Goal: Task Accomplishment & Management: Use online tool/utility

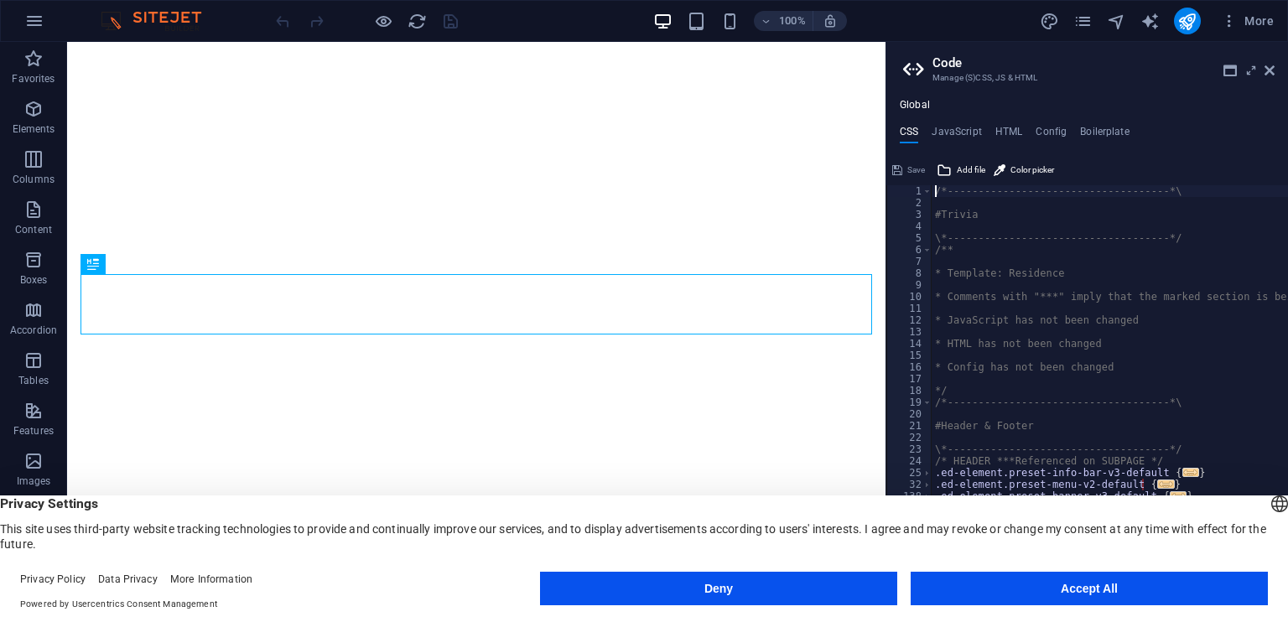
type textarea "/*------------------------------------*\"
click at [1267, 70] on icon at bounding box center [1269, 70] width 10 height 13
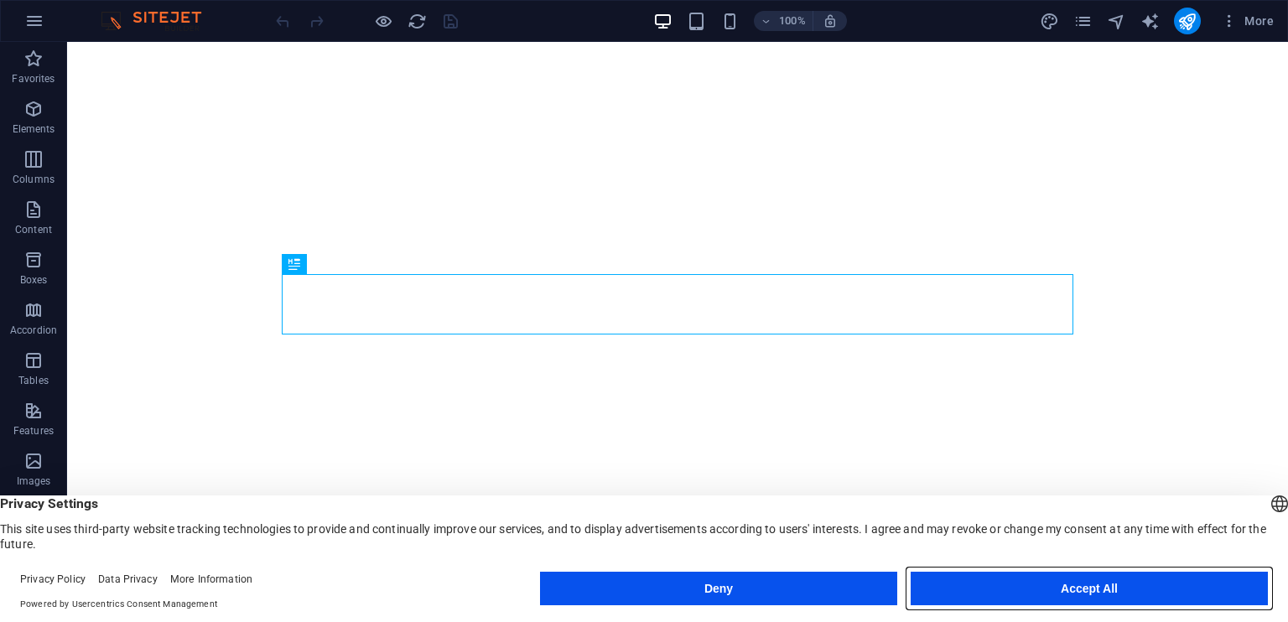
click at [1013, 589] on button "Accept All" at bounding box center [1088, 589] width 357 height 34
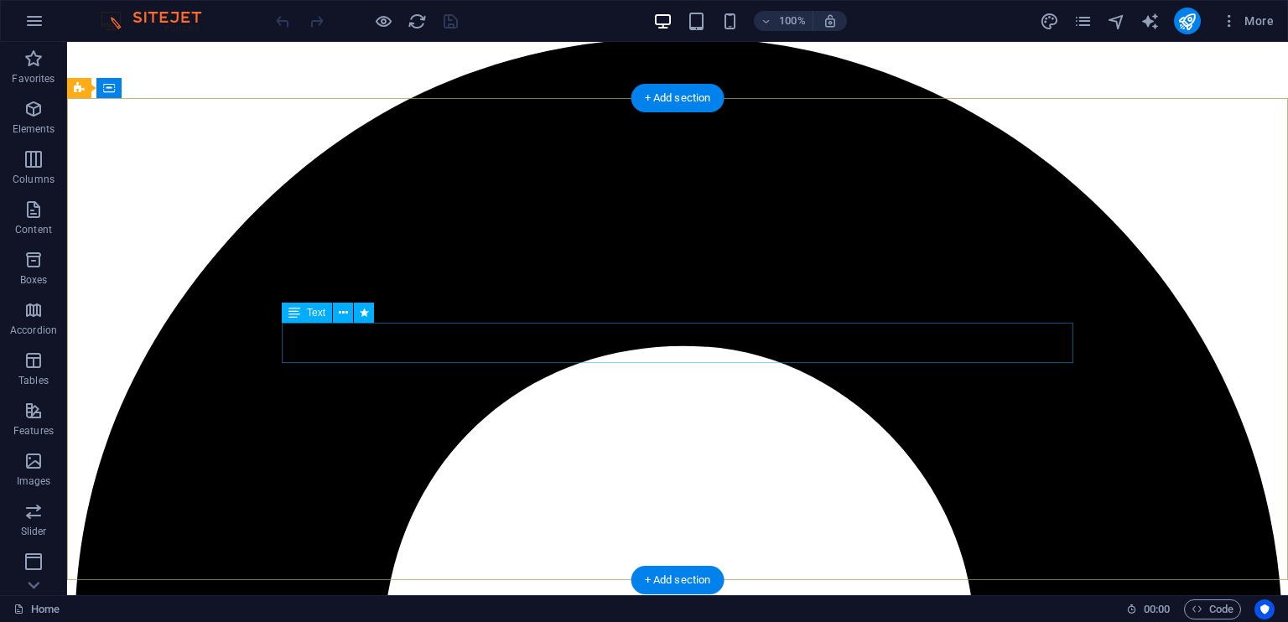
scroll to position [23, 0]
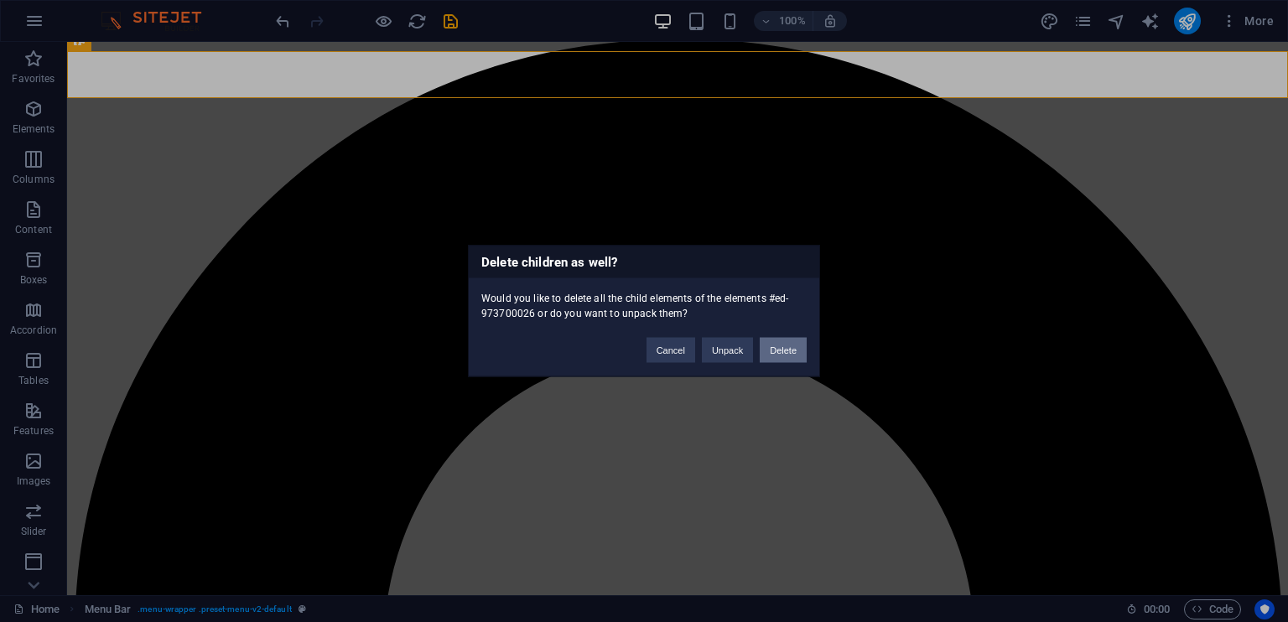
click at [775, 353] on button "Delete" at bounding box center [782, 350] width 47 height 25
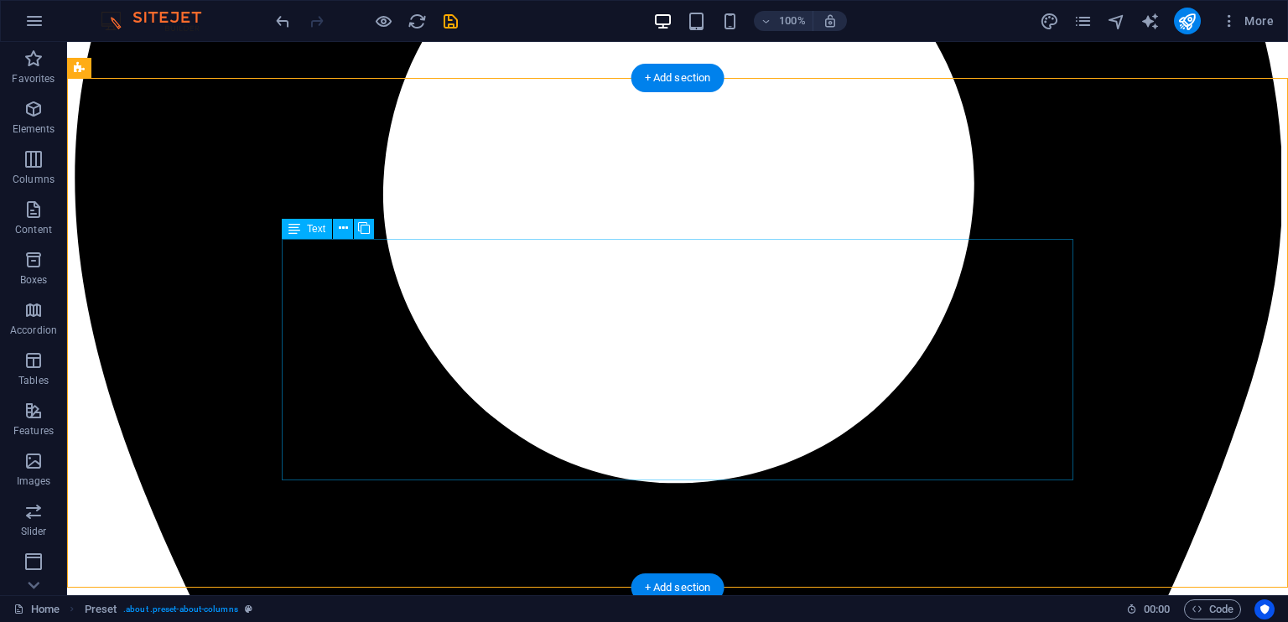
scroll to position [479, 0]
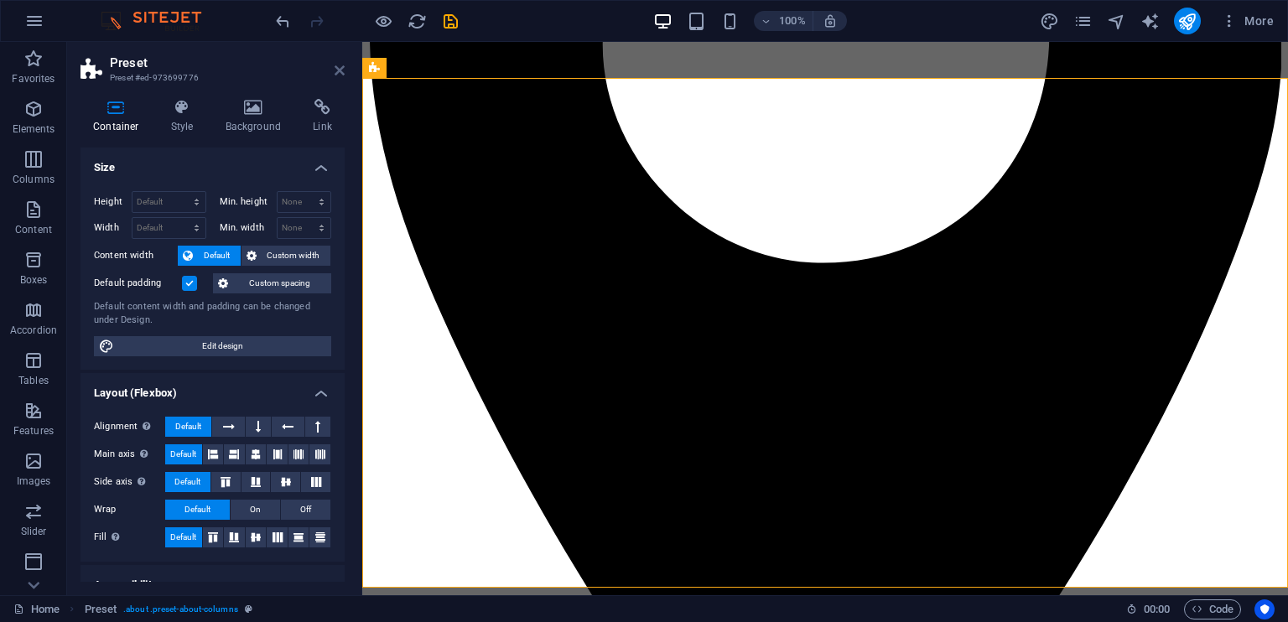
click at [342, 69] on icon at bounding box center [339, 70] width 10 height 13
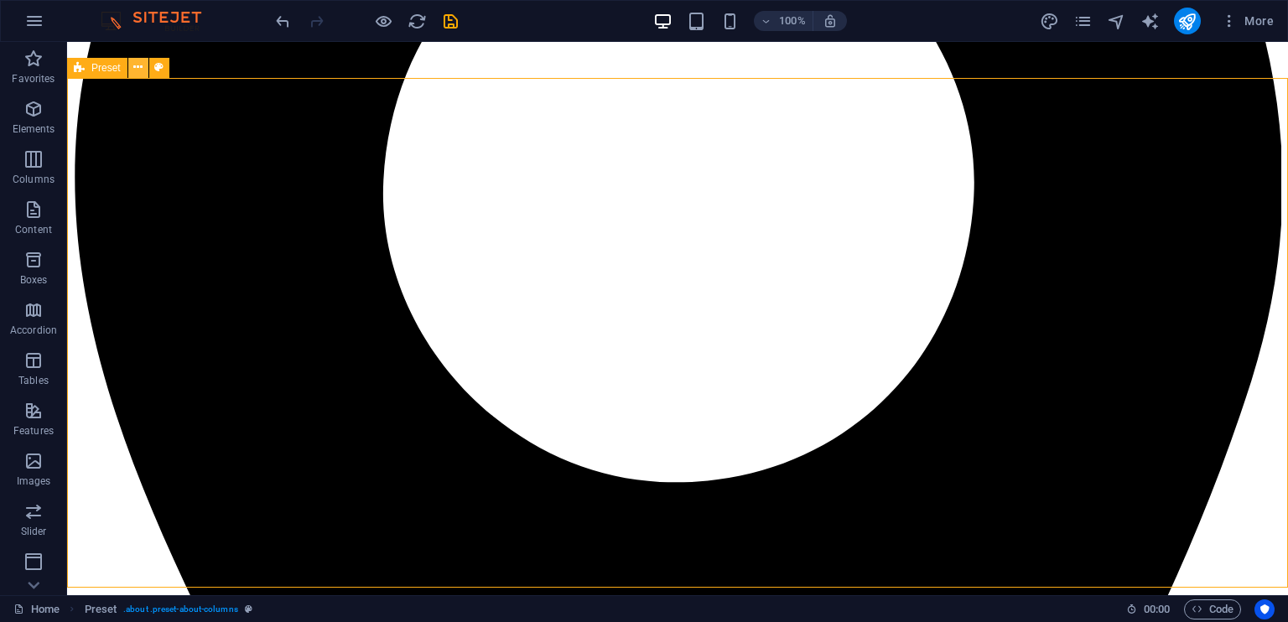
click at [135, 71] on icon at bounding box center [137, 68] width 9 height 18
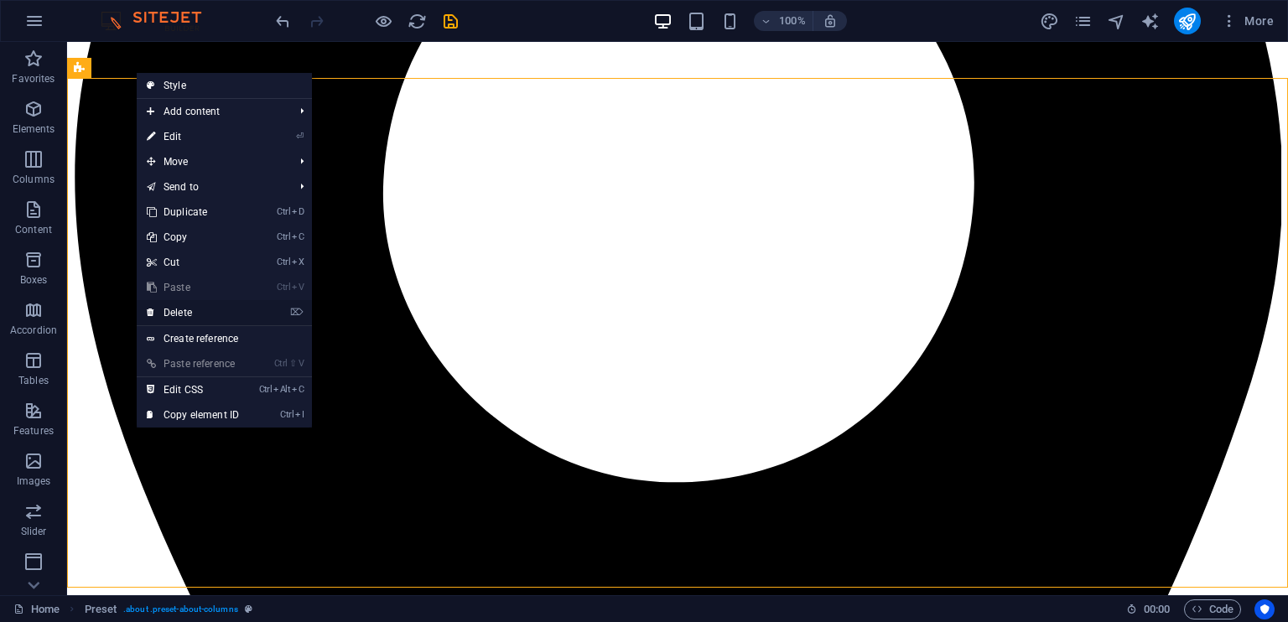
click at [193, 310] on link "⌦ Delete" at bounding box center [193, 312] width 112 height 25
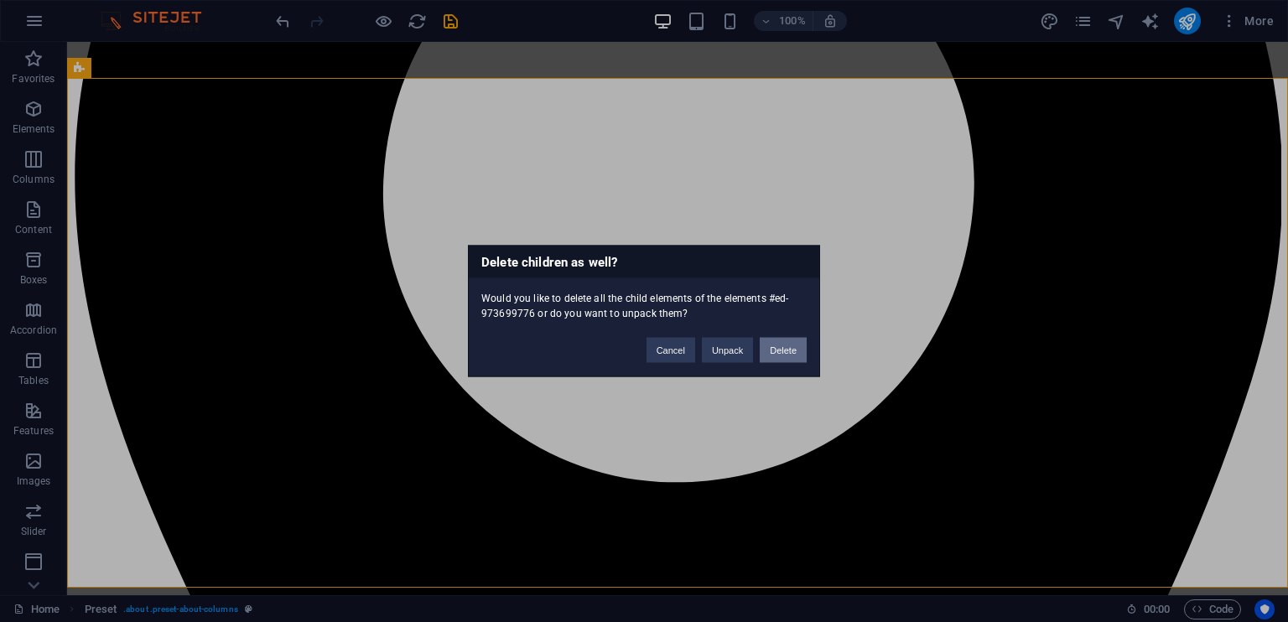
click at [771, 348] on button "Delete" at bounding box center [782, 350] width 47 height 25
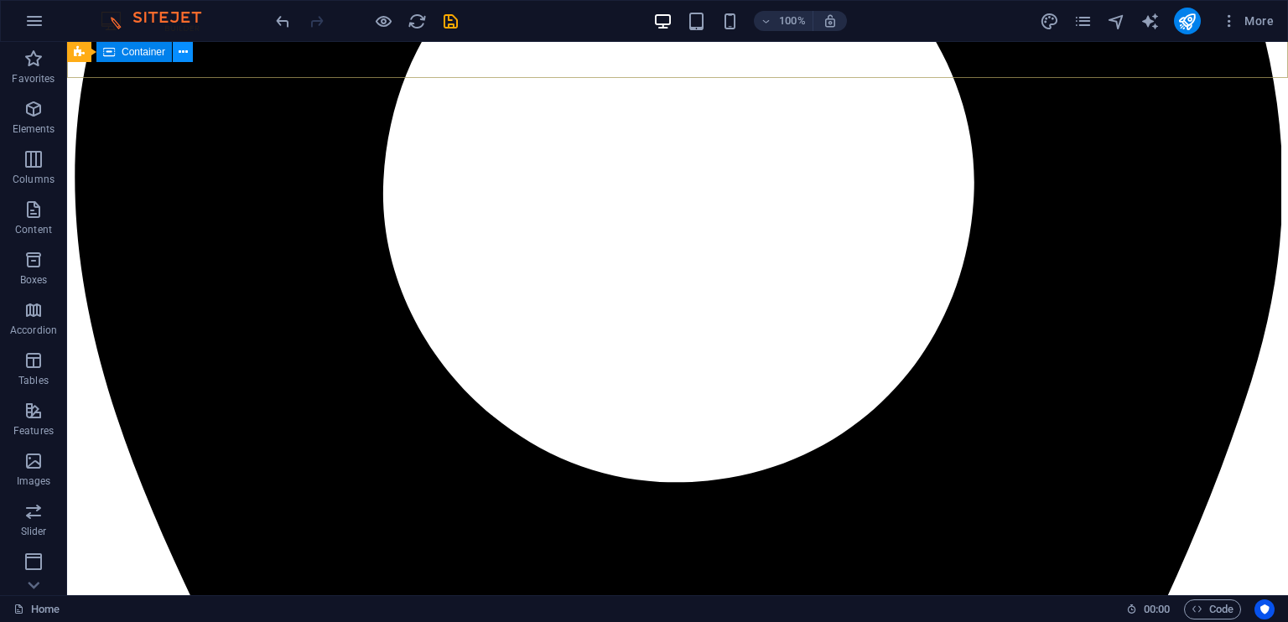
click at [184, 54] on icon at bounding box center [183, 53] width 9 height 18
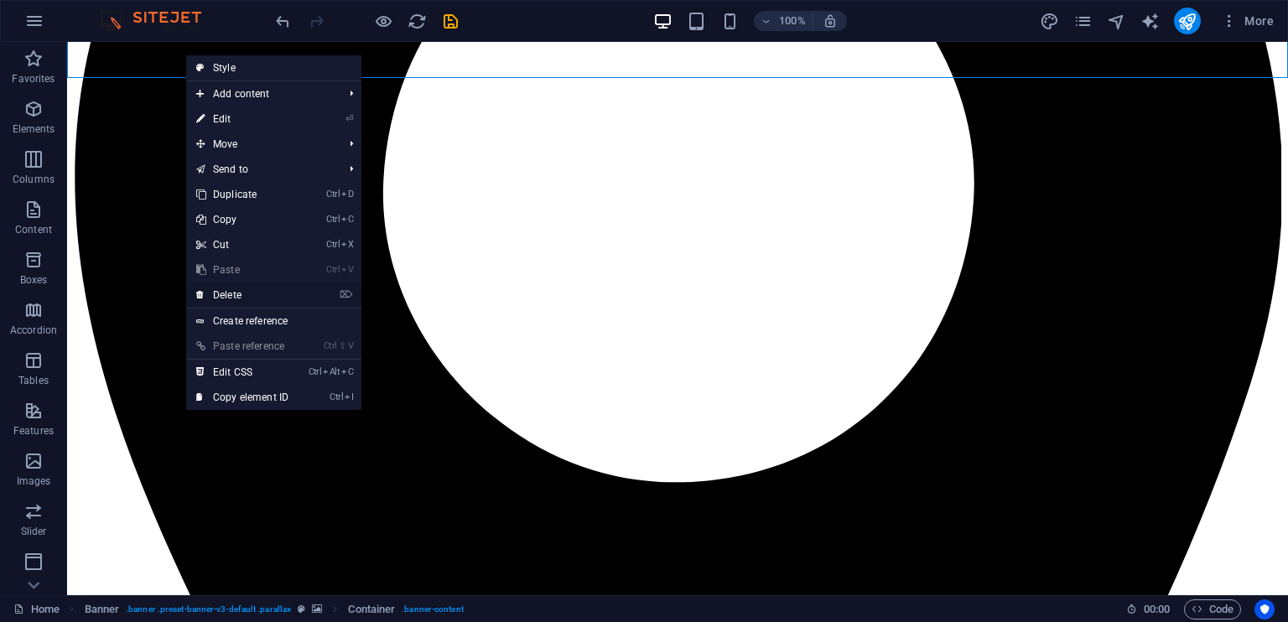
click at [304, 296] on li "⌦ Delete" at bounding box center [273, 295] width 175 height 26
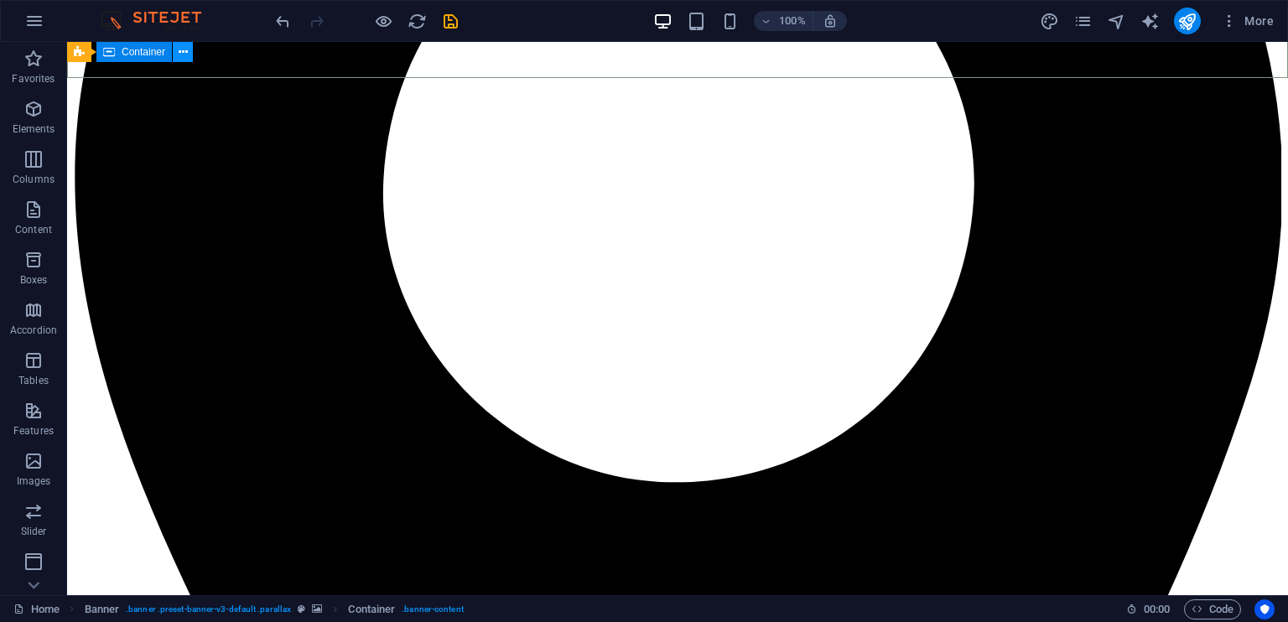
click at [184, 53] on icon at bounding box center [183, 53] width 9 height 18
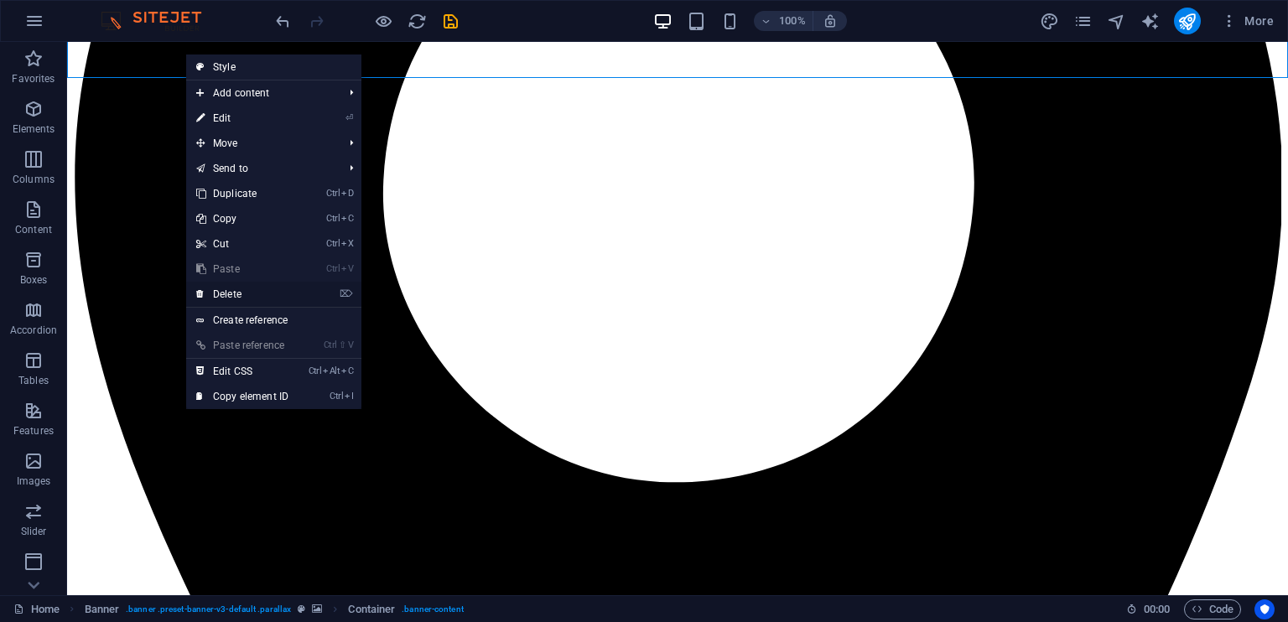
click at [236, 293] on link "⌦ Delete" at bounding box center [242, 294] width 112 height 25
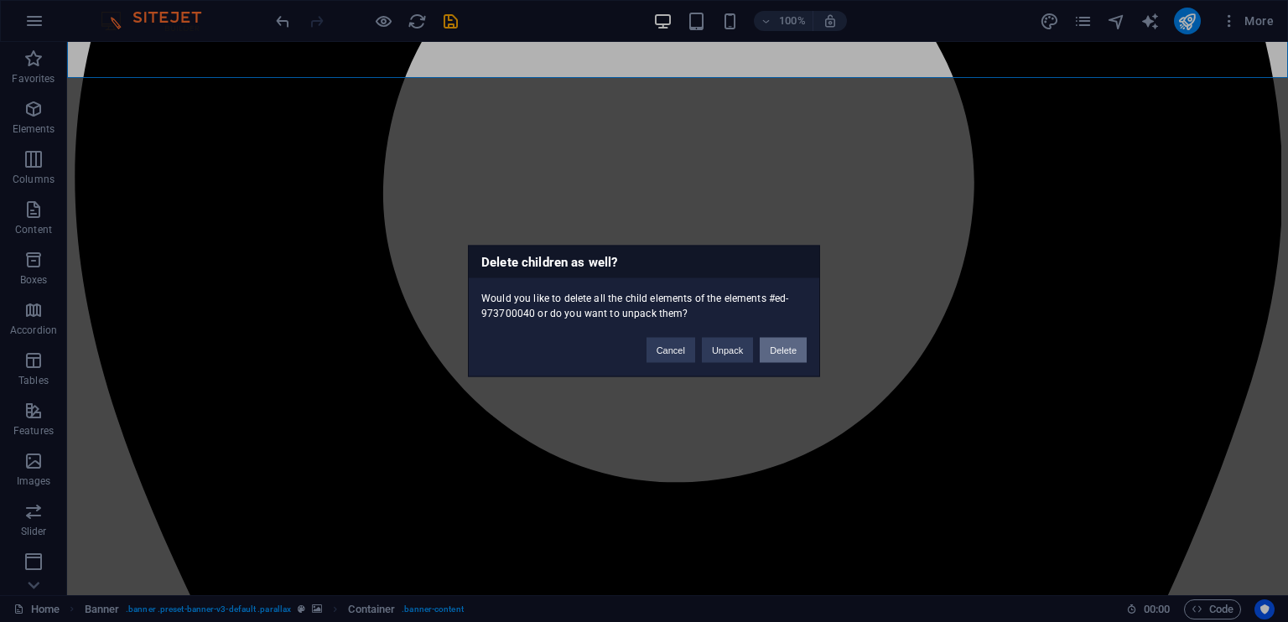
click at [772, 340] on button "Delete" at bounding box center [782, 350] width 47 height 25
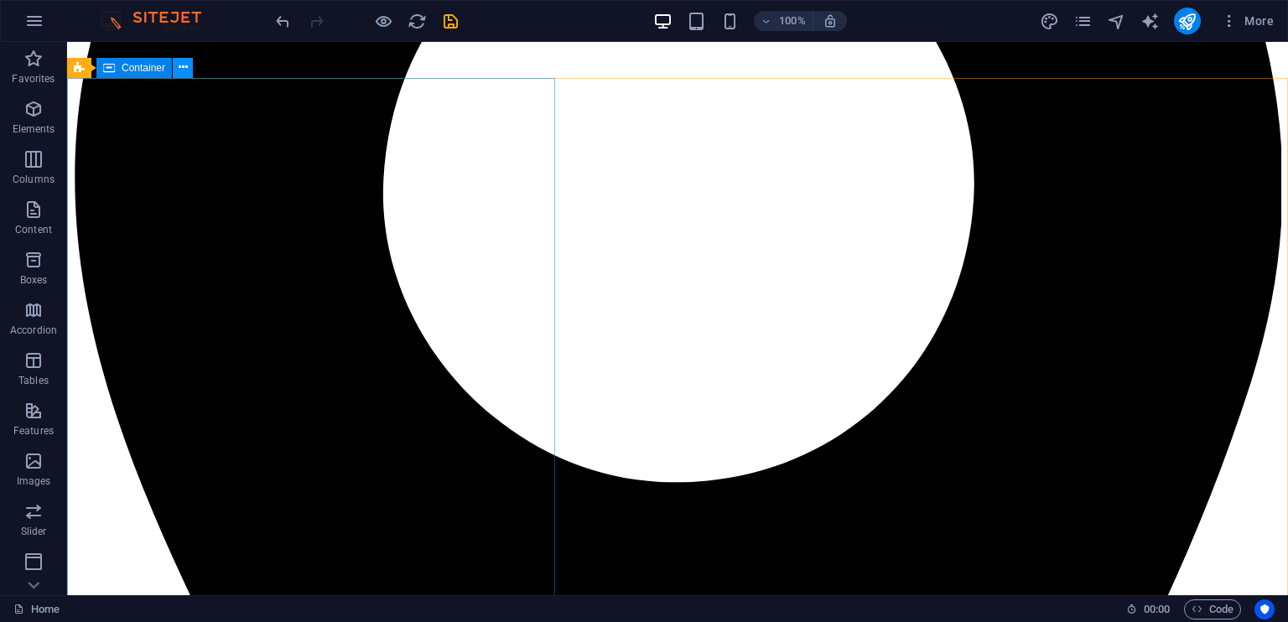
click at [182, 75] on icon at bounding box center [183, 68] width 9 height 18
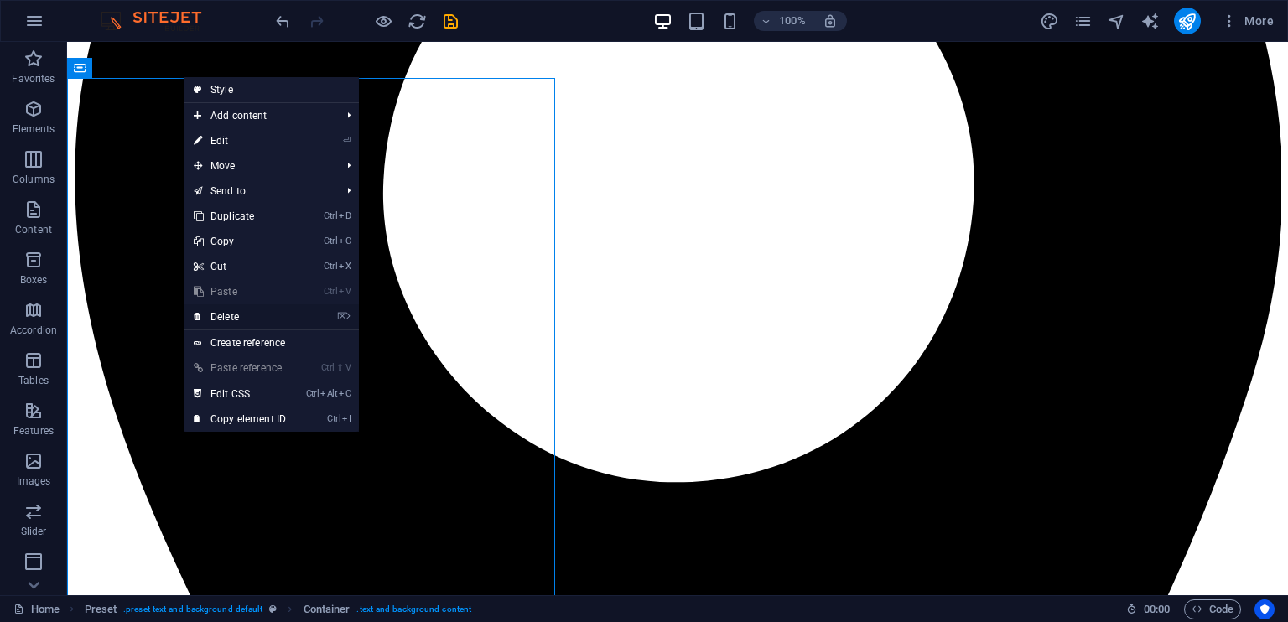
click at [352, 318] on li "⌦ Delete" at bounding box center [271, 317] width 175 height 26
click at [317, 311] on li "⌦ Delete" at bounding box center [271, 317] width 175 height 26
click at [340, 317] on icon "⌦" at bounding box center [343, 316] width 13 height 11
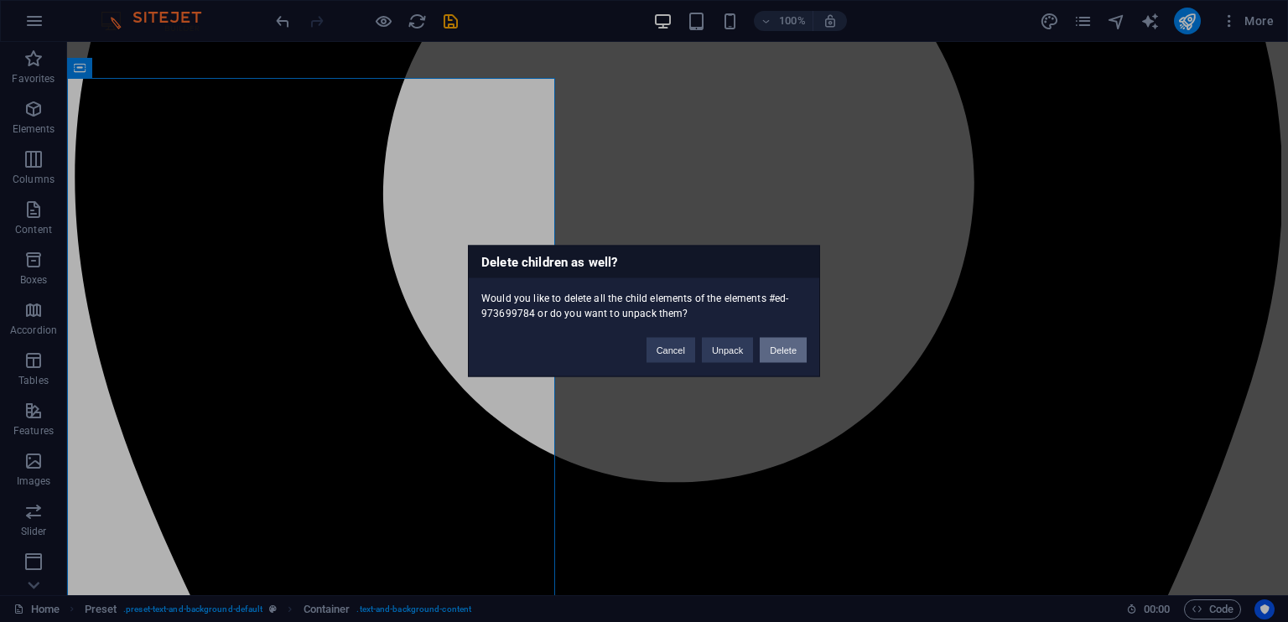
click at [778, 343] on button "Delete" at bounding box center [782, 350] width 47 height 25
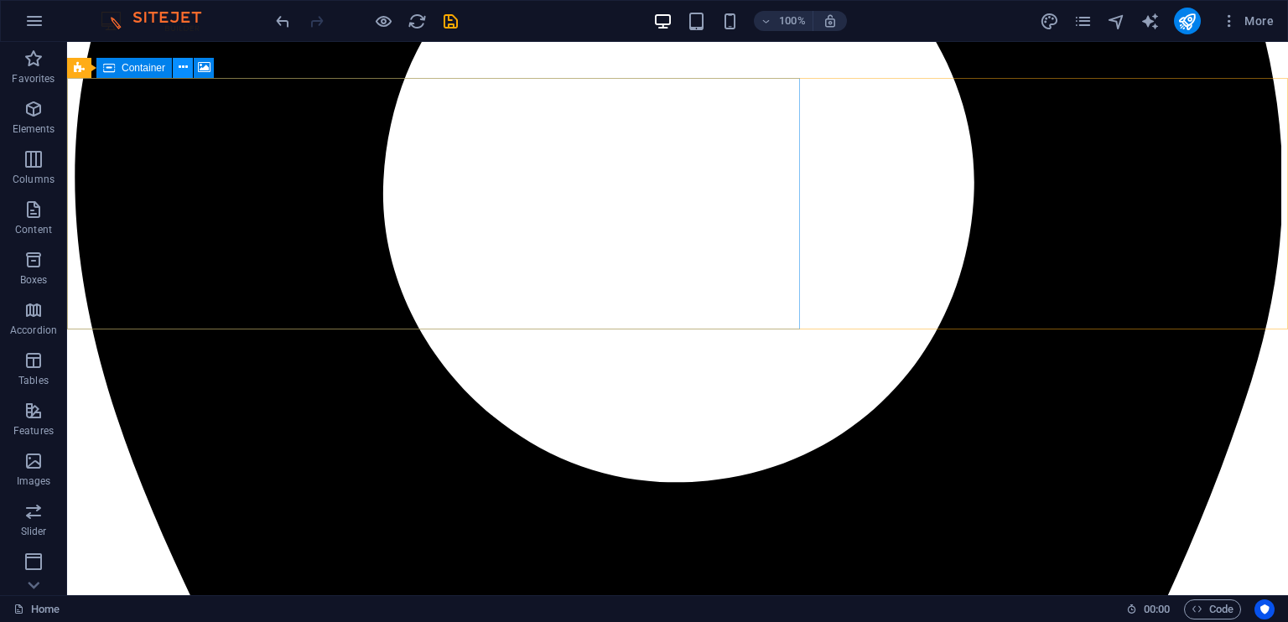
click at [183, 67] on icon at bounding box center [183, 68] width 9 height 18
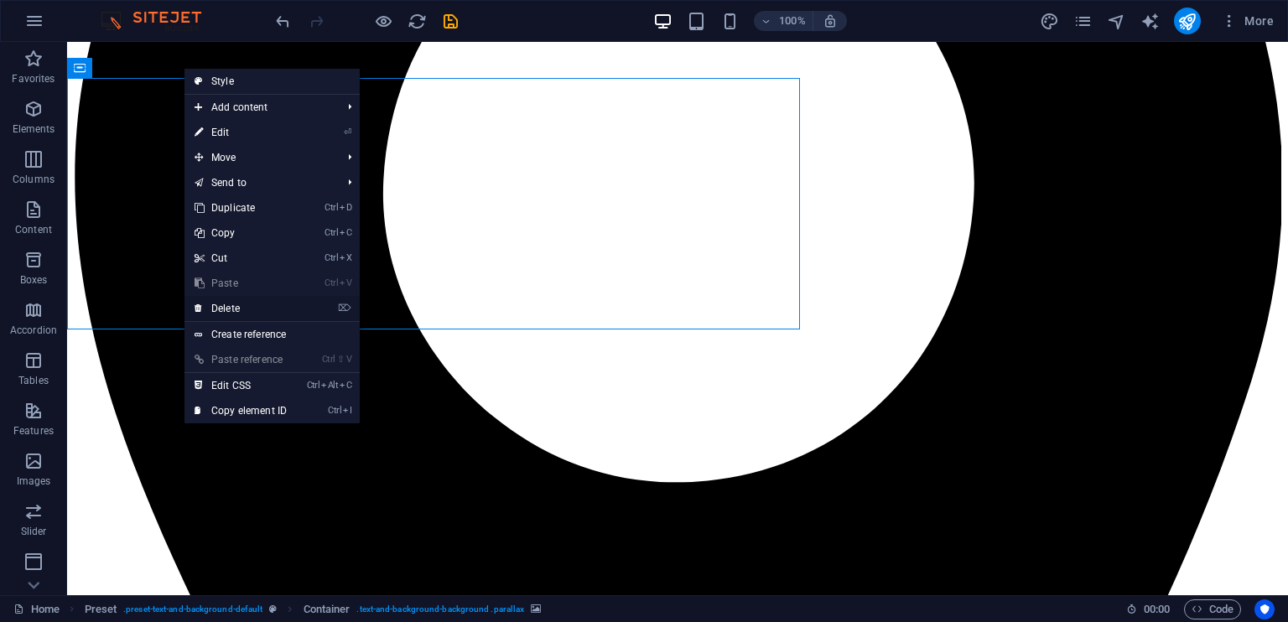
click at [350, 308] on icon "⌦" at bounding box center [344, 308] width 13 height 11
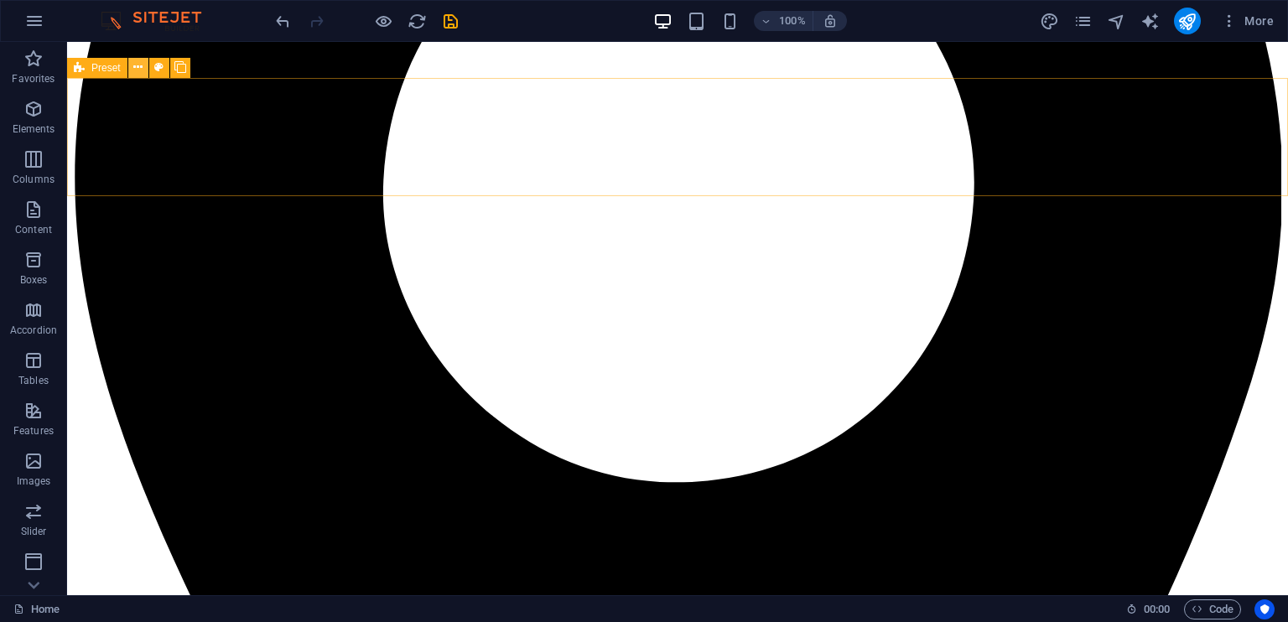
click at [137, 69] on icon at bounding box center [137, 68] width 9 height 18
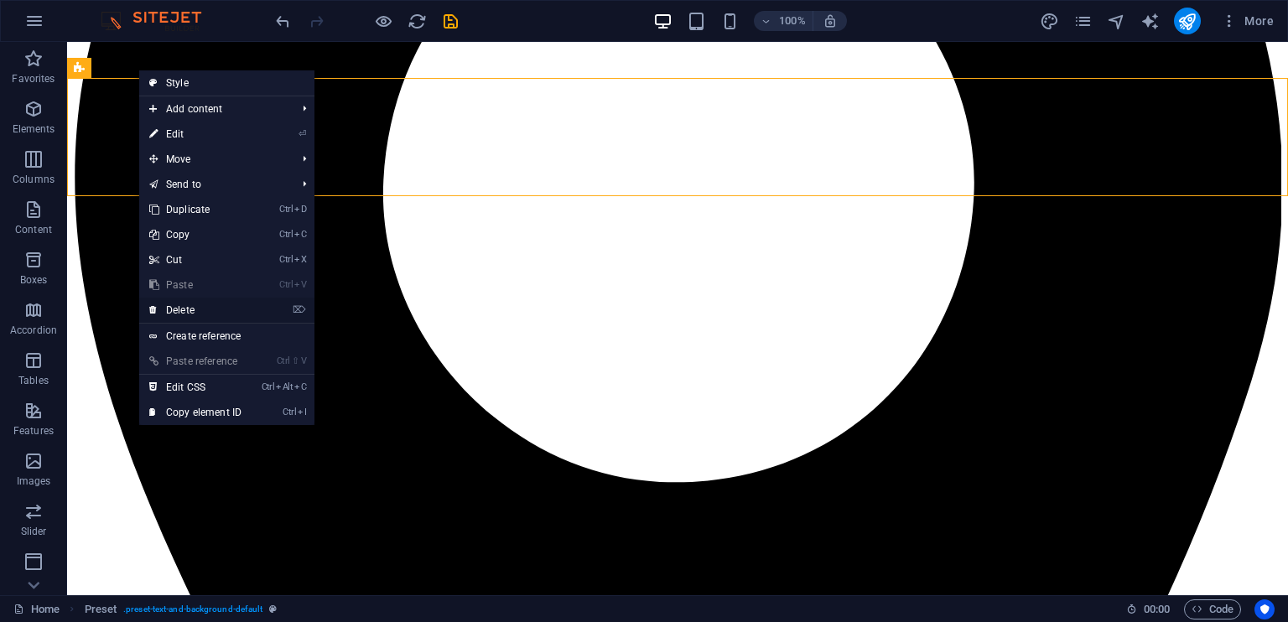
click at [208, 301] on link "⌦ Delete" at bounding box center [195, 310] width 112 height 25
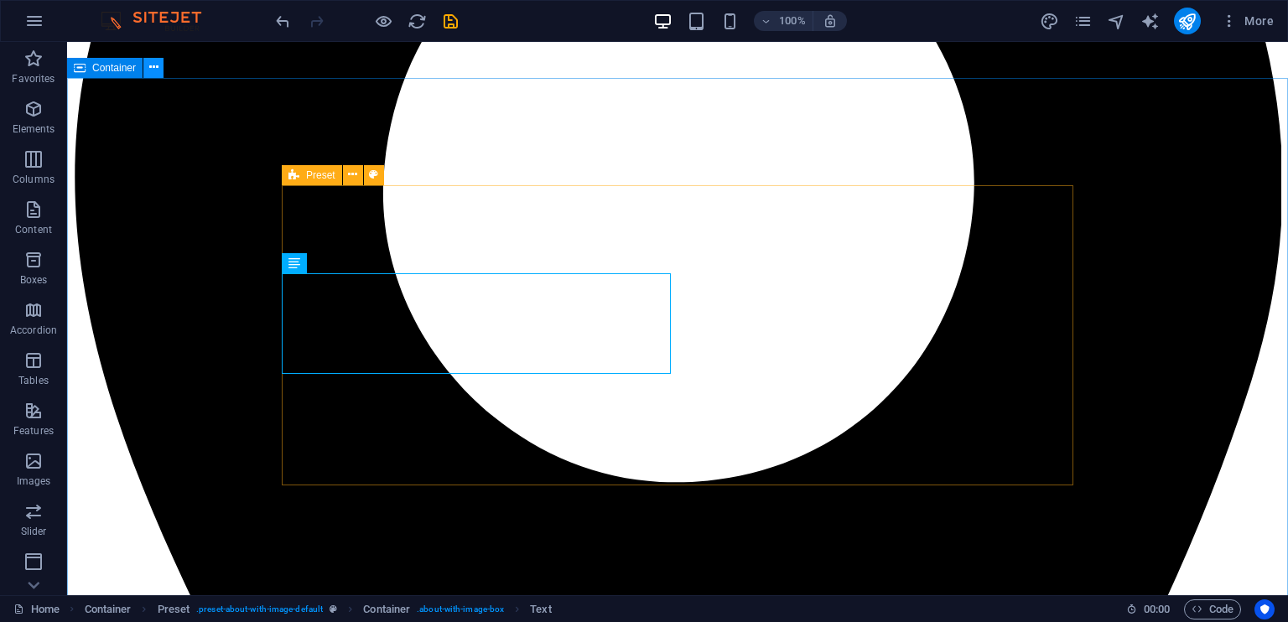
click at [156, 68] on icon at bounding box center [153, 68] width 9 height 18
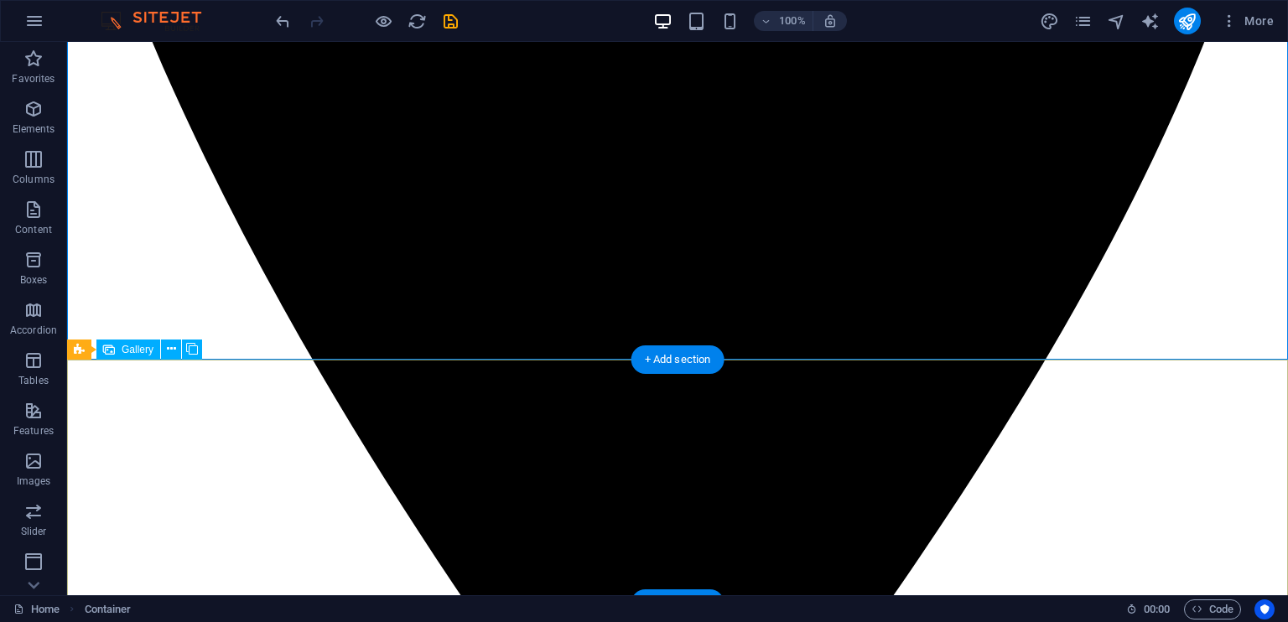
scroll to position [949, 0]
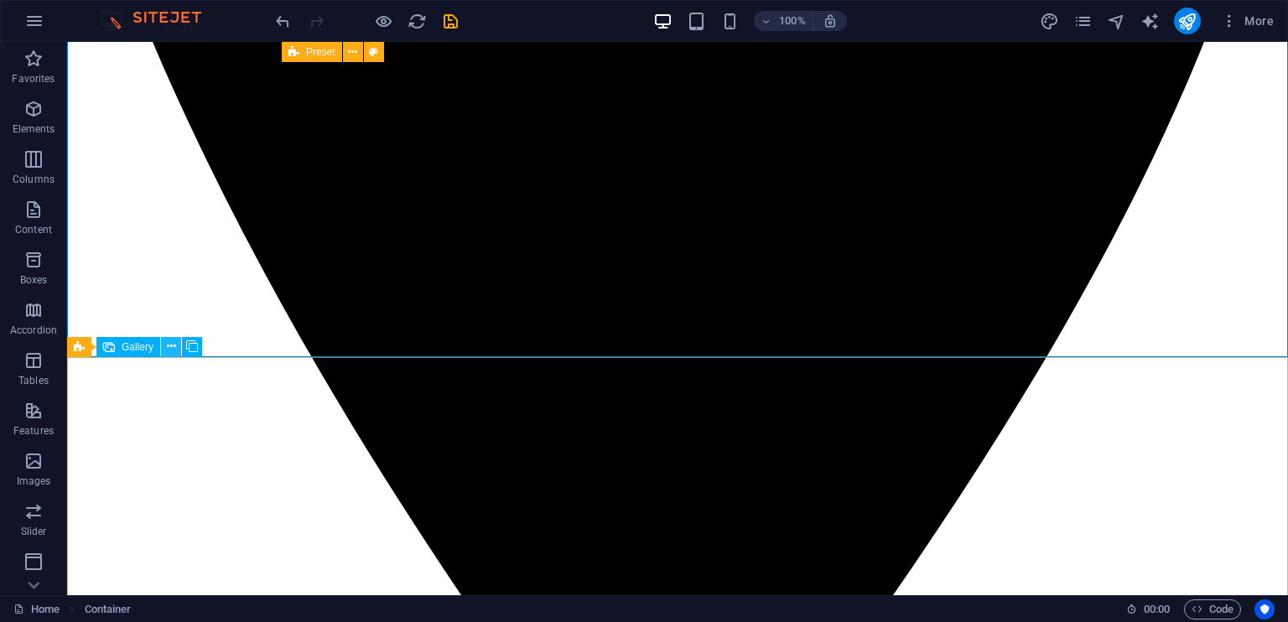
click at [174, 341] on icon at bounding box center [171, 347] width 9 height 18
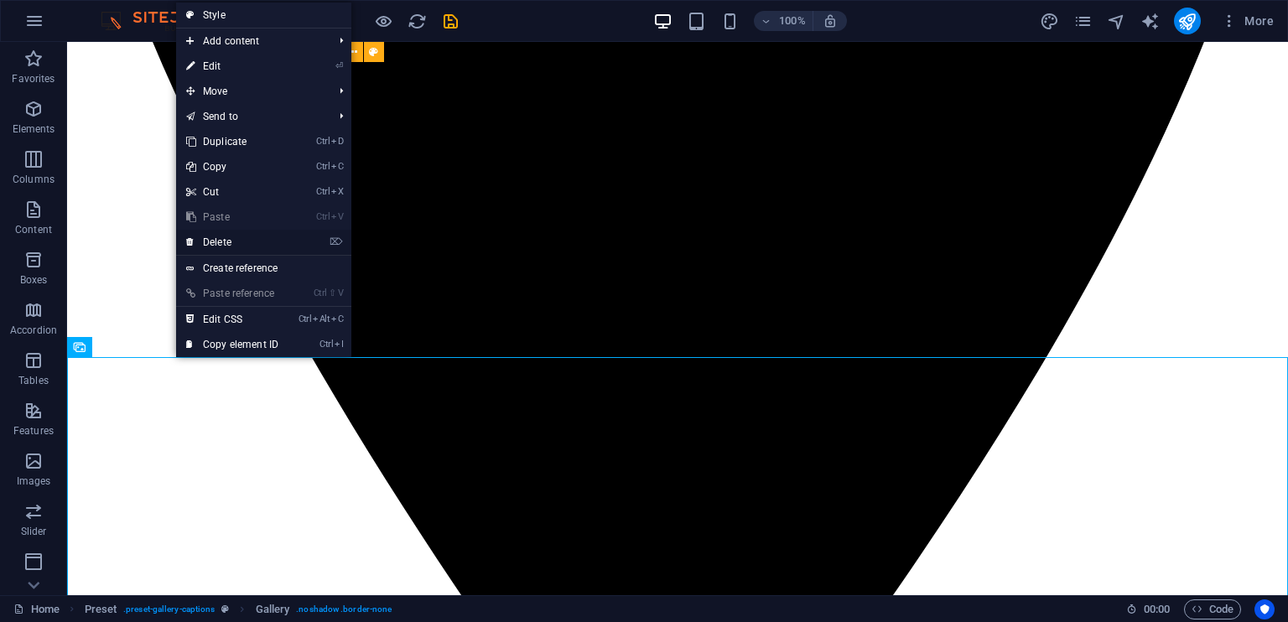
click at [235, 234] on link "⌦ Delete" at bounding box center [232, 242] width 112 height 25
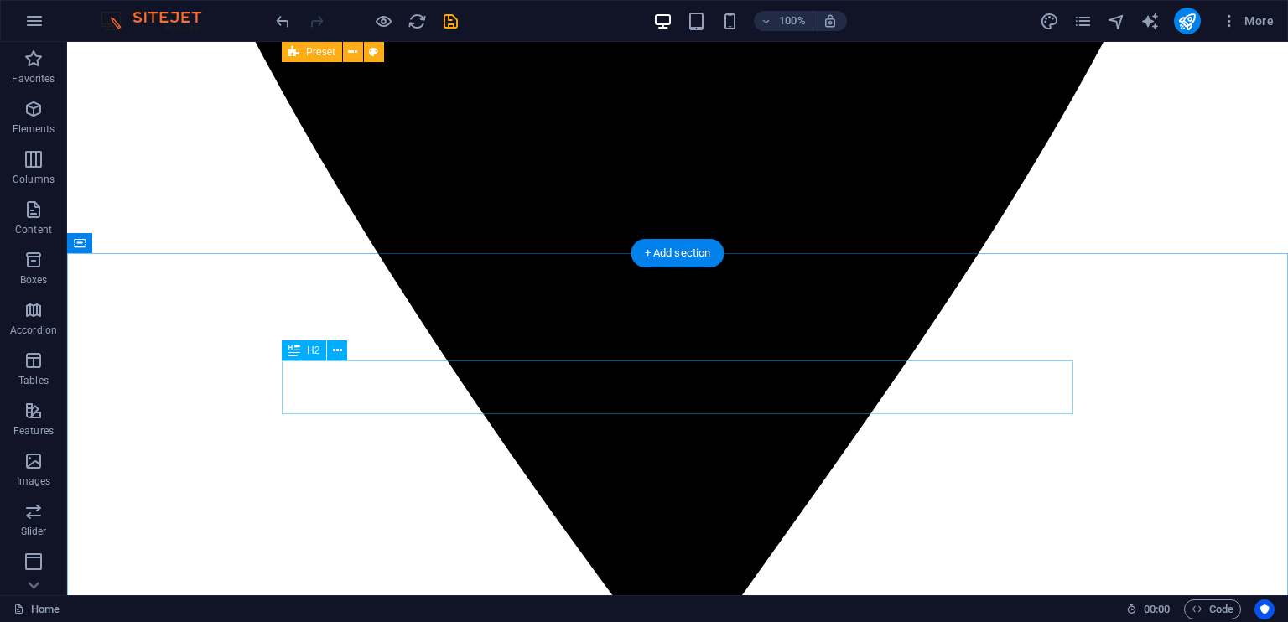
scroll to position [1170, 0]
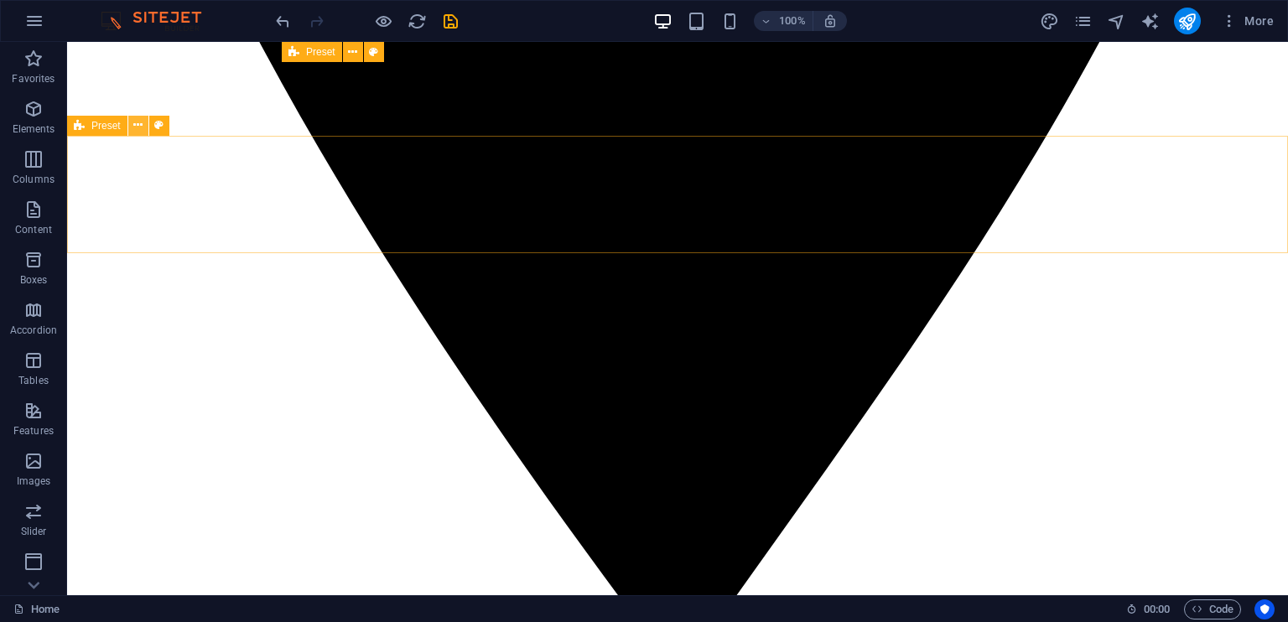
click at [142, 123] on icon at bounding box center [137, 126] width 9 height 18
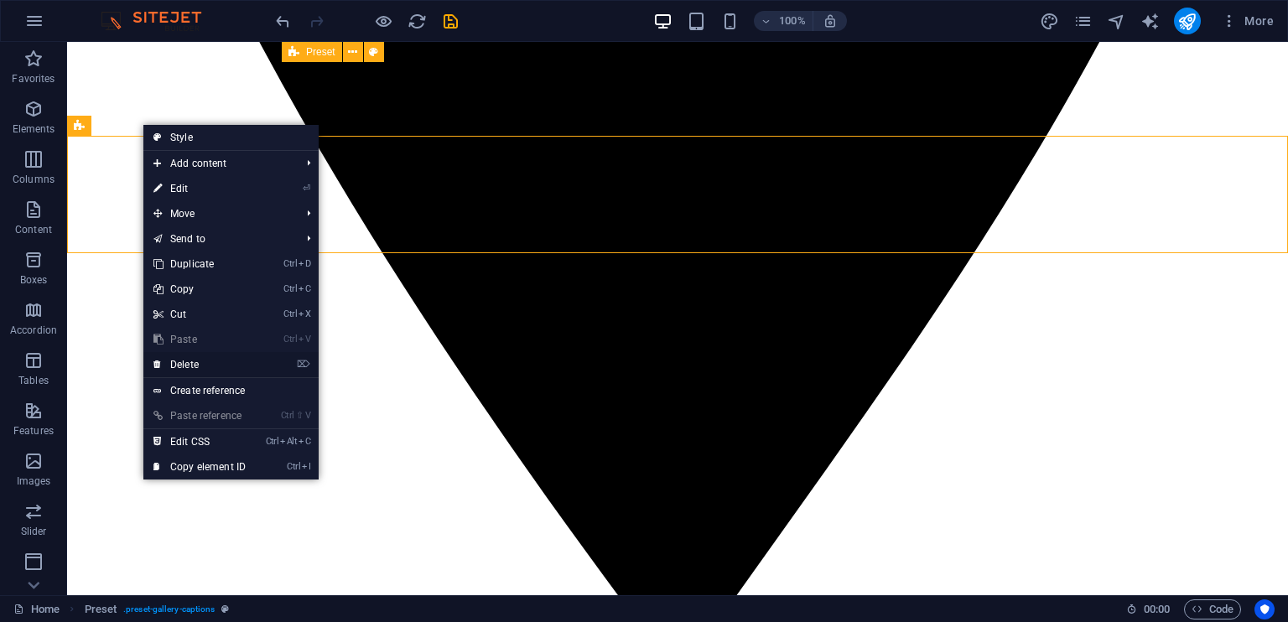
click at [262, 363] on li "⌦ Delete" at bounding box center [230, 365] width 175 height 26
click at [192, 361] on link "⌦ Delete" at bounding box center [199, 364] width 112 height 25
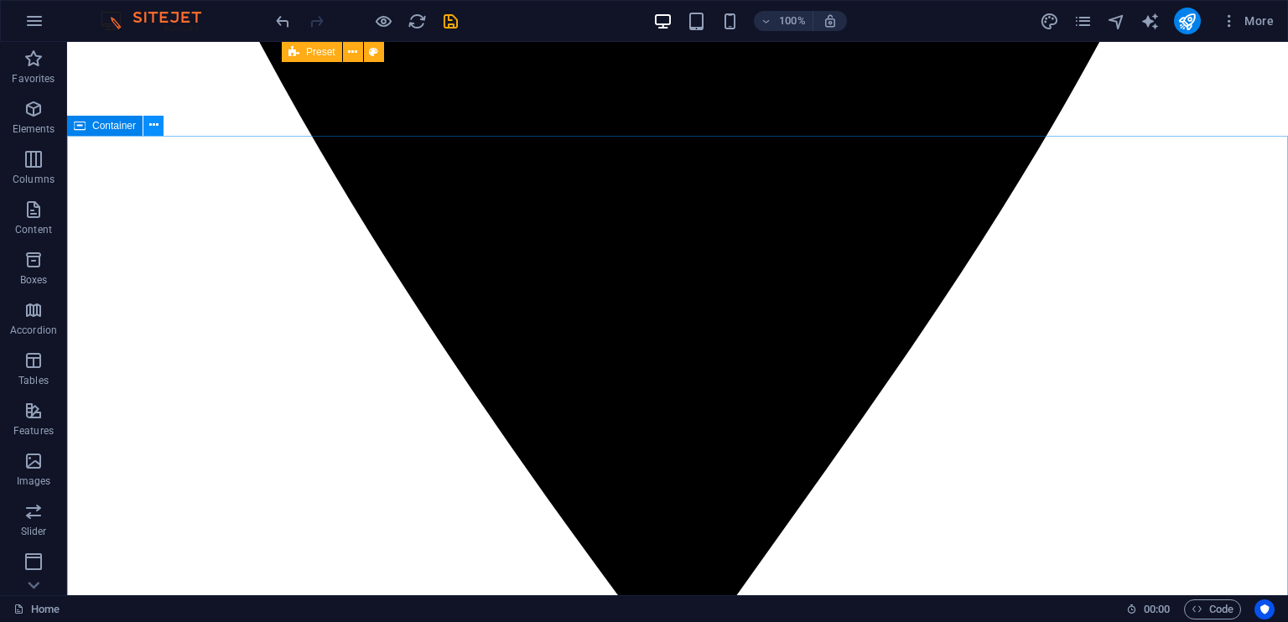
click at [151, 125] on icon at bounding box center [153, 126] width 9 height 18
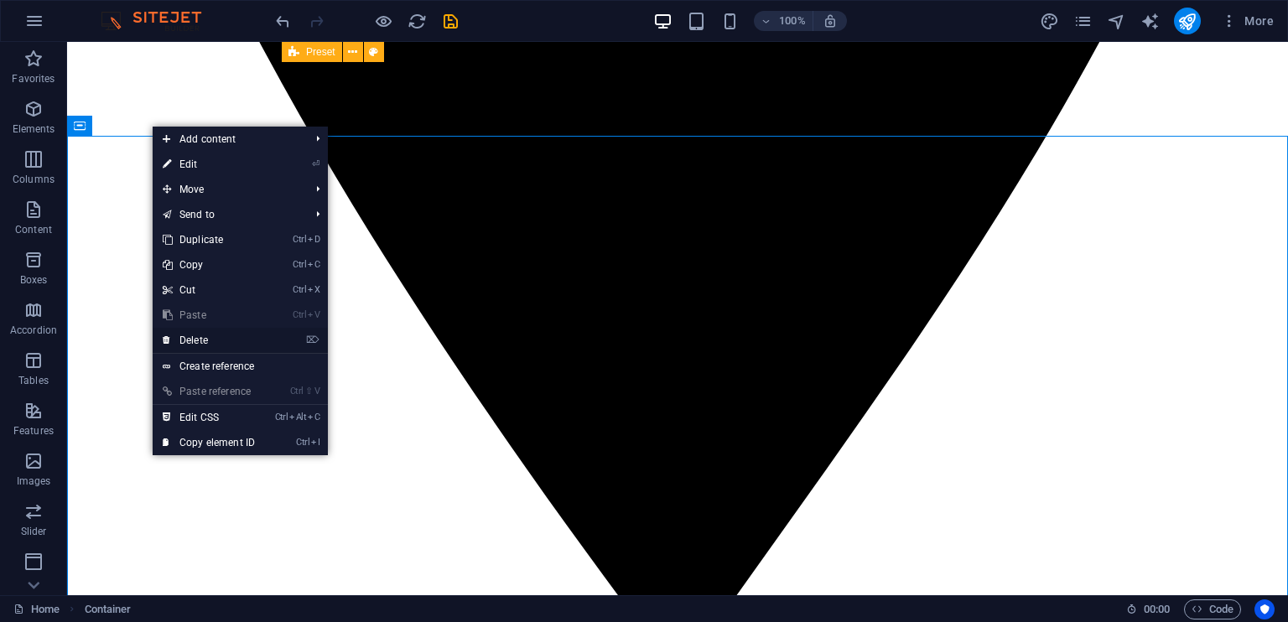
click at [192, 335] on link "⌦ Delete" at bounding box center [209, 340] width 112 height 25
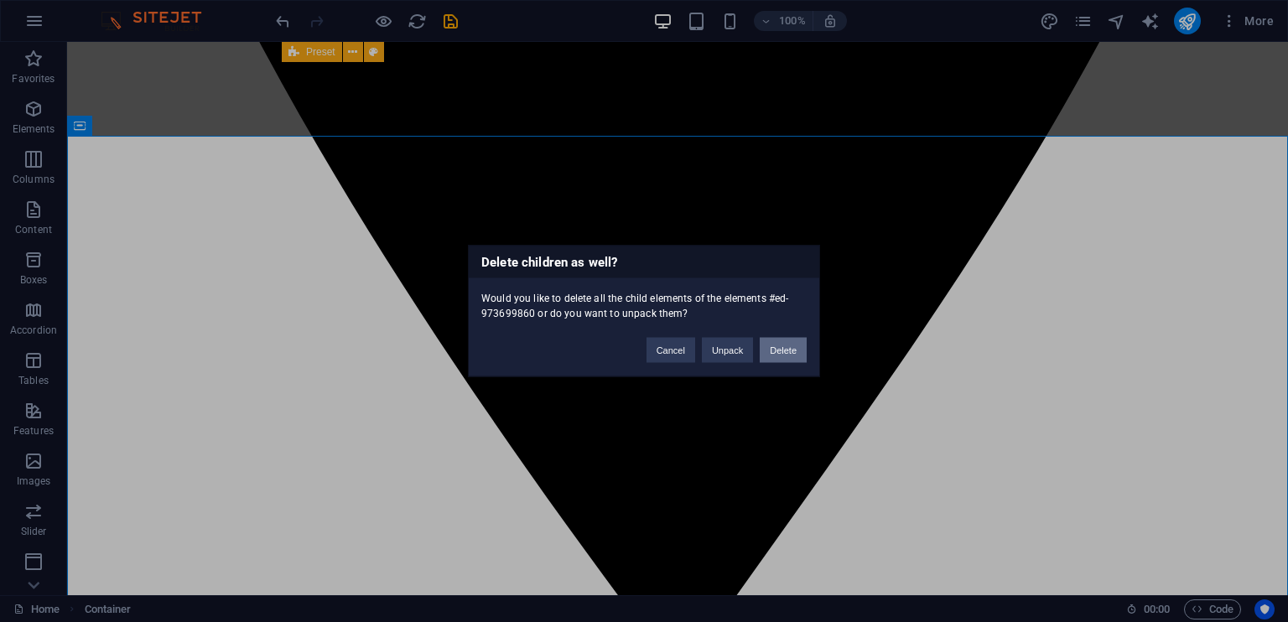
click at [785, 353] on button "Delete" at bounding box center [782, 350] width 47 height 25
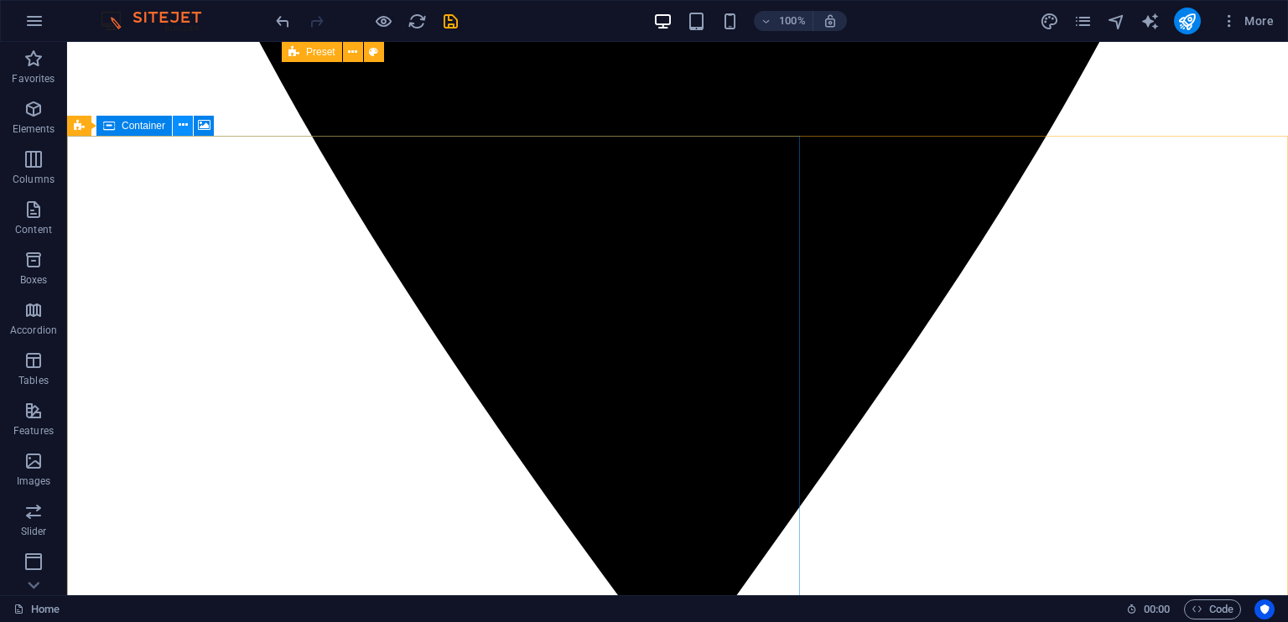
click at [179, 128] on icon at bounding box center [183, 126] width 9 height 18
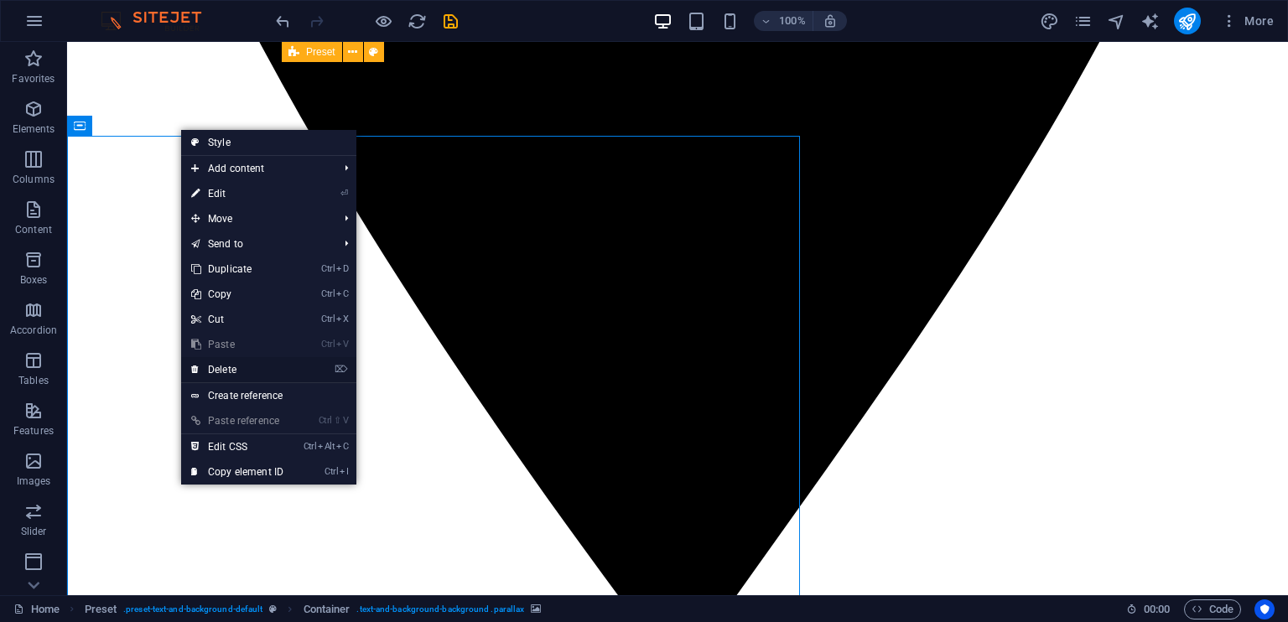
click at [288, 367] on link "⌦ Delete" at bounding box center [237, 369] width 112 height 25
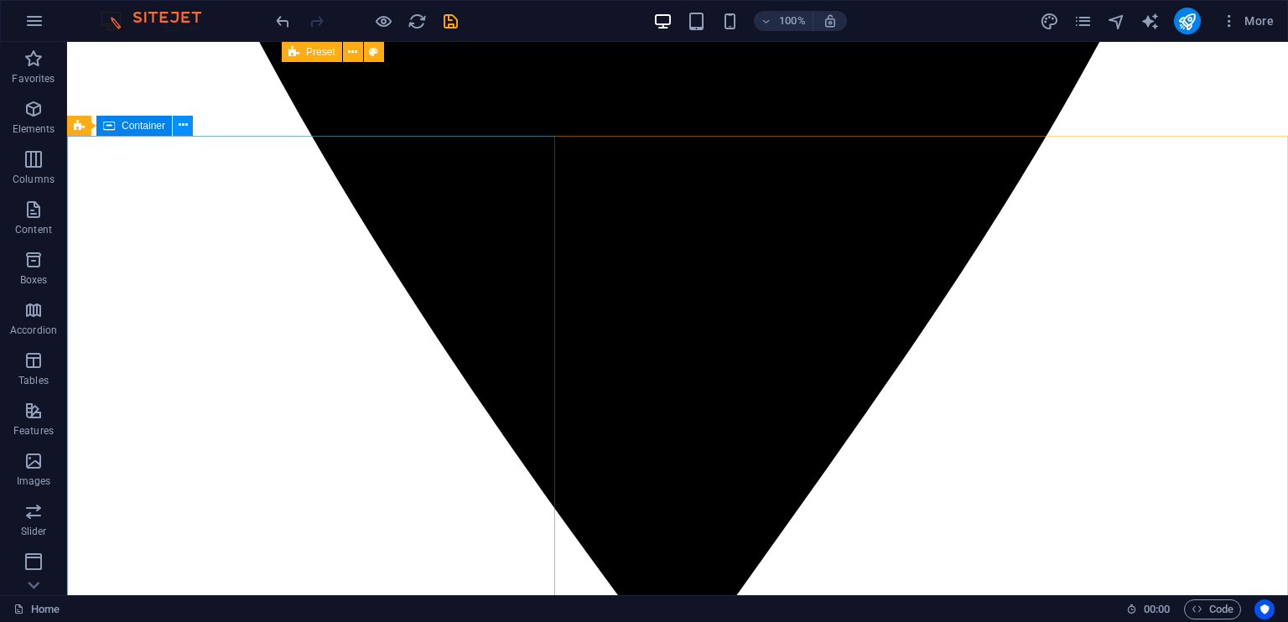
click at [183, 129] on icon at bounding box center [183, 126] width 9 height 18
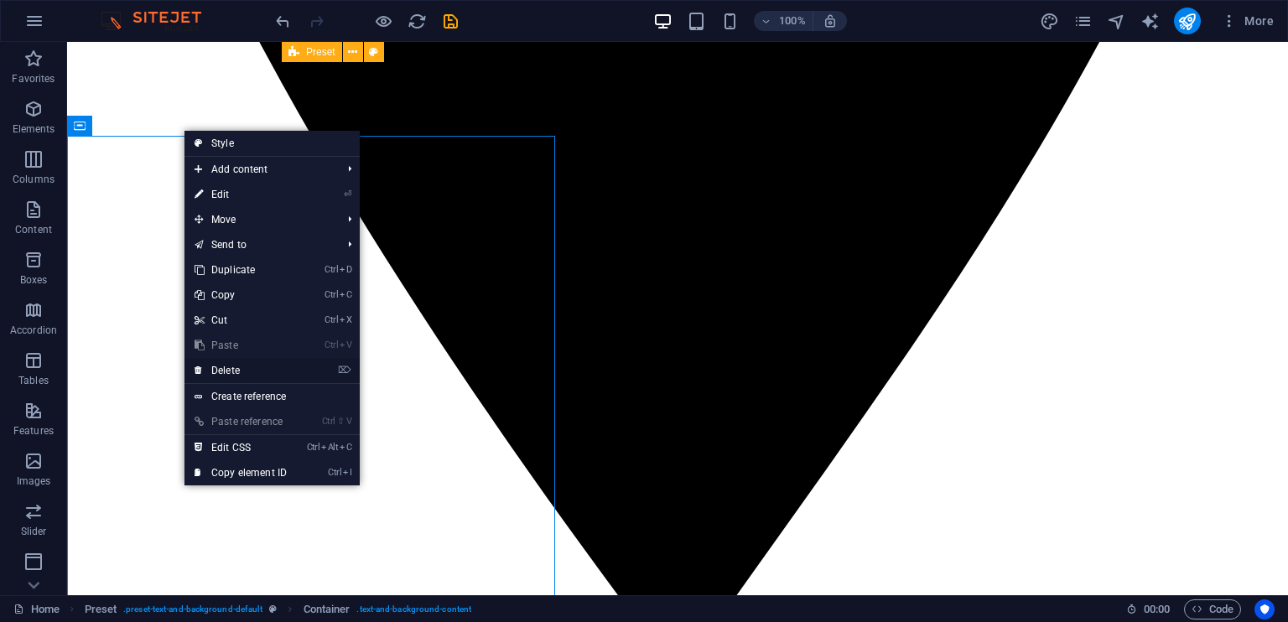
click at [250, 369] on link "⌦ Delete" at bounding box center [240, 370] width 112 height 25
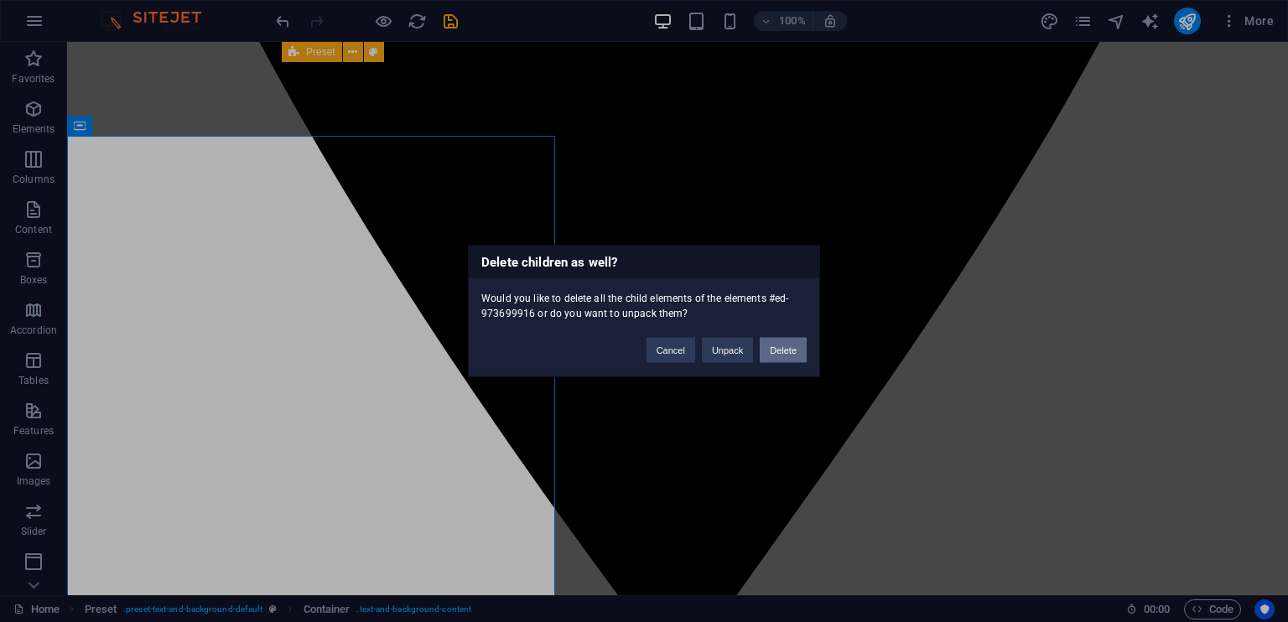
click at [782, 351] on button "Delete" at bounding box center [782, 350] width 47 height 25
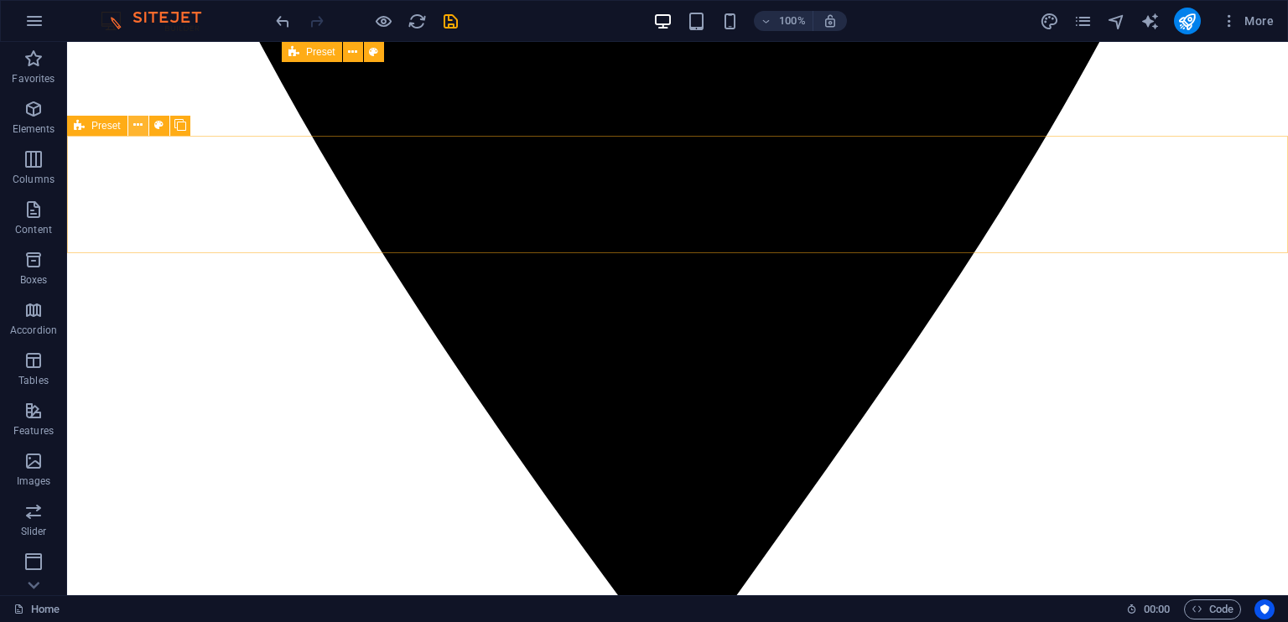
click at [140, 123] on icon at bounding box center [137, 126] width 9 height 18
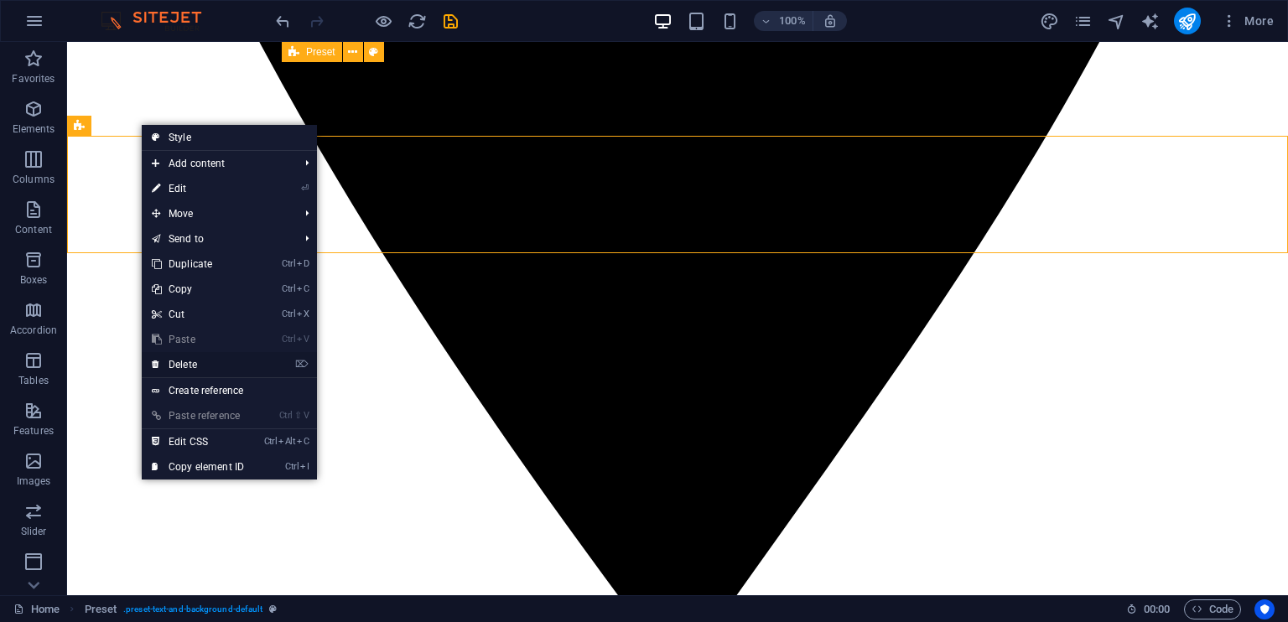
click at [251, 360] on link "⌦ Delete" at bounding box center [198, 364] width 112 height 25
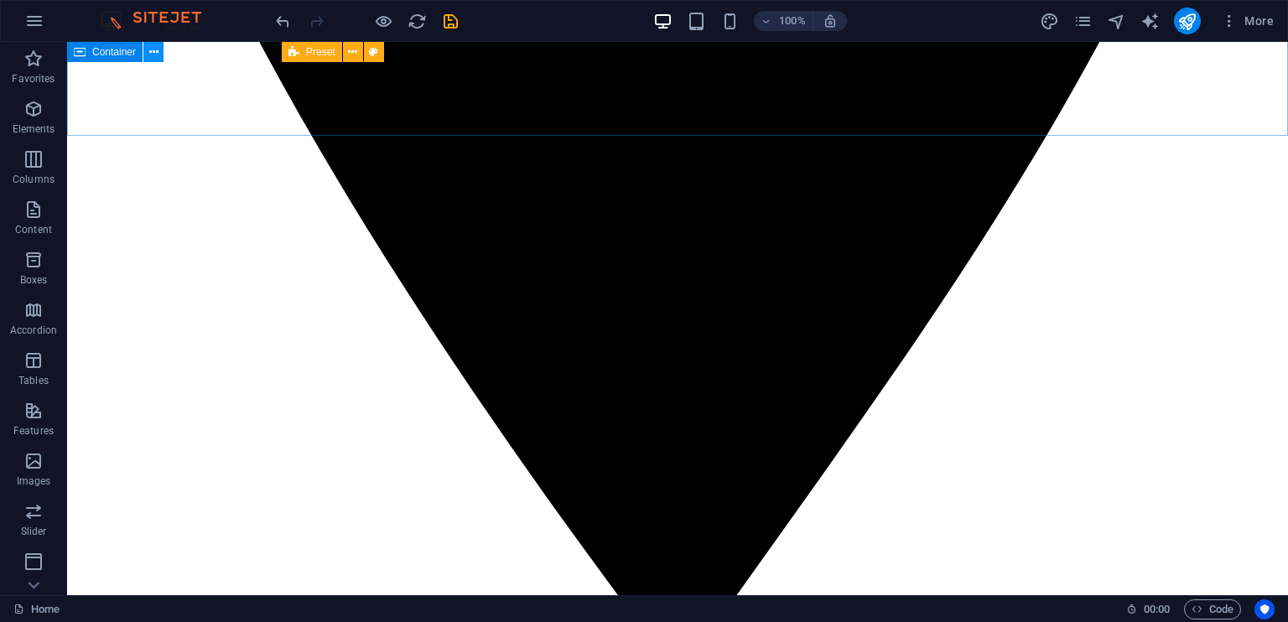
click at [154, 53] on icon at bounding box center [153, 53] width 9 height 18
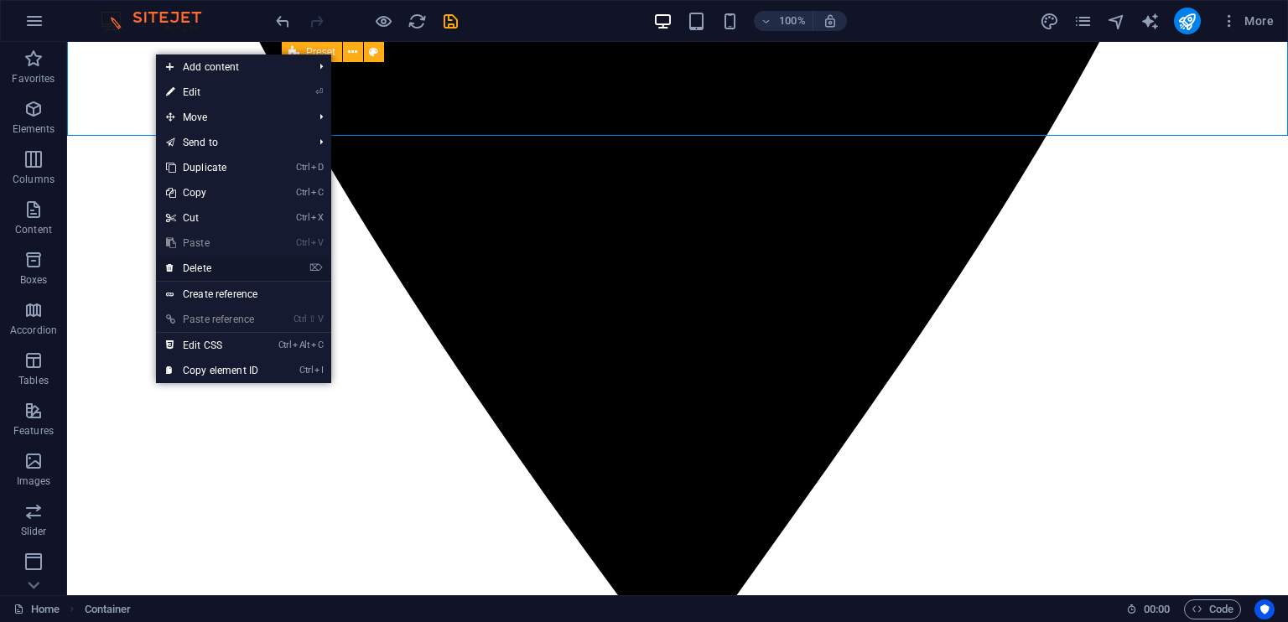
click at [293, 268] on li "⌦ Delete" at bounding box center [243, 269] width 175 height 26
click at [215, 261] on link "⌦ Delete" at bounding box center [212, 268] width 112 height 25
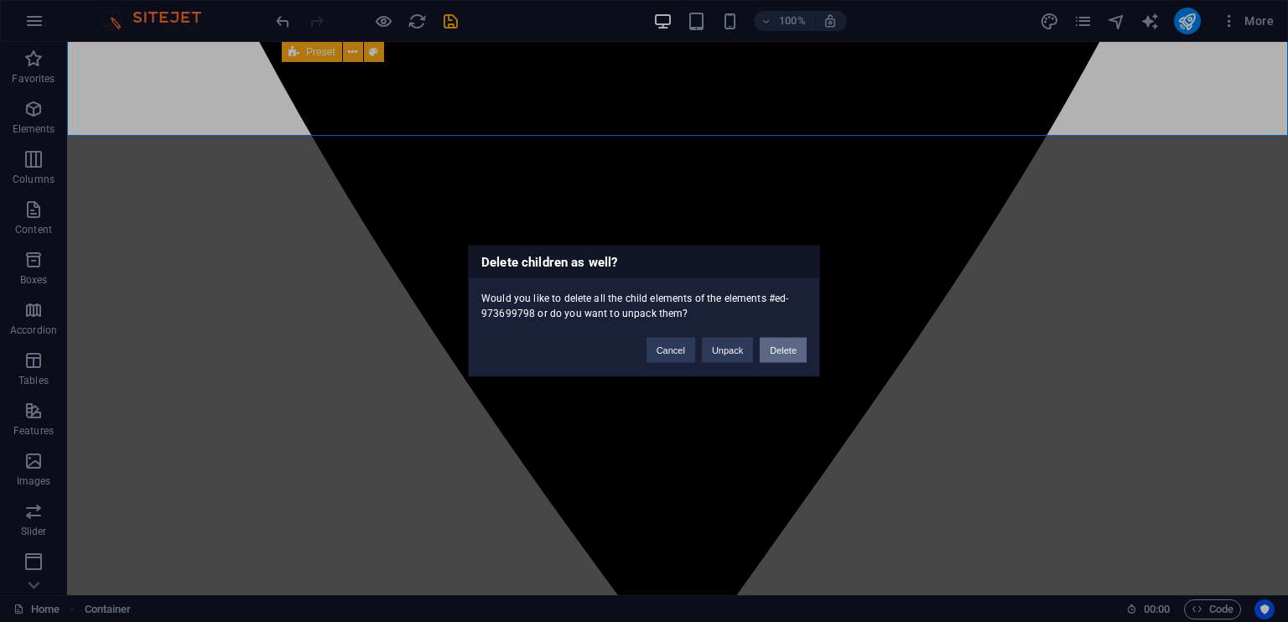
click at [786, 351] on button "Delete" at bounding box center [782, 350] width 47 height 25
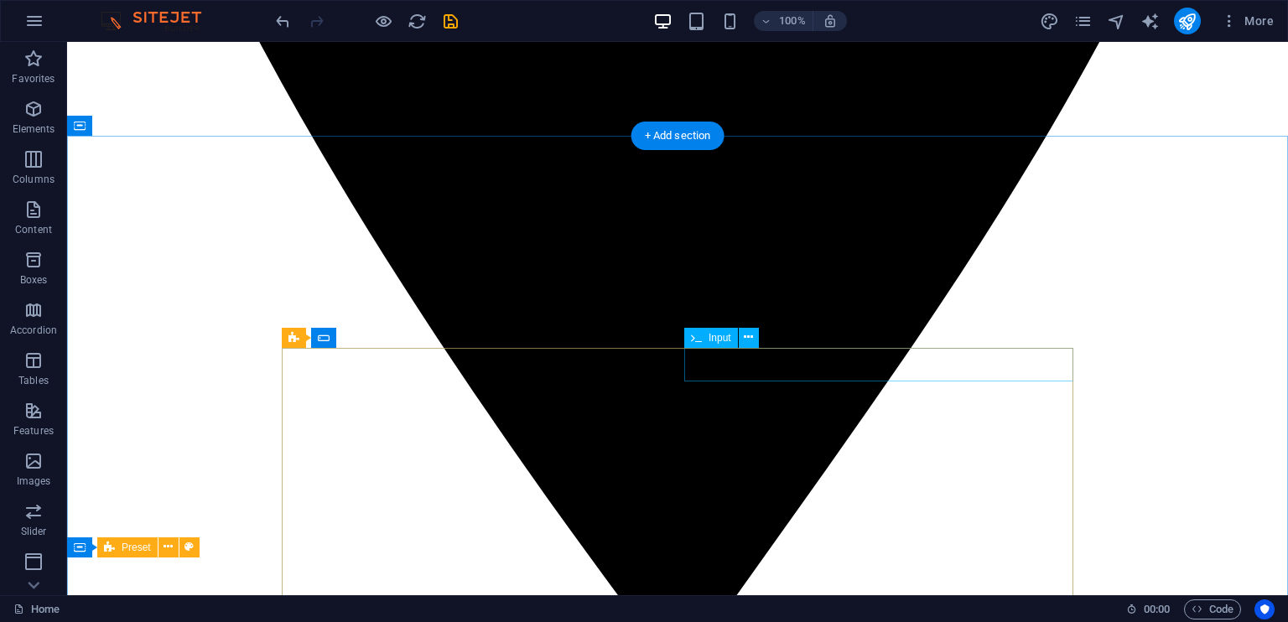
scroll to position [422, 0]
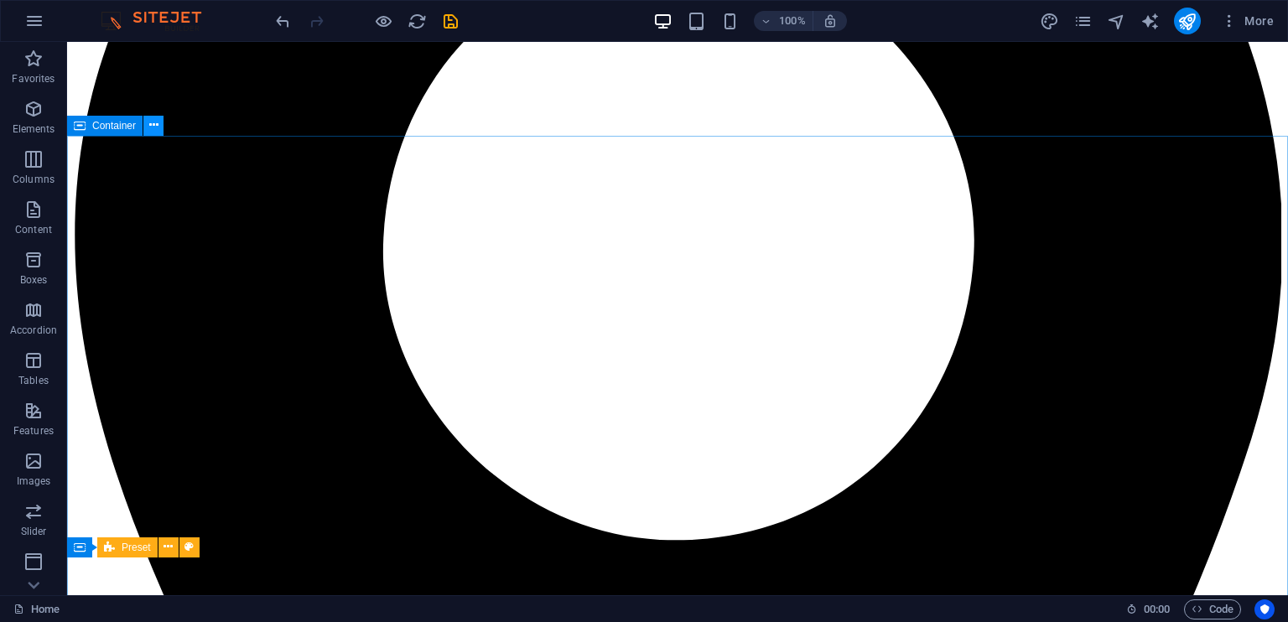
click at [158, 129] on icon at bounding box center [153, 126] width 9 height 18
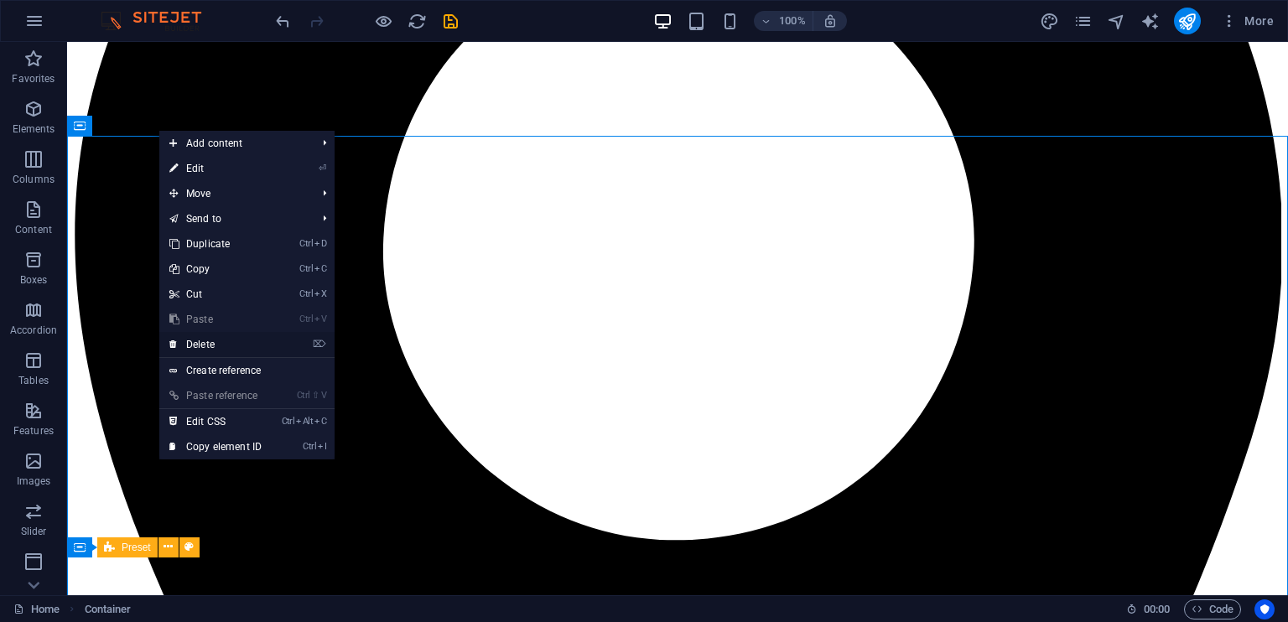
click at [252, 345] on link "⌦ Delete" at bounding box center [215, 344] width 112 height 25
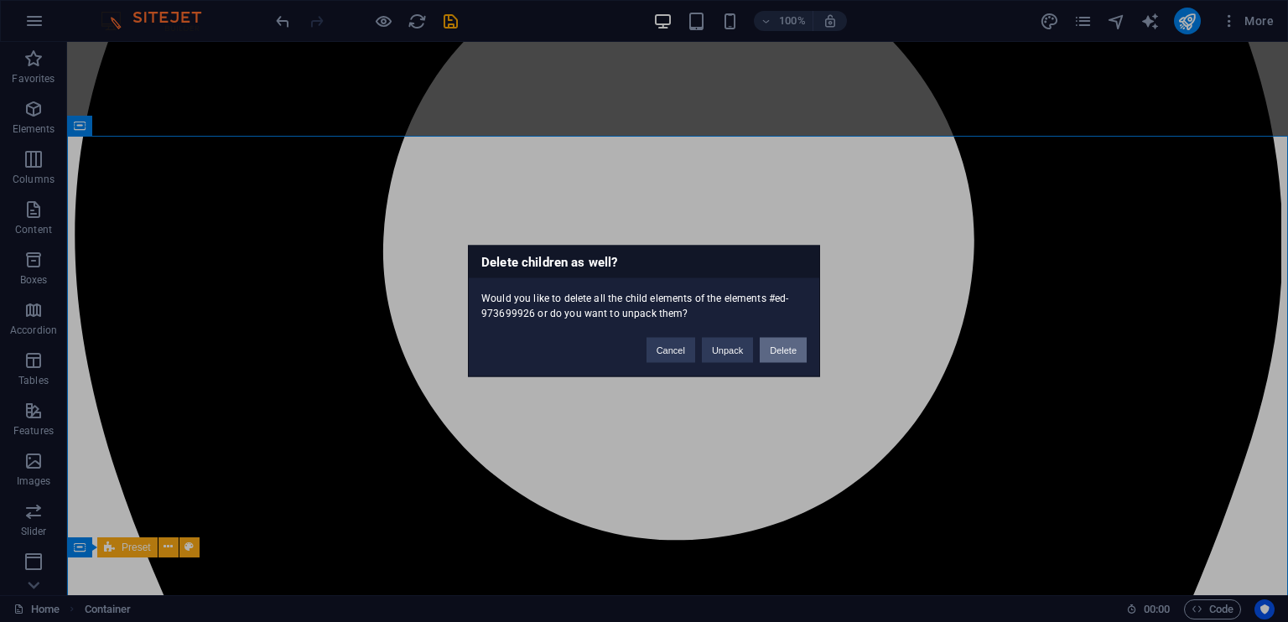
click at [785, 345] on button "Delete" at bounding box center [782, 350] width 47 height 25
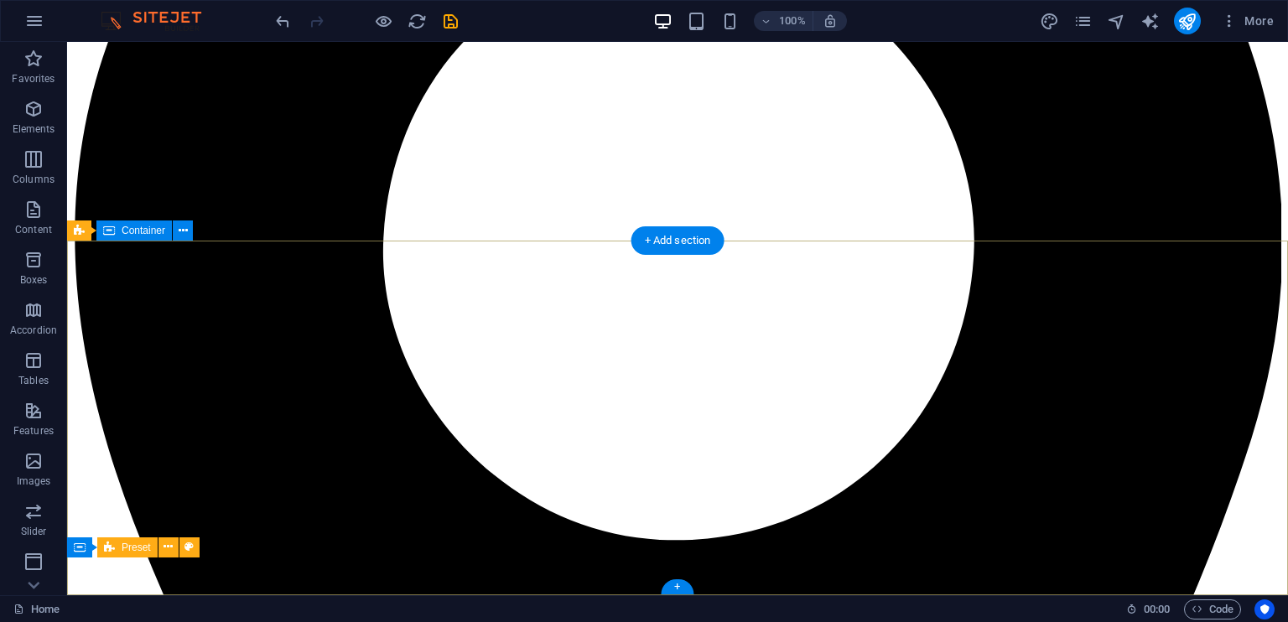
scroll to position [316, 0]
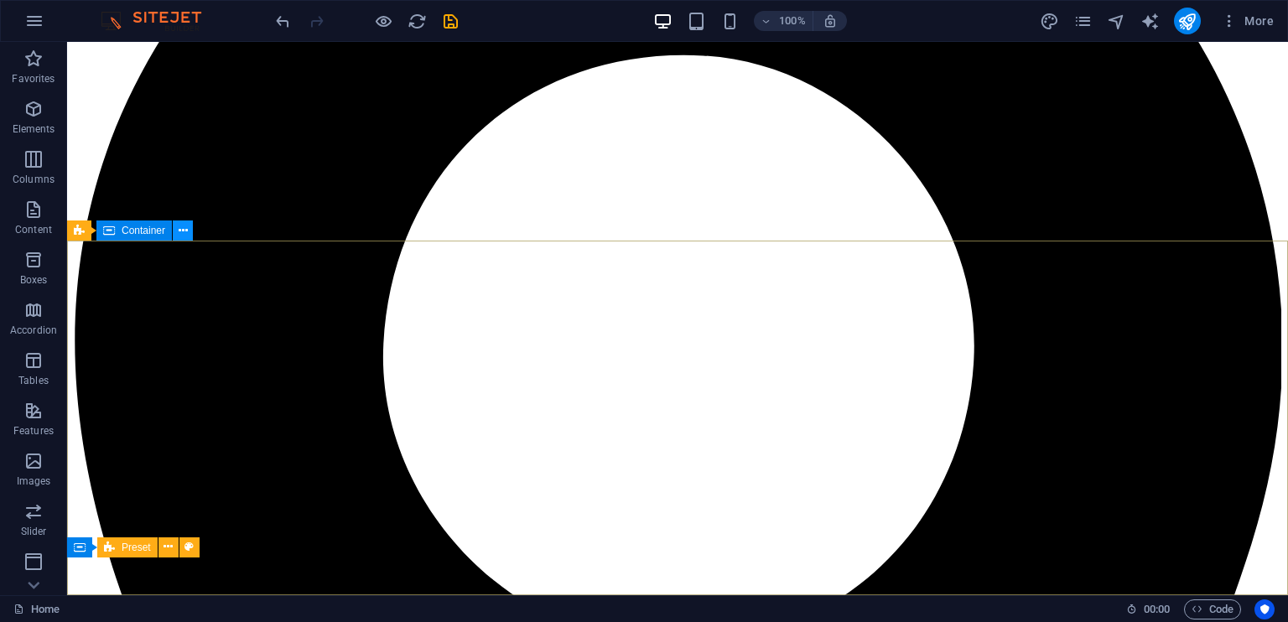
click at [181, 241] on div "Preset Container" at bounding box center [135, 230] width 137 height 21
click at [181, 231] on icon at bounding box center [183, 231] width 9 height 18
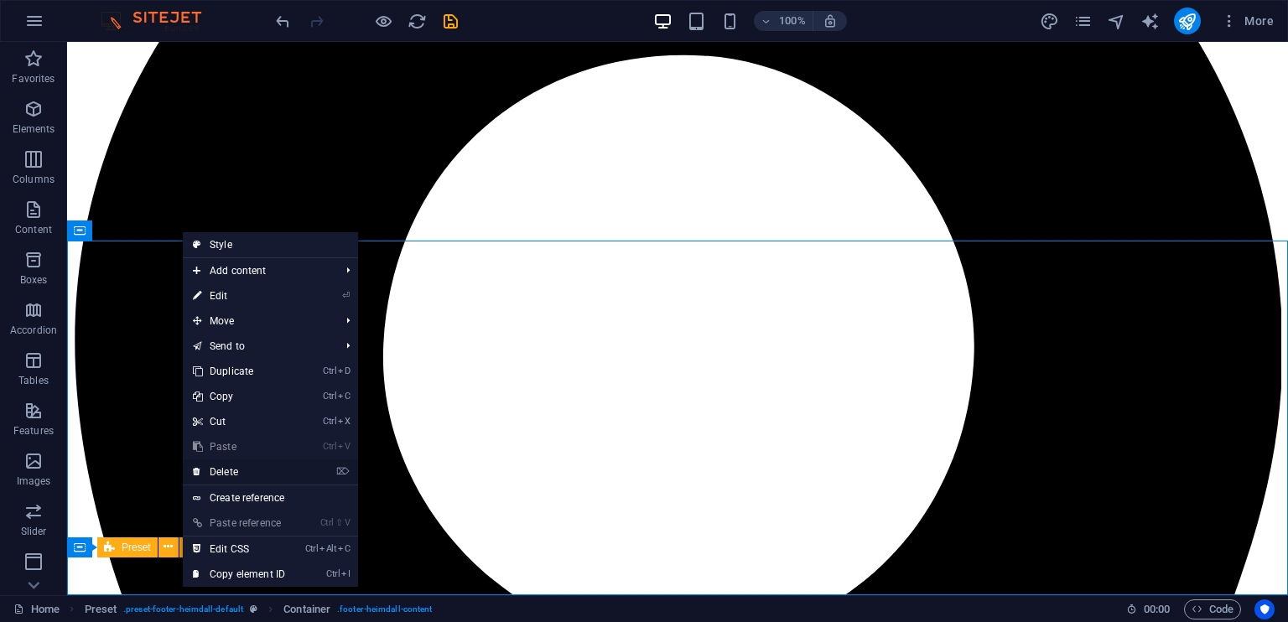
drag, startPoint x: 329, startPoint y: 476, endPoint x: 228, endPoint y: 469, distance: 100.8
click at [228, 469] on li "⌦ Delete" at bounding box center [270, 472] width 175 height 26
click at [228, 469] on link "⌦ Delete" at bounding box center [239, 471] width 112 height 25
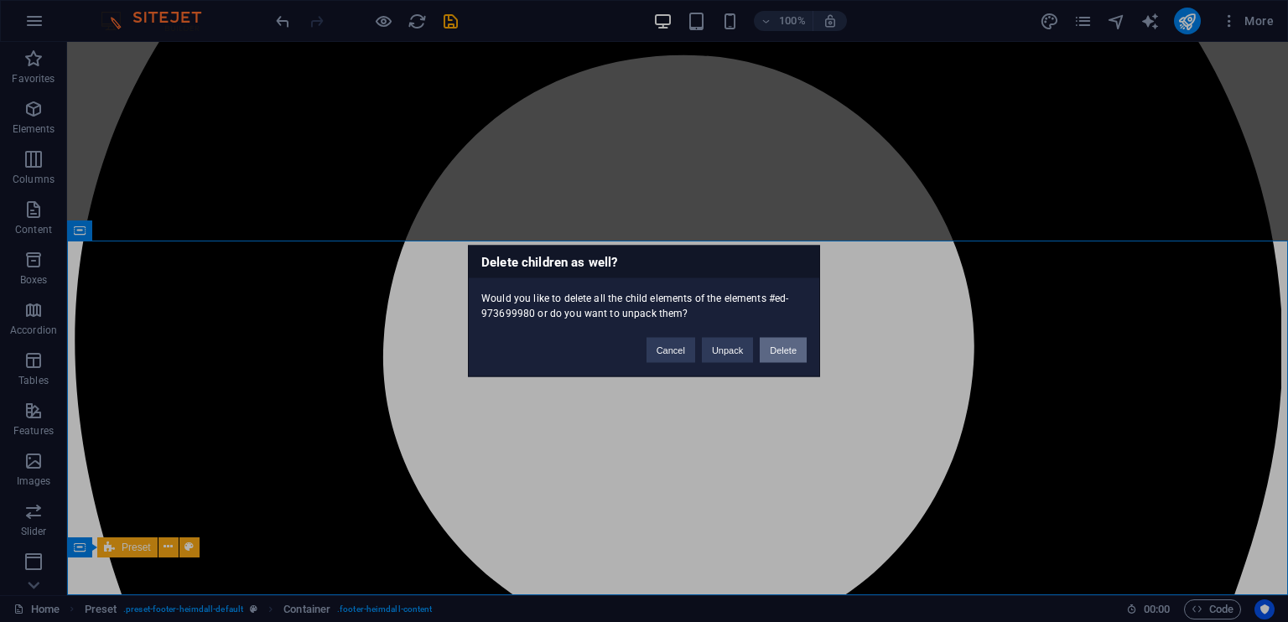
click at [778, 345] on button "Delete" at bounding box center [782, 350] width 47 height 25
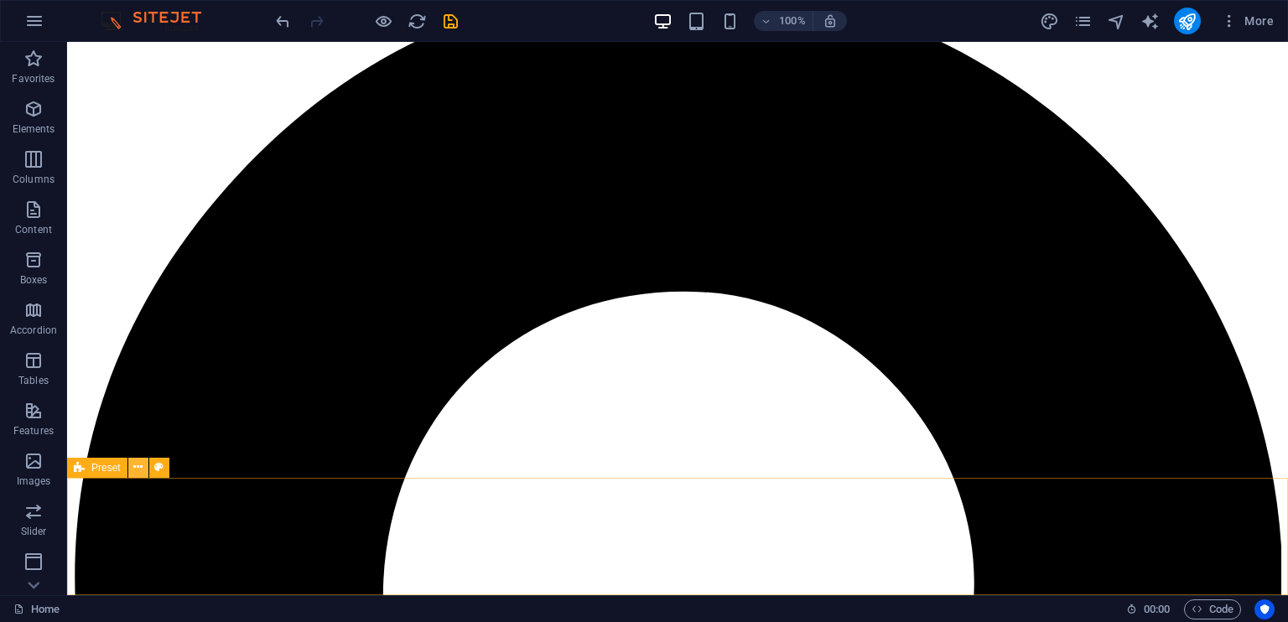
click at [137, 465] on icon at bounding box center [137, 468] width 9 height 18
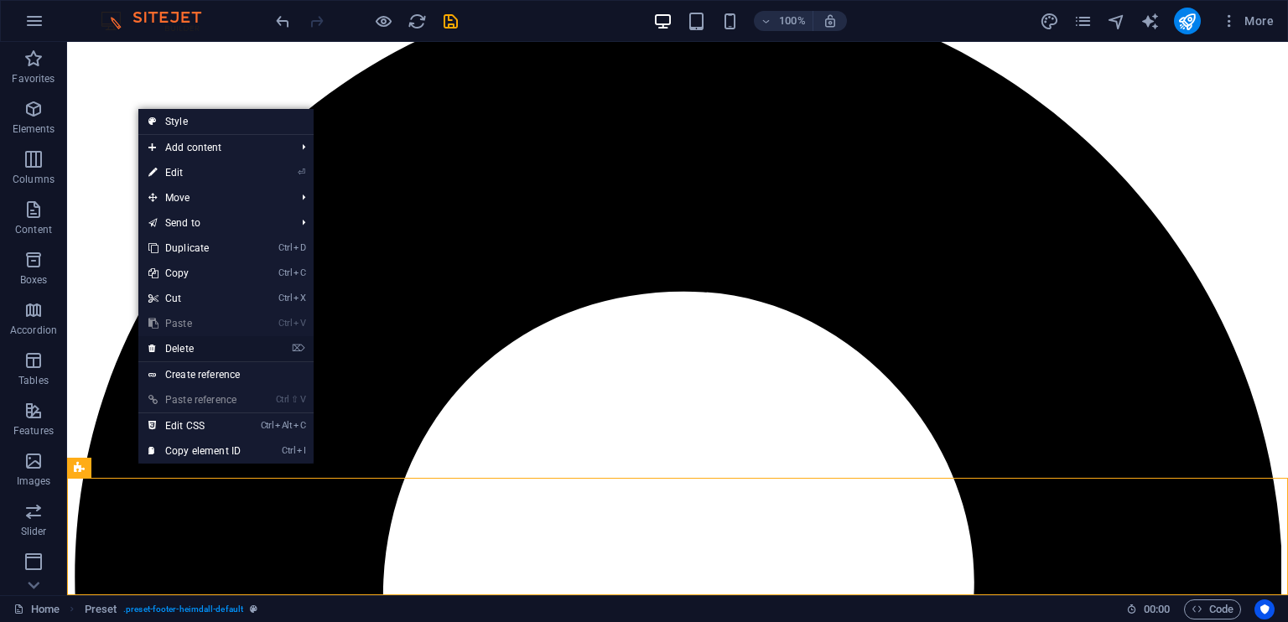
click at [298, 347] on icon "⌦" at bounding box center [298, 348] width 13 height 11
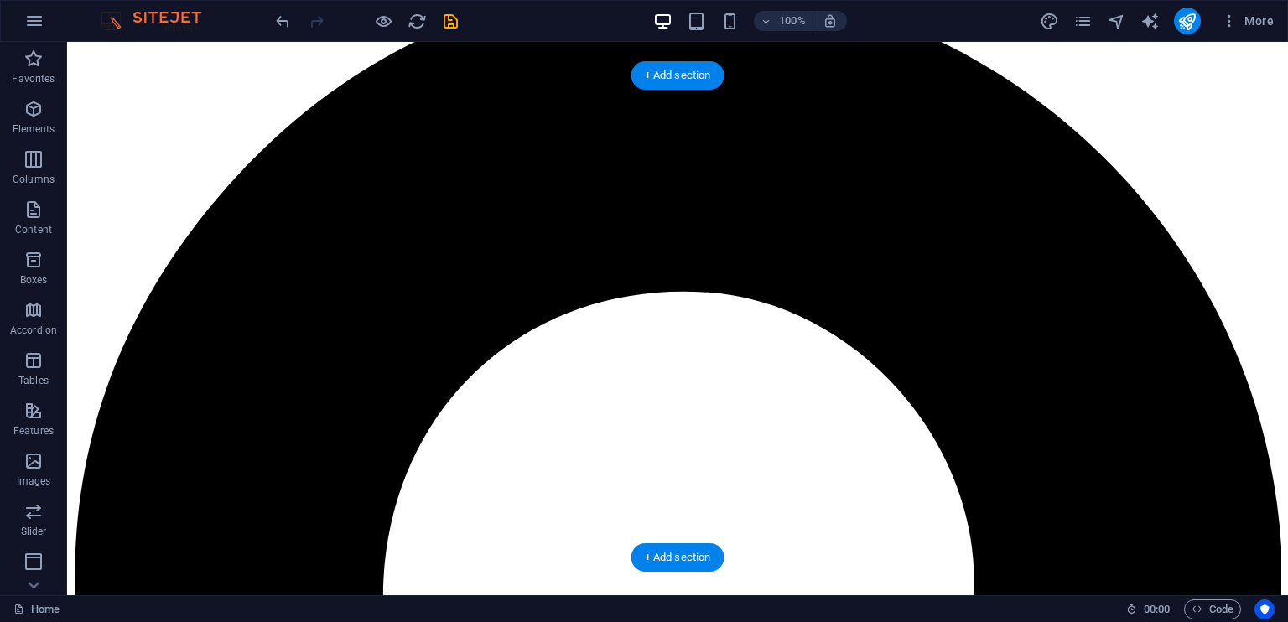
scroll to position [0, 0]
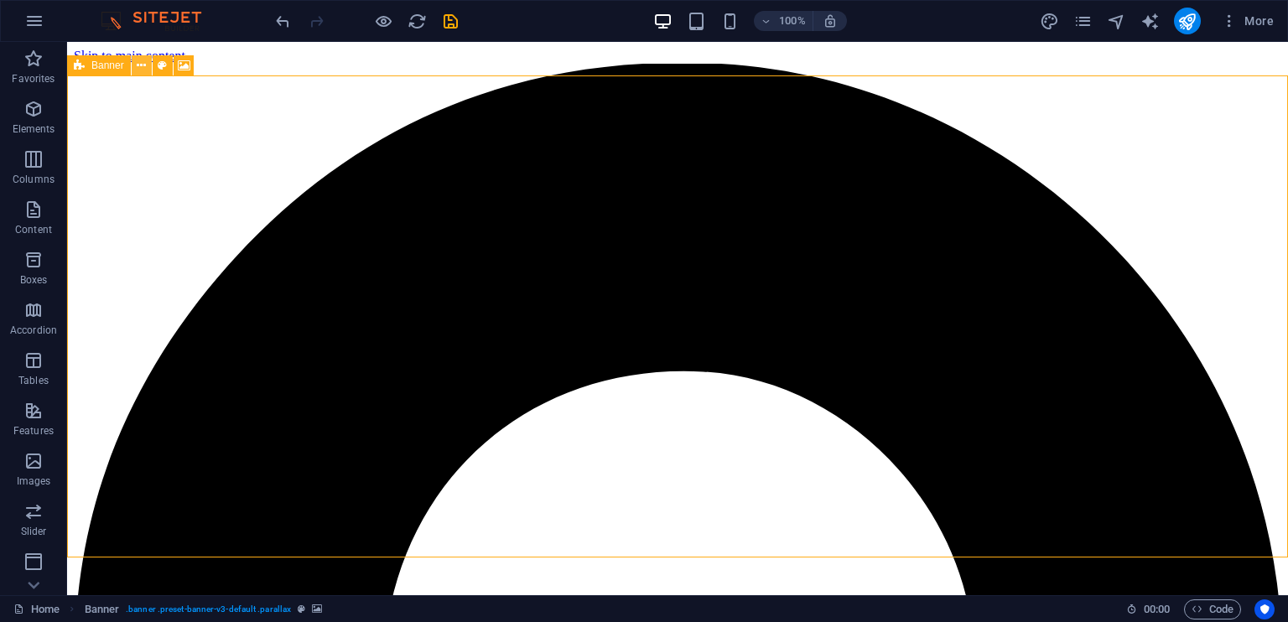
click at [141, 60] on icon at bounding box center [141, 66] width 9 height 18
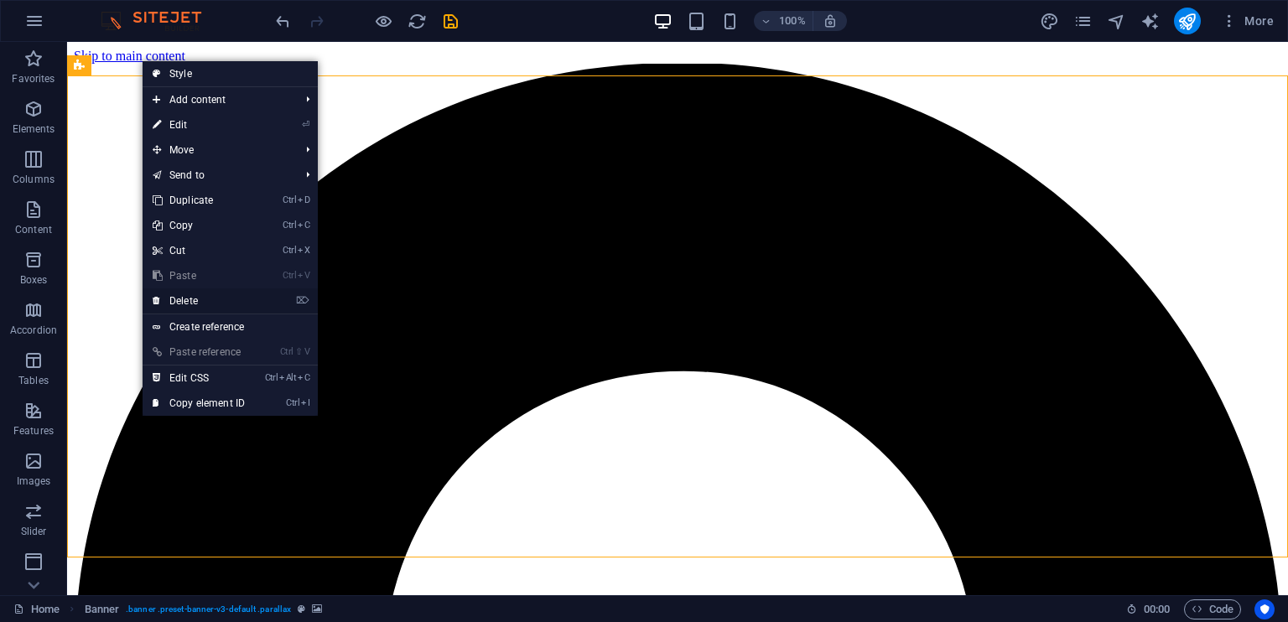
click at [288, 297] on li "⌦ Delete" at bounding box center [229, 301] width 175 height 26
click at [196, 298] on link "⌦ Delete" at bounding box center [198, 300] width 112 height 25
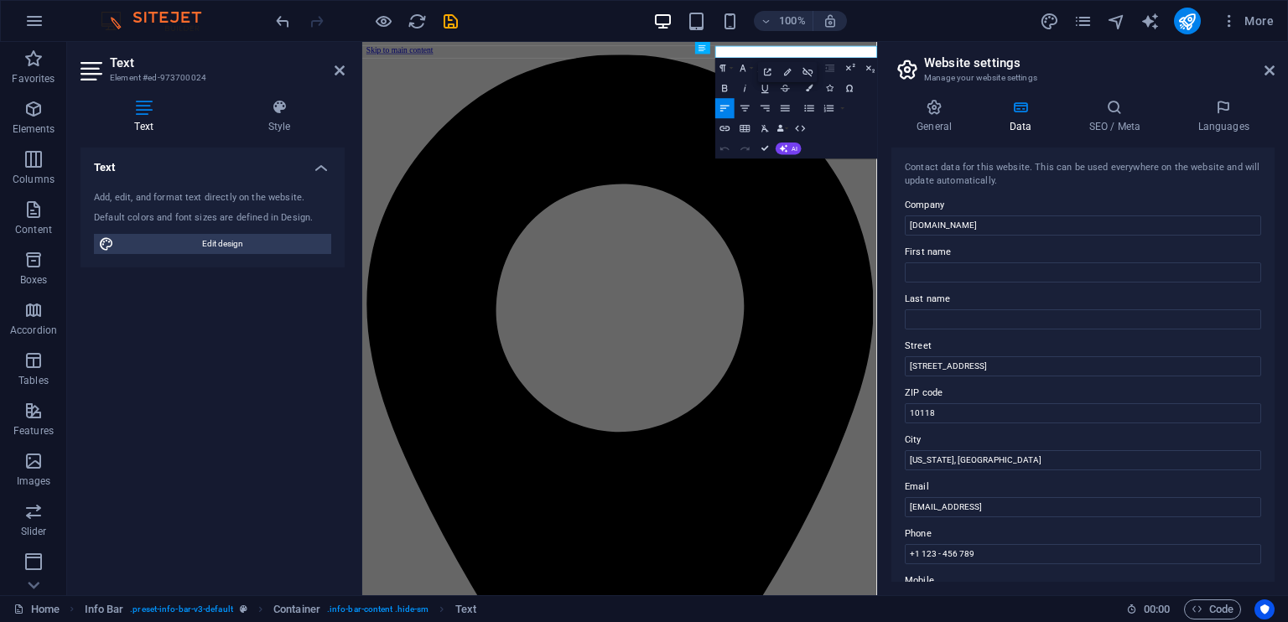
click at [1077, 58] on h2 "Website settings" at bounding box center [1099, 62] width 350 height 15
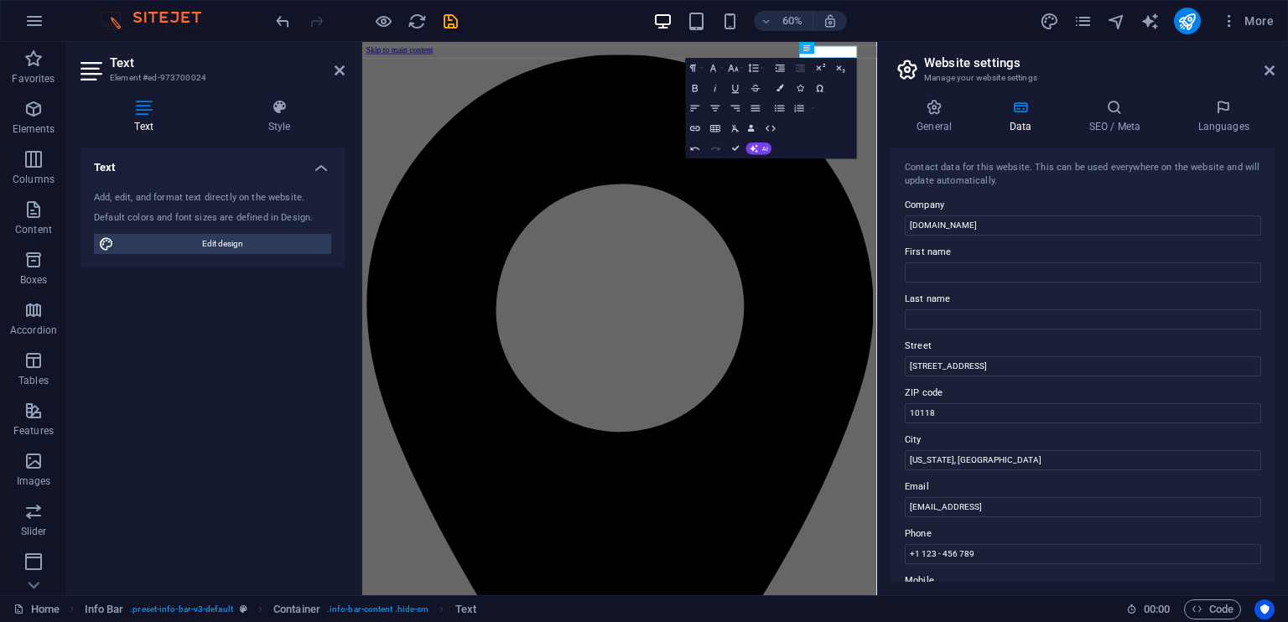
click at [303, 387] on div "Text Add, edit, and format text directly on the website. Default colors and fon…" at bounding box center [212, 365] width 264 height 434
click at [791, 17] on h6 "60%" at bounding box center [792, 21] width 27 height 20
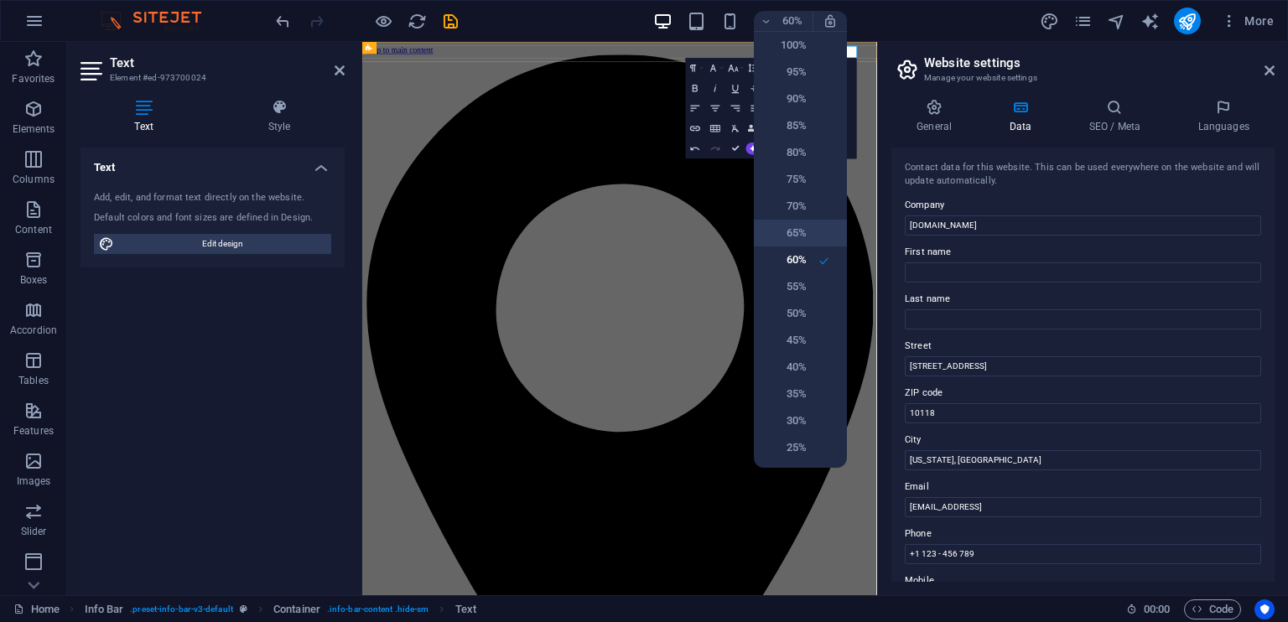
click at [811, 227] on li "65%" at bounding box center [800, 233] width 93 height 27
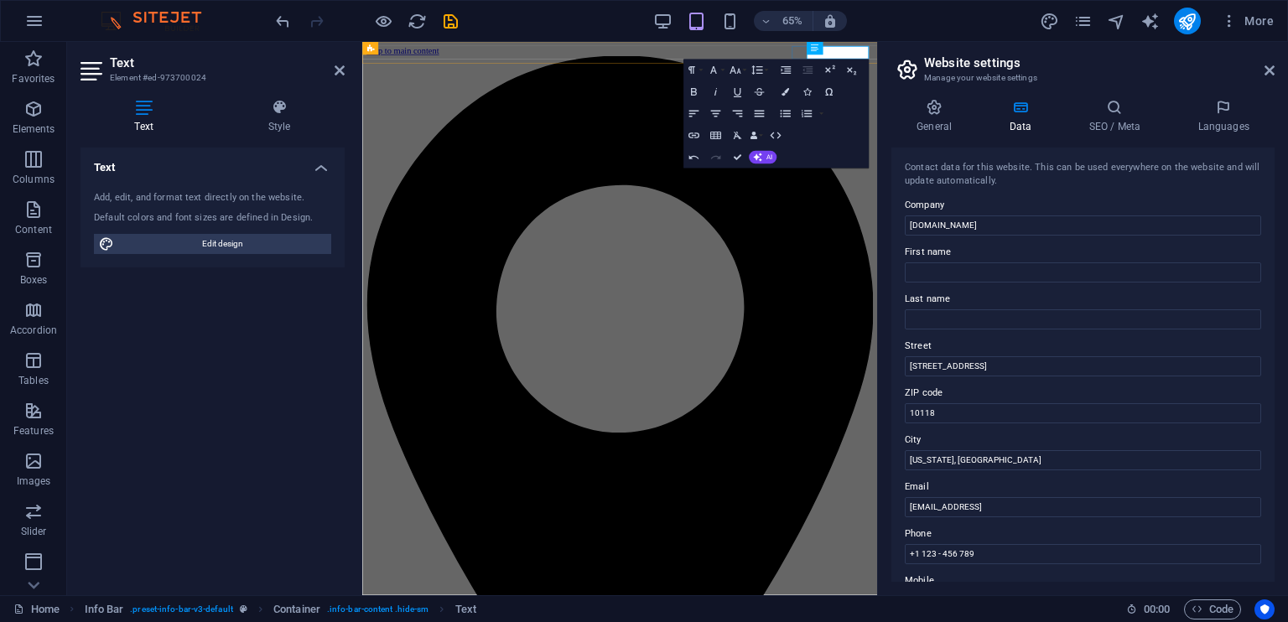
click at [909, 28] on div "65% More" at bounding box center [776, 21] width 1008 height 27
click at [641, 54] on div "Text" at bounding box center [656, 48] width 33 height 13
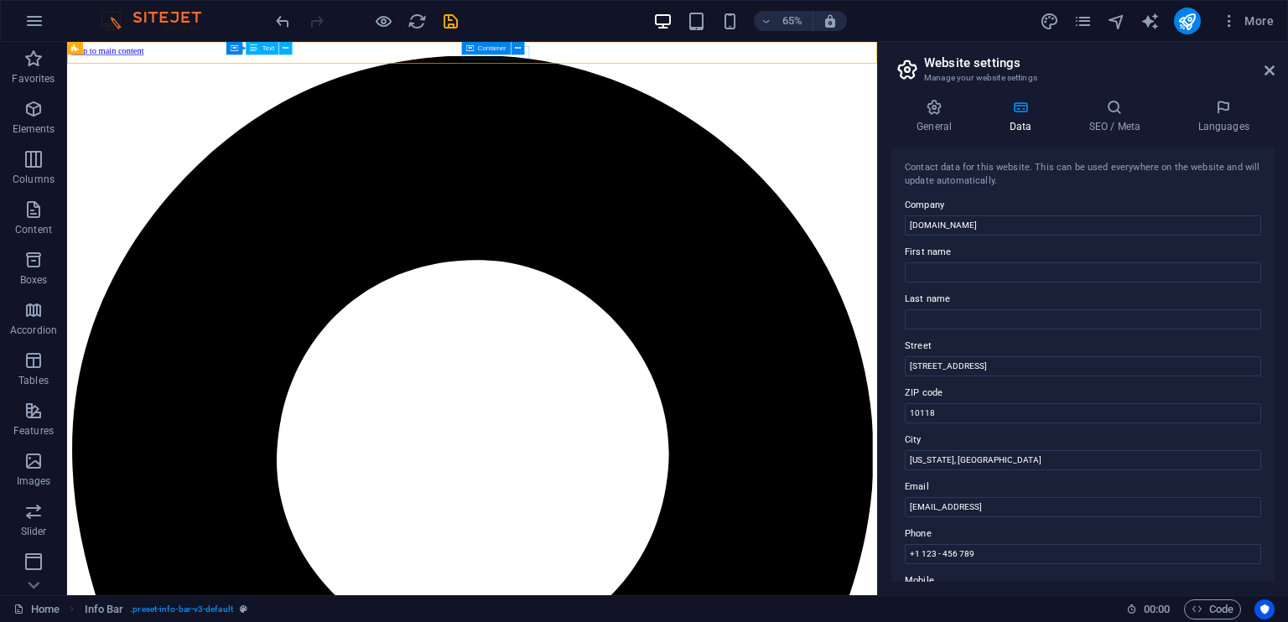
click at [483, 49] on span "Container" at bounding box center [492, 48] width 28 height 7
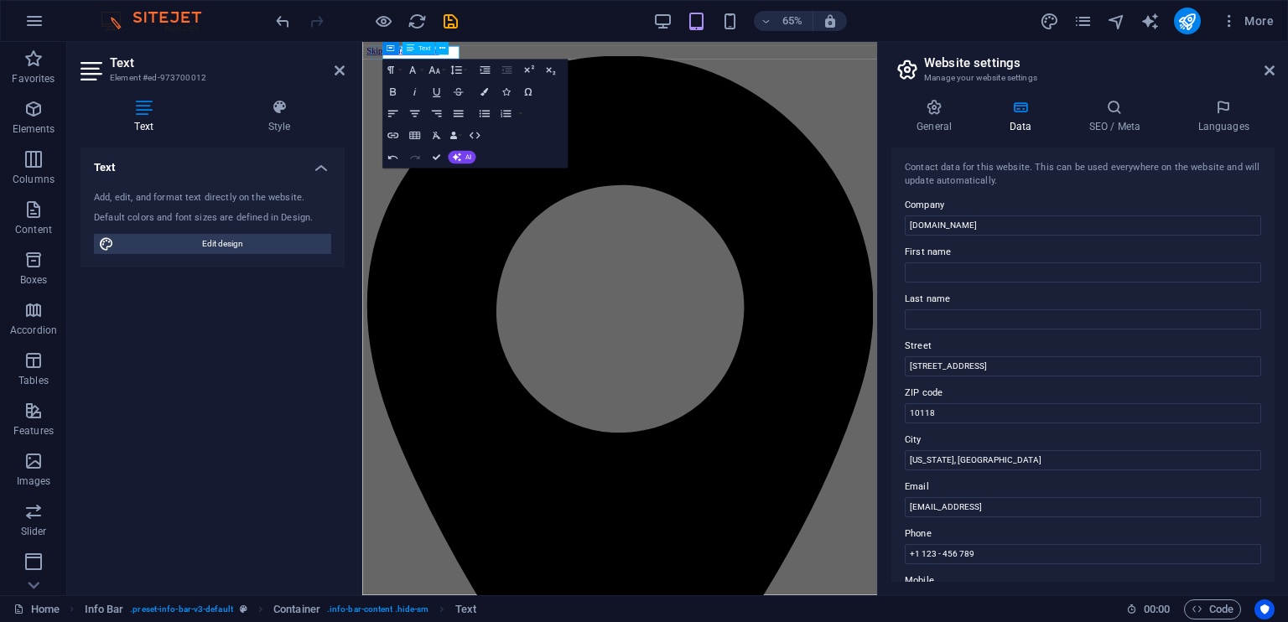
click at [446, 24] on icon "save" at bounding box center [450, 21] width 19 height 19
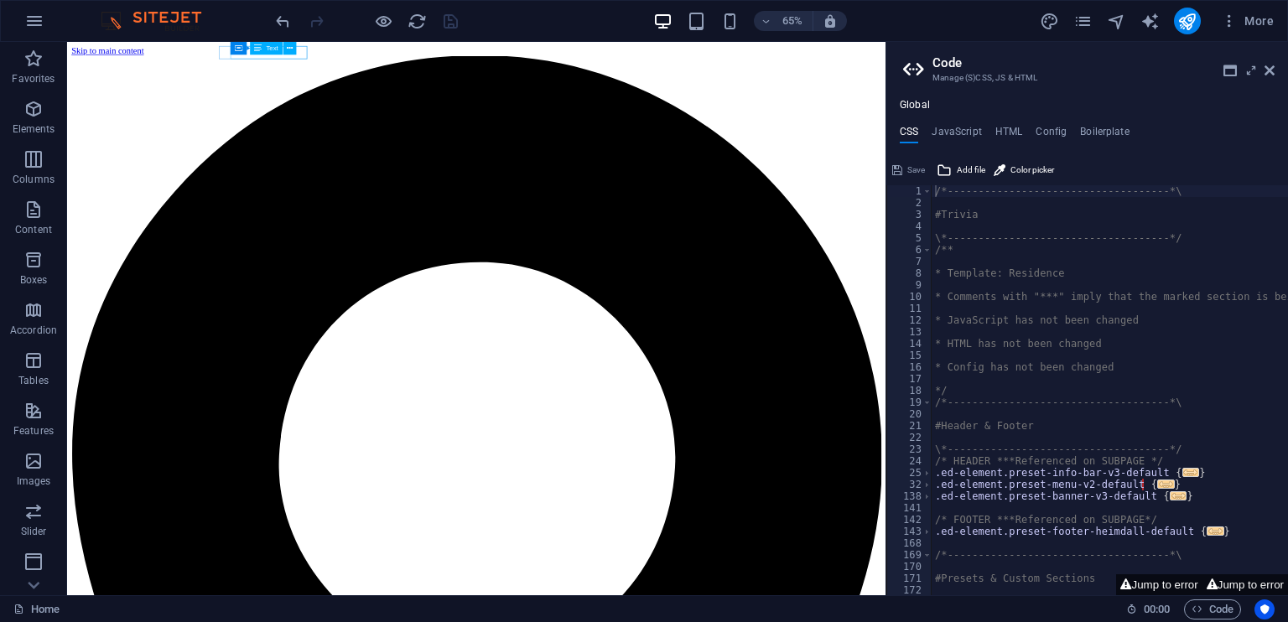
click at [1271, 67] on icon at bounding box center [1269, 70] width 10 height 13
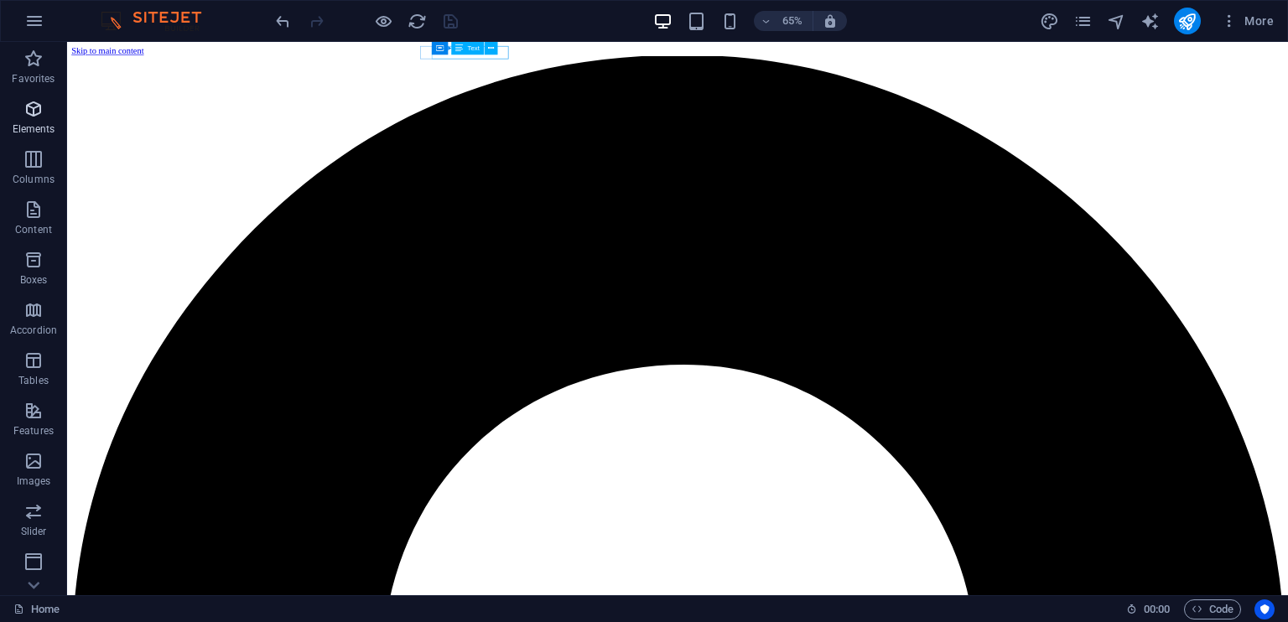
click at [12, 110] on span "Elements" at bounding box center [33, 119] width 67 height 40
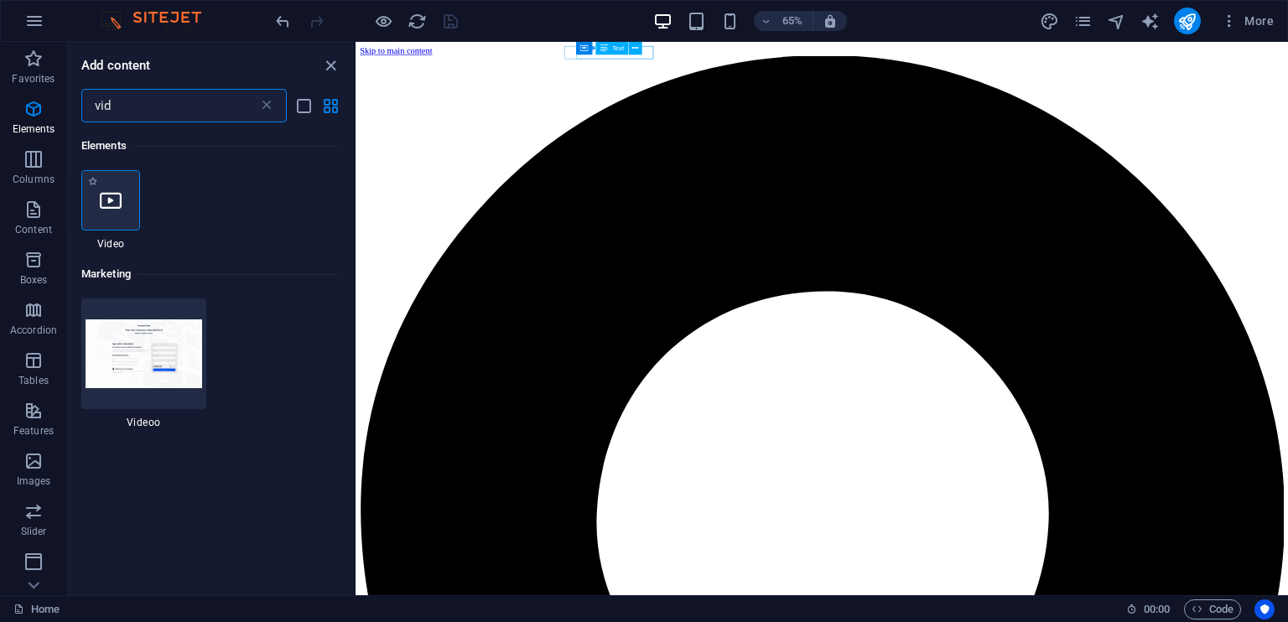
type input "vid"
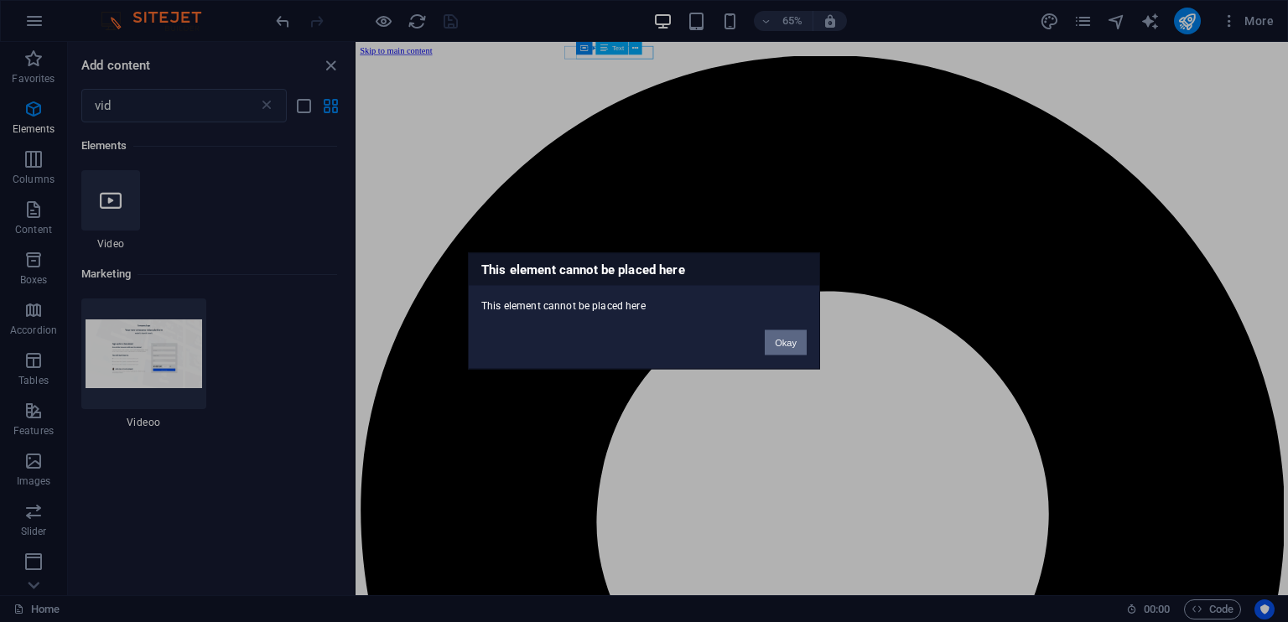
click at [787, 345] on button "Okay" at bounding box center [785, 342] width 42 height 25
click at [788, 339] on button "Okay" at bounding box center [785, 342] width 42 height 25
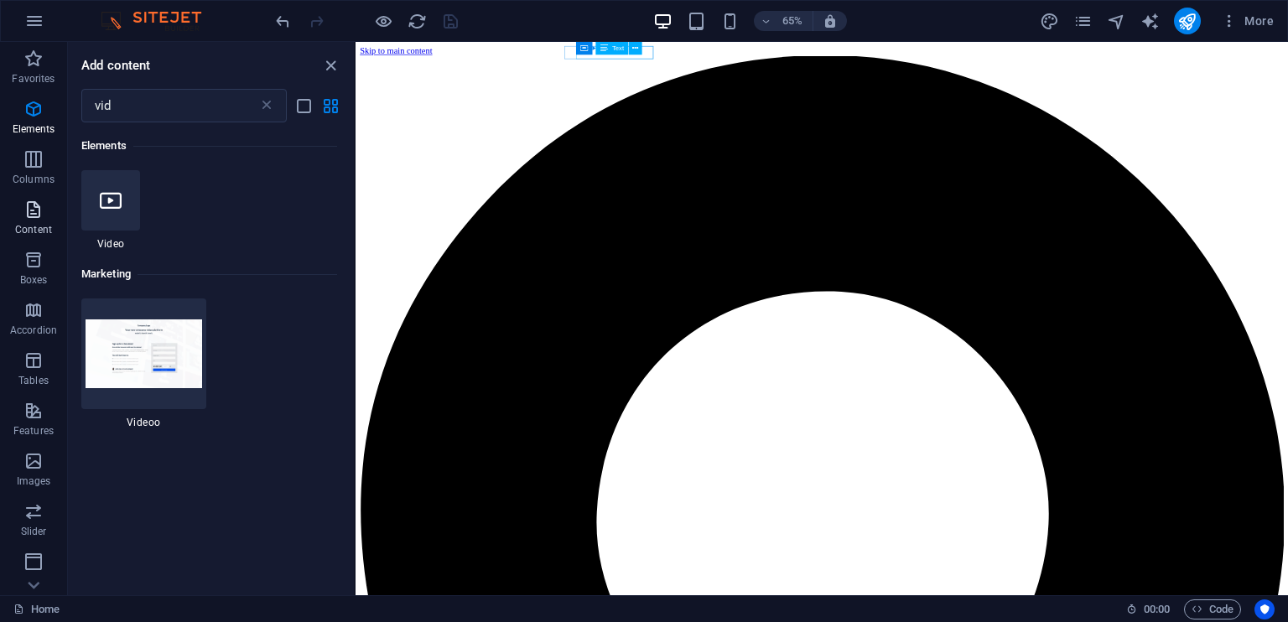
click at [37, 227] on p "Content" at bounding box center [33, 229] width 37 height 13
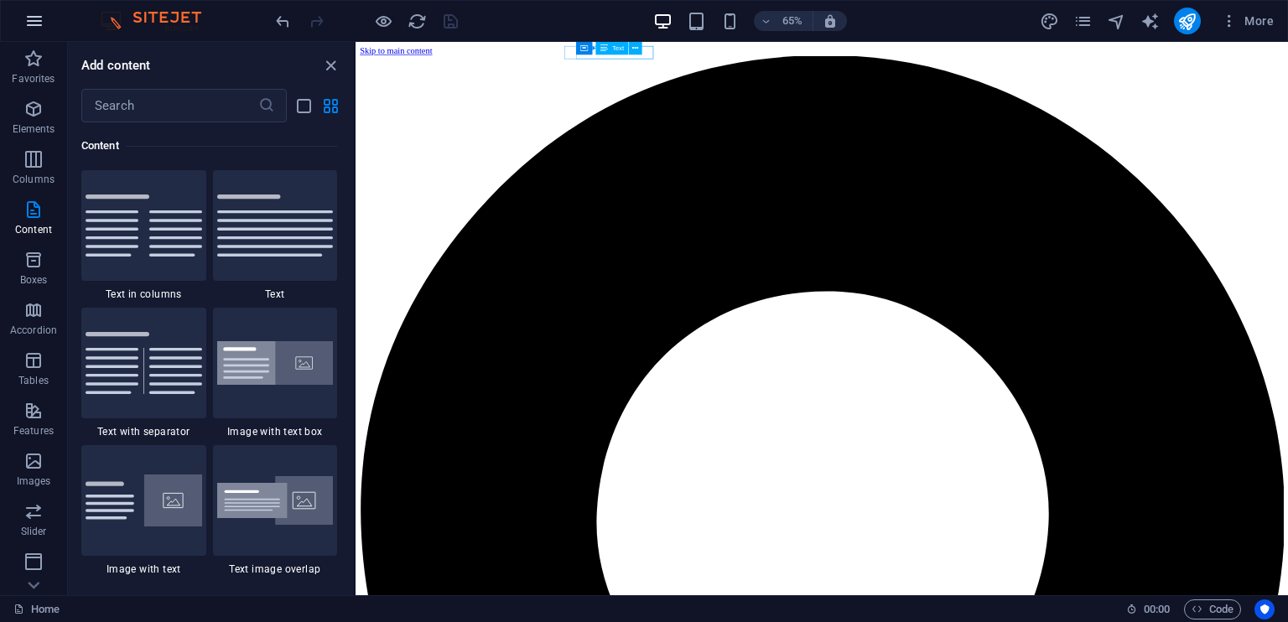
click at [30, 20] on icon "button" at bounding box center [34, 21] width 20 height 20
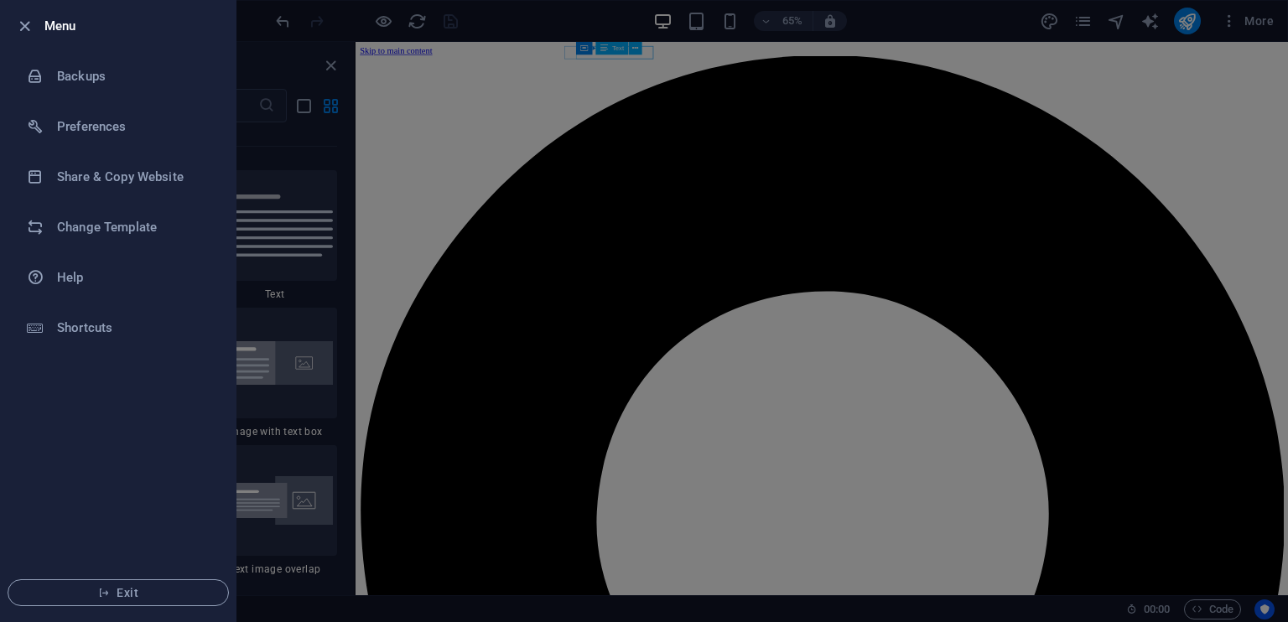
click at [30, 20] on icon "button" at bounding box center [24, 26] width 19 height 19
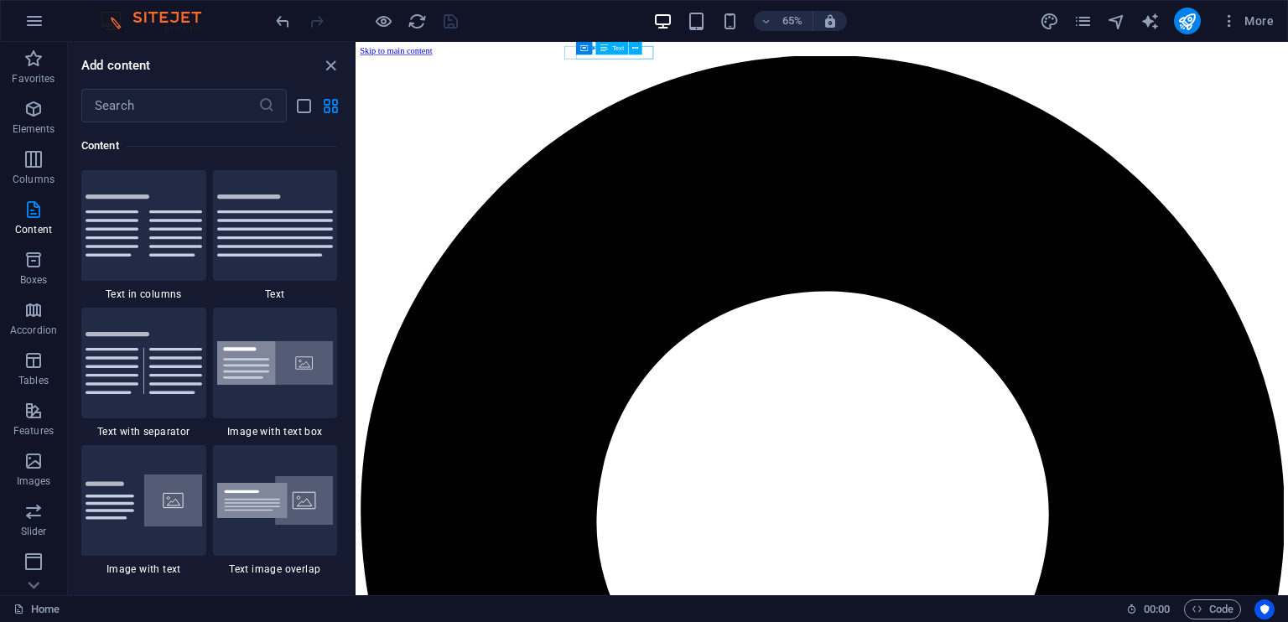
click at [201, 64] on div "Add content" at bounding box center [211, 65] width 286 height 20
click at [43, 100] on icon "button" at bounding box center [33, 109] width 20 height 20
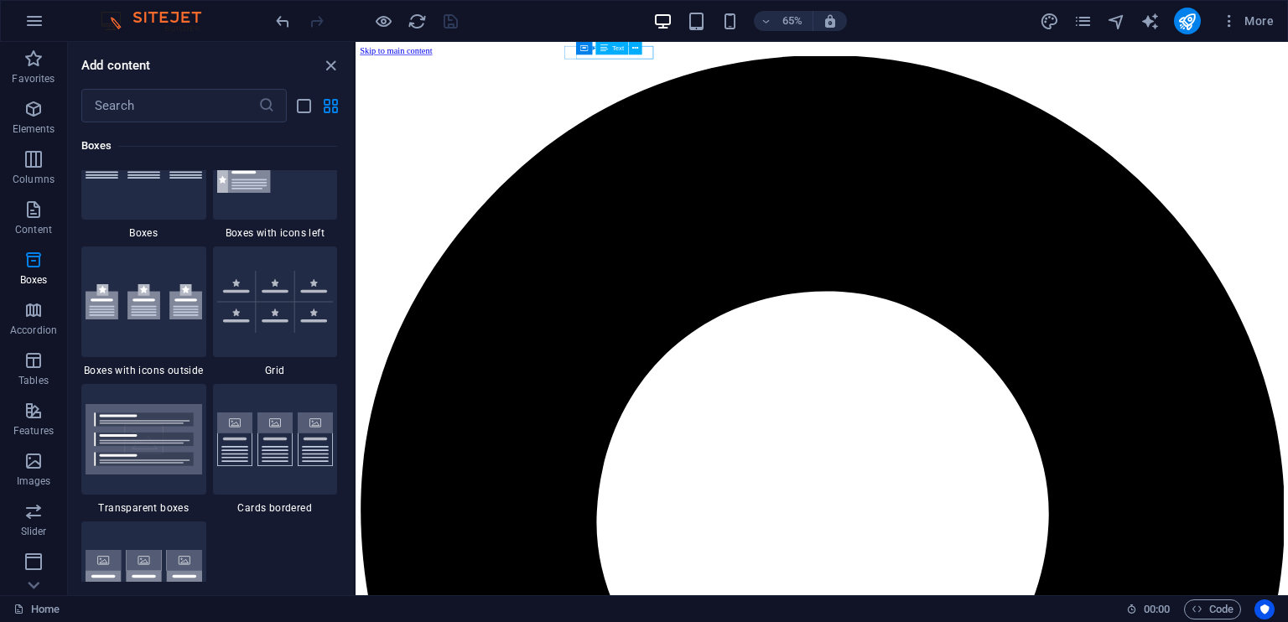
scroll to position [4827, 0]
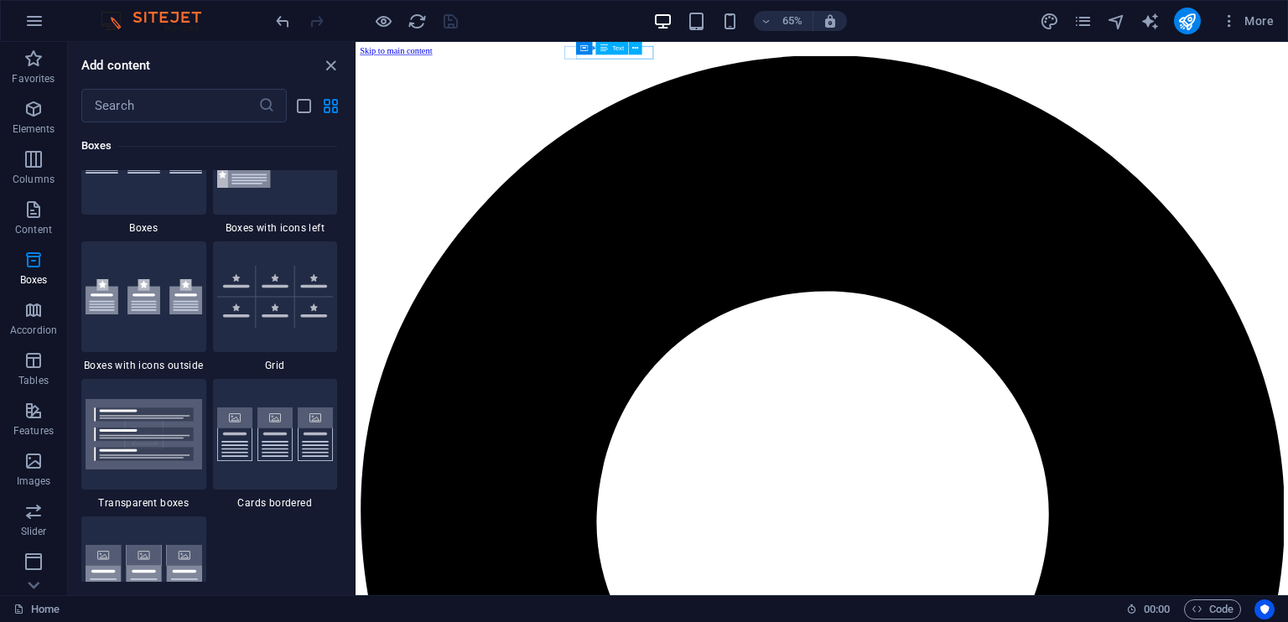
click at [158, 247] on div at bounding box center [143, 296] width 125 height 111
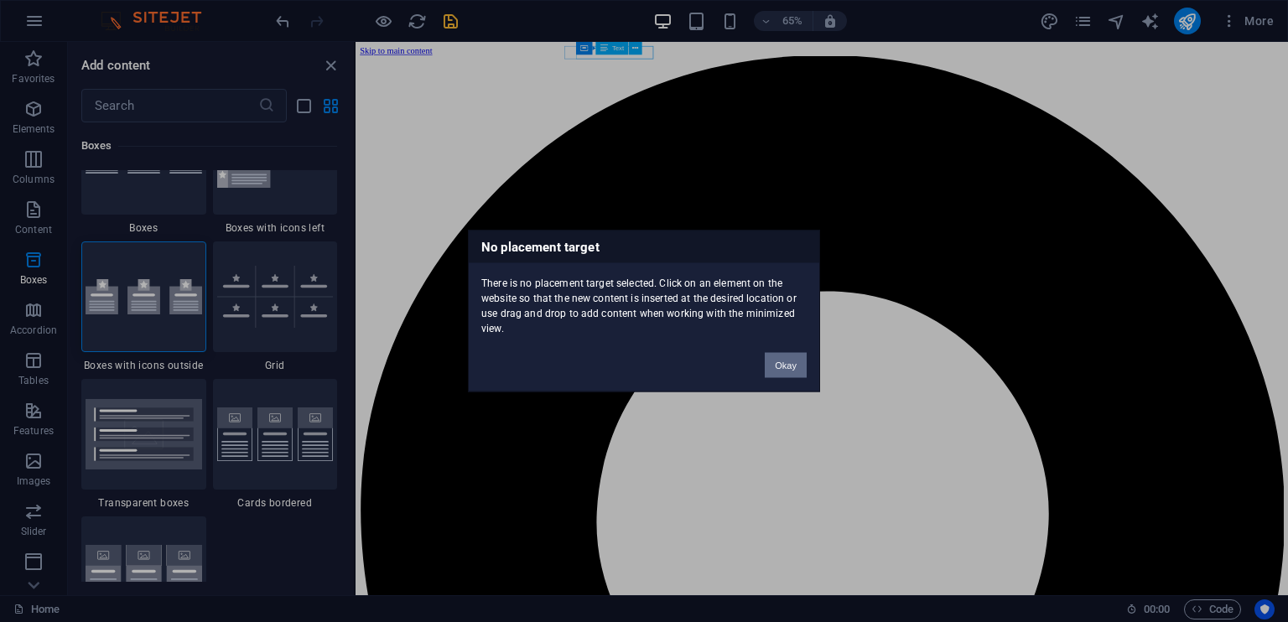
click at [805, 375] on div "No placement target There is no placement target selected. Click on an element …" at bounding box center [644, 311] width 1288 height 622
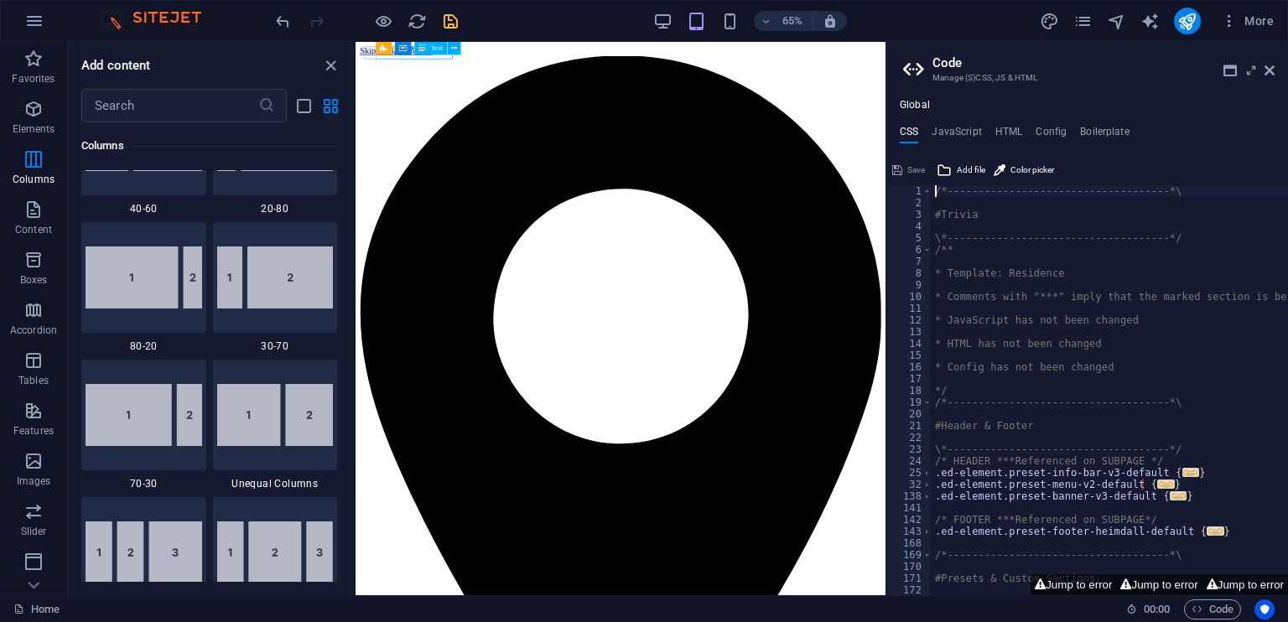
scroll to position [1314, 0]
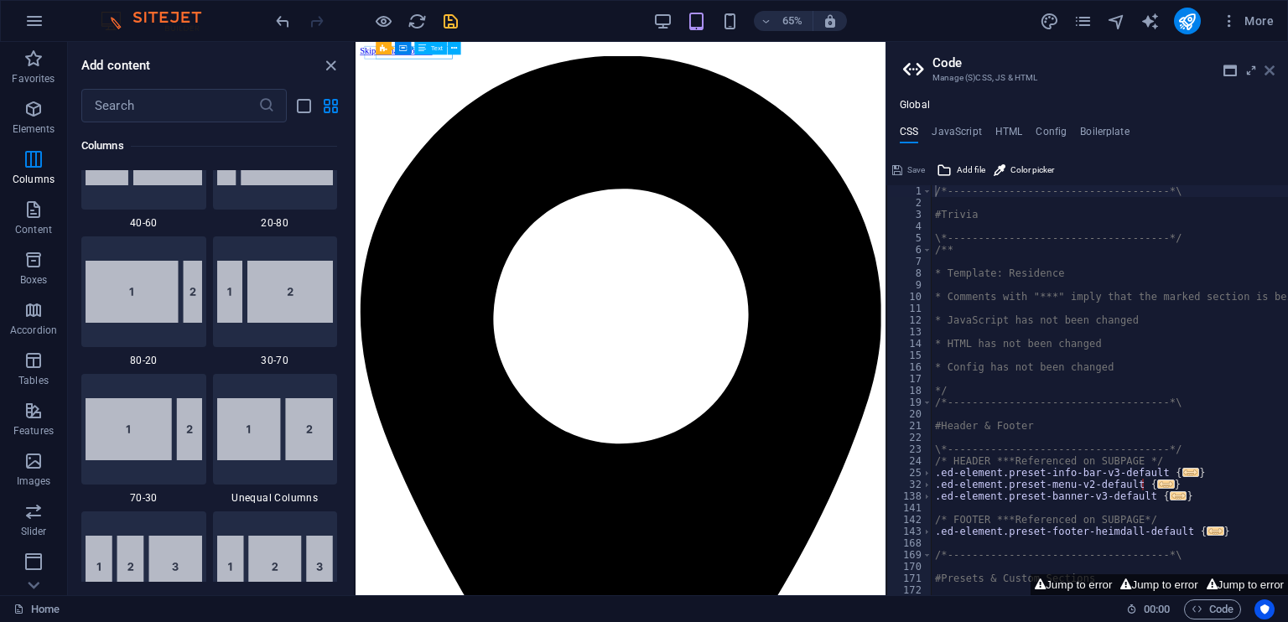
click at [1271, 66] on icon at bounding box center [1269, 70] width 10 height 13
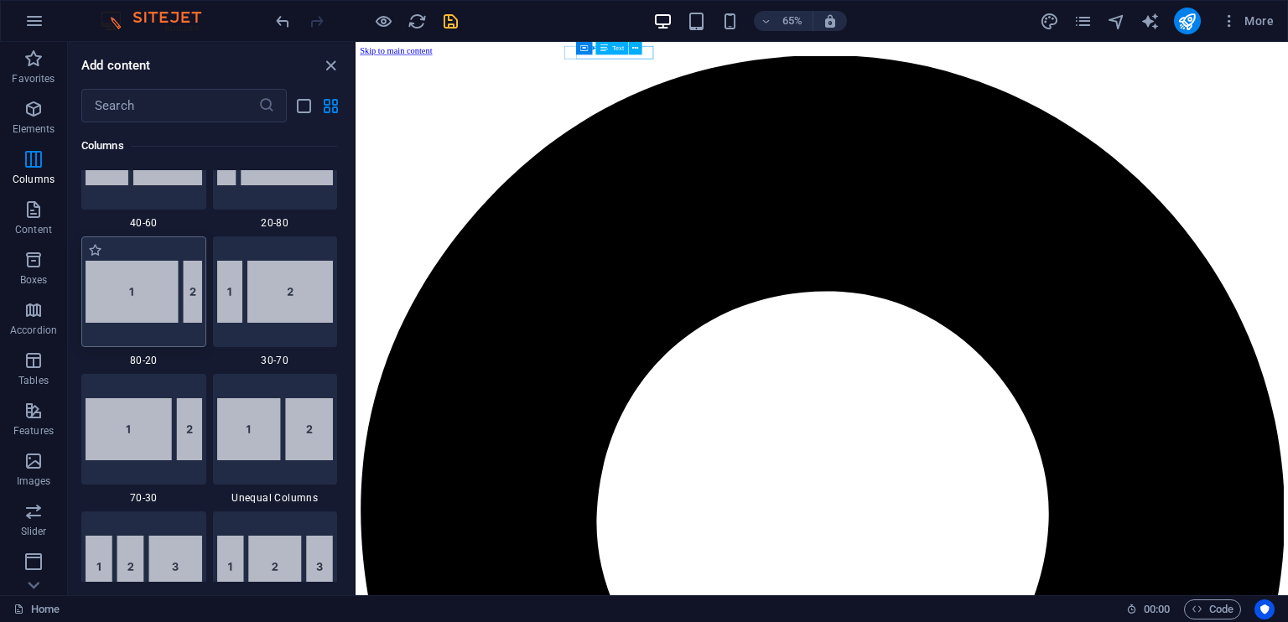
click at [154, 292] on img at bounding box center [143, 292] width 117 height 62
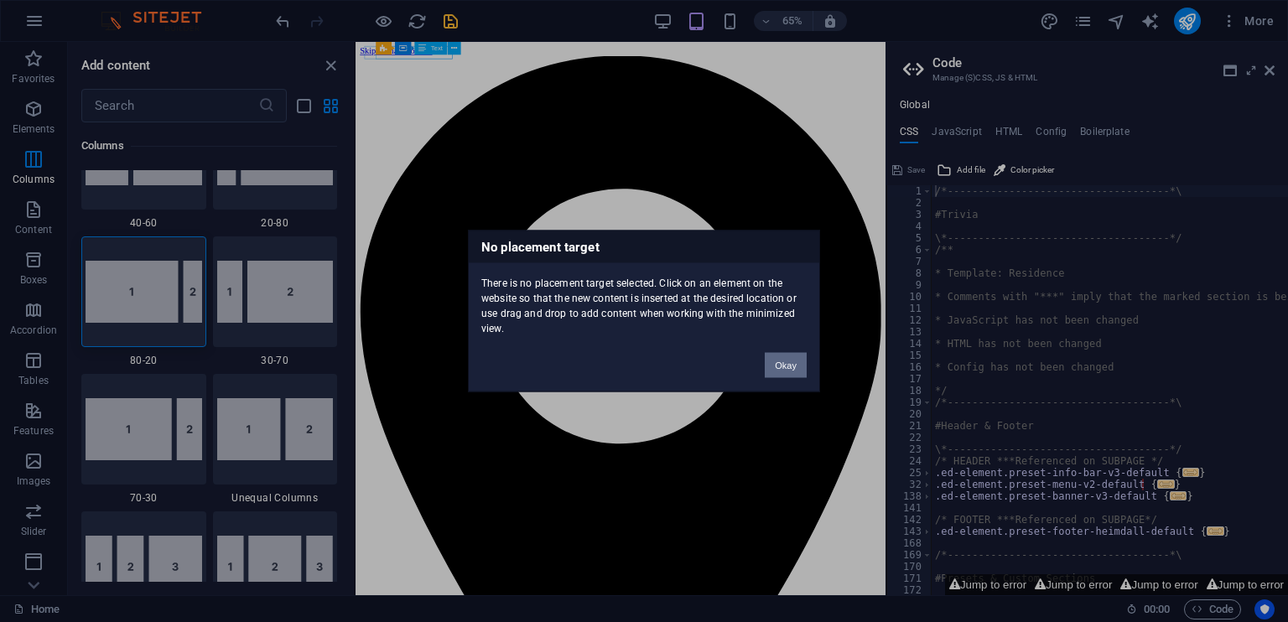
click at [787, 364] on button "Okay" at bounding box center [785, 365] width 42 height 25
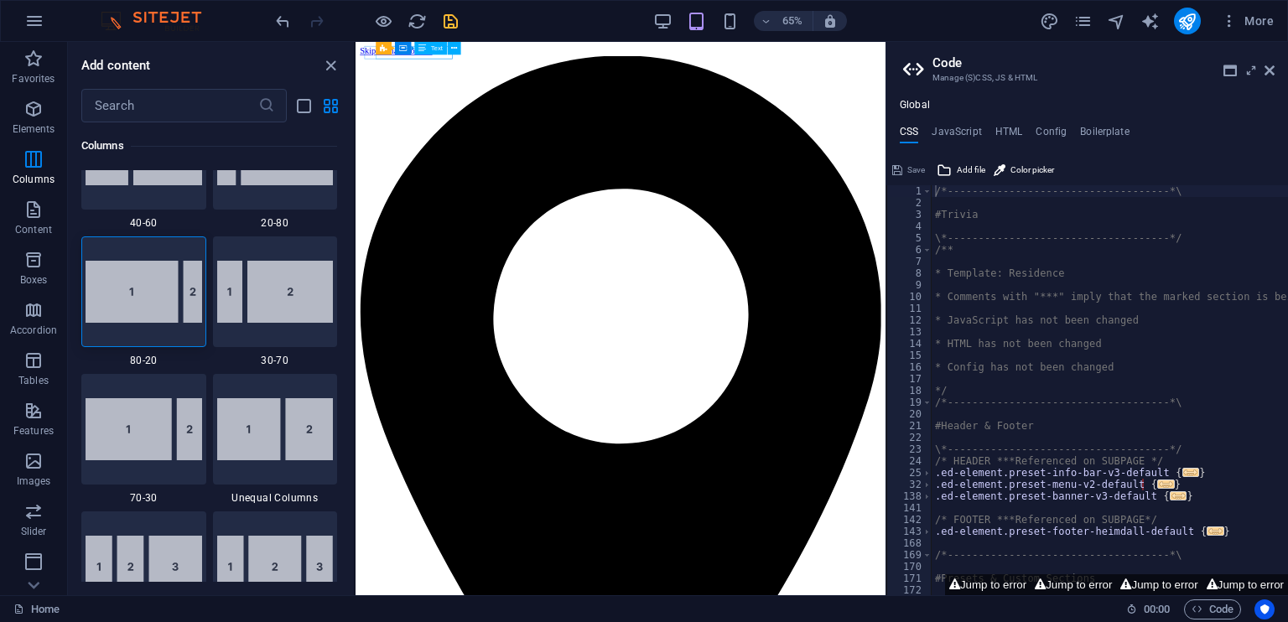
click at [1274, 66] on aside "Code Manage (S)CSS, JS & HTML Global CSS JavaScript HTML Config Boilerplate /*-…" at bounding box center [1086, 318] width 402 height 553
click at [1264, 70] on icon at bounding box center [1269, 70] width 10 height 13
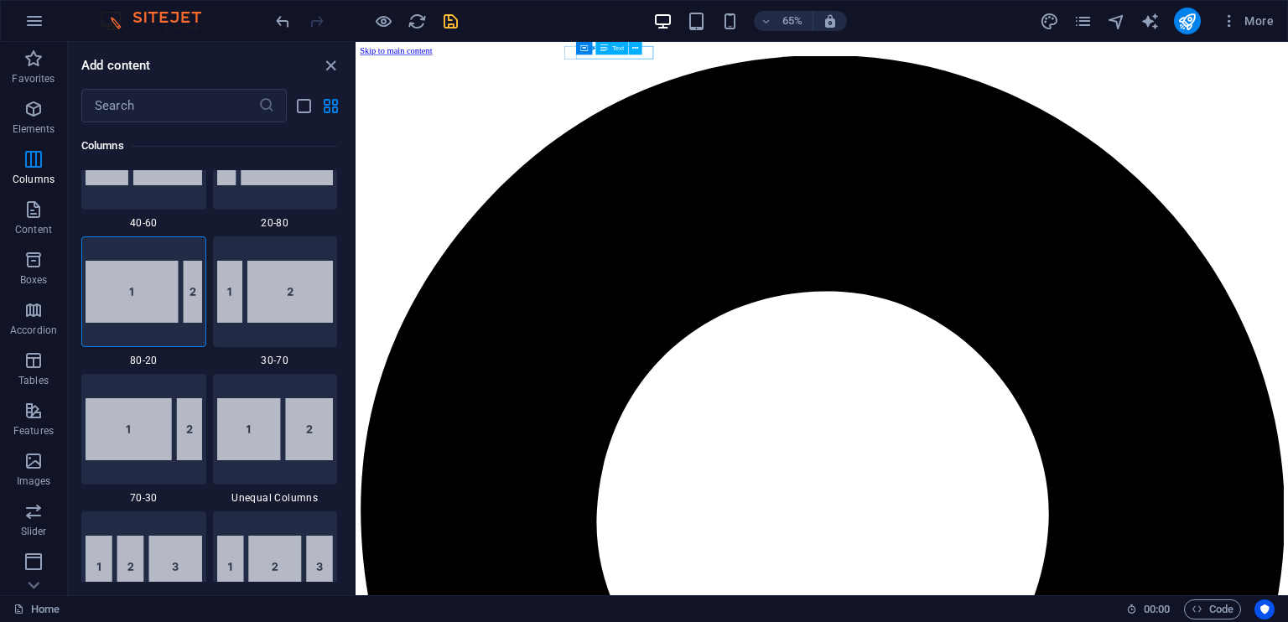
drag, startPoint x: 1025, startPoint y: 329, endPoint x: 962, endPoint y: 564, distance: 243.8
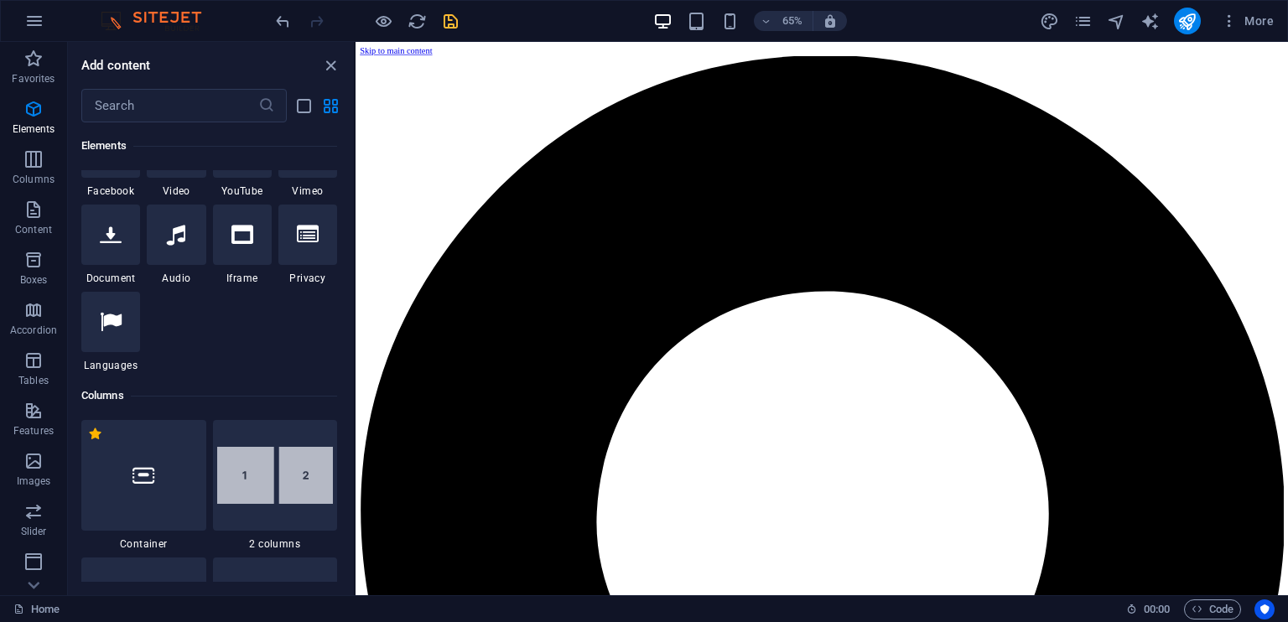
scroll to position [732, 0]
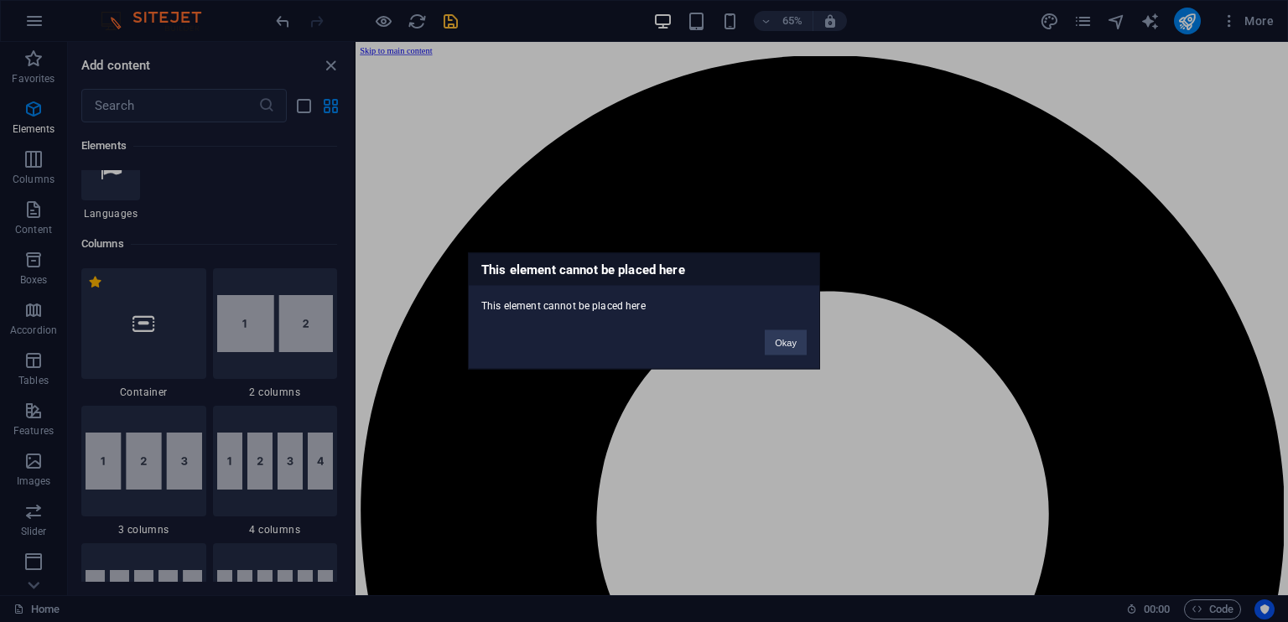
drag, startPoint x: 561, startPoint y: 304, endPoint x: 754, endPoint y: 322, distance: 193.6
click at [754, 322] on div "This element cannot be placed here This element cannot be placed here Okay" at bounding box center [644, 311] width 352 height 117
click at [754, 322] on div "Okay" at bounding box center [785, 334] width 67 height 43
click at [793, 338] on button "Okay" at bounding box center [785, 342] width 42 height 25
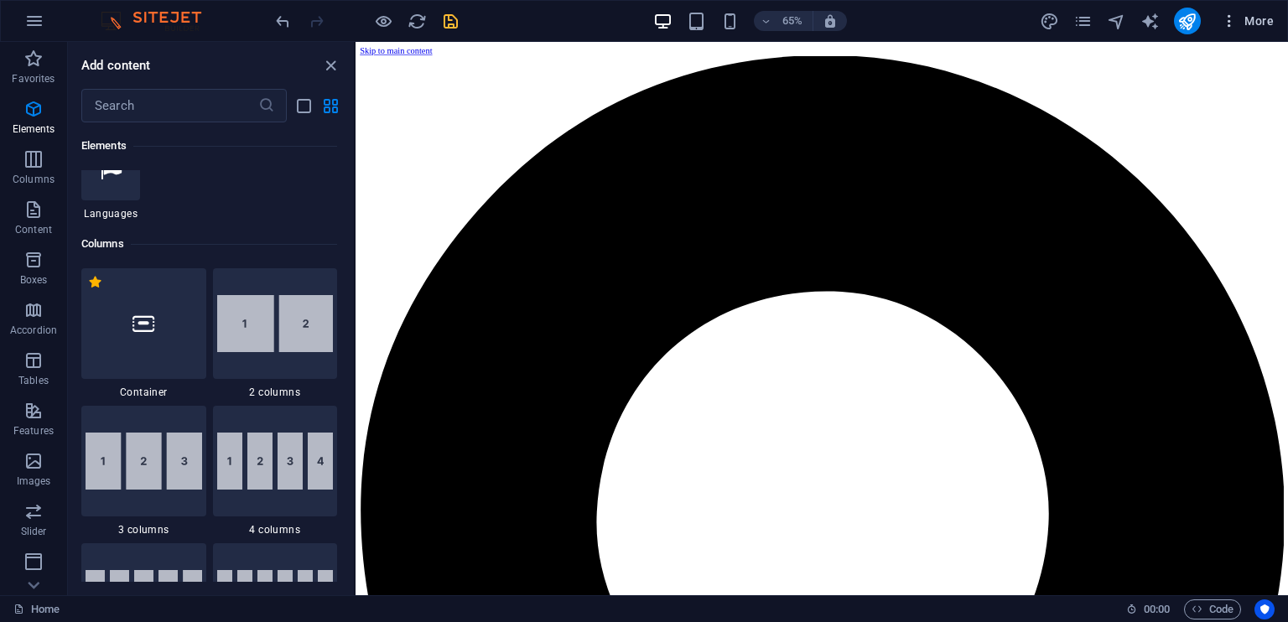
click at [1236, 24] on icon "button" at bounding box center [1228, 21] width 17 height 17
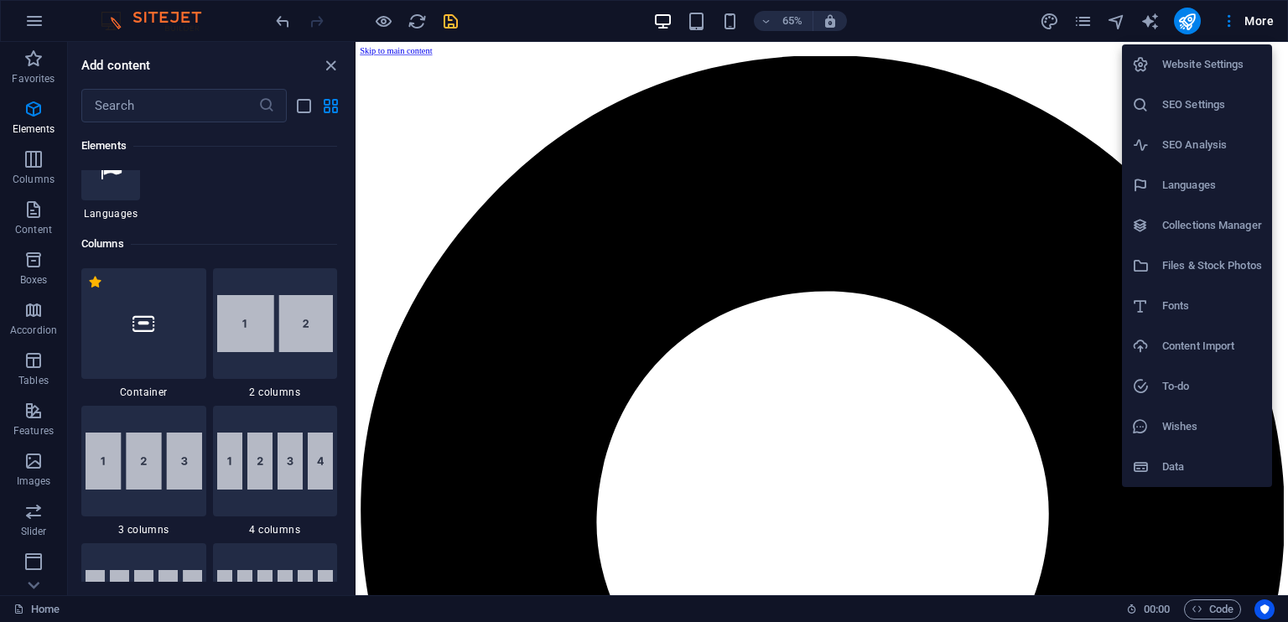
click at [1215, 50] on li "Website Settings" at bounding box center [1197, 64] width 150 height 40
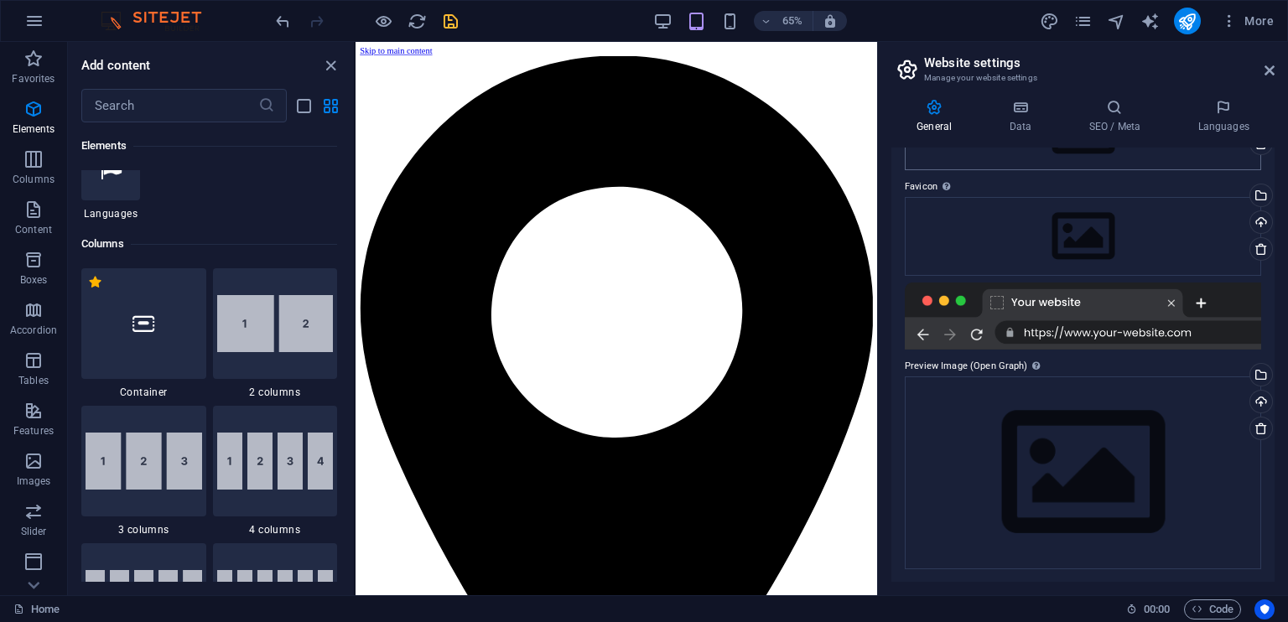
scroll to position [0, 0]
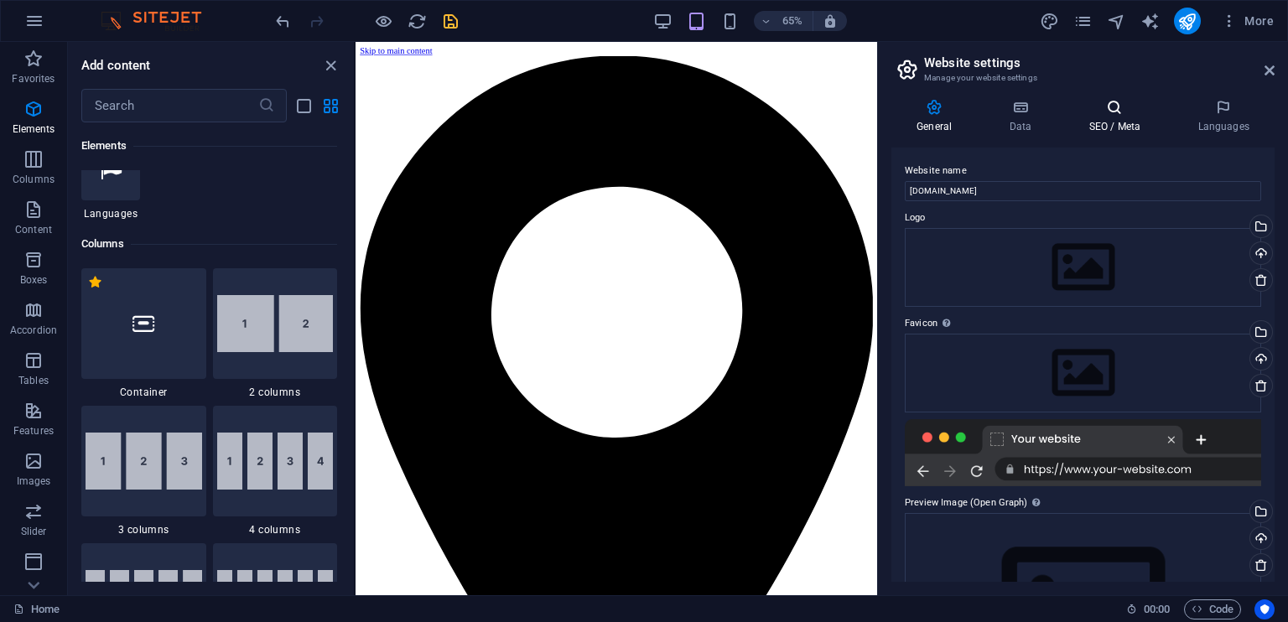
click at [1107, 107] on icon at bounding box center [1114, 107] width 102 height 17
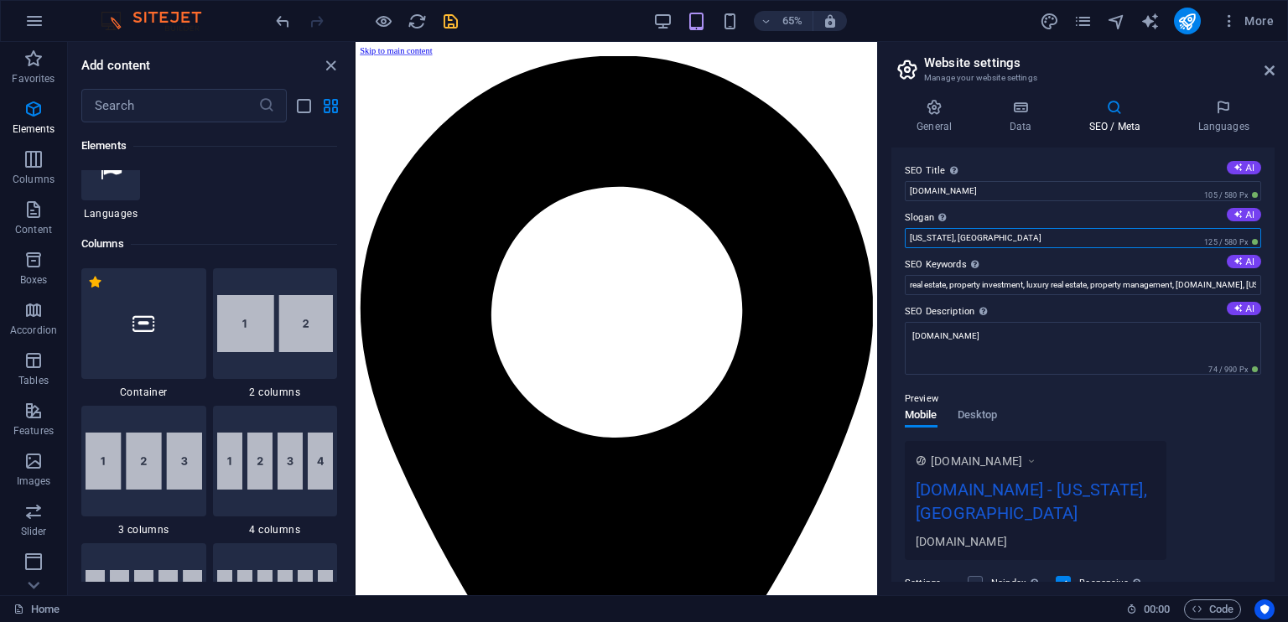
drag, startPoint x: 929, startPoint y: 238, endPoint x: 997, endPoint y: 232, distance: 69.0
click at [997, 232] on input "[US_STATE], [GEOGRAPHIC_DATA]" at bounding box center [1082, 238] width 356 height 20
type input "N"
type input "[GEOGRAPHIC_DATA]"
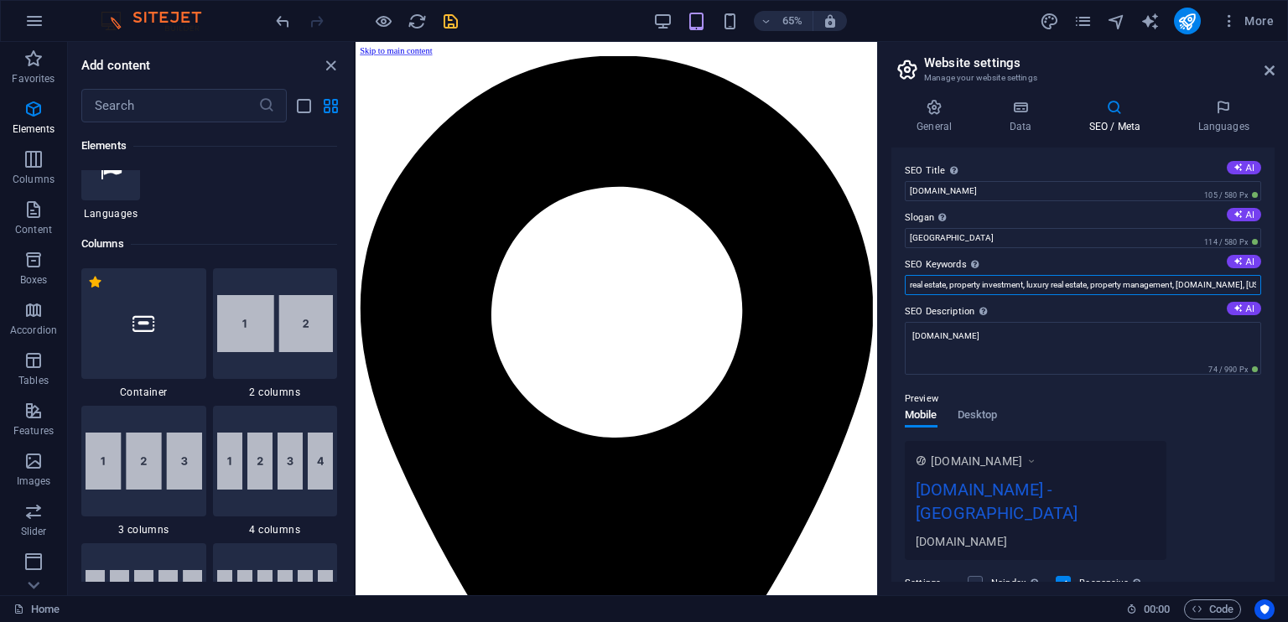
click at [1093, 287] on input "real estate, property investment, luxury real estate, property management, [DOM…" at bounding box center [1082, 285] width 356 height 20
drag, startPoint x: 1201, startPoint y: 285, endPoint x: 1287, endPoint y: 279, distance: 85.7
click at [1287, 279] on div "General Data SEO / Meta Languages Website name [DOMAIN_NAME] Logo Drag files he…" at bounding box center [1083, 340] width 410 height 510
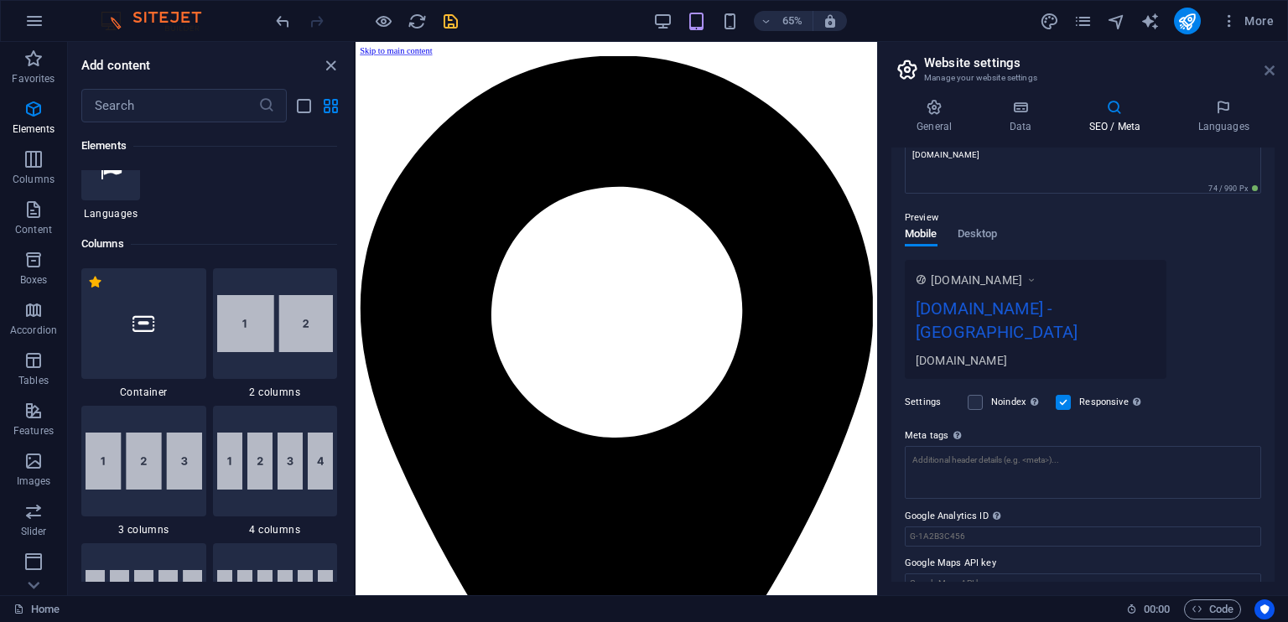
type input "real estate, property investment, luxury real estate, property management, [DOM…"
click at [1273, 70] on icon at bounding box center [1269, 70] width 10 height 13
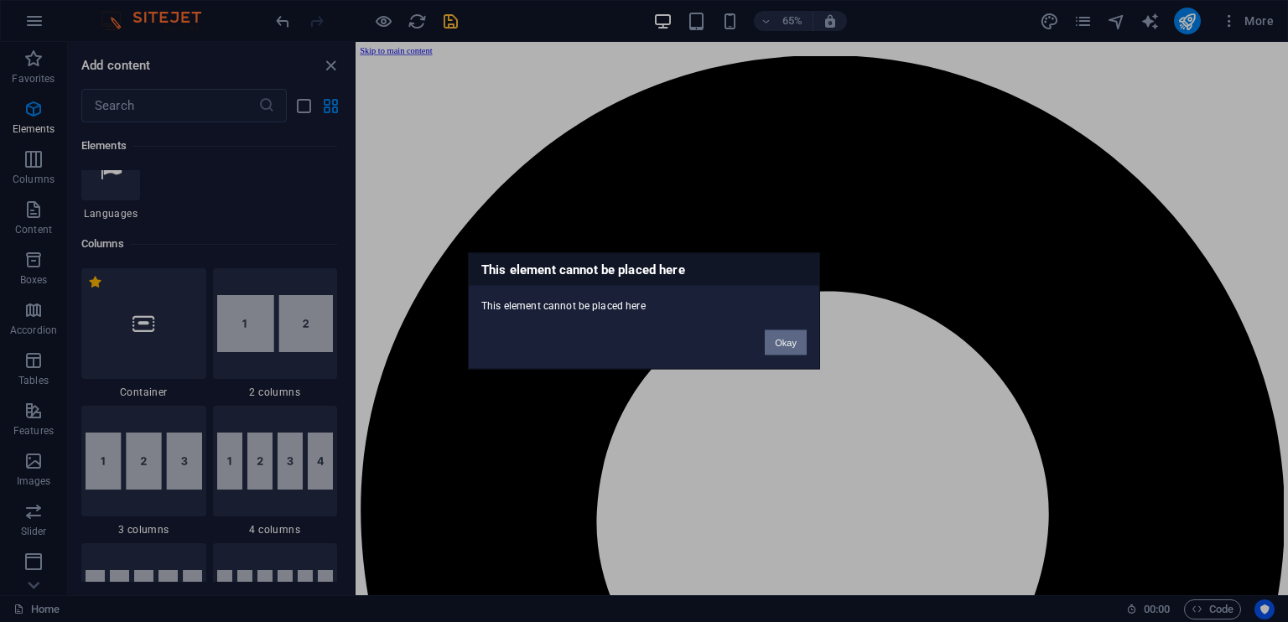
click at [796, 344] on button "Okay" at bounding box center [785, 342] width 42 height 25
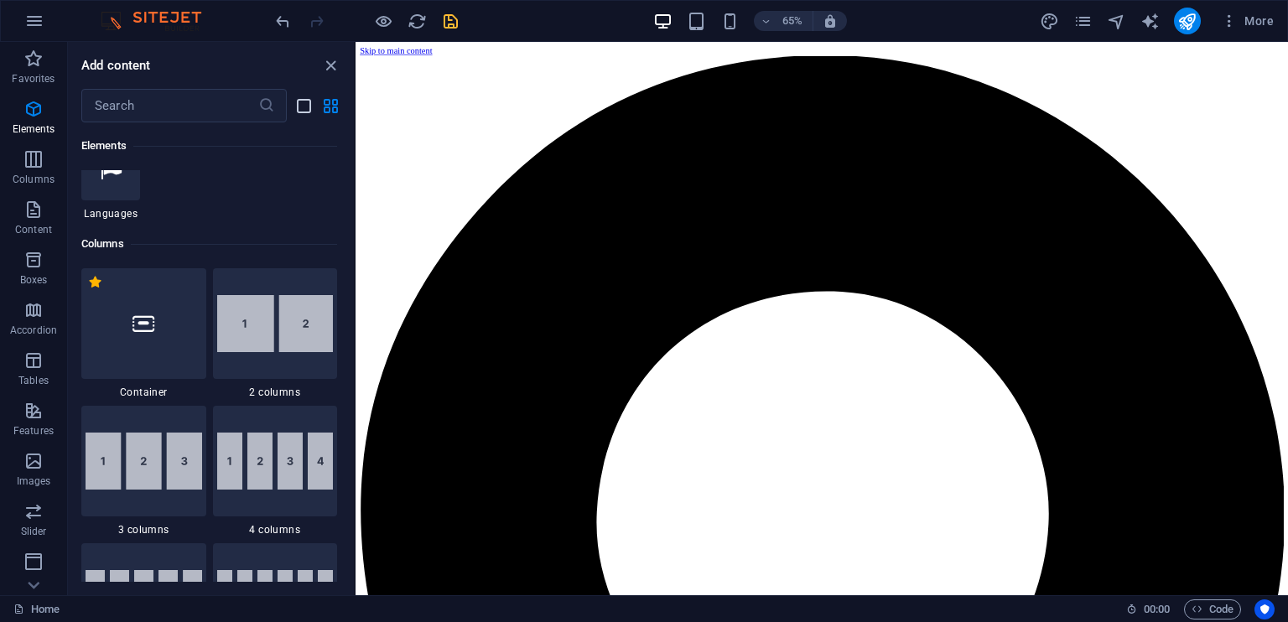
click at [302, 110] on icon "list-view" at bounding box center [303, 105] width 19 height 19
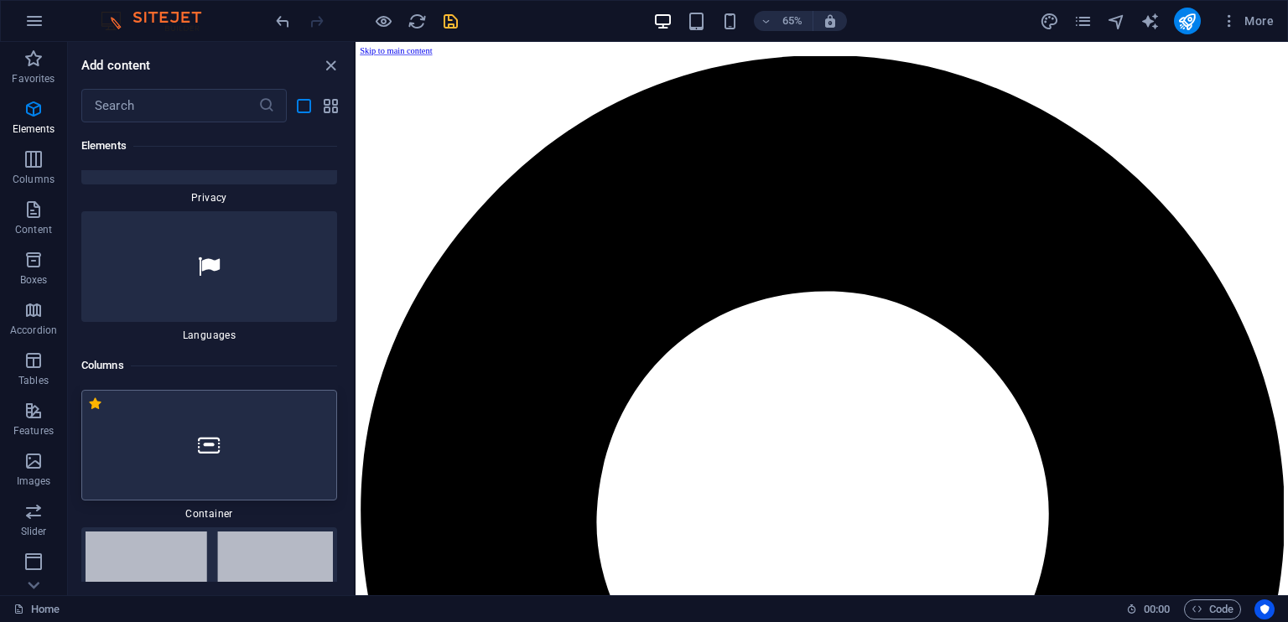
scroll to position [3876, 0]
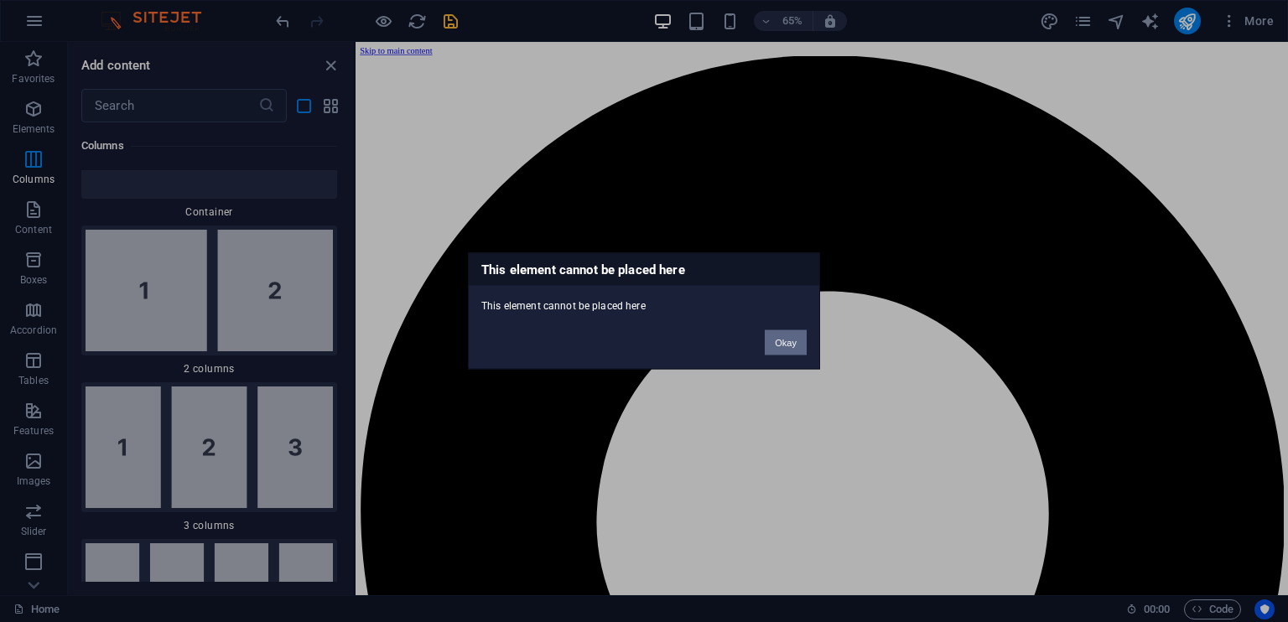
click at [788, 338] on button "Okay" at bounding box center [785, 342] width 42 height 25
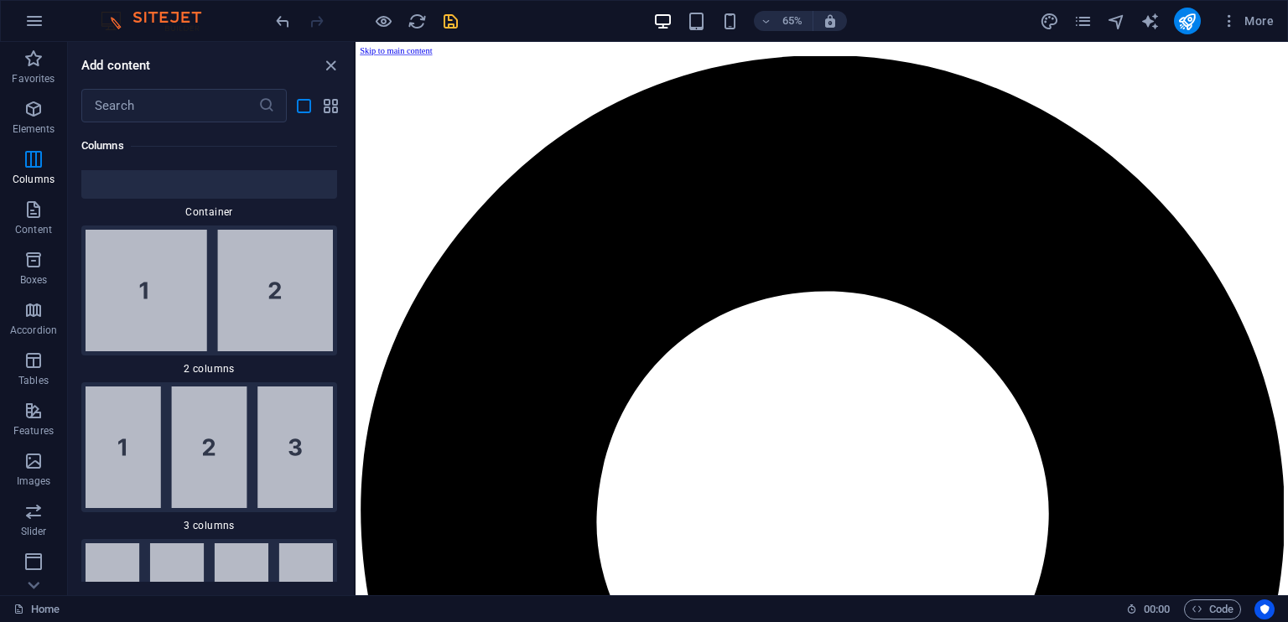
click at [40, 271] on span "Boxes" at bounding box center [33, 270] width 67 height 40
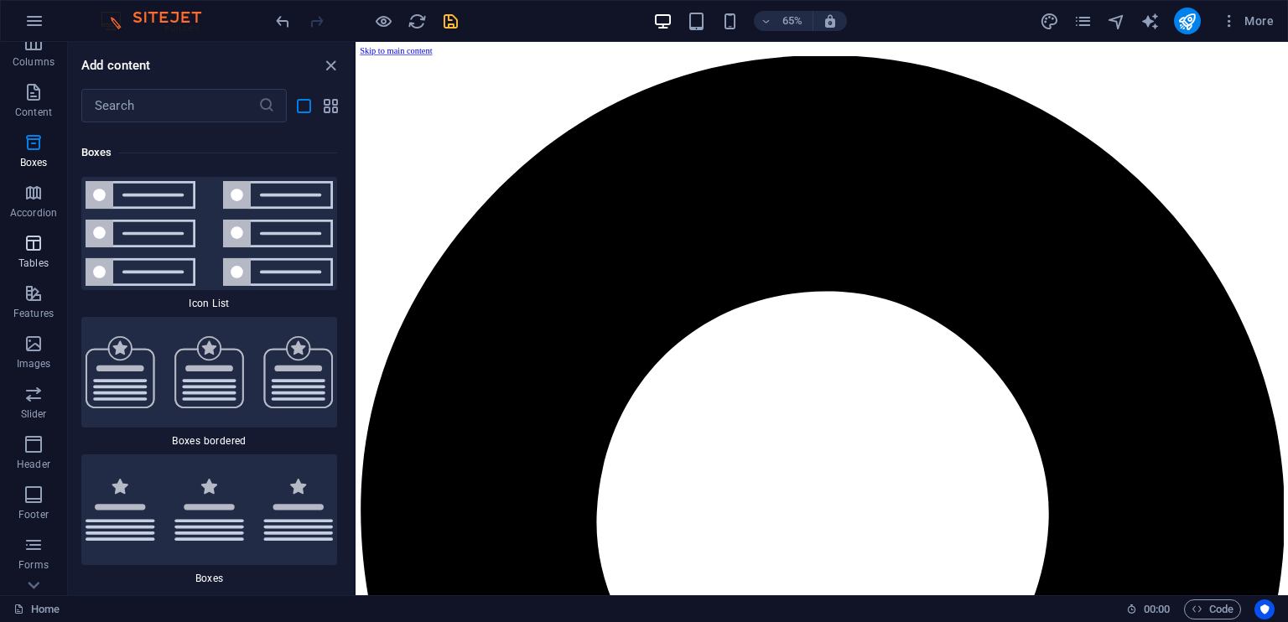
scroll to position [200, 0]
click at [43, 566] on icon "button" at bounding box center [33, 562] width 20 height 20
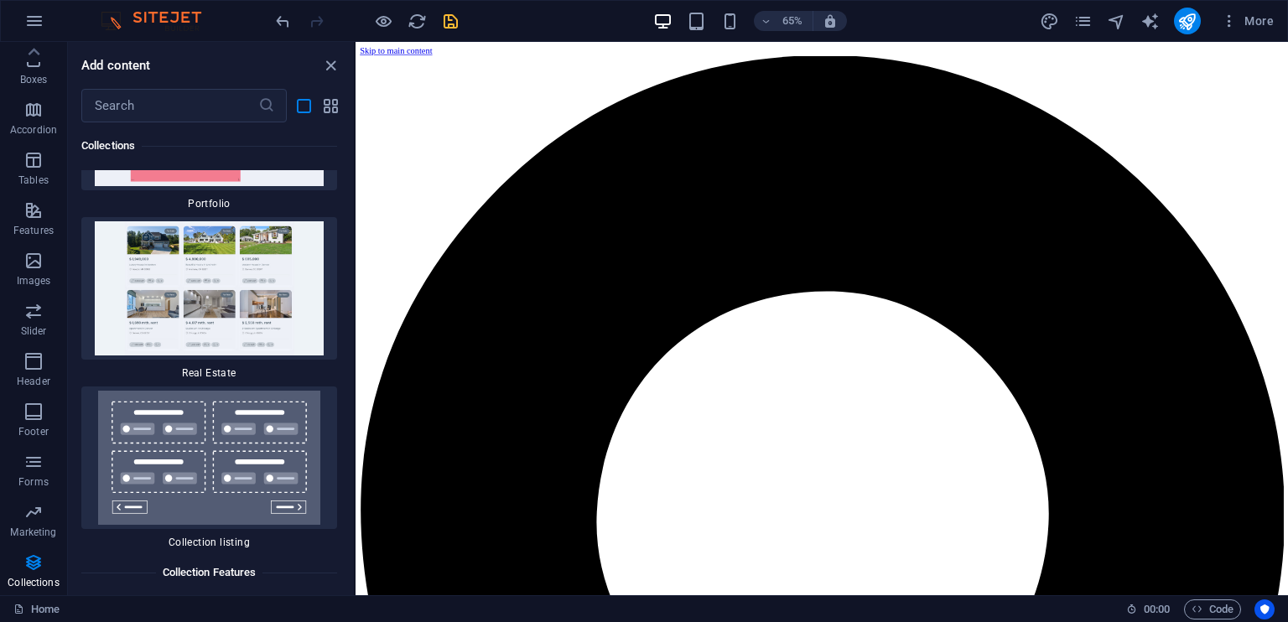
scroll to position [35674, 0]
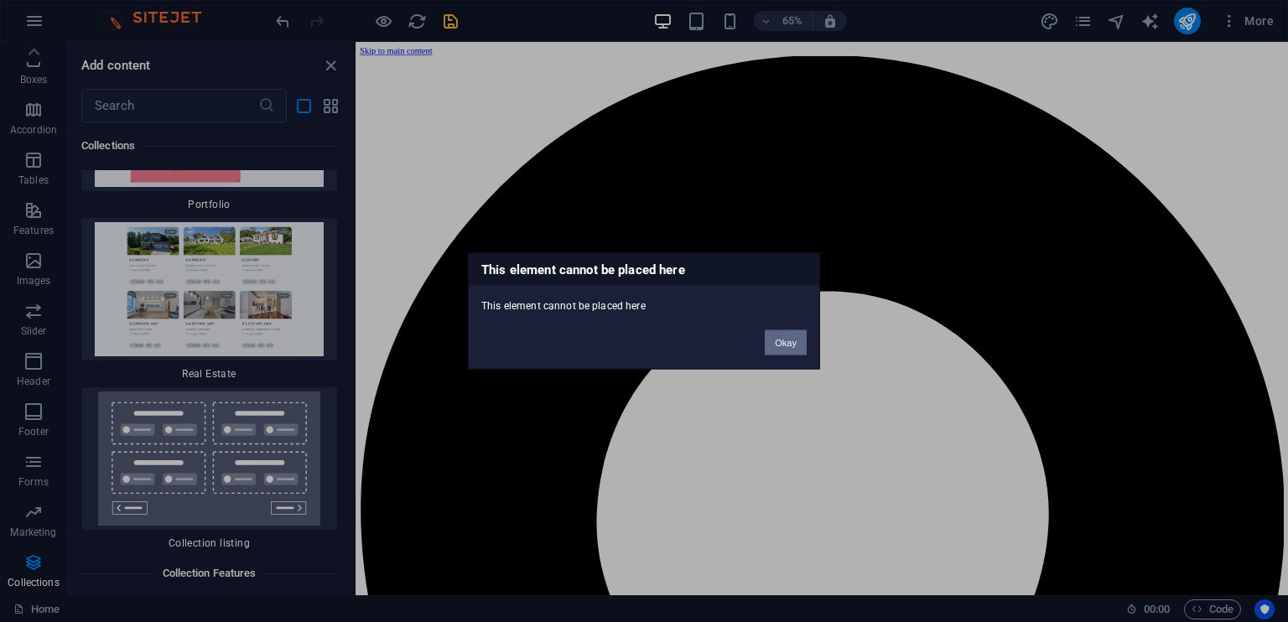
click at [769, 339] on button "Okay" at bounding box center [785, 342] width 42 height 25
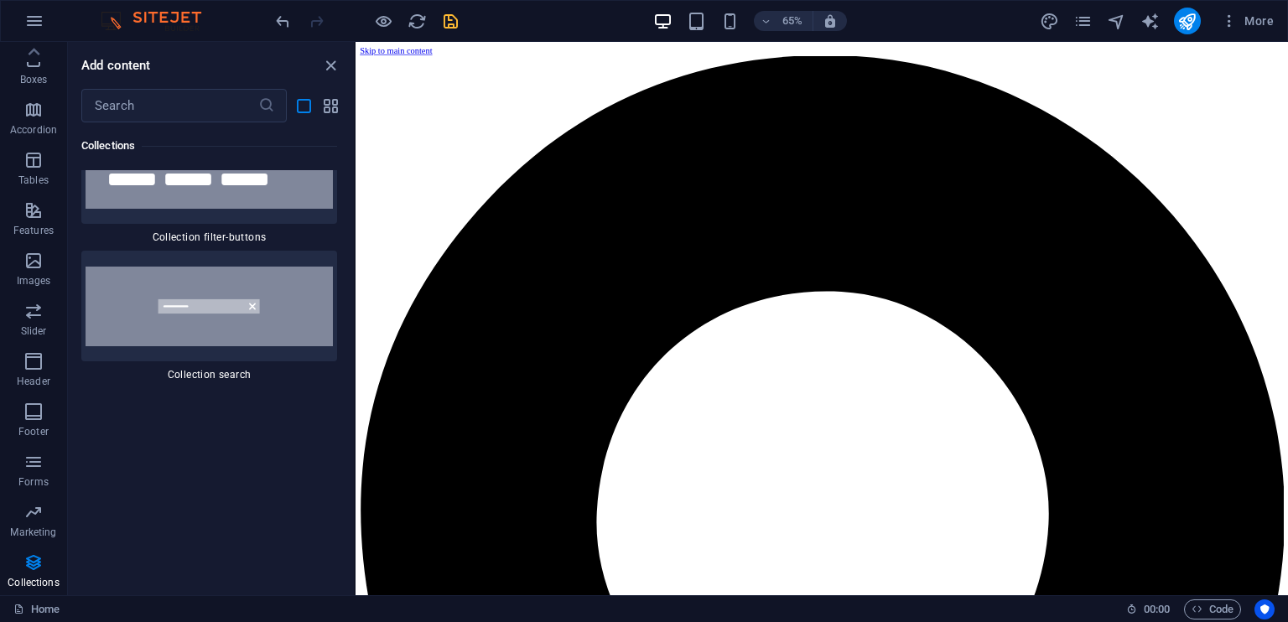
scroll to position [36161, 0]
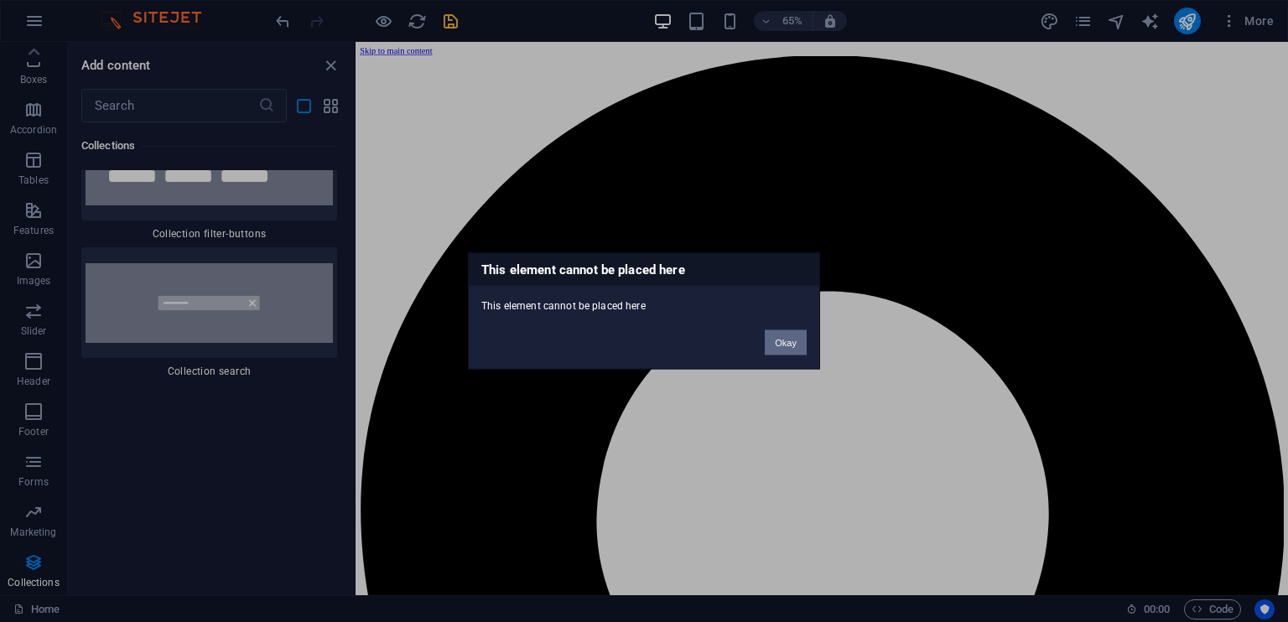
click at [778, 345] on button "Okay" at bounding box center [785, 342] width 42 height 25
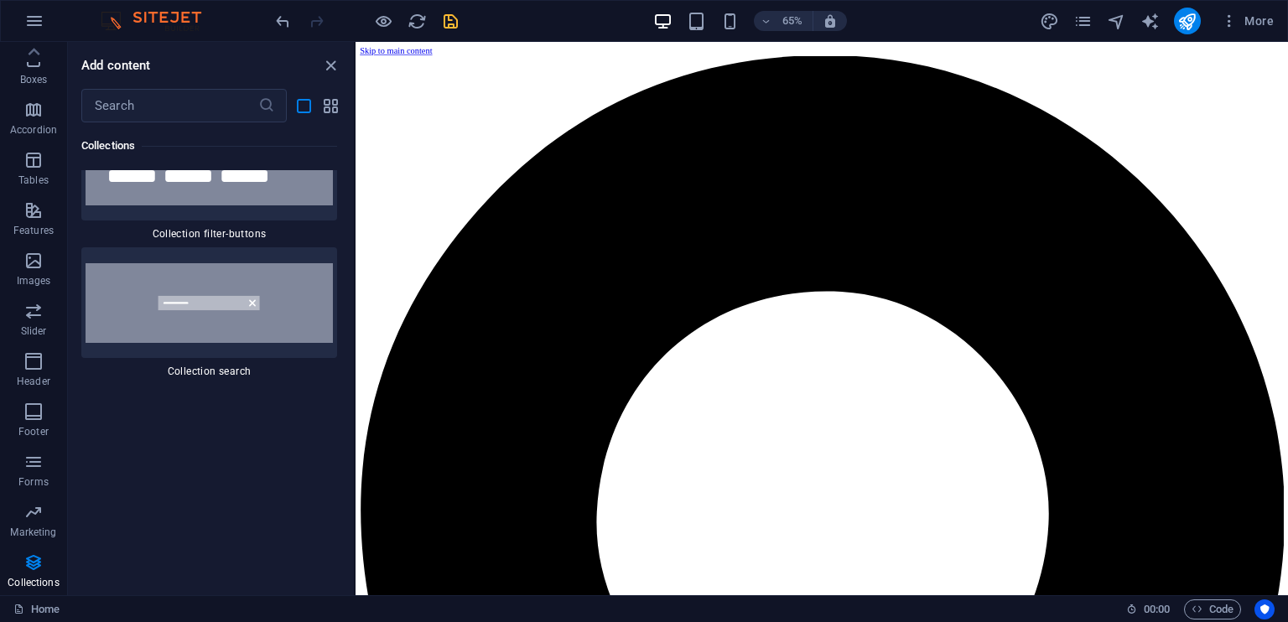
scroll to position [36297, 0]
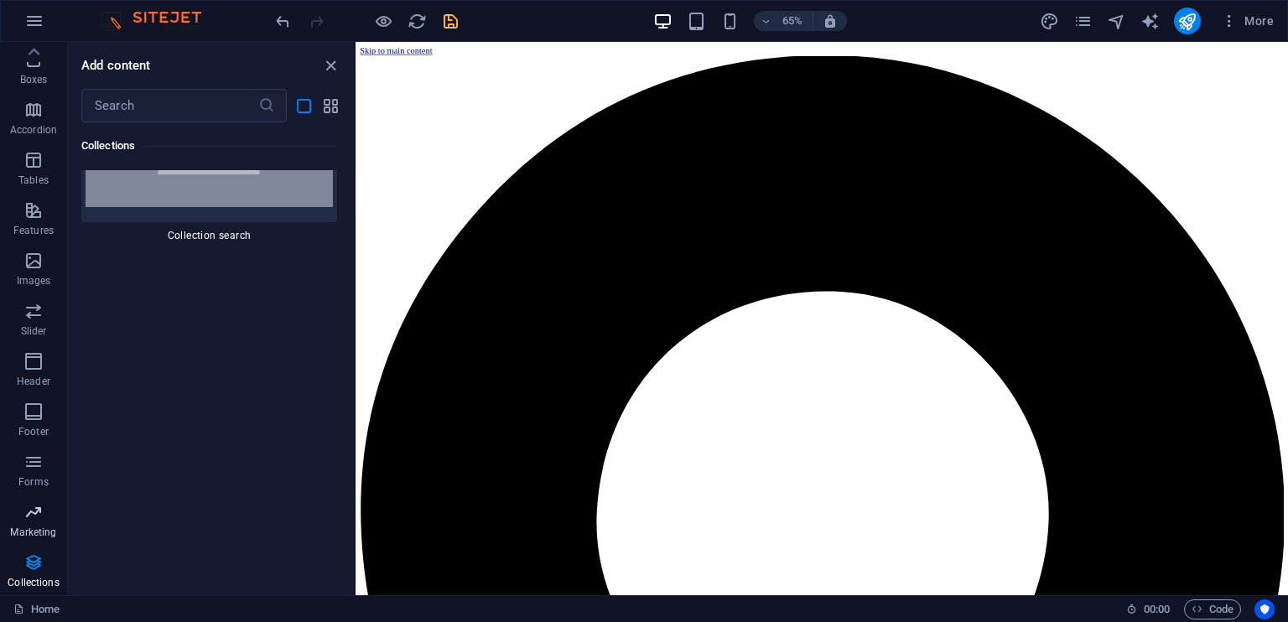
click at [34, 522] on span "Marketing" at bounding box center [33, 522] width 67 height 40
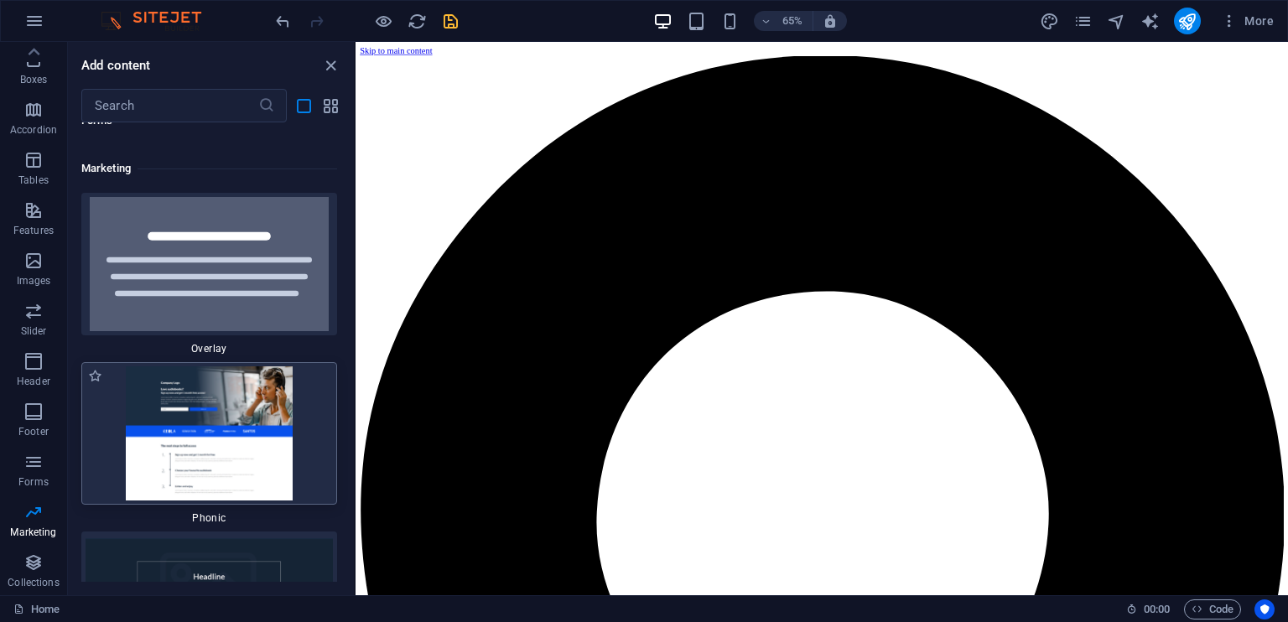
scroll to position [31196, 0]
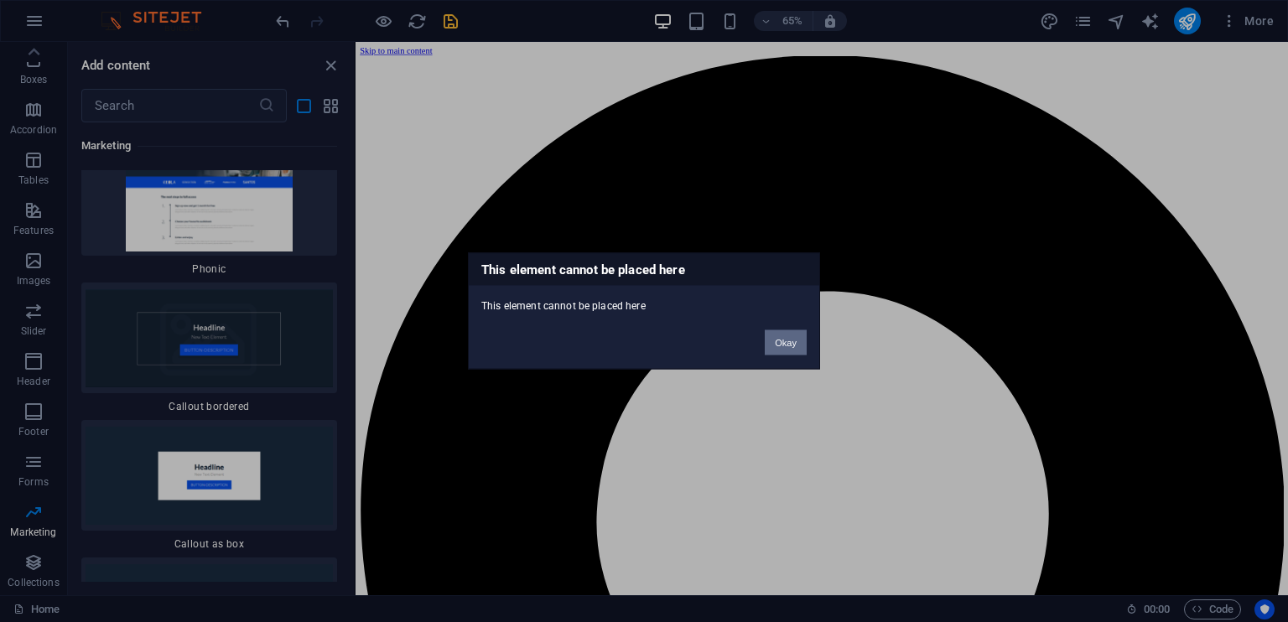
click at [791, 336] on button "Okay" at bounding box center [785, 342] width 42 height 25
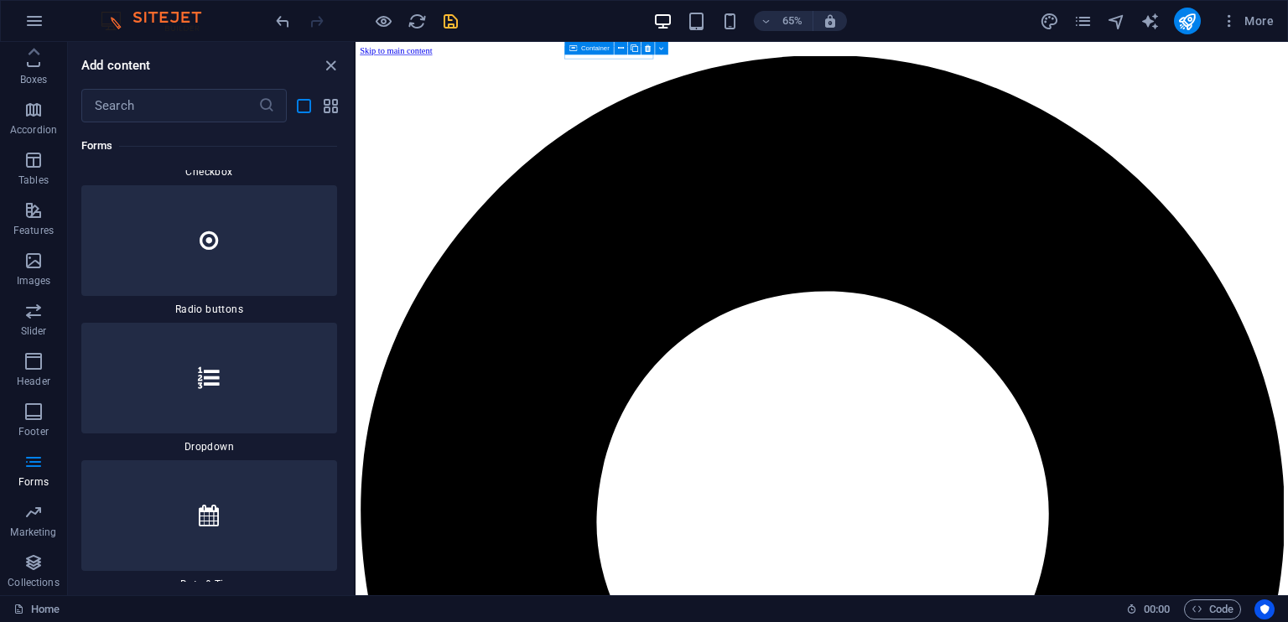
scroll to position [29934, 0]
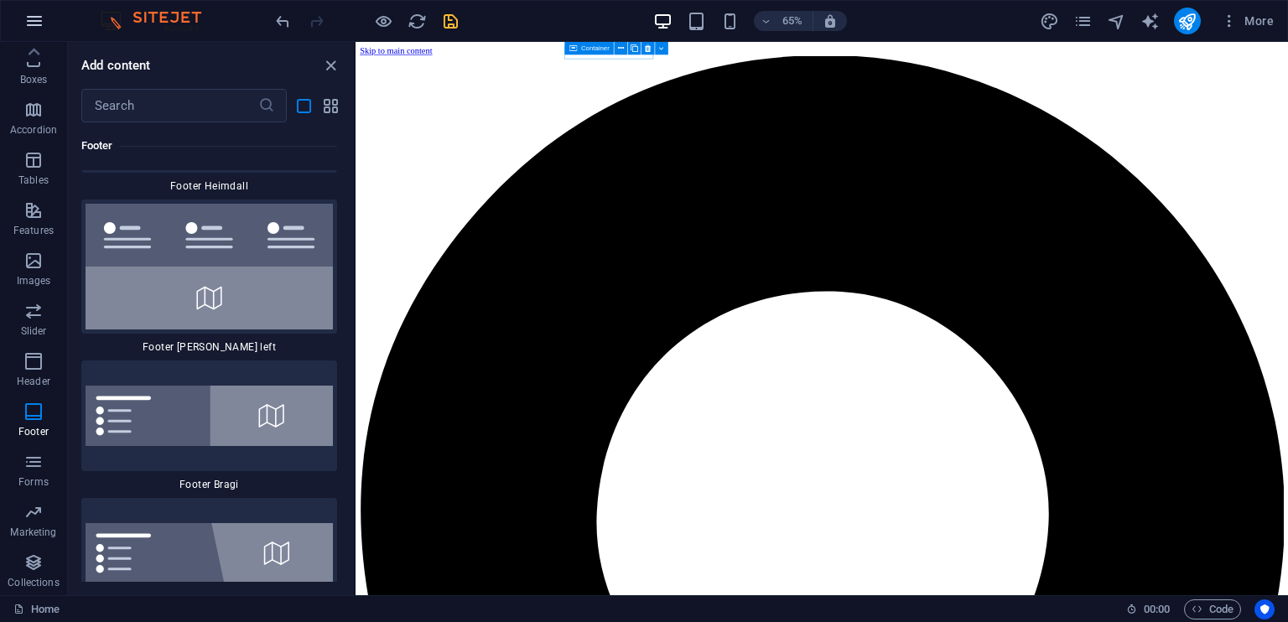
click at [28, 13] on icon "button" at bounding box center [34, 21] width 20 height 20
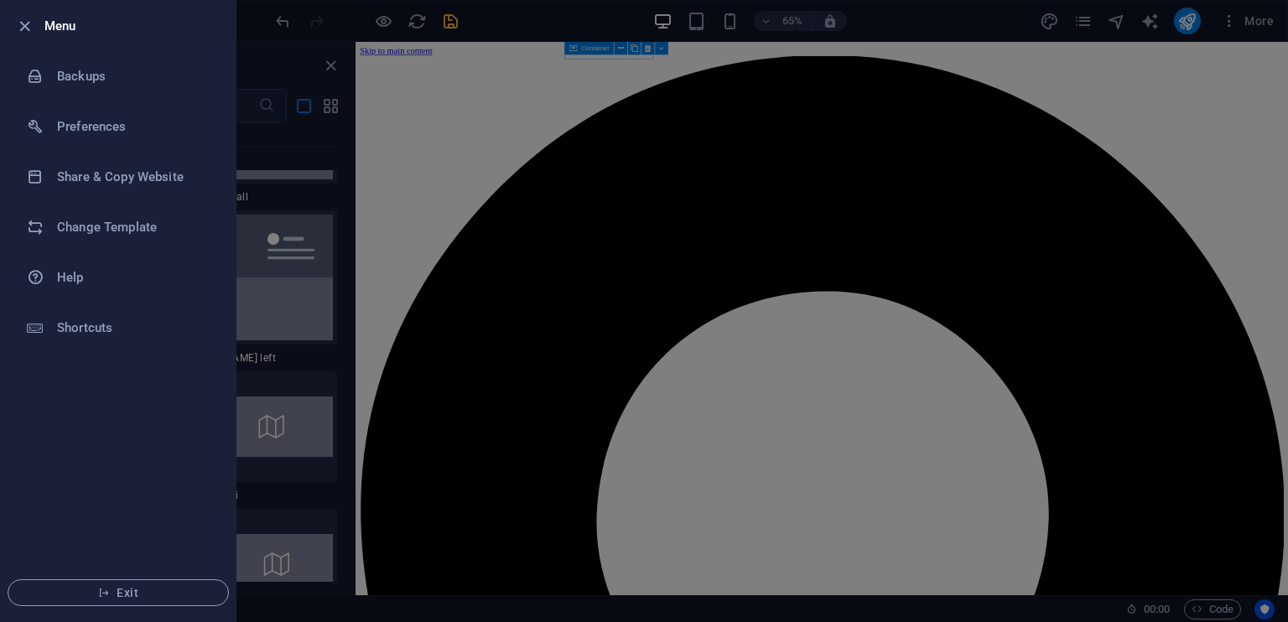
scroll to position [26740, 0]
click at [124, 174] on h6 "Share & Copy Website" at bounding box center [134, 177] width 155 height 20
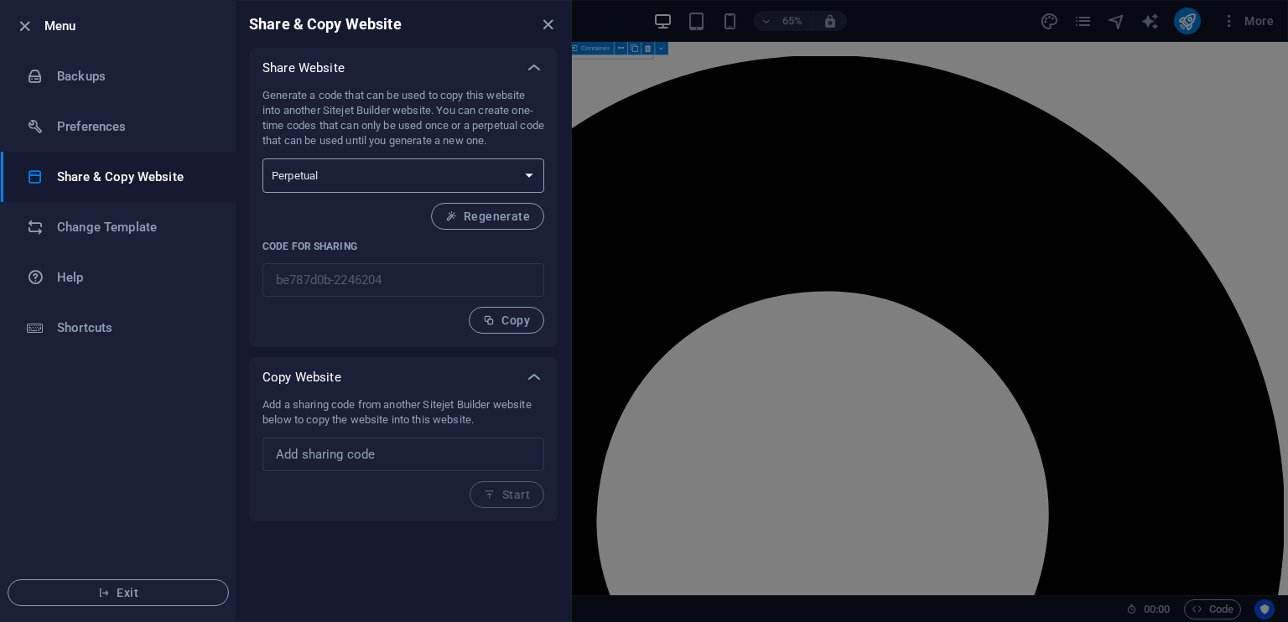
click at [392, 168] on select "One-time Perpetual" at bounding box center [403, 175] width 282 height 34
click at [543, 18] on icon "close" at bounding box center [547, 24] width 19 height 19
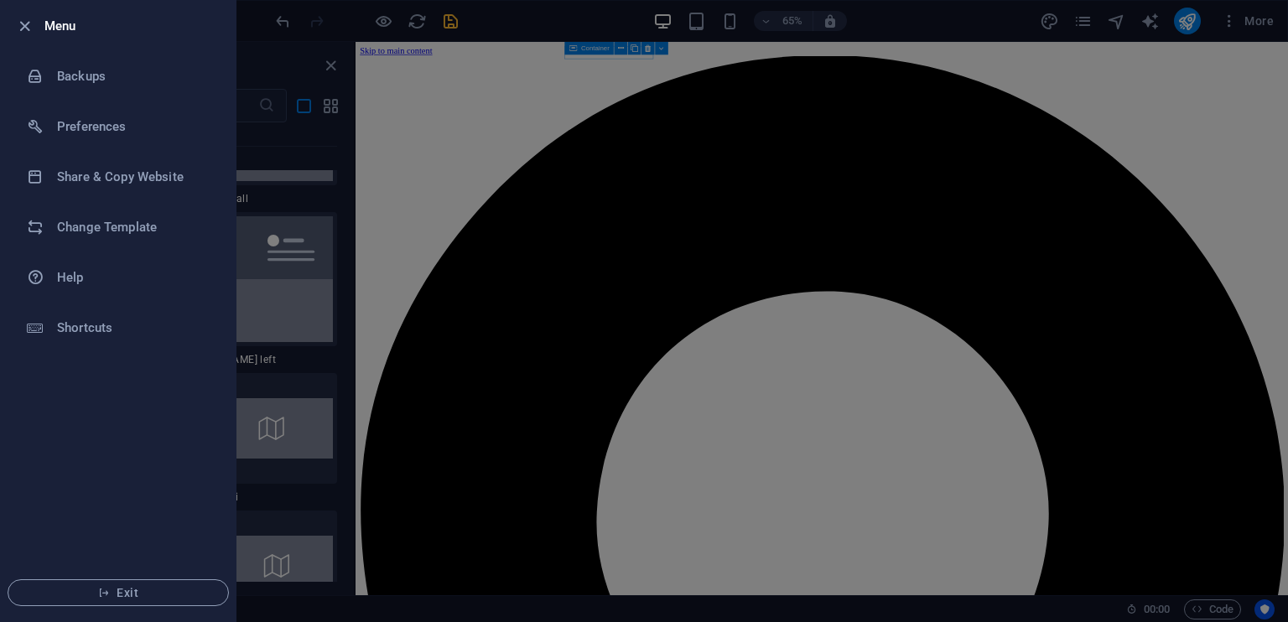
click at [479, 253] on div at bounding box center [644, 311] width 1288 height 622
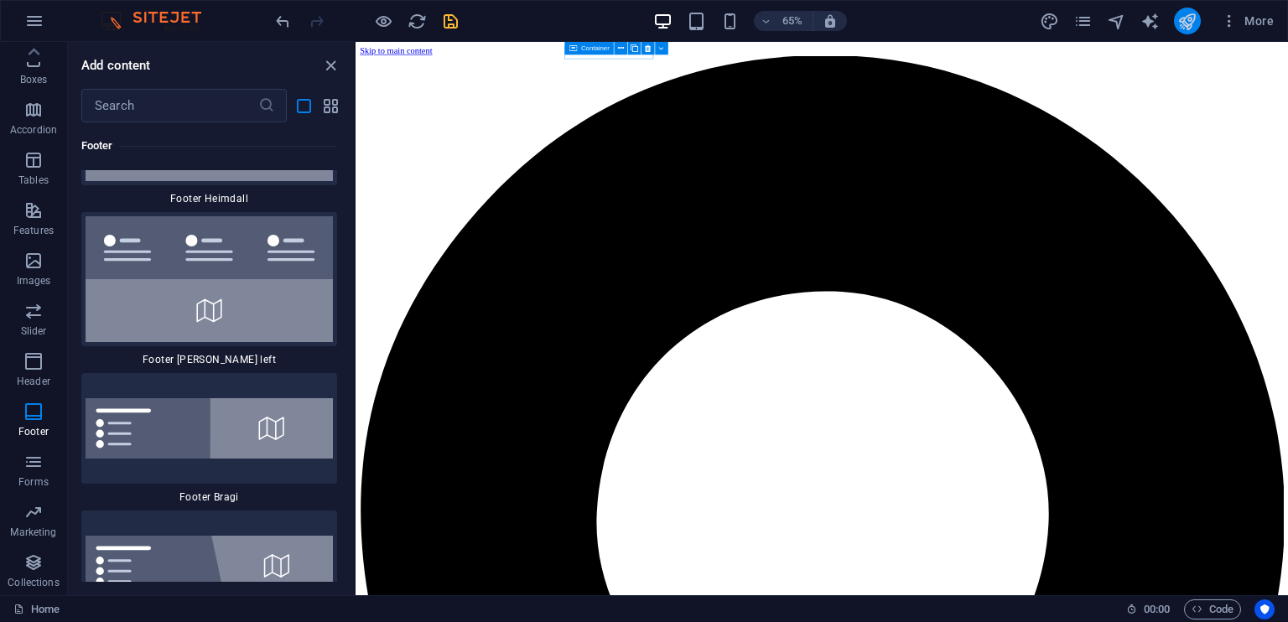
click at [1196, 22] on icon "publish" at bounding box center [1186, 21] width 19 height 19
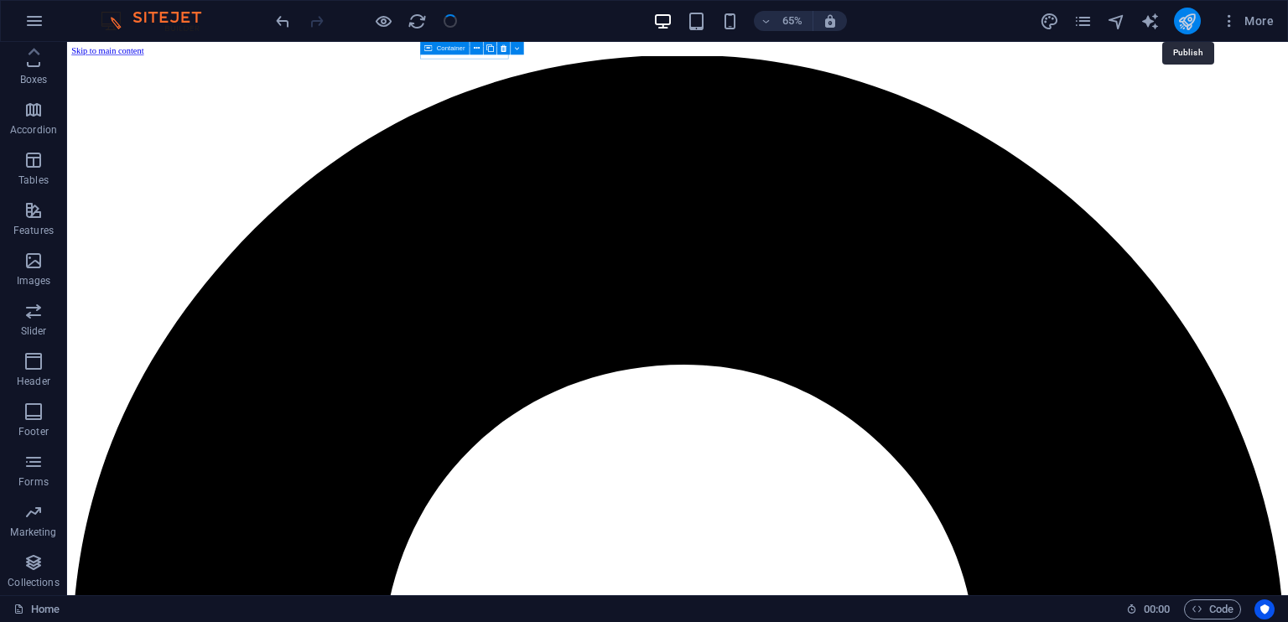
click at [1196, 22] on icon "publish" at bounding box center [1186, 21] width 19 height 19
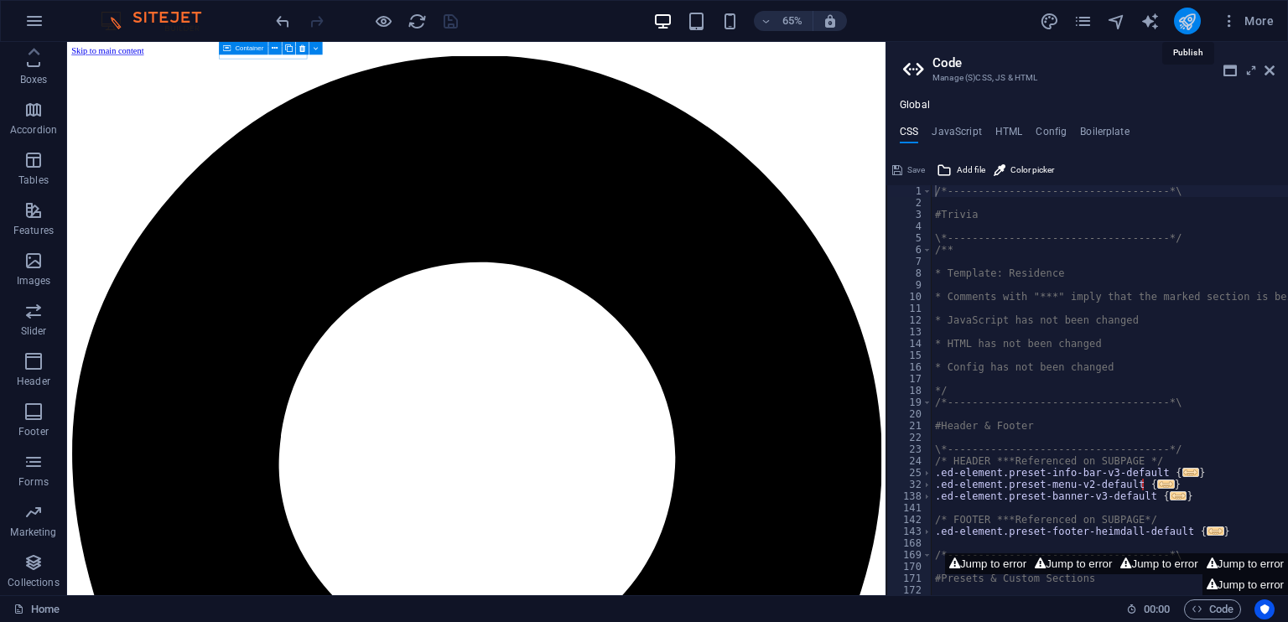
click at [1196, 22] on icon "publish" at bounding box center [1186, 21] width 19 height 19
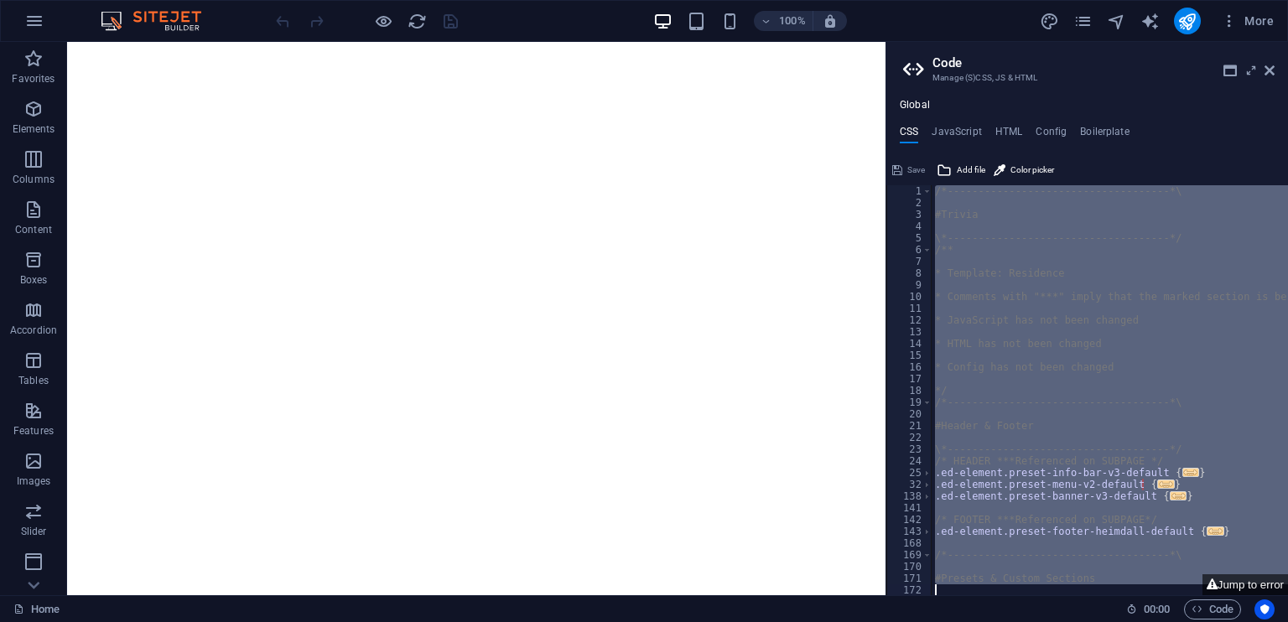
scroll to position [317, 0]
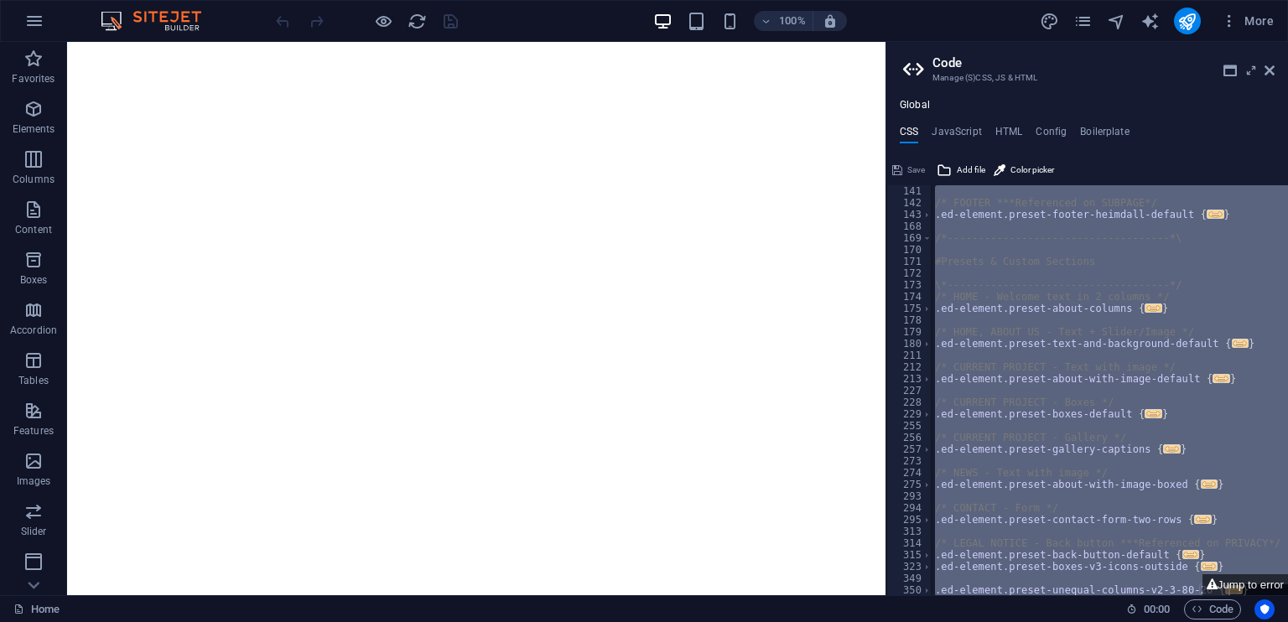
drag, startPoint x: 935, startPoint y: 192, endPoint x: 1197, endPoint y: 622, distance: 503.3
click at [1197, 595] on div "Home Favorites Elements Columns Content Boxes Accordion Tables Features Images …" at bounding box center [644, 318] width 1288 height 553
type textarea "@include unequal-columns-v2($box-width: (80%, null, 100%)); }"
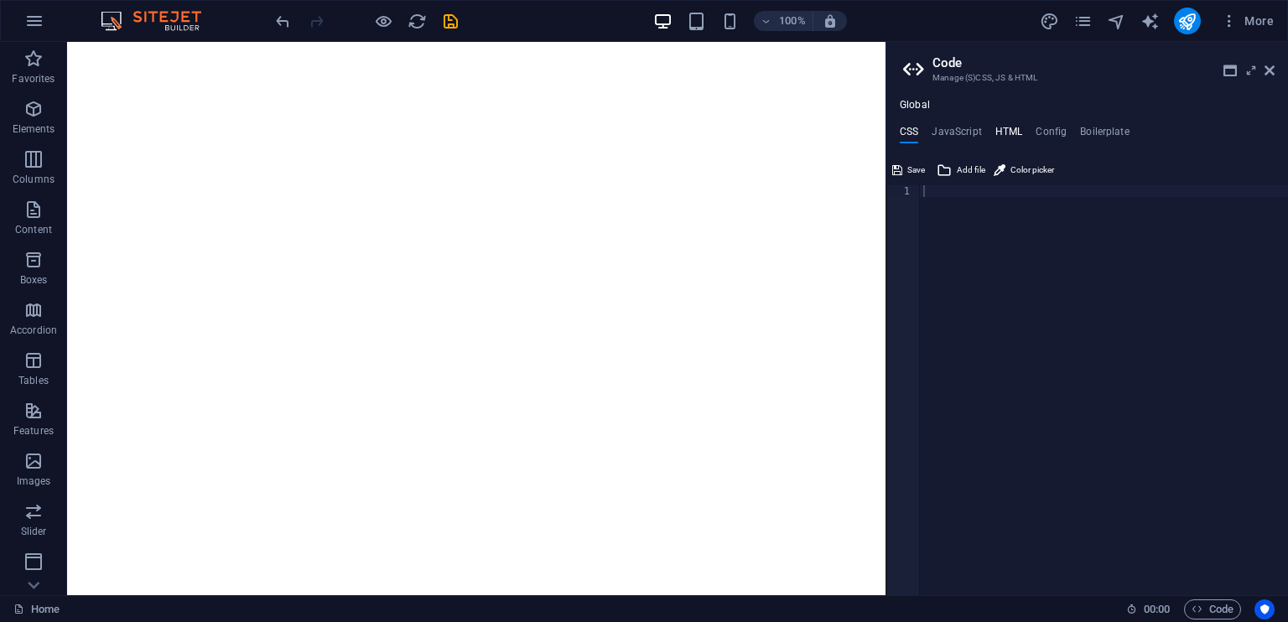
click at [1009, 130] on h4 "HTML" at bounding box center [1009, 135] width 28 height 18
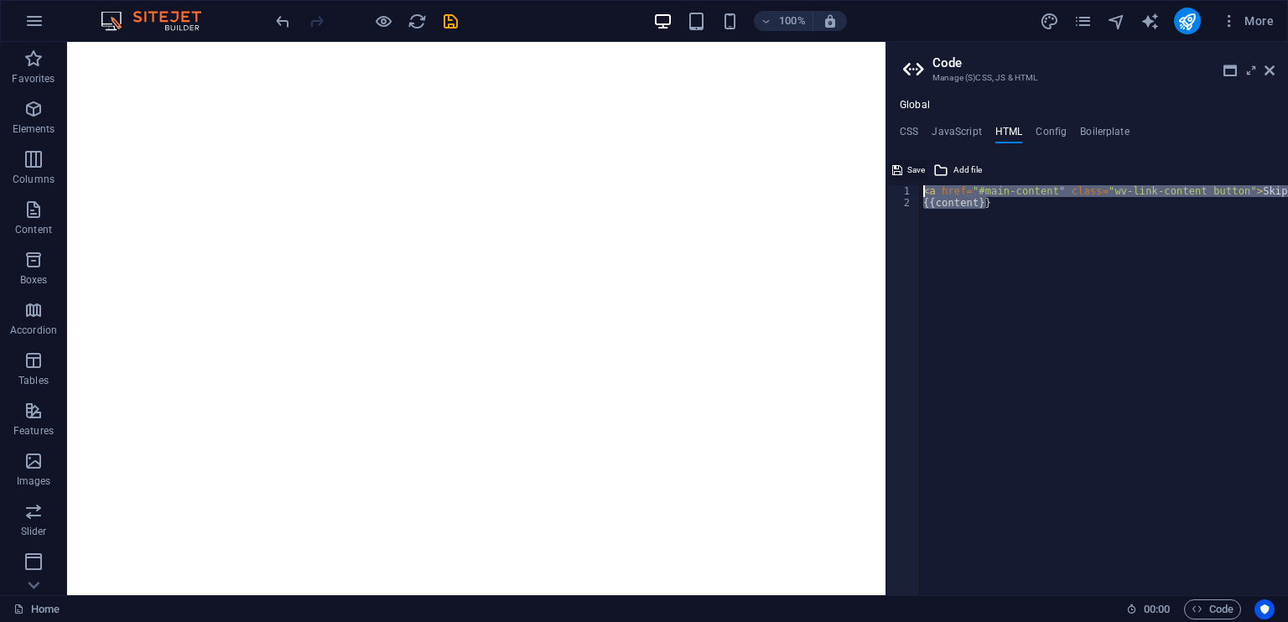
drag, startPoint x: 1029, startPoint y: 247, endPoint x: 905, endPoint y: 161, distance: 150.5
click at [905, 161] on div "<a href="#main-content" class="wv-link-content button">Skip to main content</a>…" at bounding box center [1087, 376] width 402 height 438
type textarea "<a href="#main-content" class="wv-link-content button">Skip to main content</a>…"
click at [909, 126] on h4 "CSS" at bounding box center [908, 135] width 18 height 18
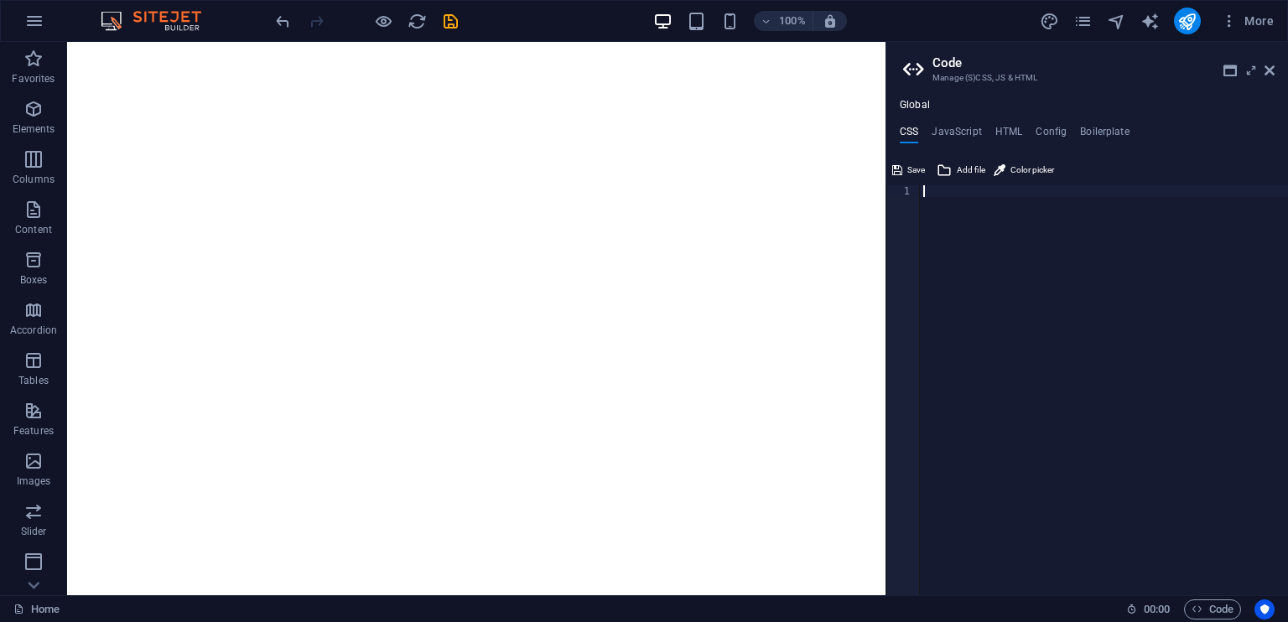
click at [976, 236] on div at bounding box center [1104, 402] width 368 height 434
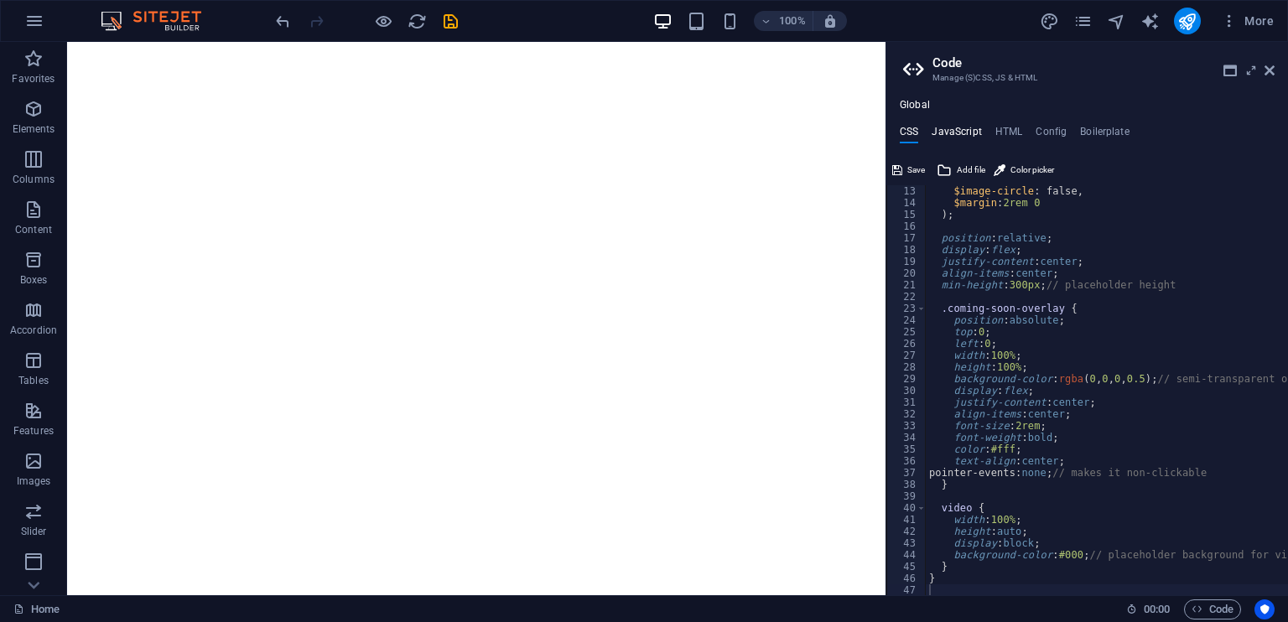
click at [961, 130] on h4 "JavaScript" at bounding box center [955, 135] width 49 height 18
type textarea "/* JS for preset "Menu V2" */"
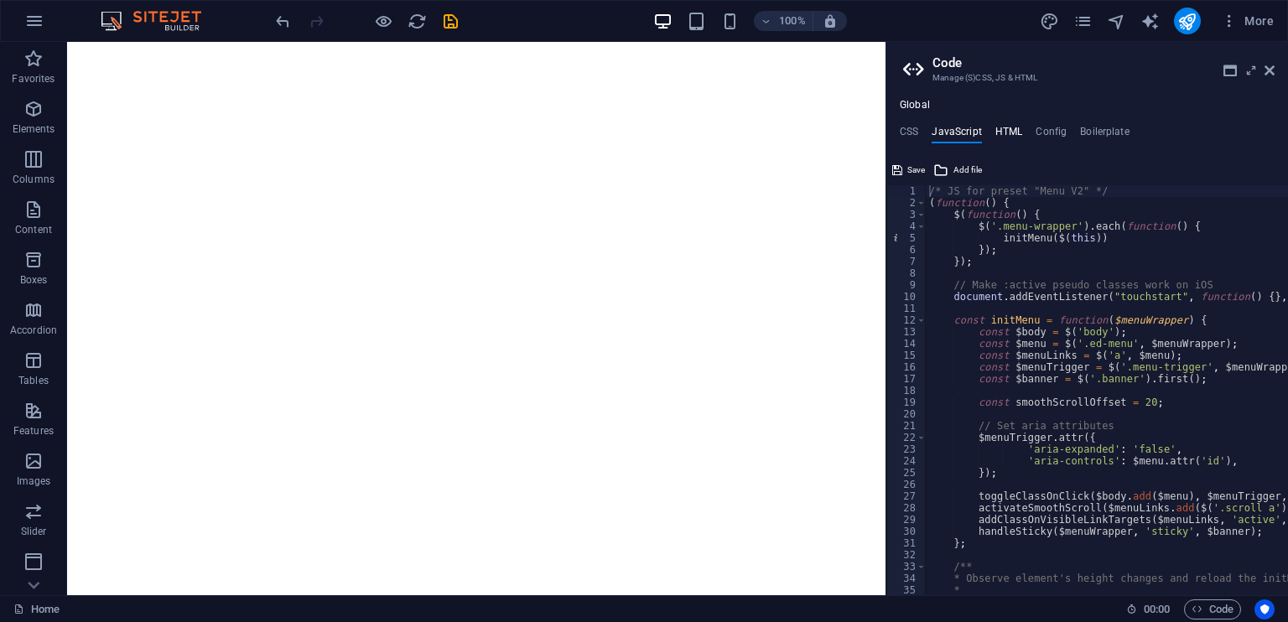
click at [1015, 129] on h4 "HTML" at bounding box center [1009, 135] width 28 height 18
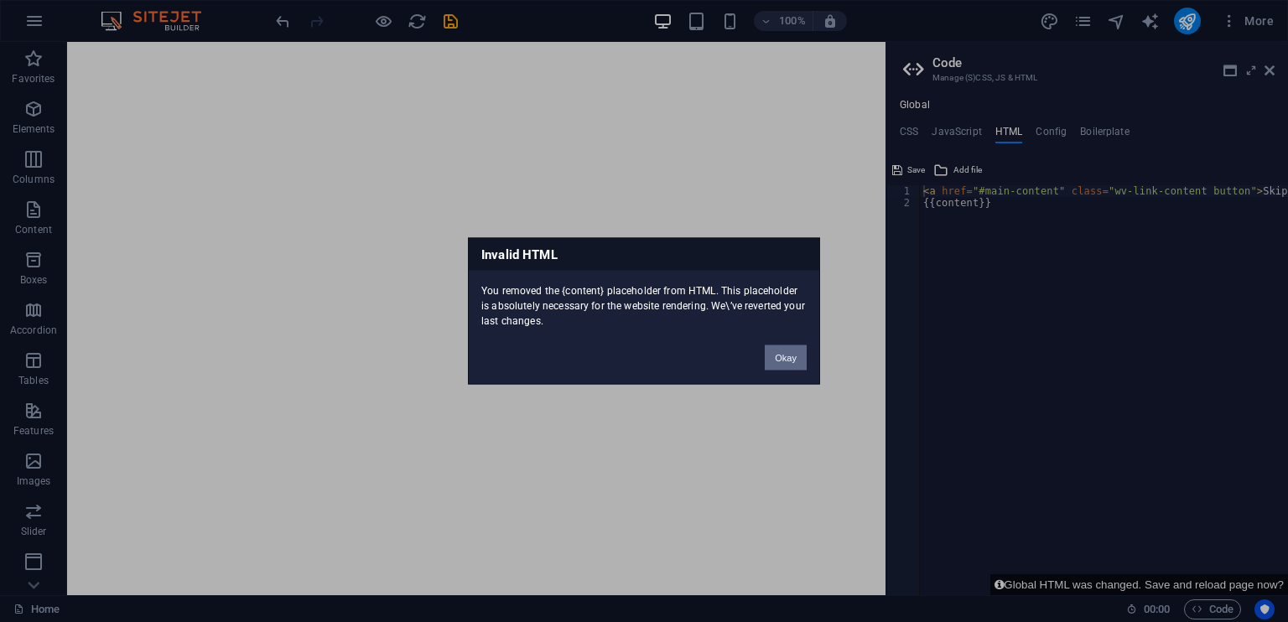
click at [798, 360] on button "Okay" at bounding box center [785, 357] width 42 height 25
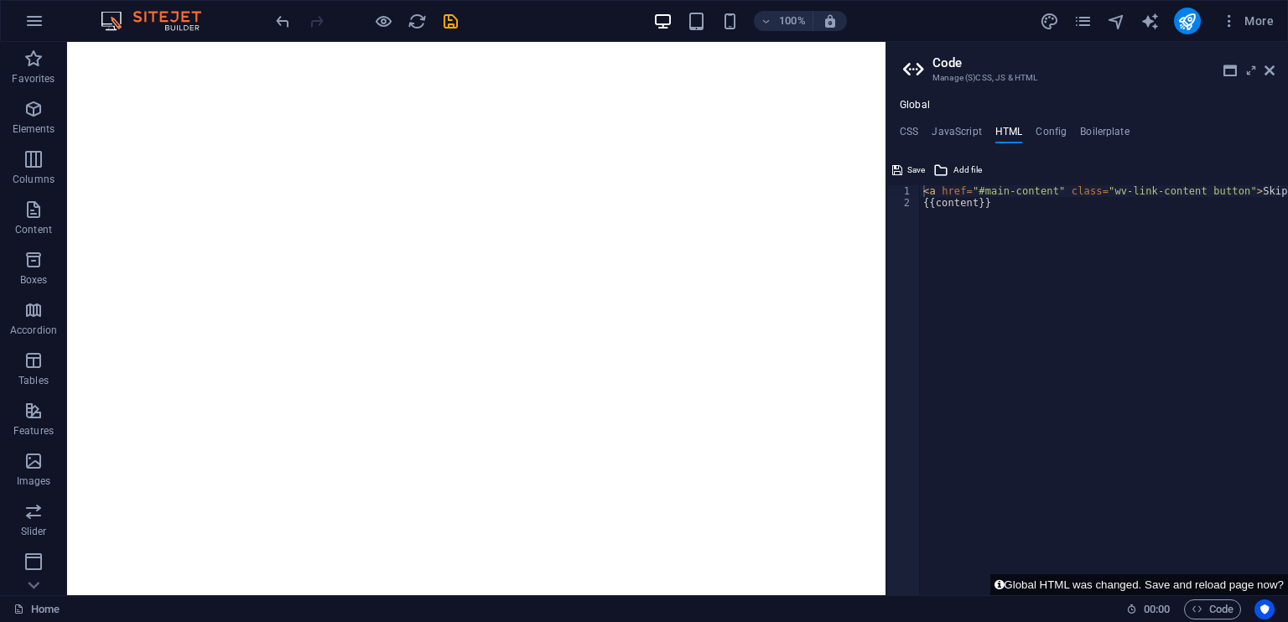
type textarea "{{content}}"
click at [996, 217] on div "< a href = "#main-content" class = "wv-link-content button" > Skip to main cont…" at bounding box center [1150, 402] width 461 height 434
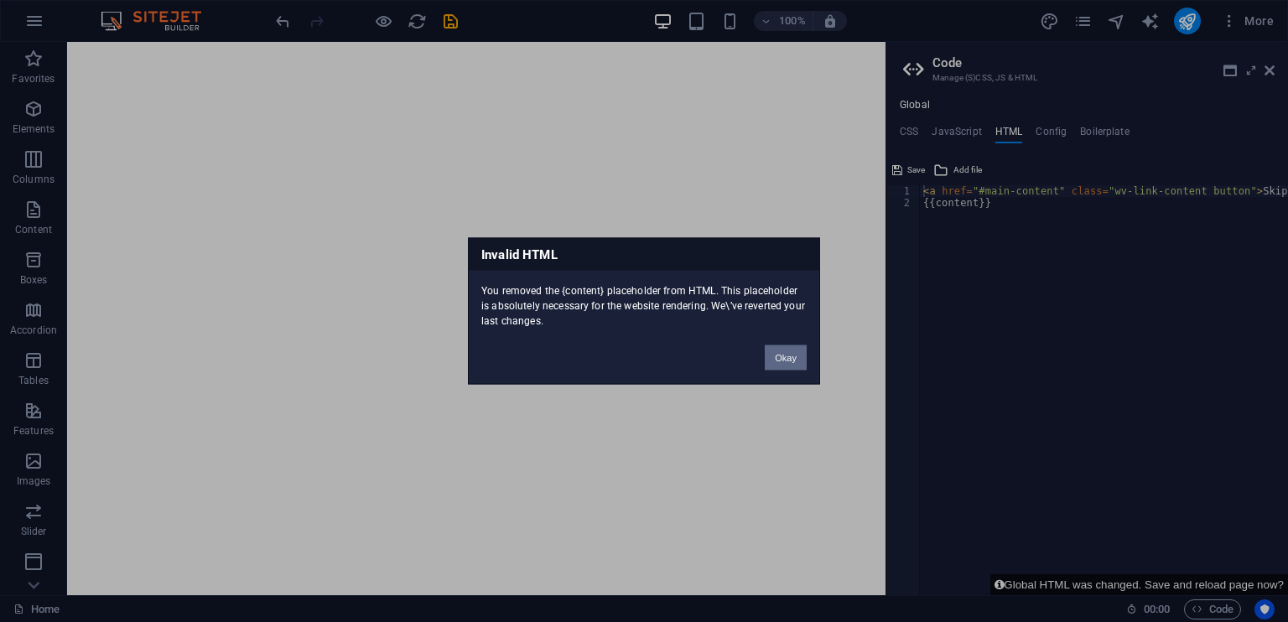
click at [783, 361] on button "Okay" at bounding box center [785, 357] width 42 height 25
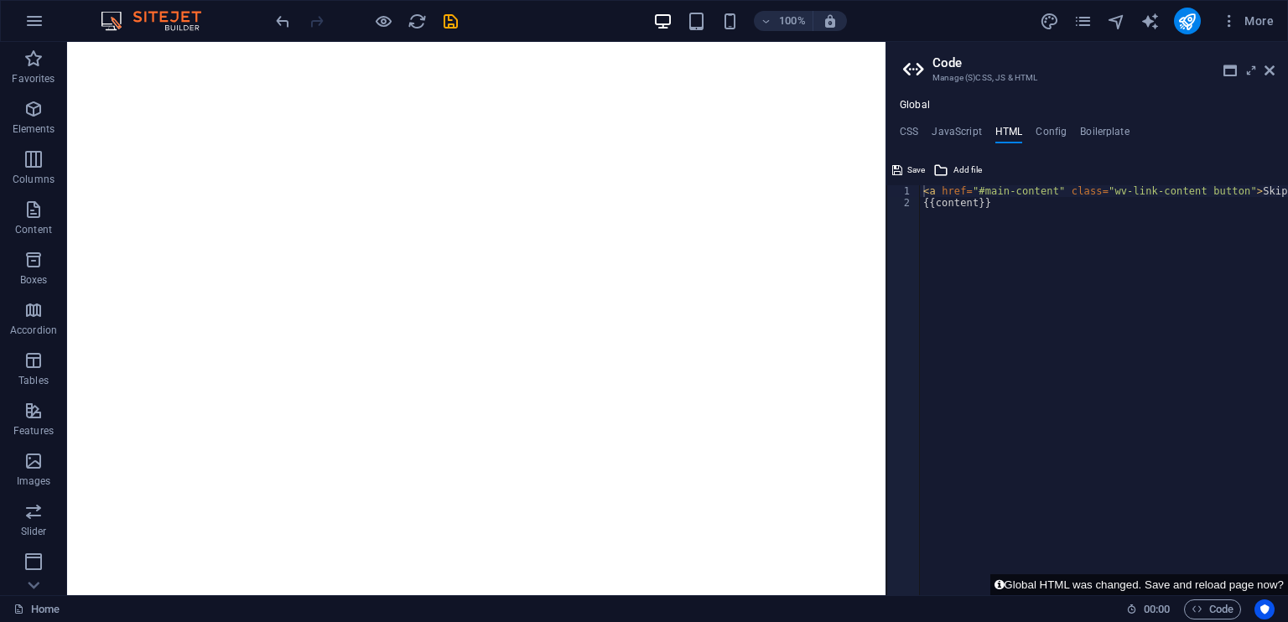
type textarea "{{content}}"
click at [1002, 299] on div "< a href = "#main-content" class = "wv-link-content button" > Skip to main cont…" at bounding box center [1150, 402] width 461 height 434
paste textarea
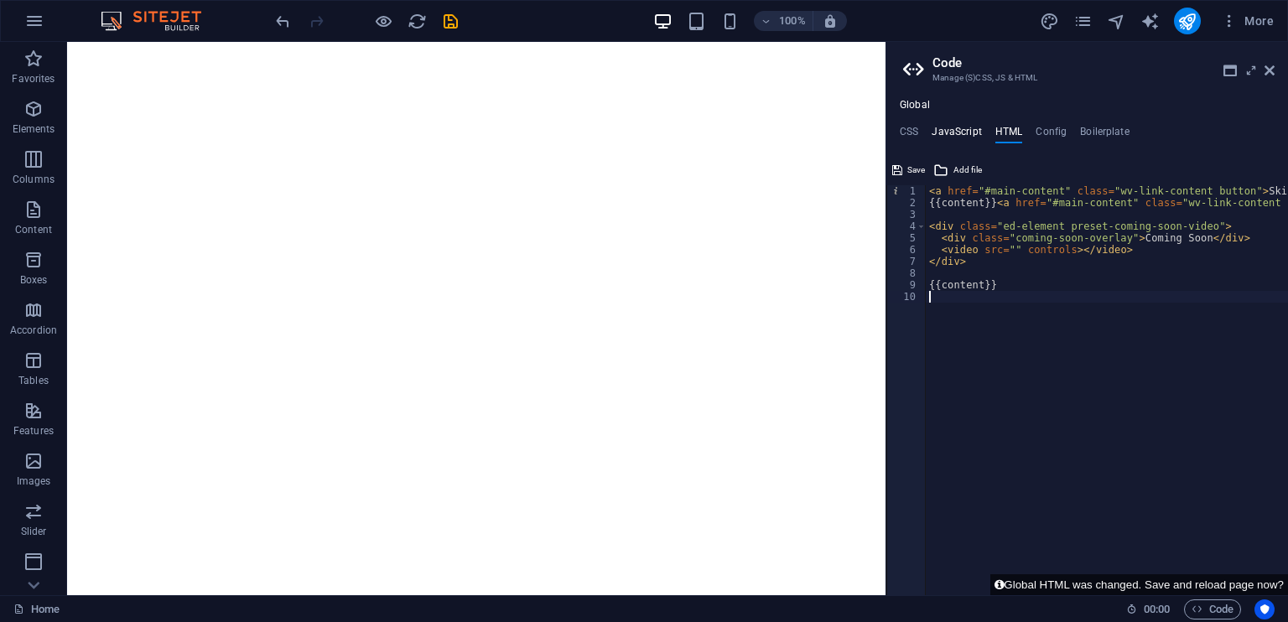
click at [956, 130] on h4 "JavaScript" at bounding box center [955, 135] width 49 height 18
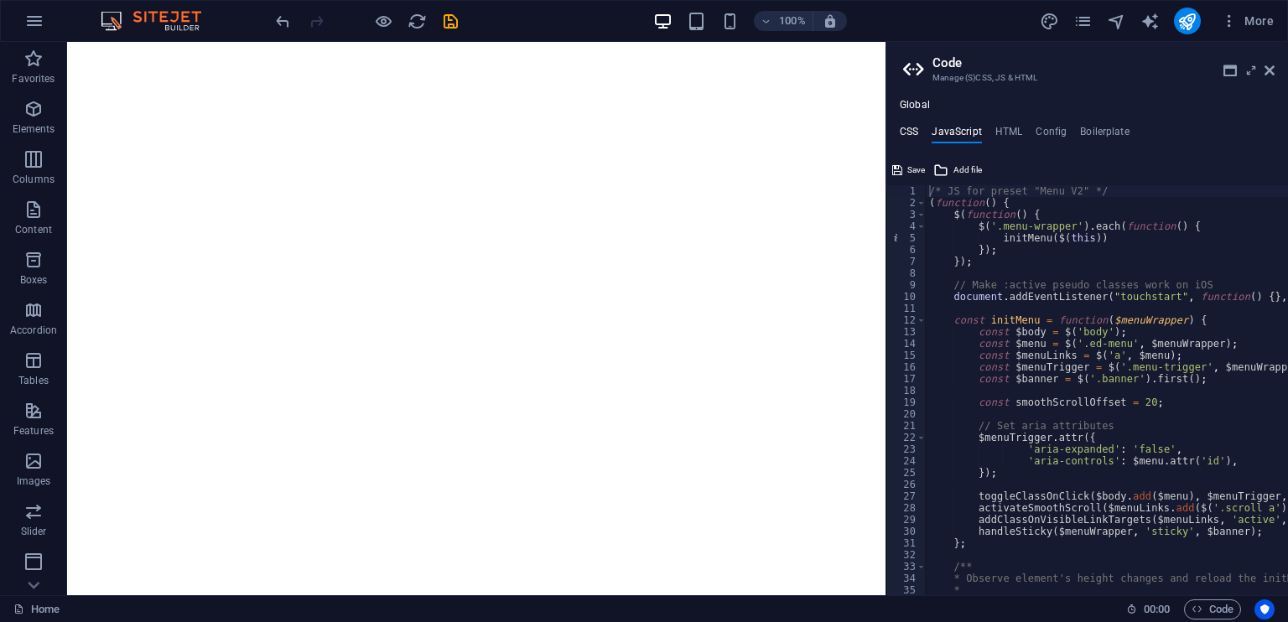
click at [915, 134] on h4 "CSS" at bounding box center [908, 135] width 18 height 18
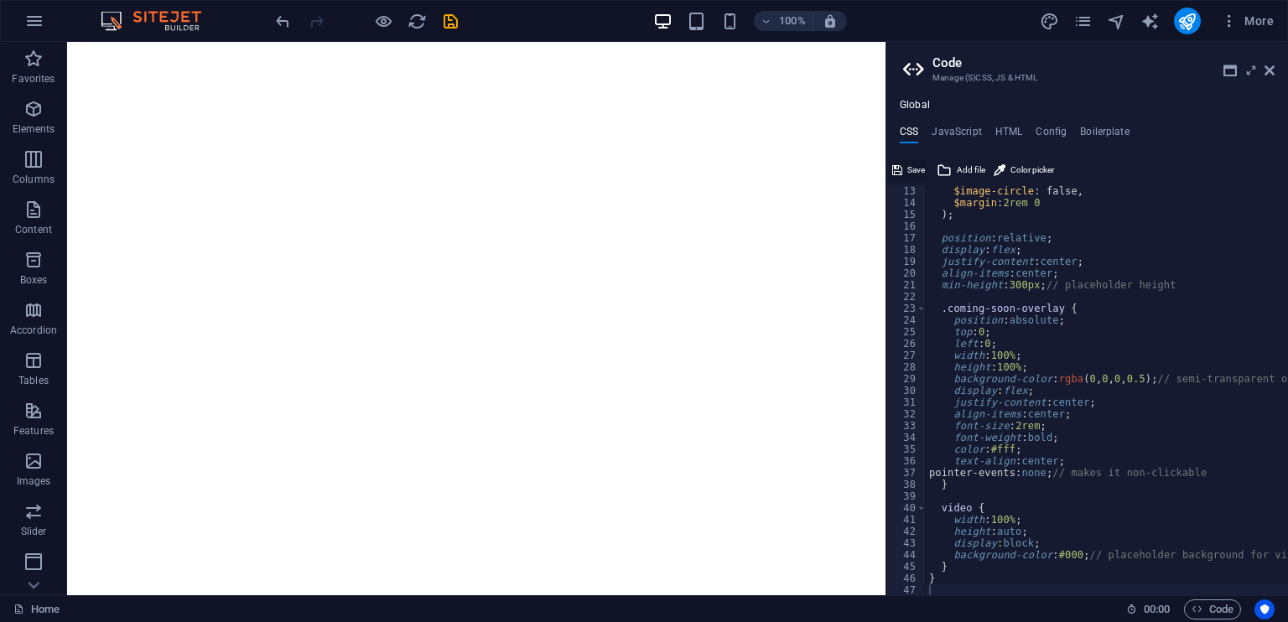
click at [912, 164] on span "Save" at bounding box center [916, 170] width 18 height 20
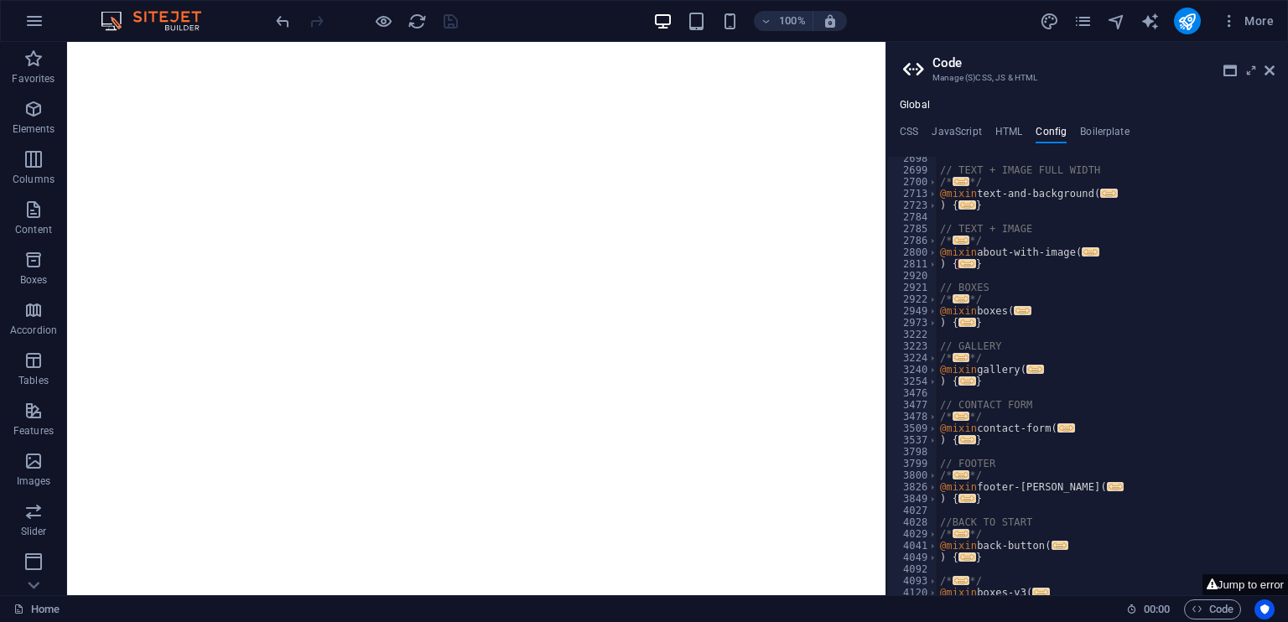
scroll to position [828, 0]
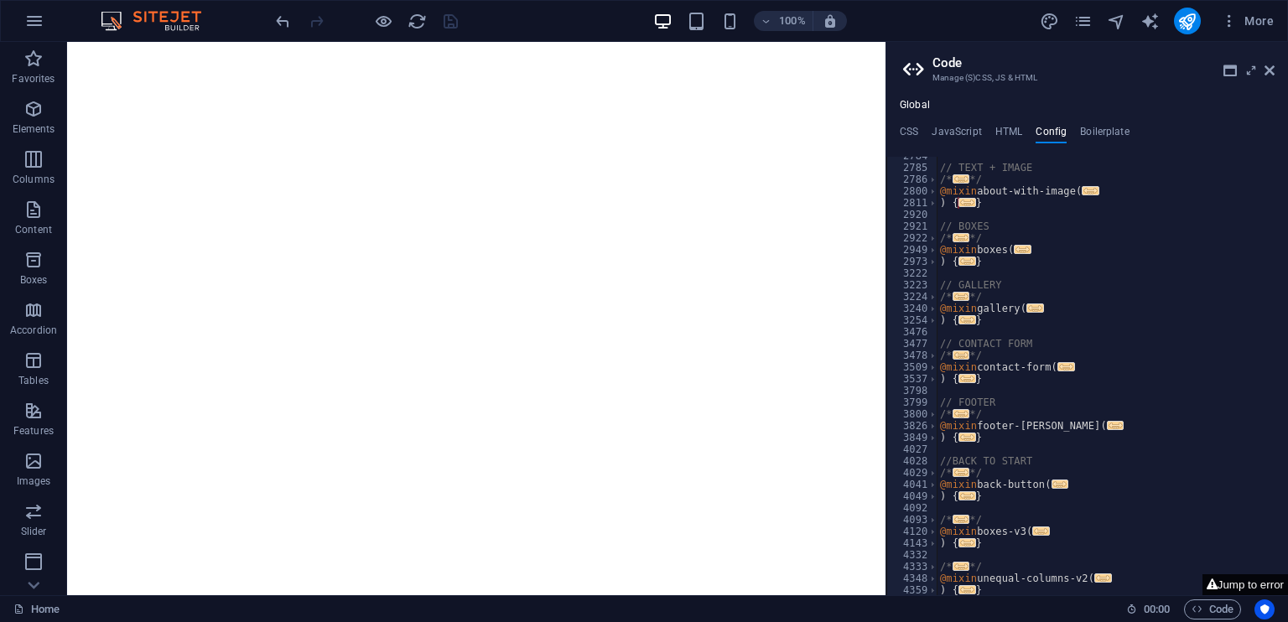
click at [1234, 582] on button "Jump to error" at bounding box center [1244, 584] width 85 height 21
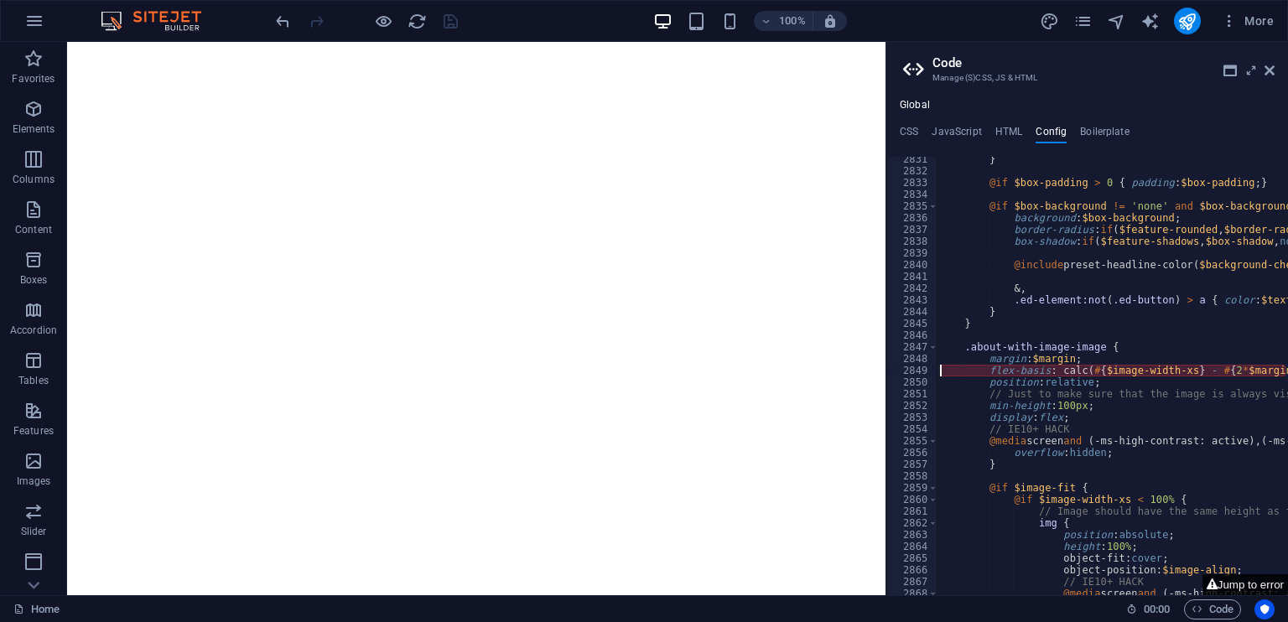
scroll to position [1106, 0]
click at [956, 370] on div "} @if $box-padding > 0 { padding : $box-padding ; } @if $box-background != 'non…" at bounding box center [1278, 384] width 685 height 463
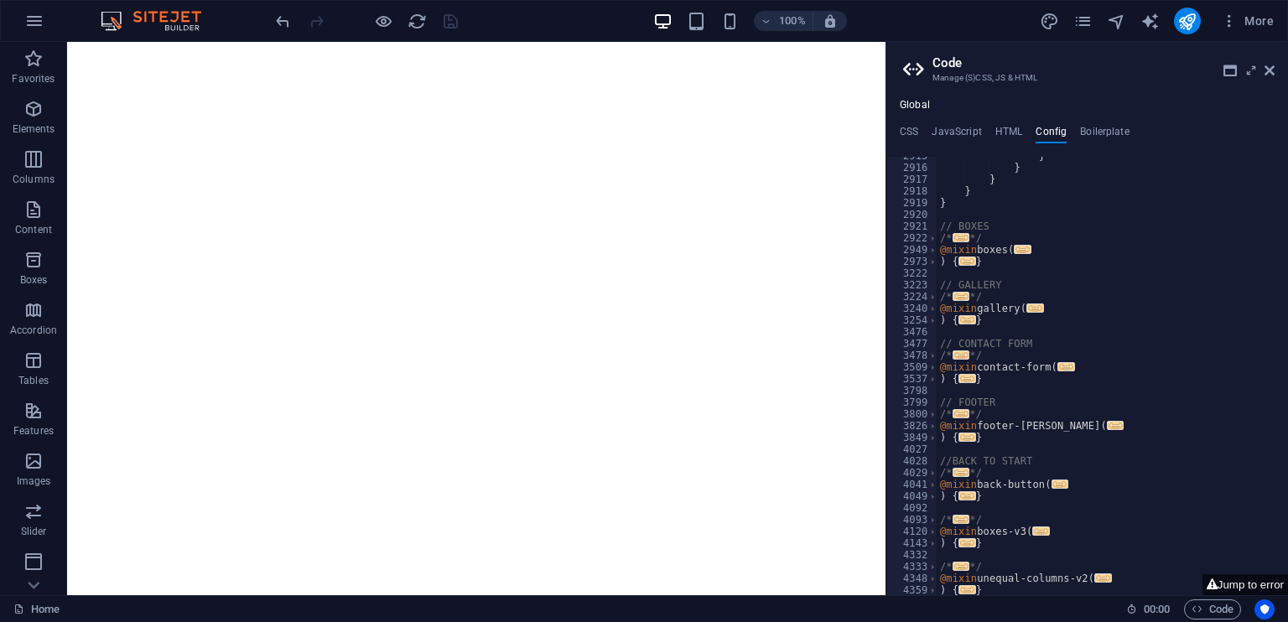
scroll to position [2096, 0]
click at [952, 472] on span "..." at bounding box center [961, 472] width 18 height 9
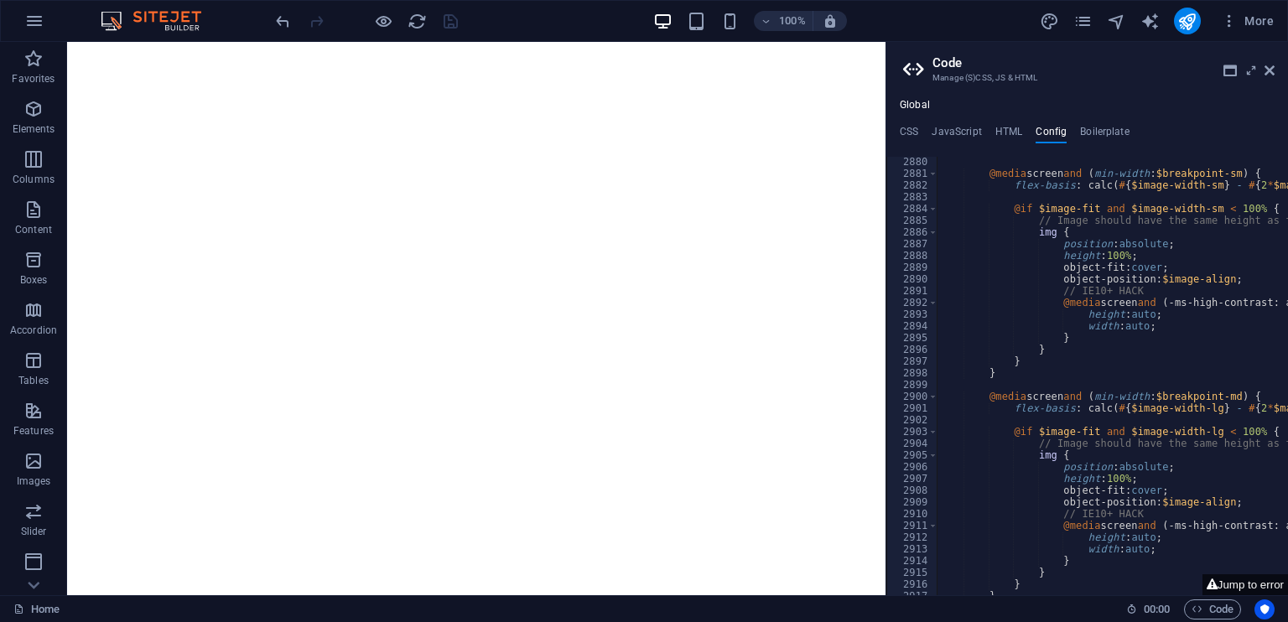
scroll to position [1659, 0]
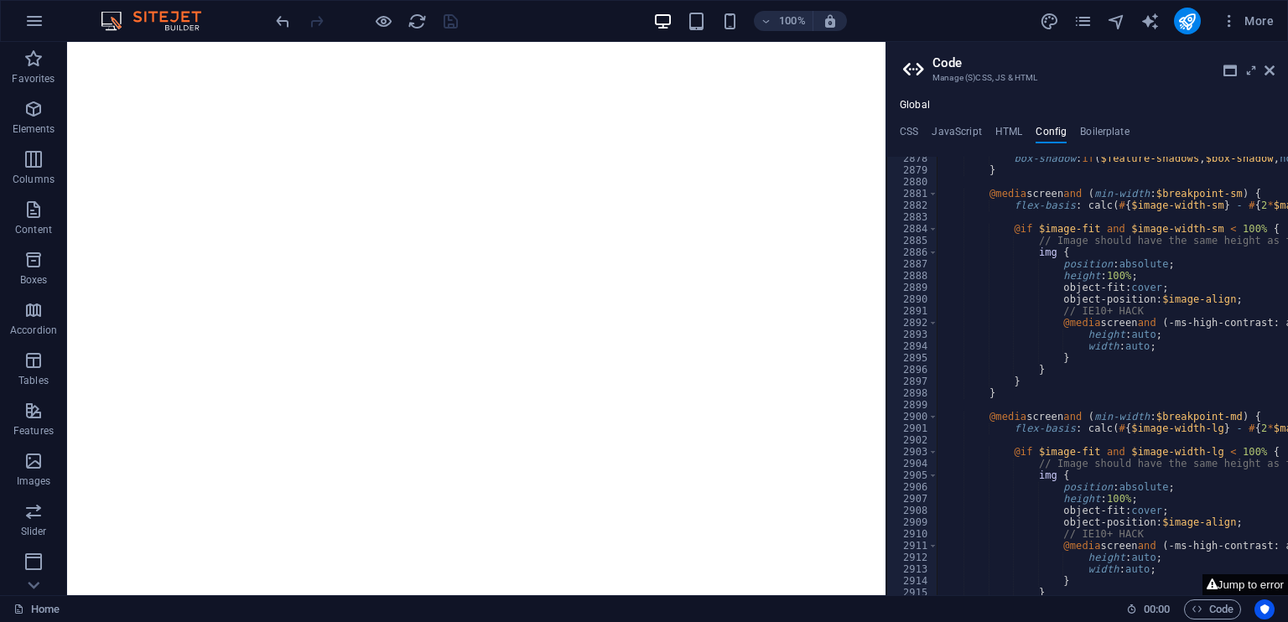
click at [1235, 580] on button "Jump to error" at bounding box center [1244, 584] width 85 height 21
type textarea "flex-basis: calc(#{$image-width-xs} - #{2*$margin});"
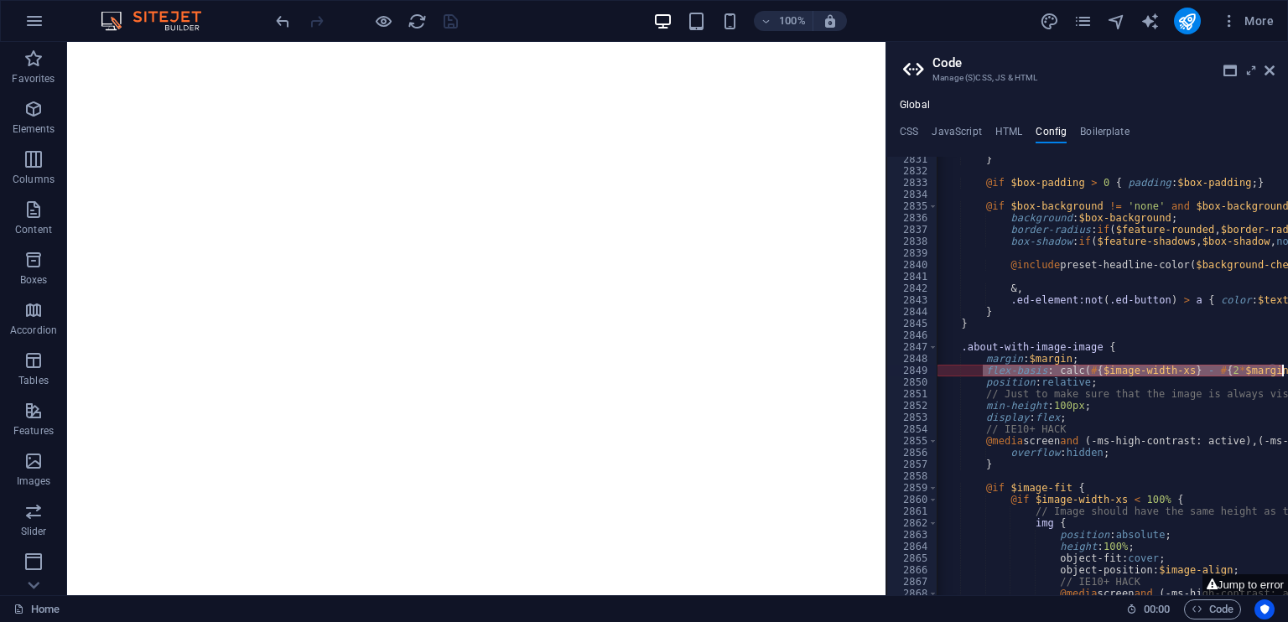
scroll to position [0, 3]
drag, startPoint x: 987, startPoint y: 369, endPoint x: 1287, endPoint y: 373, distance: 299.3
click at [1287, 373] on div "flex-basis: calc(#{$image-width-xs} - #{2*$margin}); 2831 2832 2833 2834 2835 2…" at bounding box center [1087, 376] width 402 height 438
paste textarea
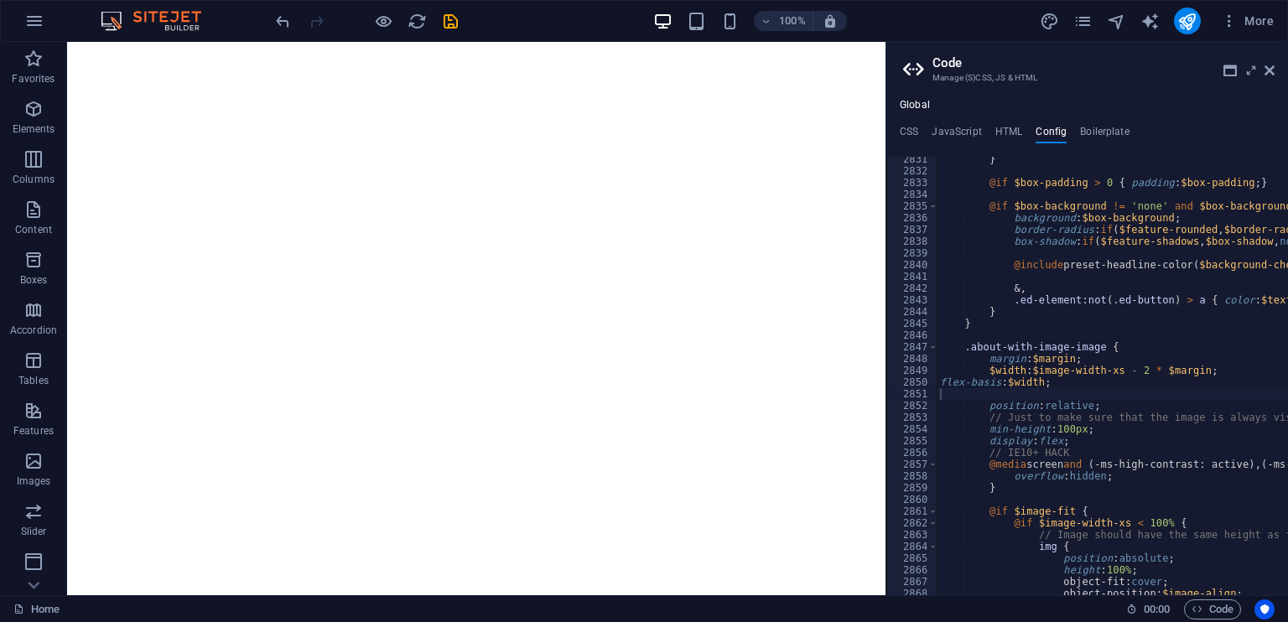
click at [920, 132] on ul "CSS JavaScript HTML Config Boilerplate" at bounding box center [1087, 135] width 402 height 18
click at [909, 132] on h4 "CSS" at bounding box center [908, 135] width 18 height 18
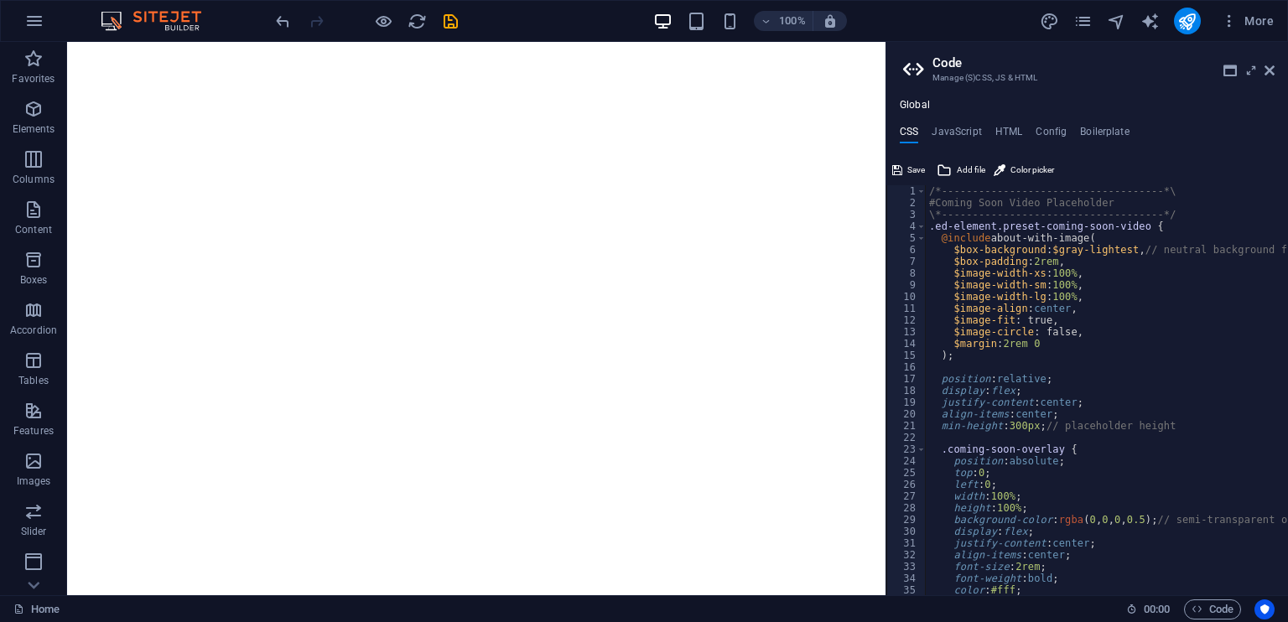
scroll to position [141, 0]
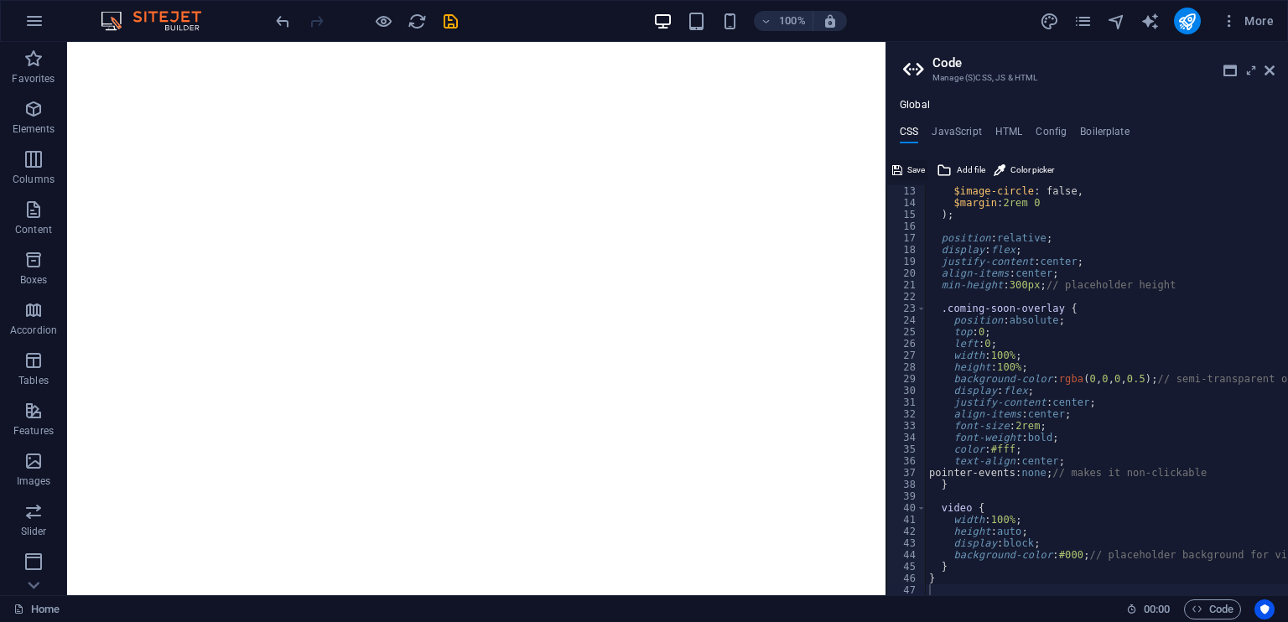
click at [902, 163] on button "Save" at bounding box center [908, 170] width 38 height 20
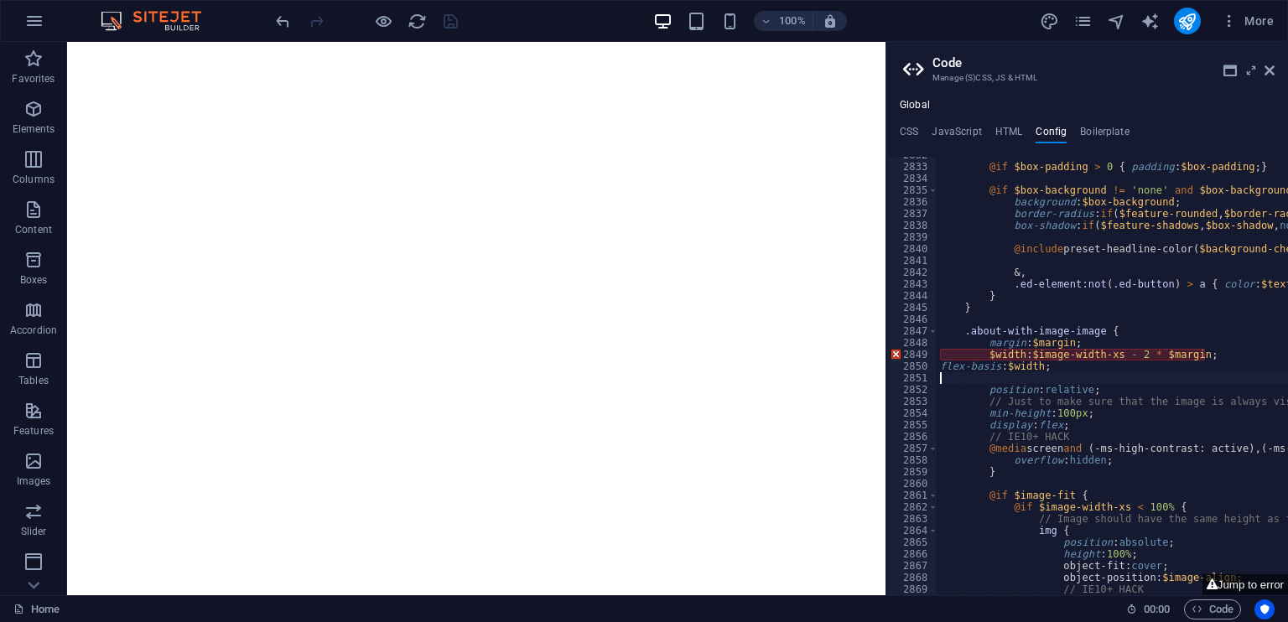
scroll to position [1123, 0]
click at [1037, 319] on div "@if $box-padding > 0 { padding : $box-padding ; } @if $box-background != 'none'…" at bounding box center [1296, 379] width 720 height 463
click at [910, 140] on h4 "CSS" at bounding box center [908, 135] width 18 height 18
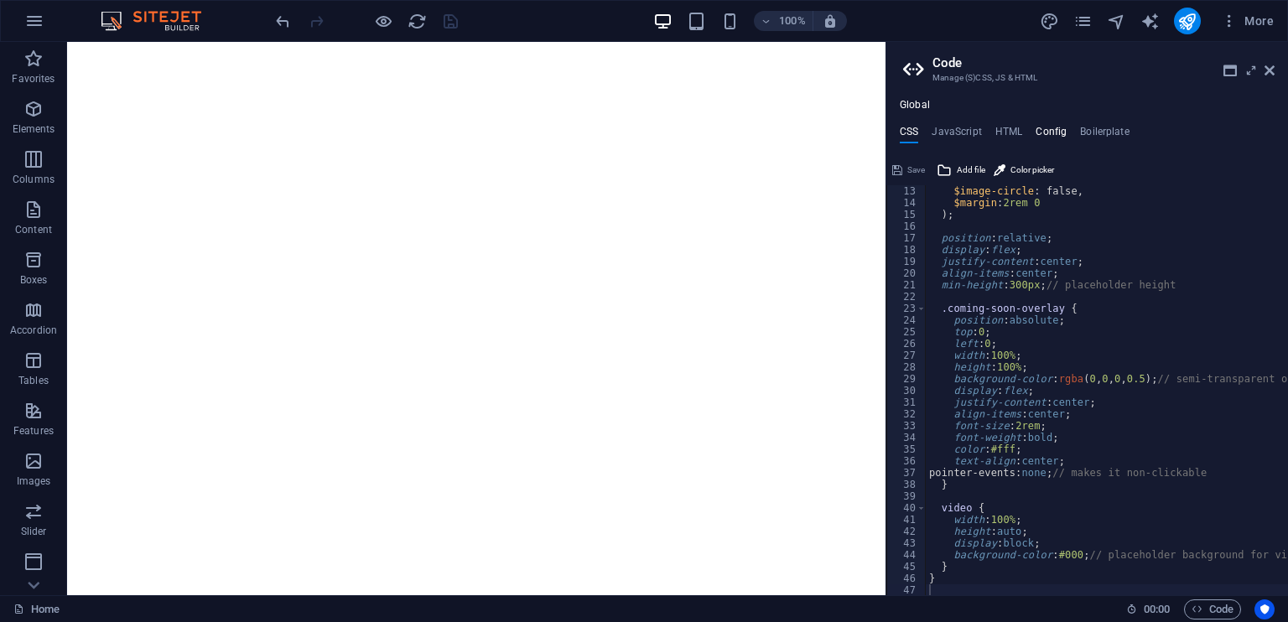
click at [1047, 132] on h4 "Config" at bounding box center [1050, 135] width 31 height 18
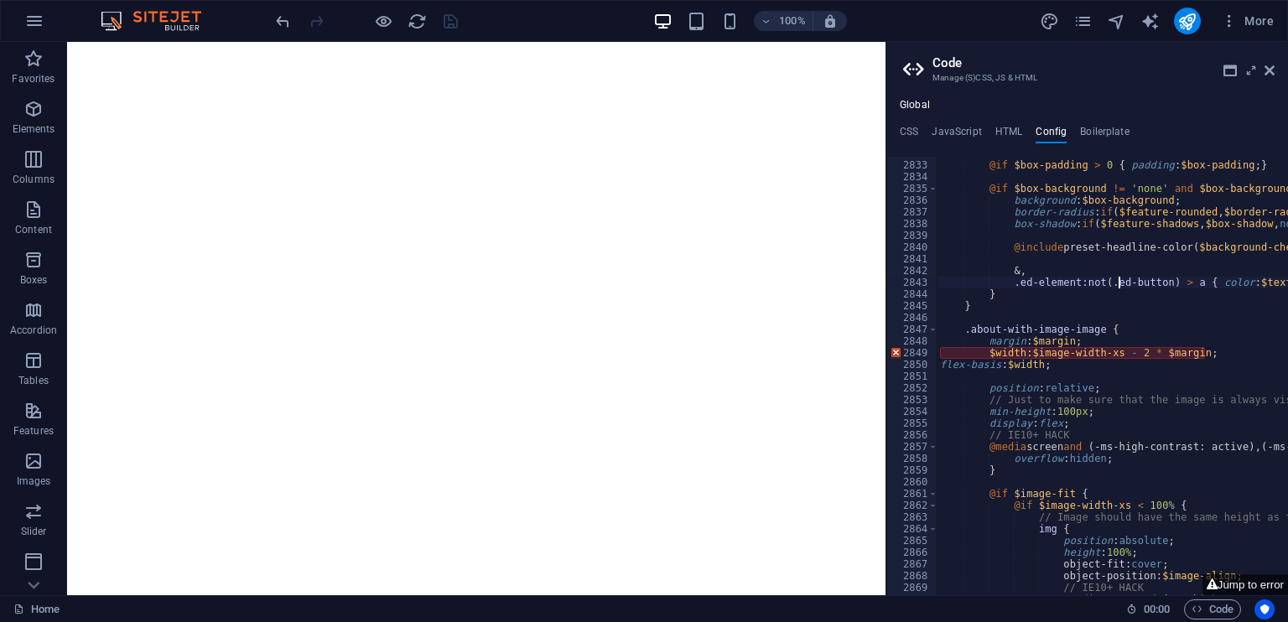
click at [1117, 281] on div "@if $box-padding > 0 { padding : $box-padding ; } @if $box-background != 'none'…" at bounding box center [1296, 379] width 720 height 463
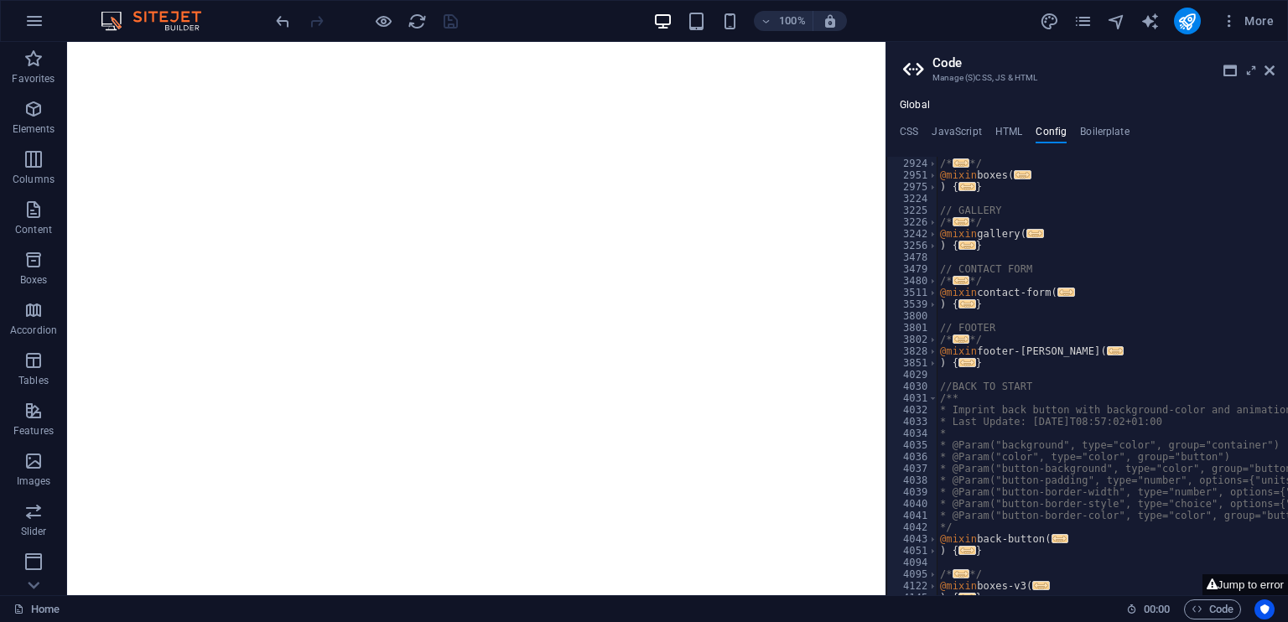
scroll to position [2248, 0]
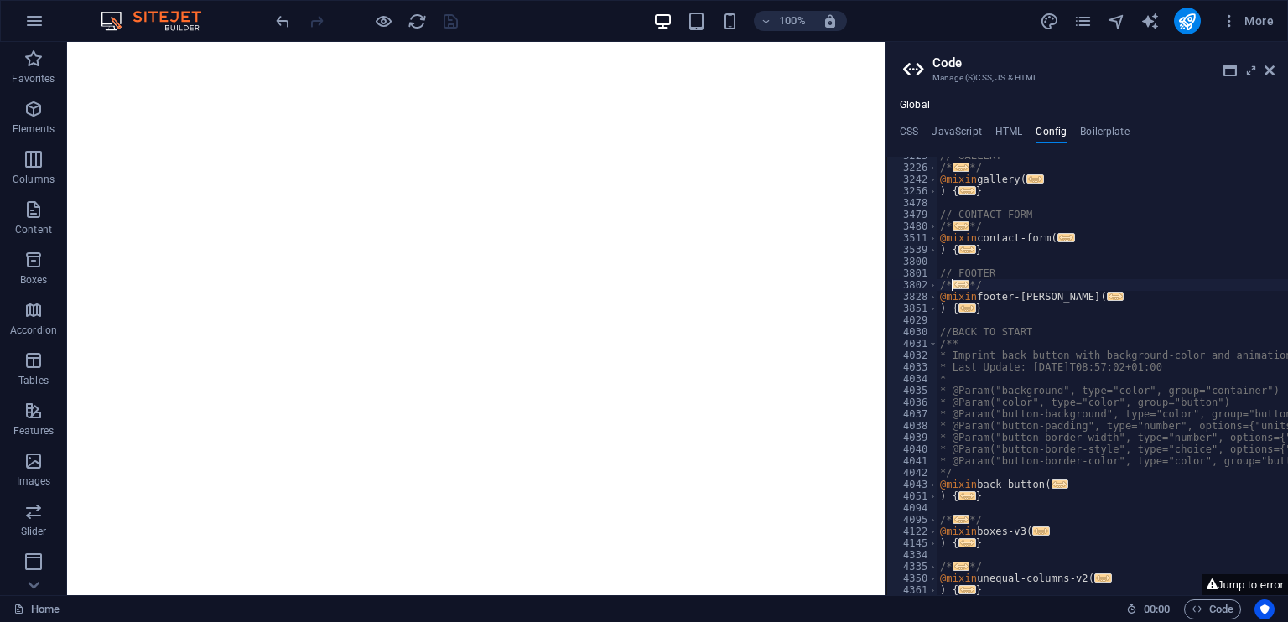
click at [960, 287] on span "..." at bounding box center [961, 284] width 18 height 9
type textarea "/**"
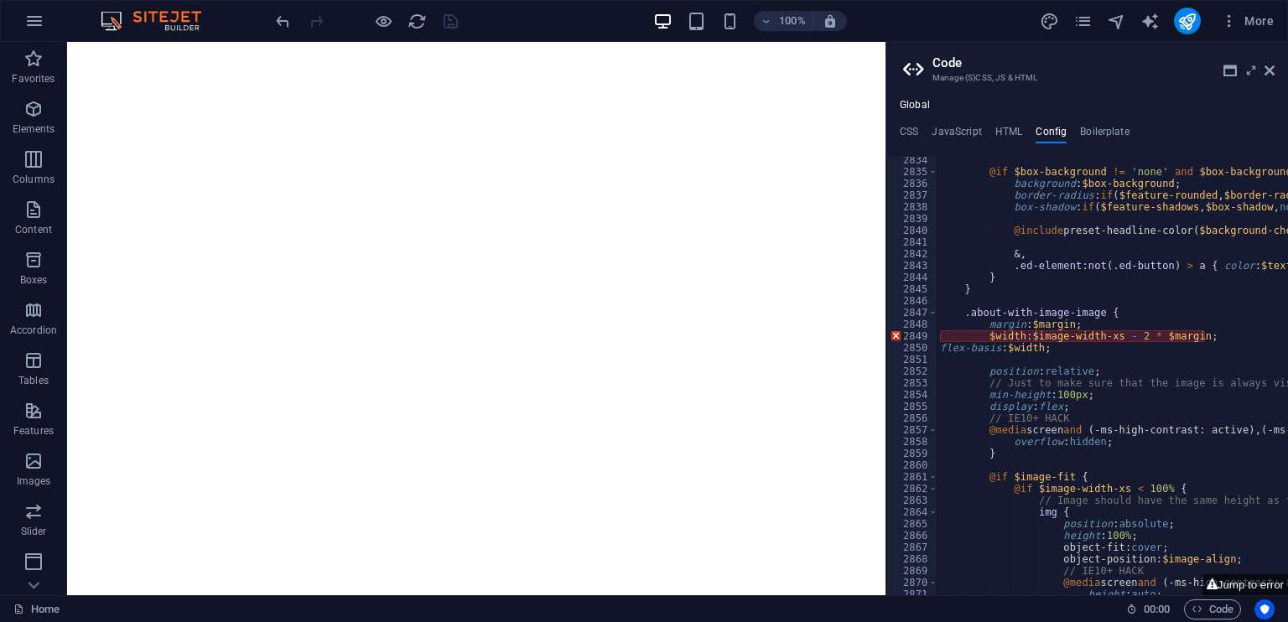
scroll to position [1123, 0]
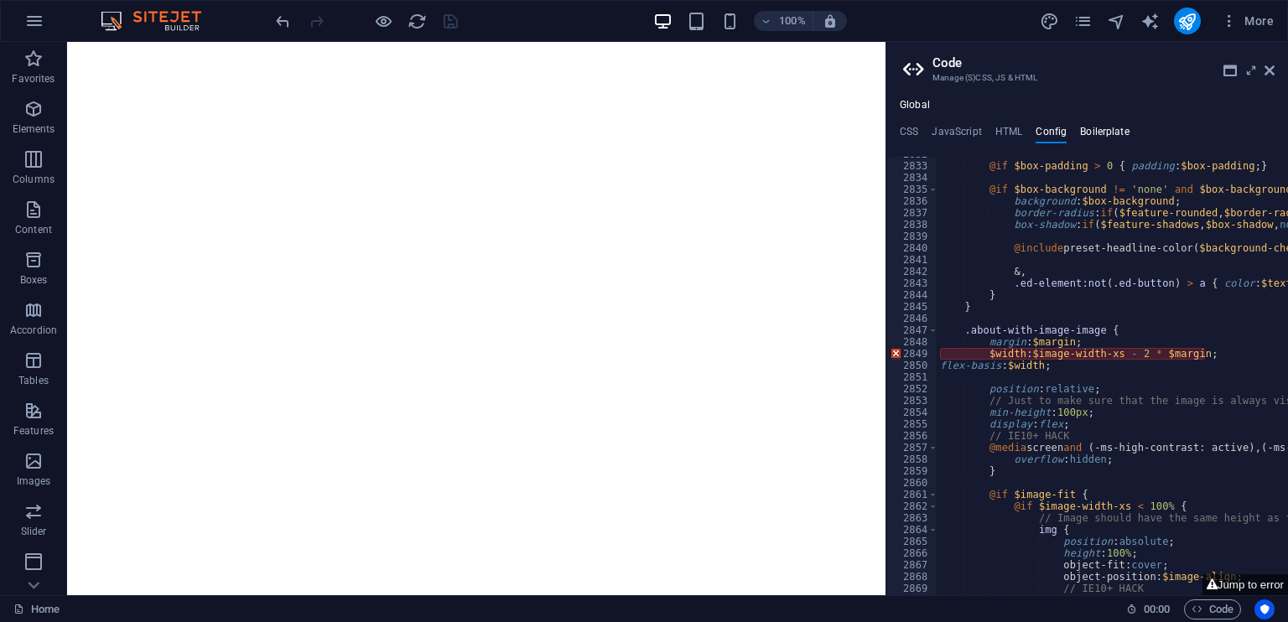
click at [1105, 130] on h4 "Boilerplate" at bounding box center [1104, 135] width 49 height 18
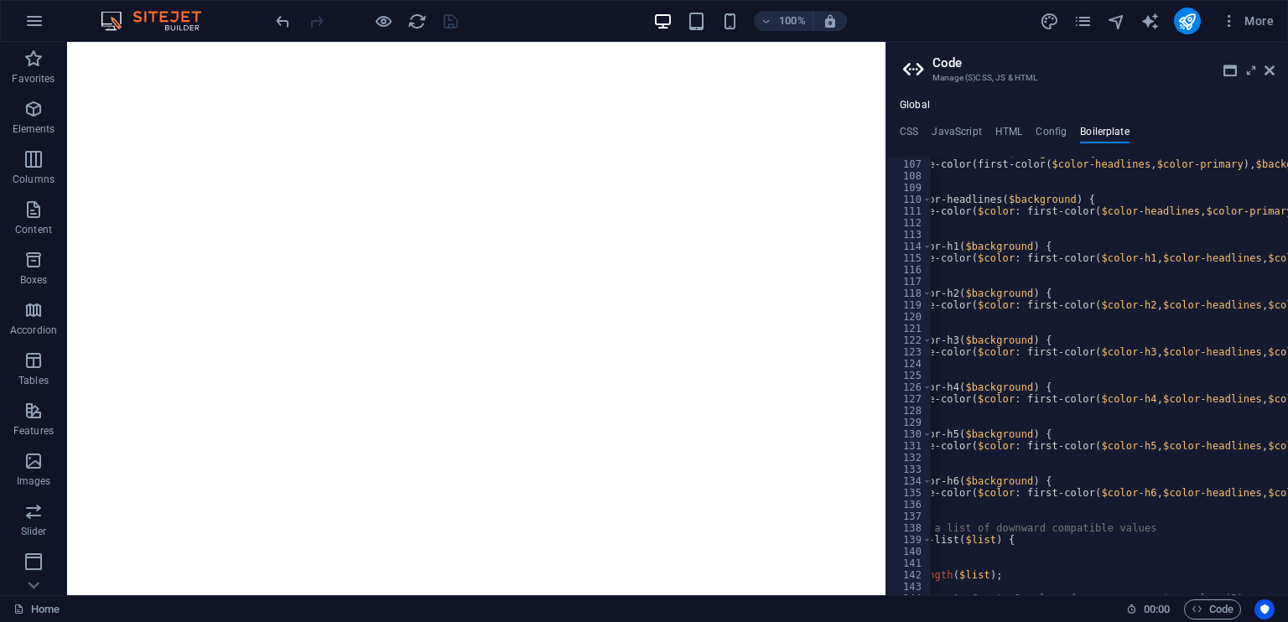
scroll to position [0, 0]
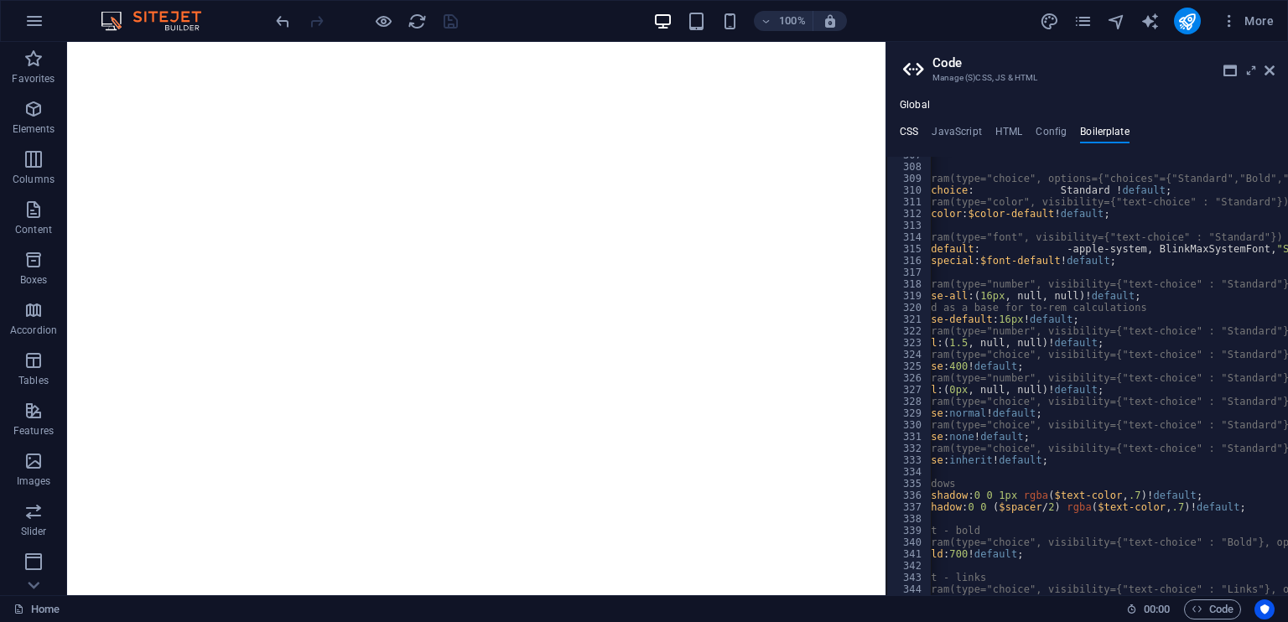
click at [913, 133] on h4 "CSS" at bounding box center [908, 135] width 18 height 18
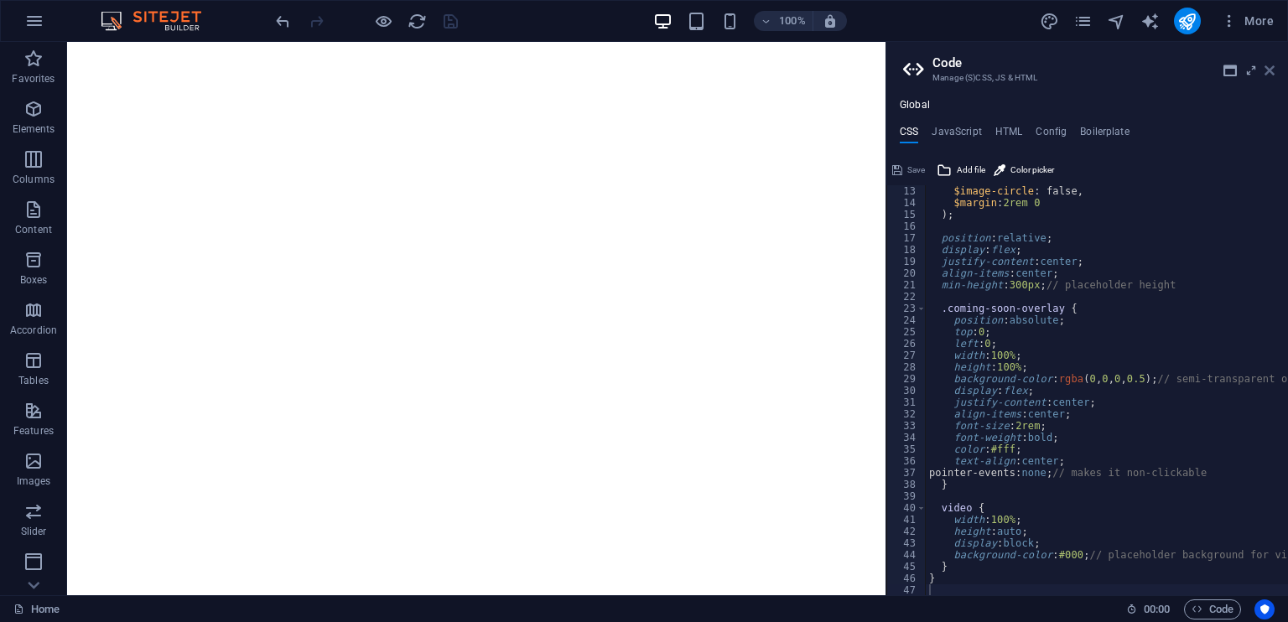
drag, startPoint x: 1261, startPoint y: 66, endPoint x: 1271, endPoint y: 67, distance: 10.1
click at [1271, 67] on header "Code Manage (S)CSS, JS & HTML" at bounding box center [1088, 64] width 371 height 44
click at [1271, 67] on icon at bounding box center [1269, 70] width 10 height 13
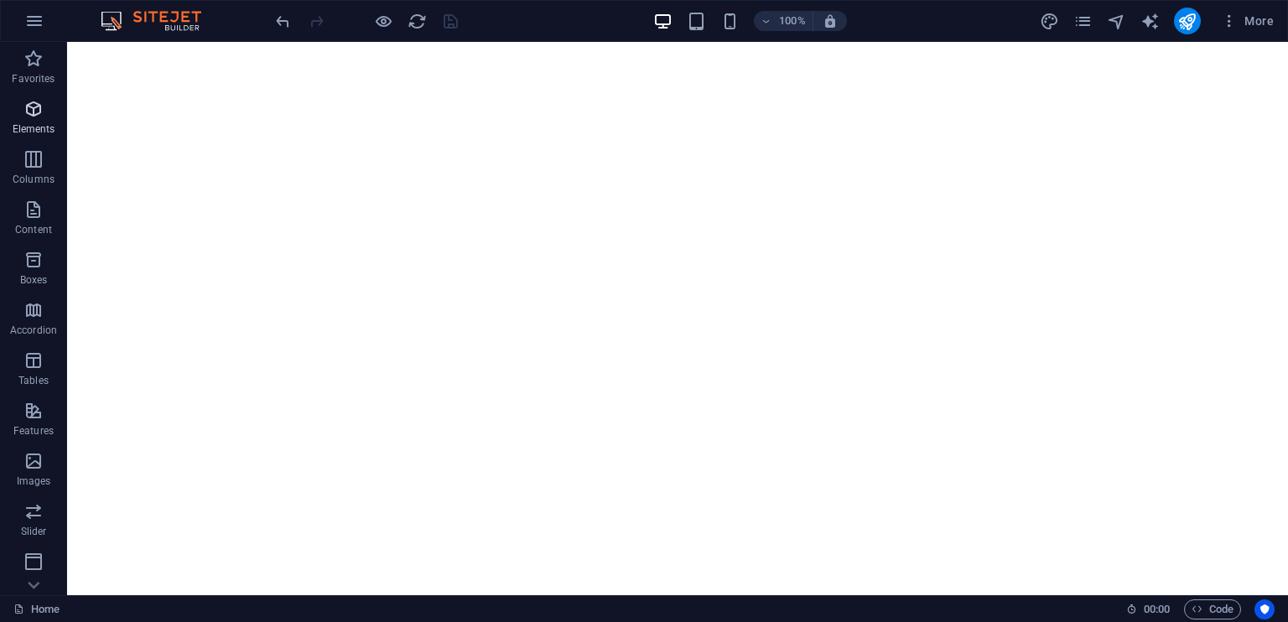
click at [43, 109] on icon "button" at bounding box center [33, 109] width 20 height 20
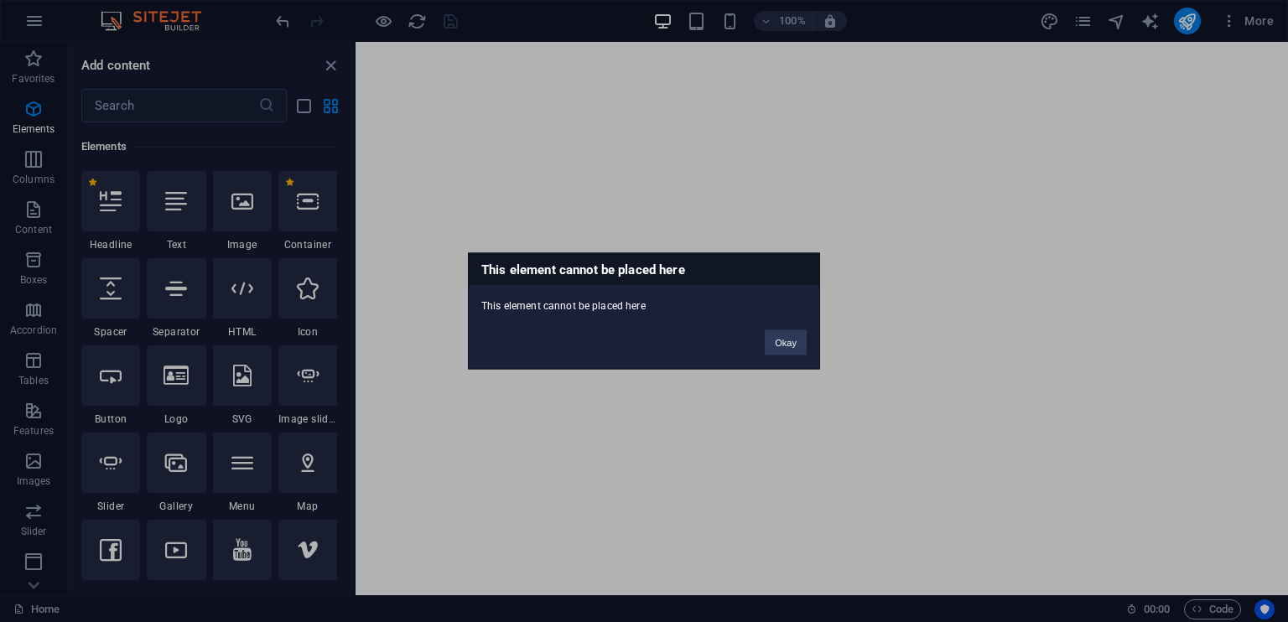
drag, startPoint x: 651, startPoint y: 305, endPoint x: 477, endPoint y: 273, distance: 177.2
click at [477, 273] on div "This element cannot be placed here This element cannot be placed here Okay" at bounding box center [644, 311] width 352 height 117
copy div "This element cannot be placed here This element cannot be placed here"
click at [777, 345] on button "Okay" at bounding box center [785, 342] width 42 height 25
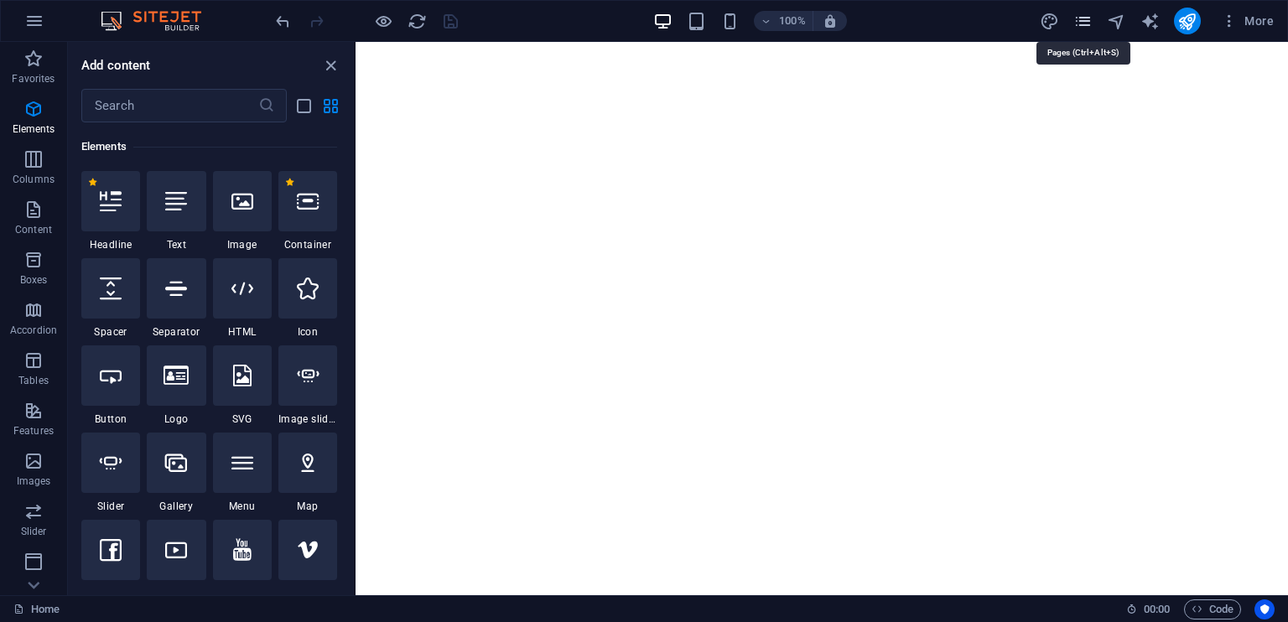
click at [1090, 25] on icon "pages" at bounding box center [1082, 21] width 19 height 19
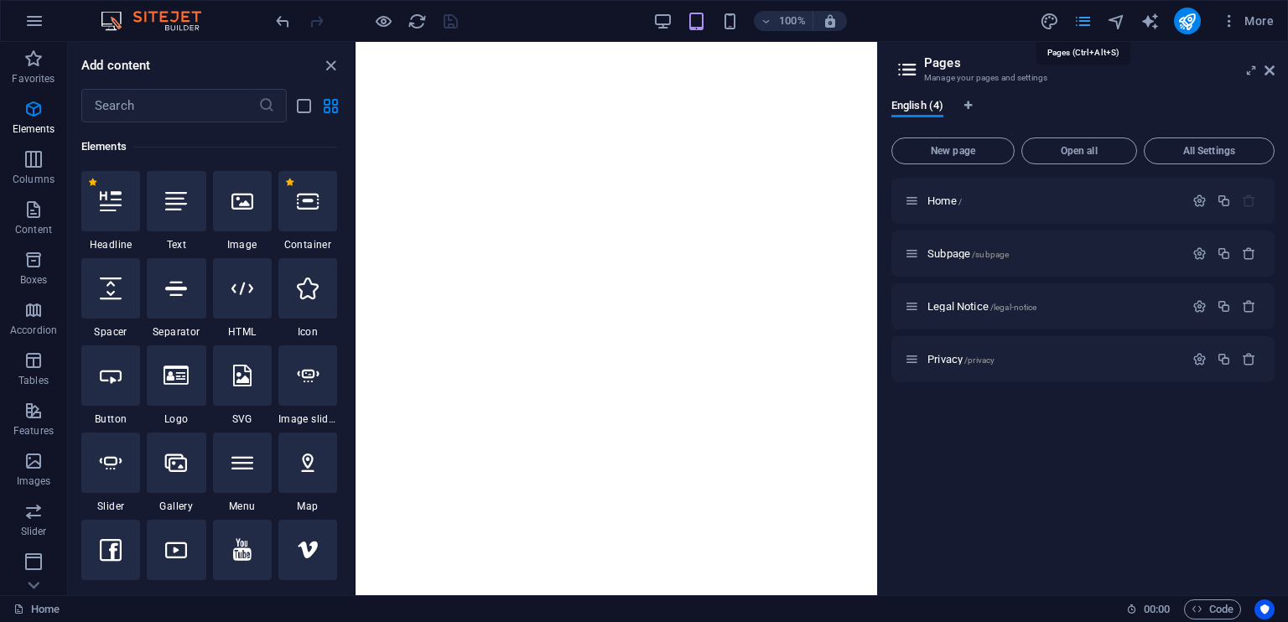
click at [1090, 25] on icon "pages" at bounding box center [1082, 21] width 19 height 19
click at [1274, 68] on aside "Pages Manage your pages and settings English (4) New page Open all All Settings…" at bounding box center [1082, 318] width 411 height 553
click at [1270, 73] on icon at bounding box center [1269, 70] width 10 height 13
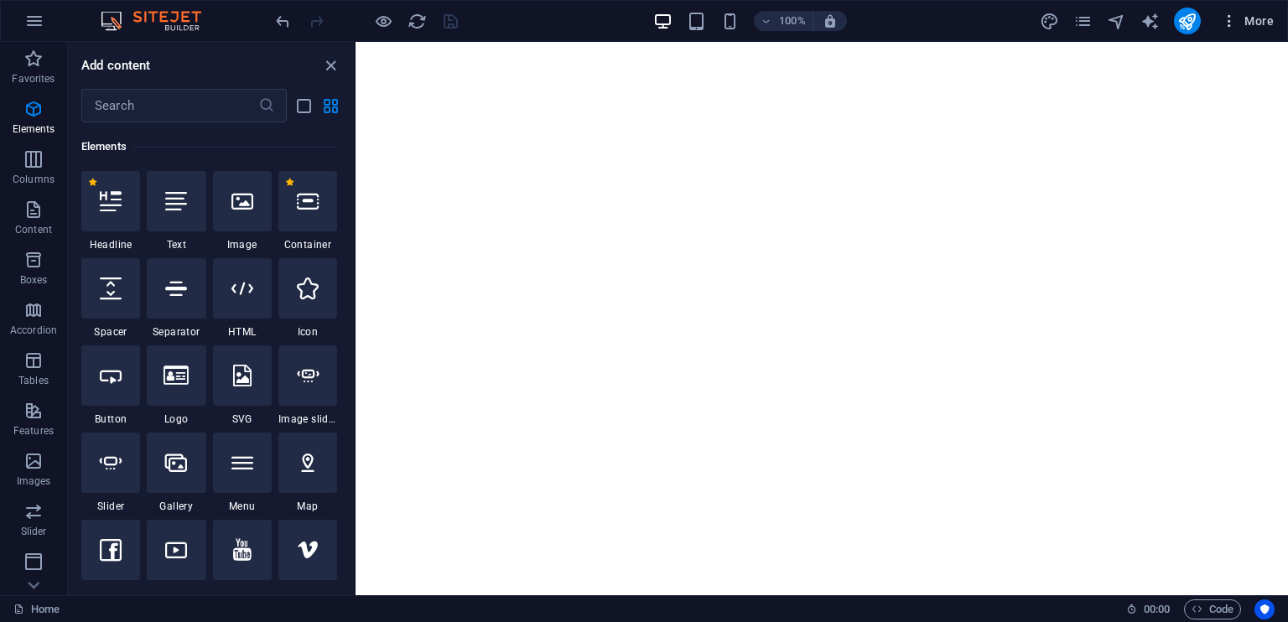
click at [1247, 13] on span "More" at bounding box center [1246, 21] width 53 height 17
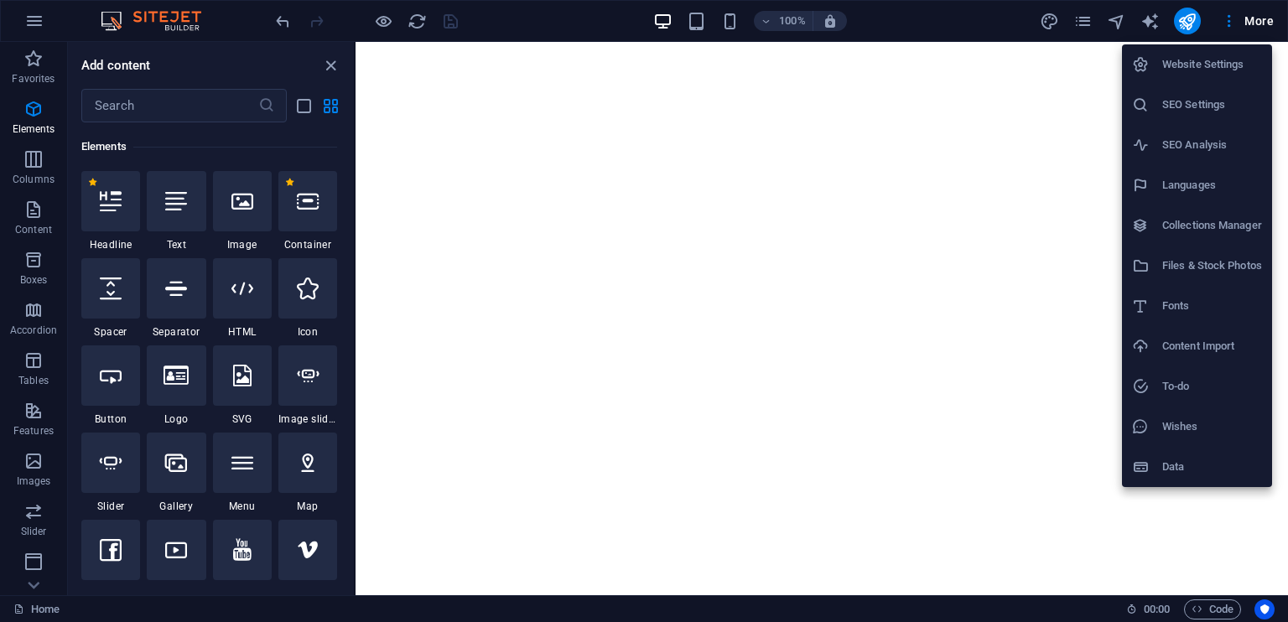
click at [1086, 234] on div at bounding box center [644, 311] width 1288 height 622
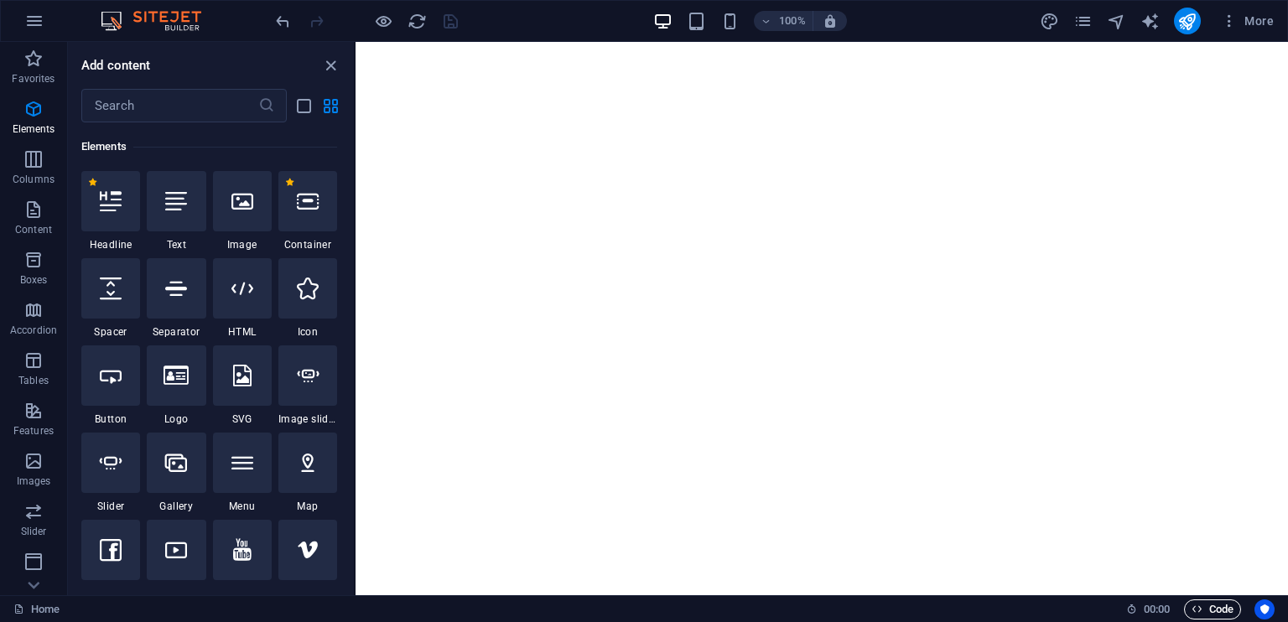
click at [1205, 606] on span "Code" at bounding box center [1212, 609] width 42 height 20
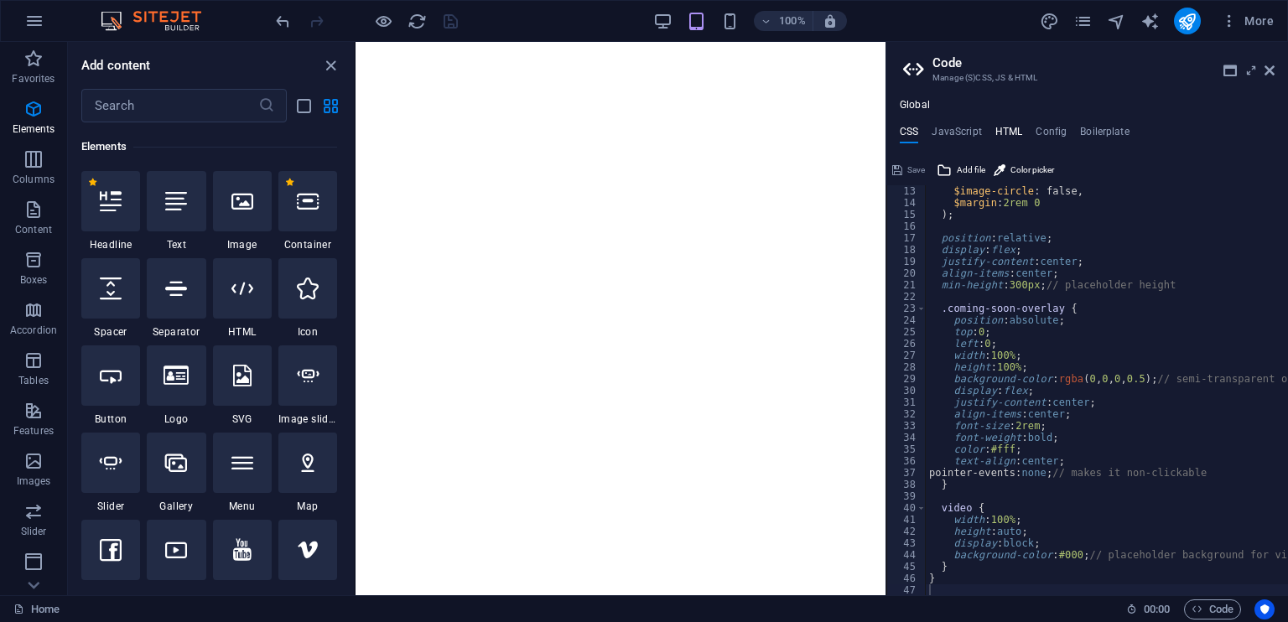
click at [1013, 126] on h4 "HTML" at bounding box center [1009, 135] width 28 height 18
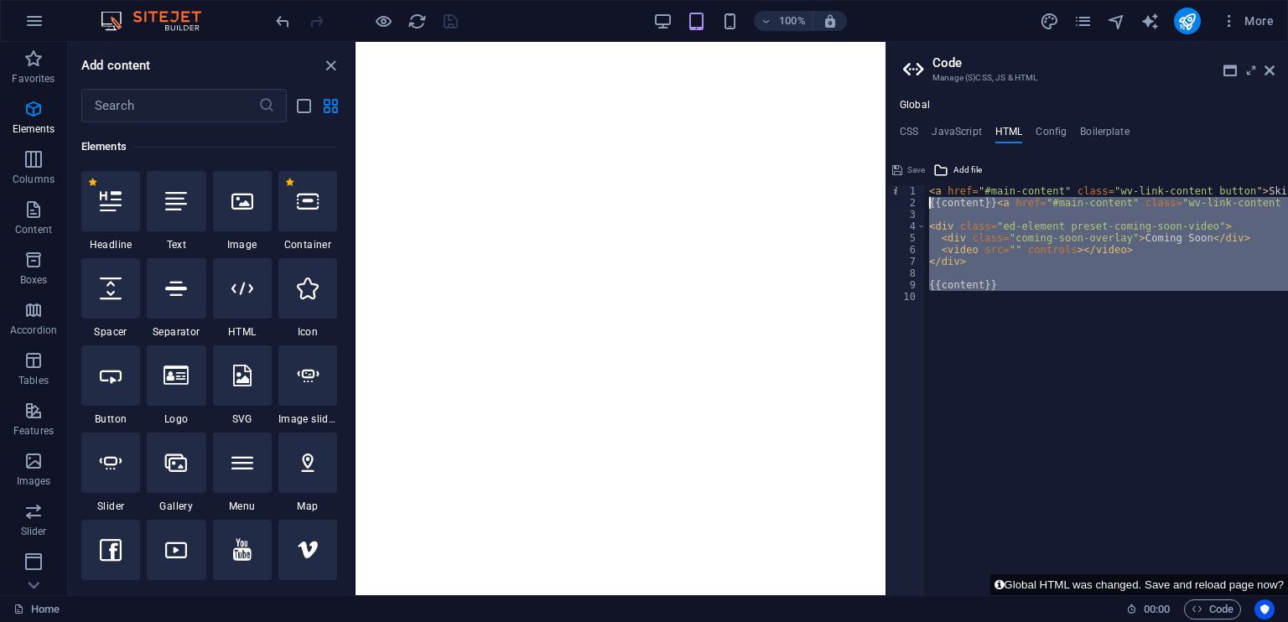
drag, startPoint x: 1041, startPoint y: 303, endPoint x: 922, endPoint y: 201, distance: 156.4
click at [922, 201] on div "1 2 3 4 5 6 7 8 9 10 < a href = "#main-content" class = "wv-link-content button…" at bounding box center [1087, 390] width 402 height 410
type textarea "<a href="#main-content" class="wv-link-content button">Skip to main content</a>"
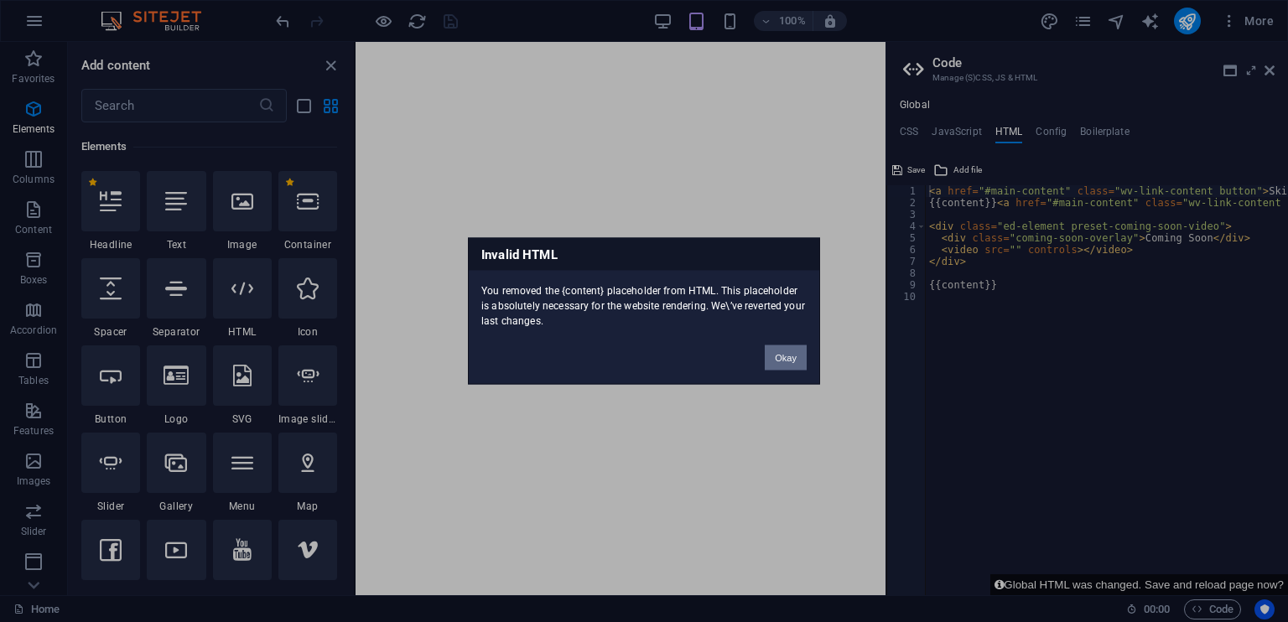
click at [783, 361] on button "Okay" at bounding box center [785, 357] width 42 height 25
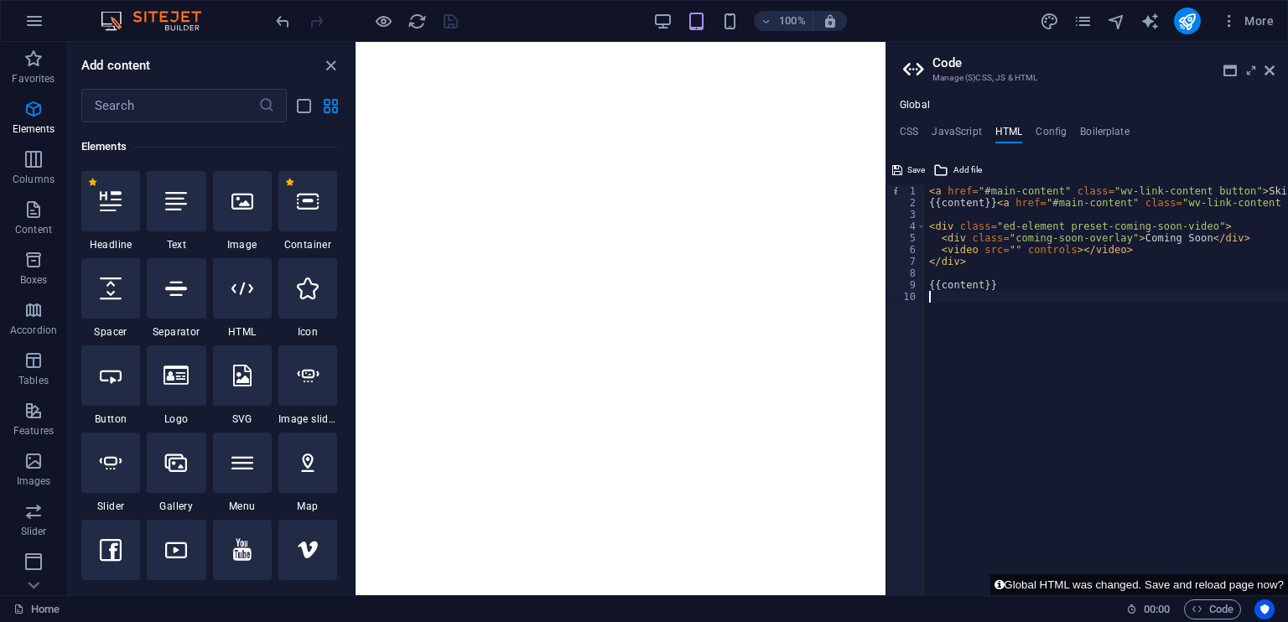
click at [1008, 297] on div "< a href = "#main-content" class = "wv-link-content button" > Skip to main cont…" at bounding box center [1187, 402] width 524 height 434
click at [987, 271] on div "< a href = "#main-content" class = "wv-link-content button" > Skip to main cont…" at bounding box center [1187, 402] width 524 height 434
click at [1075, 248] on div "< a href = "#main-content" class = "wv-link-content button" > Skip to main cont…" at bounding box center [1187, 402] width 524 height 434
type textarea "<video src="" controls></video>"
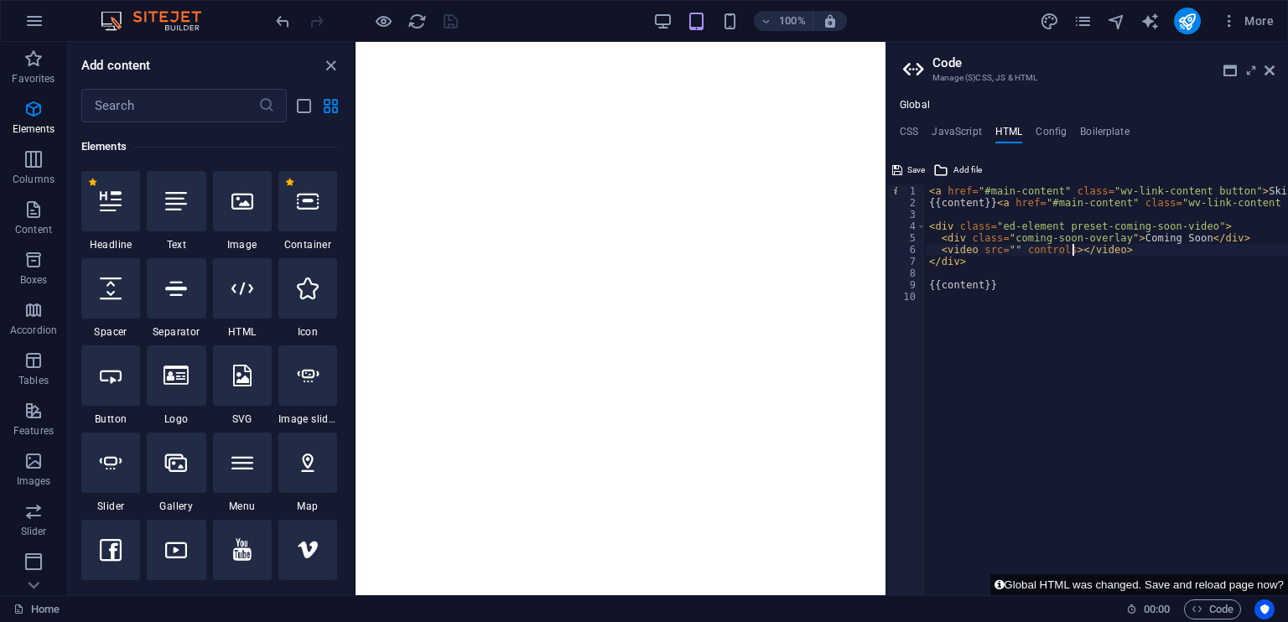
scroll to position [0, 1]
click at [907, 161] on span "Save" at bounding box center [916, 170] width 18 height 20
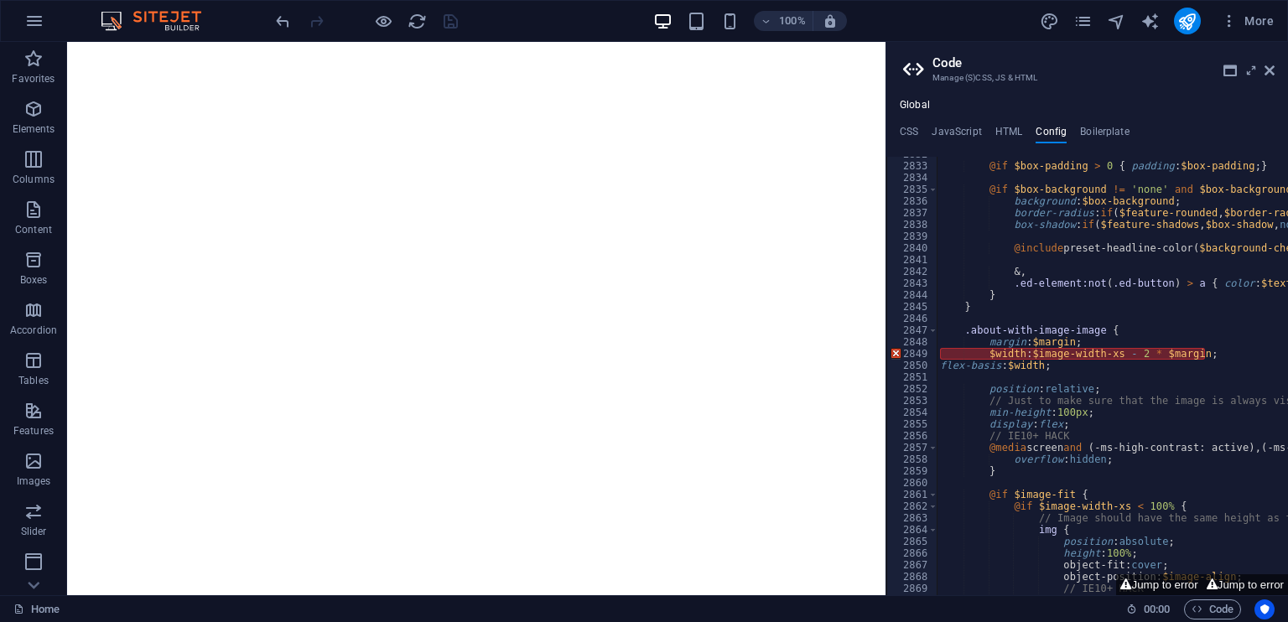
click at [902, 122] on div "Global CSS JavaScript HTML Config Boilerplate 13 14 15 16 17 18 19 20 21 22 23 …" at bounding box center [1087, 347] width 402 height 496
click at [904, 126] on h4 "CSS" at bounding box center [908, 135] width 18 height 18
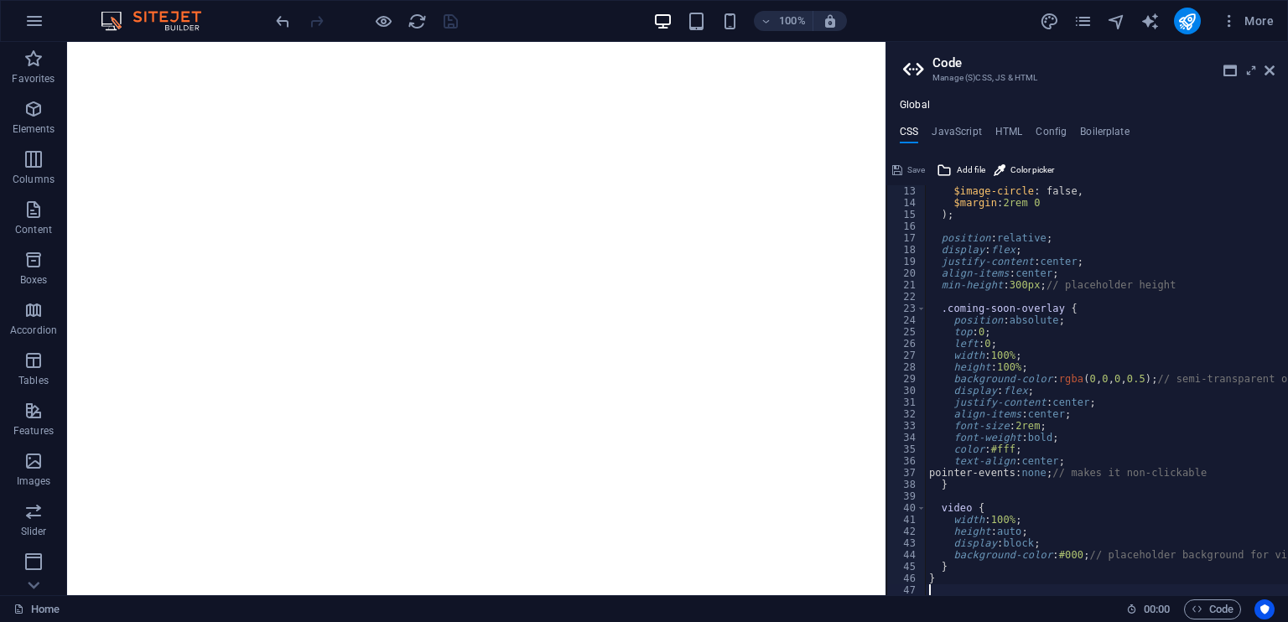
click at [1135, 319] on div "$image-circle : false, $margin : 2rem 0 ) ; position : relative ; display : fle…" at bounding box center [1141, 402] width 433 height 434
type textarea "position: absolute;"
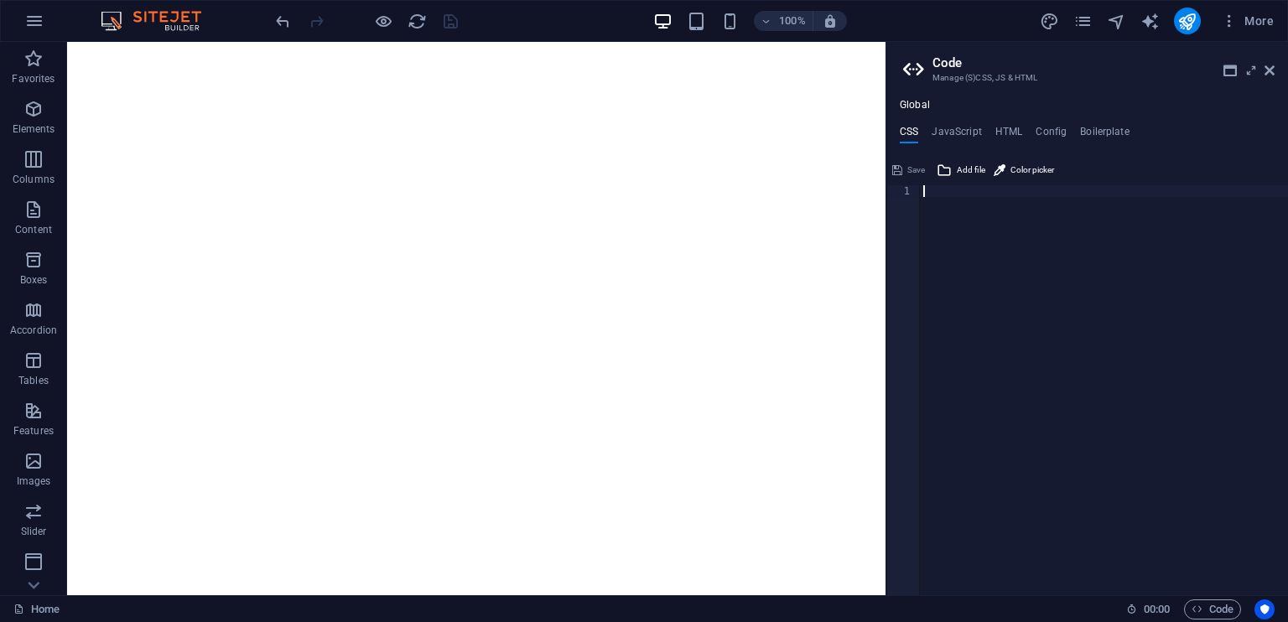
type textarea "@include unequal-columns-v2($box-width: (80%, null, 100%)); }"
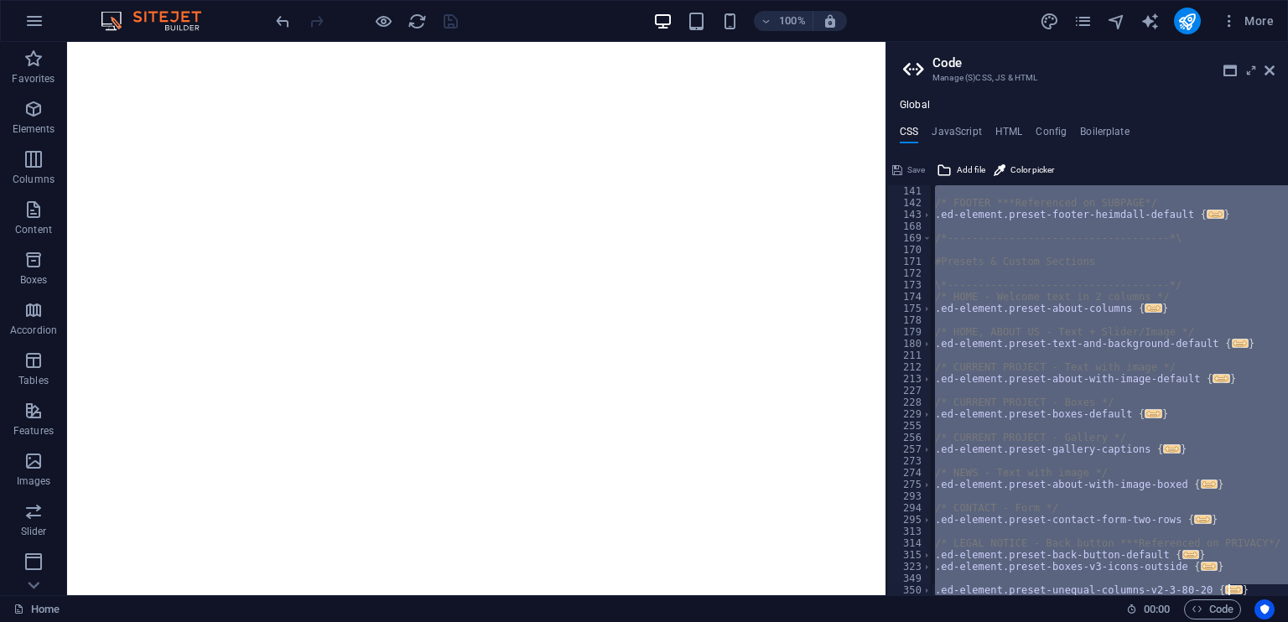
scroll to position [317, 0]
click at [903, 173] on button "Save" at bounding box center [908, 170] width 38 height 20
click at [1111, 339] on div "/* FOOTER ***Referenced on SUBPAGE*/ .ed-element.preset-footer-heimdall-default…" at bounding box center [1109, 390] width 356 height 410
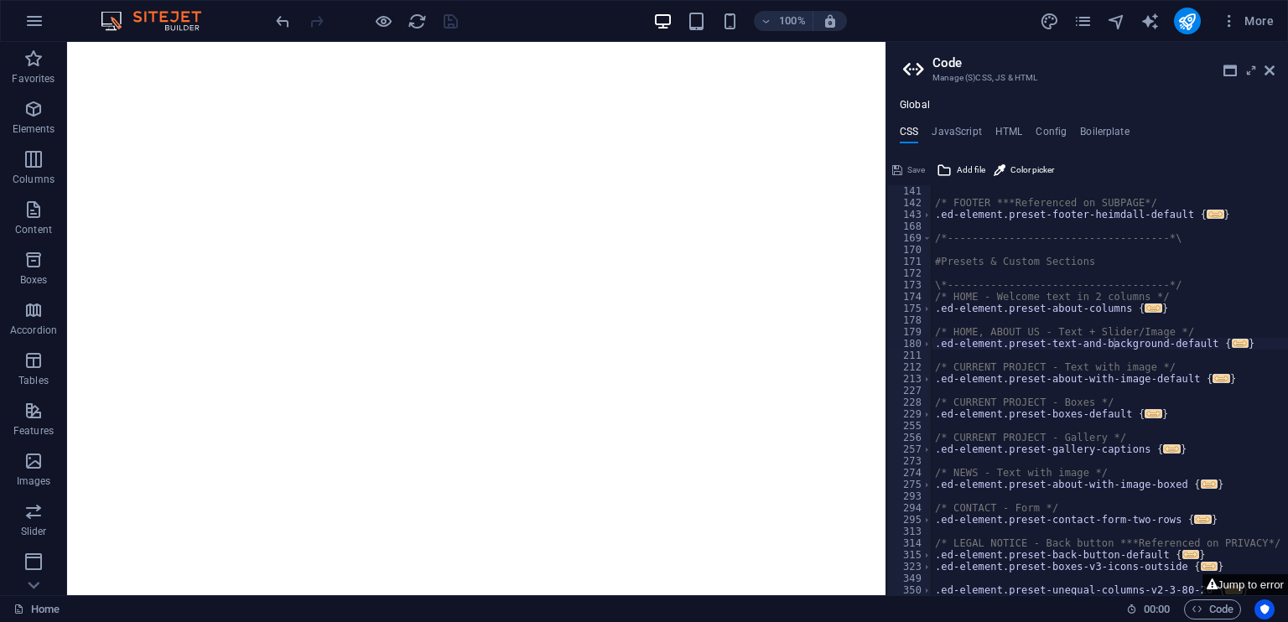
click at [1217, 589] on button "Jump to error" at bounding box center [1244, 584] width 85 height 21
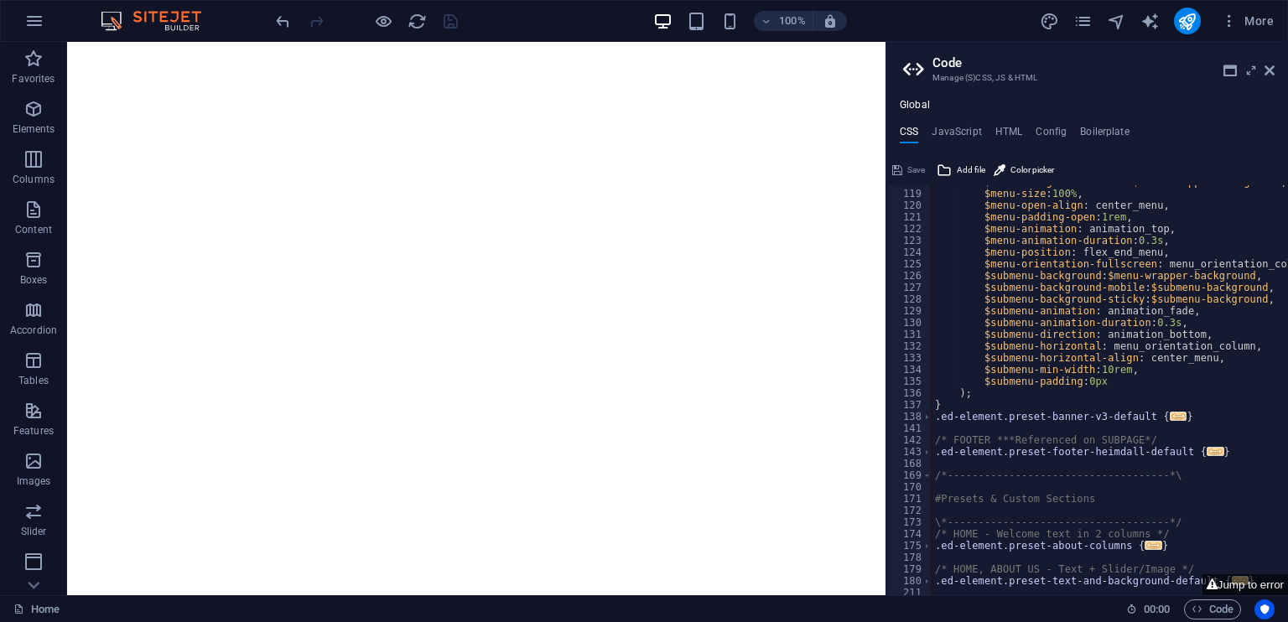
scroll to position [1549, 0]
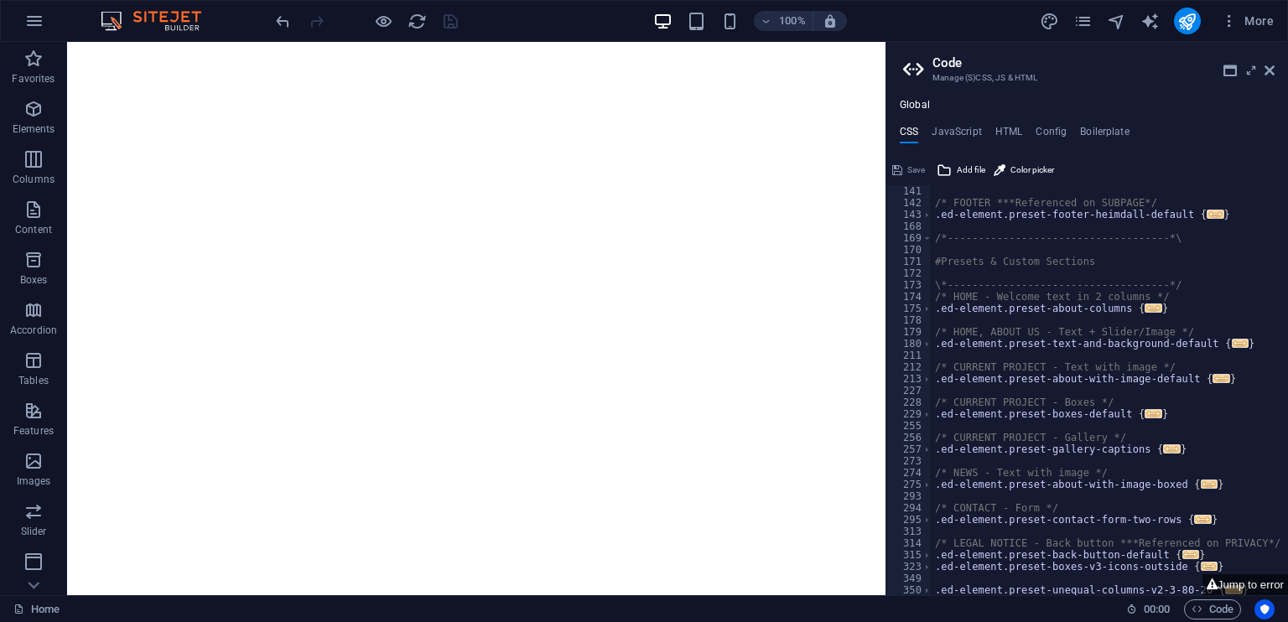
click at [1165, 376] on div "/* FOOTER ***Referenced on SUBPAGE*/ .ed-element.preset-footer-heimdall-default…" at bounding box center [1187, 402] width 513 height 434
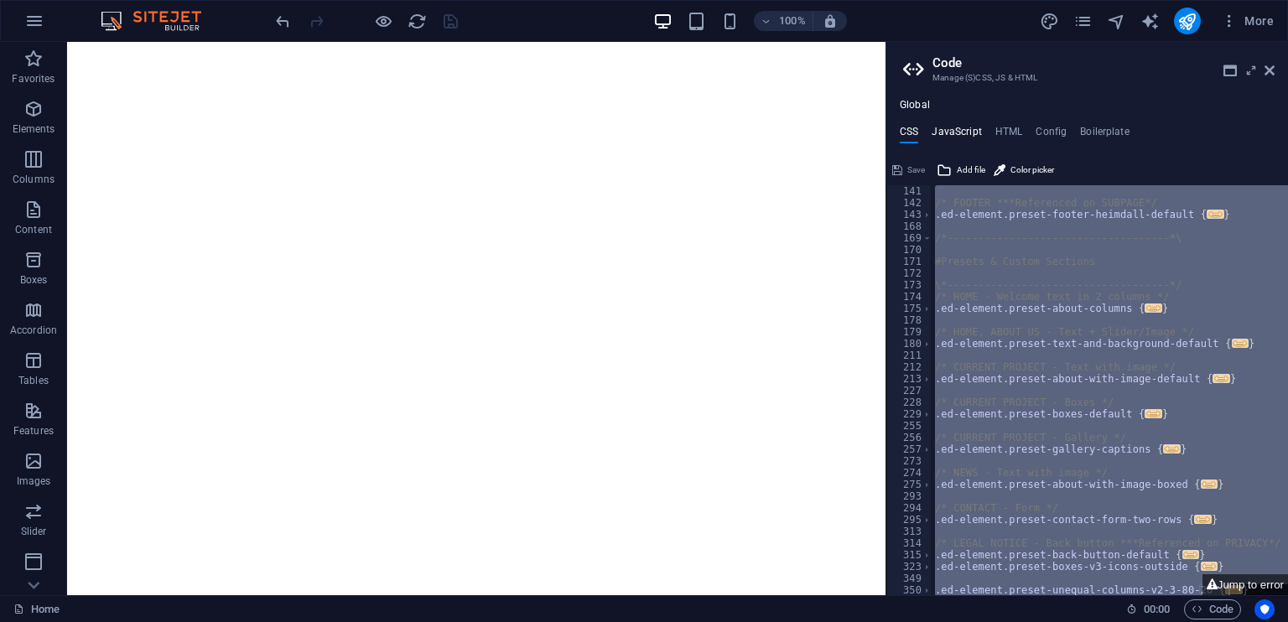
click at [955, 127] on h4 "JavaScript" at bounding box center [955, 135] width 49 height 18
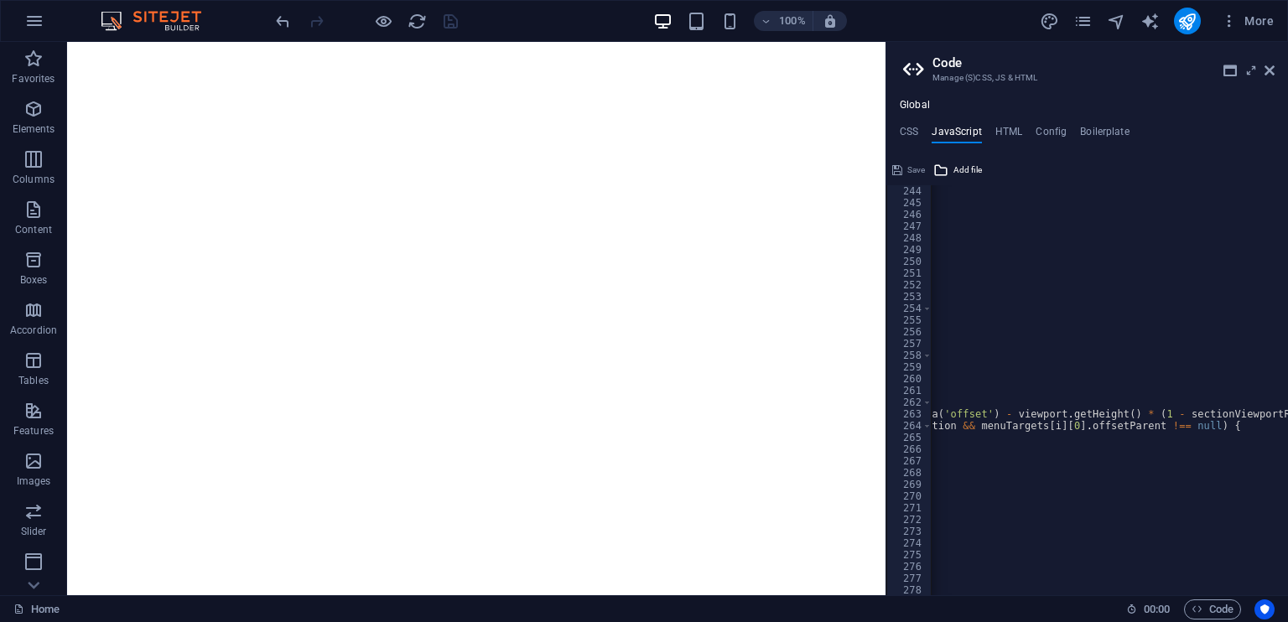
scroll to position [2852, 0]
click at [907, 127] on h4 "CSS" at bounding box center [908, 135] width 18 height 18
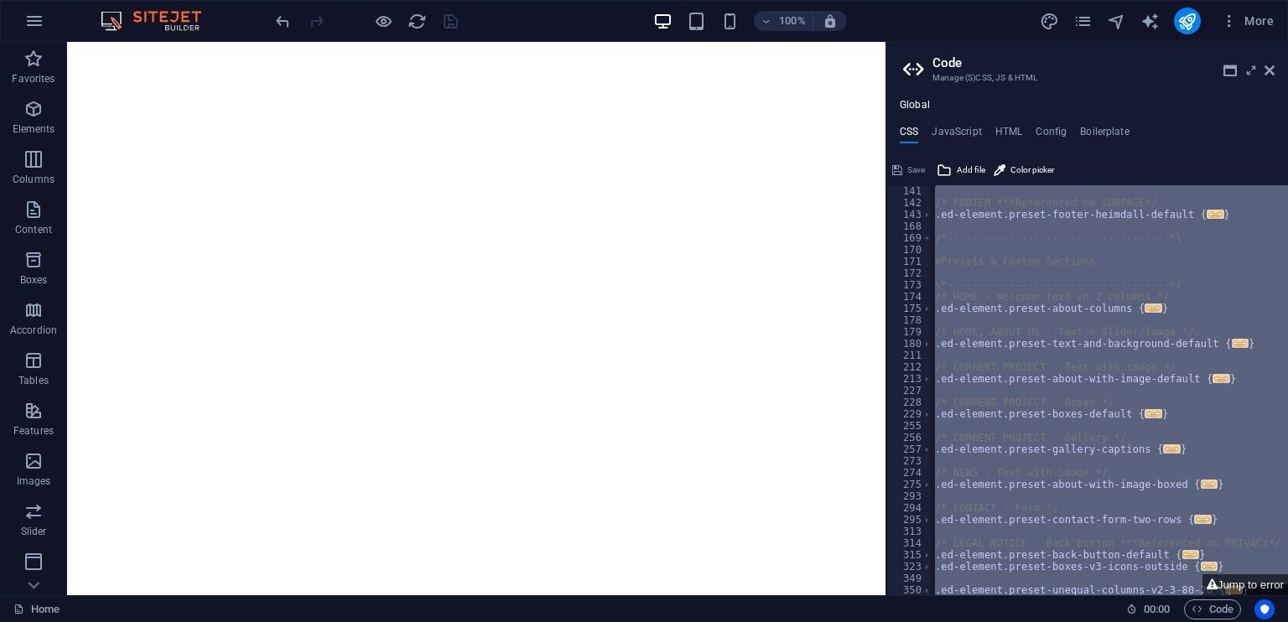
click at [1001, 214] on div "/* FOOTER ***Referenced on SUBPAGE*/ .ed-element.preset-footer-heimdall-default…" at bounding box center [1109, 390] width 356 height 410
type textarea ".ed-element.preset-footer-heimdall-default {"
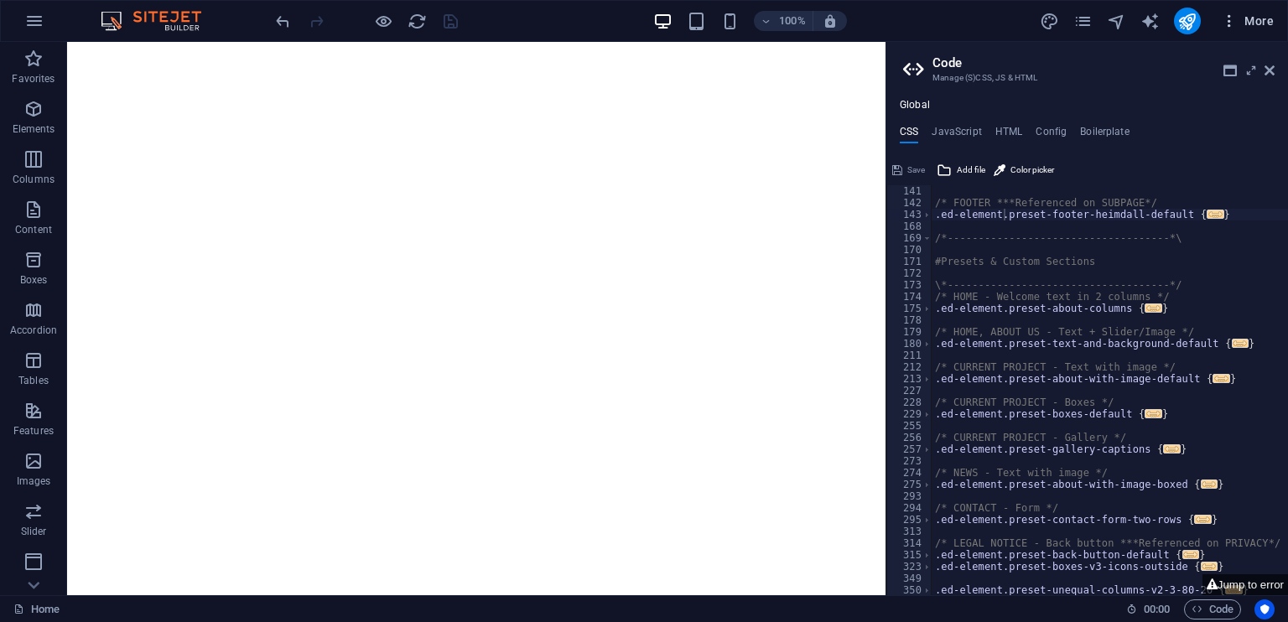
click at [1230, 26] on icon "button" at bounding box center [1228, 21] width 17 height 17
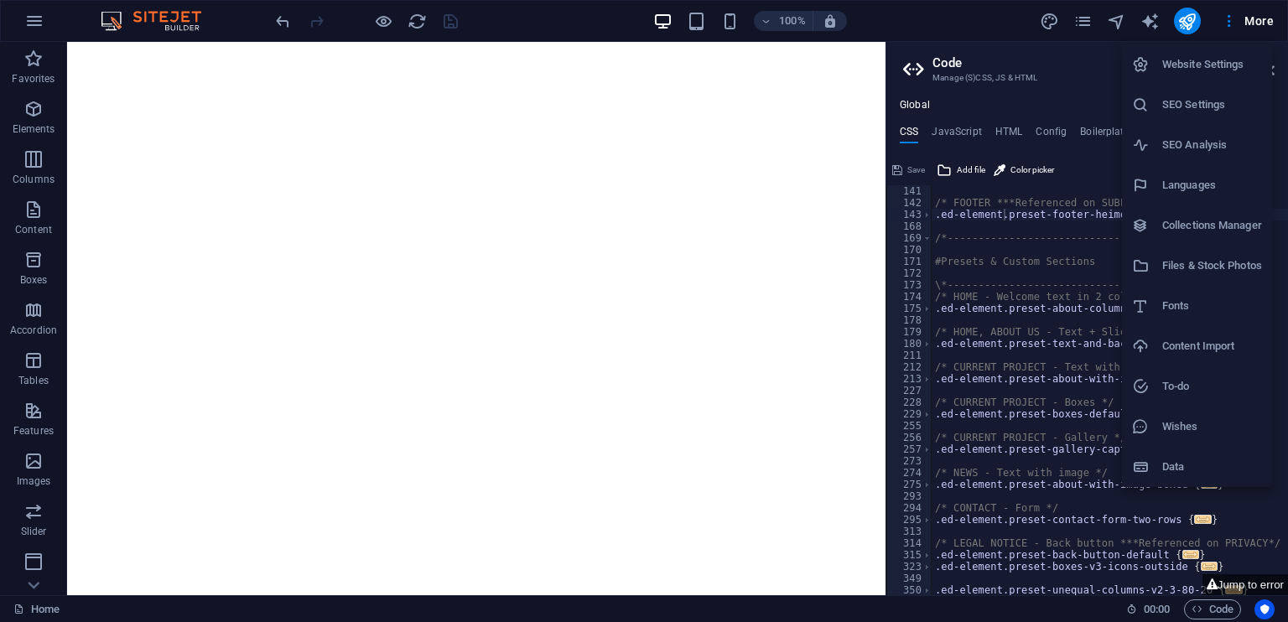
click at [1189, 73] on h6 "Website Settings" at bounding box center [1212, 64] width 100 height 20
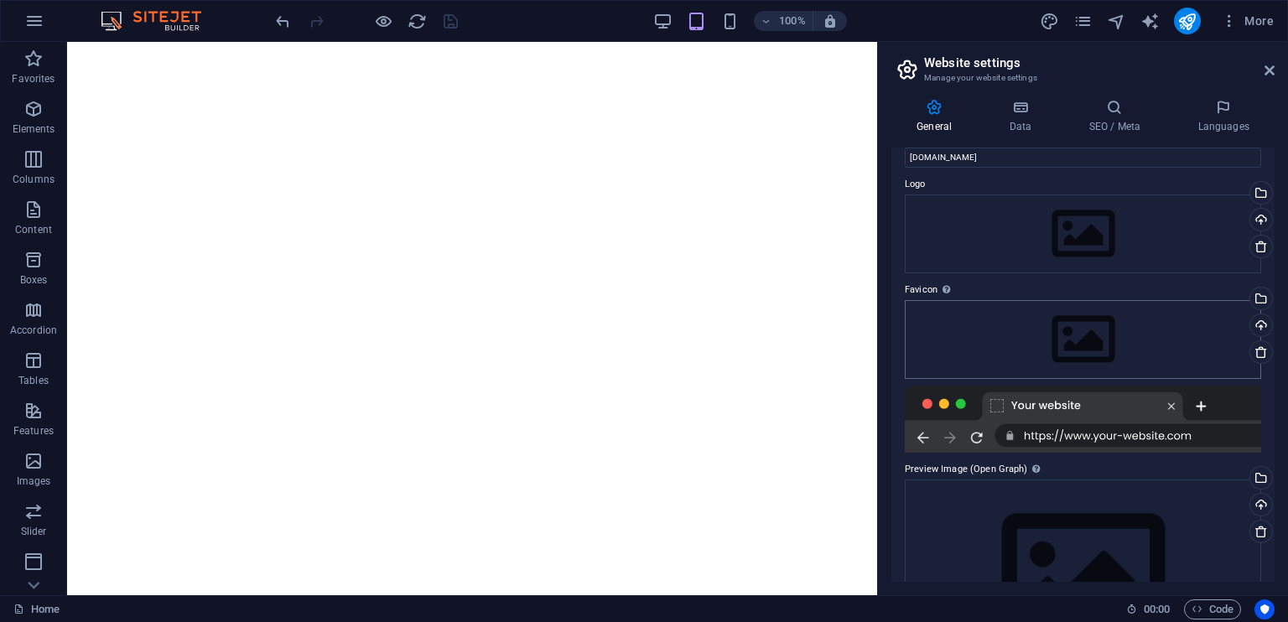
scroll to position [0, 0]
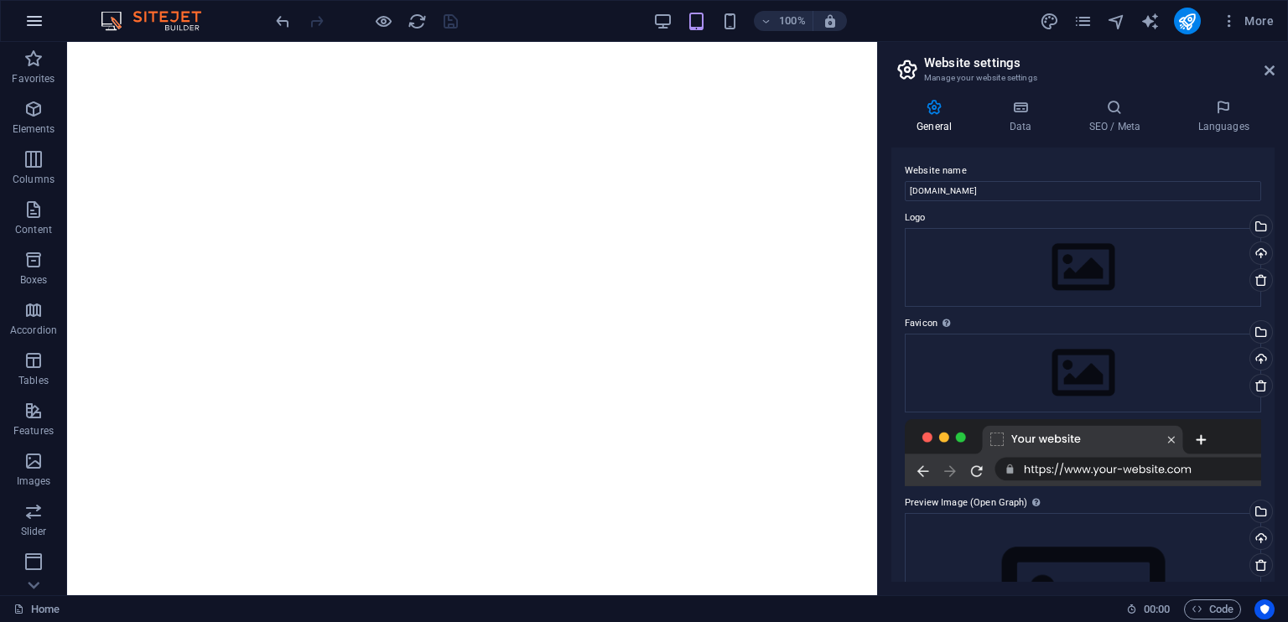
click at [27, 9] on button "button" at bounding box center [34, 21] width 40 height 40
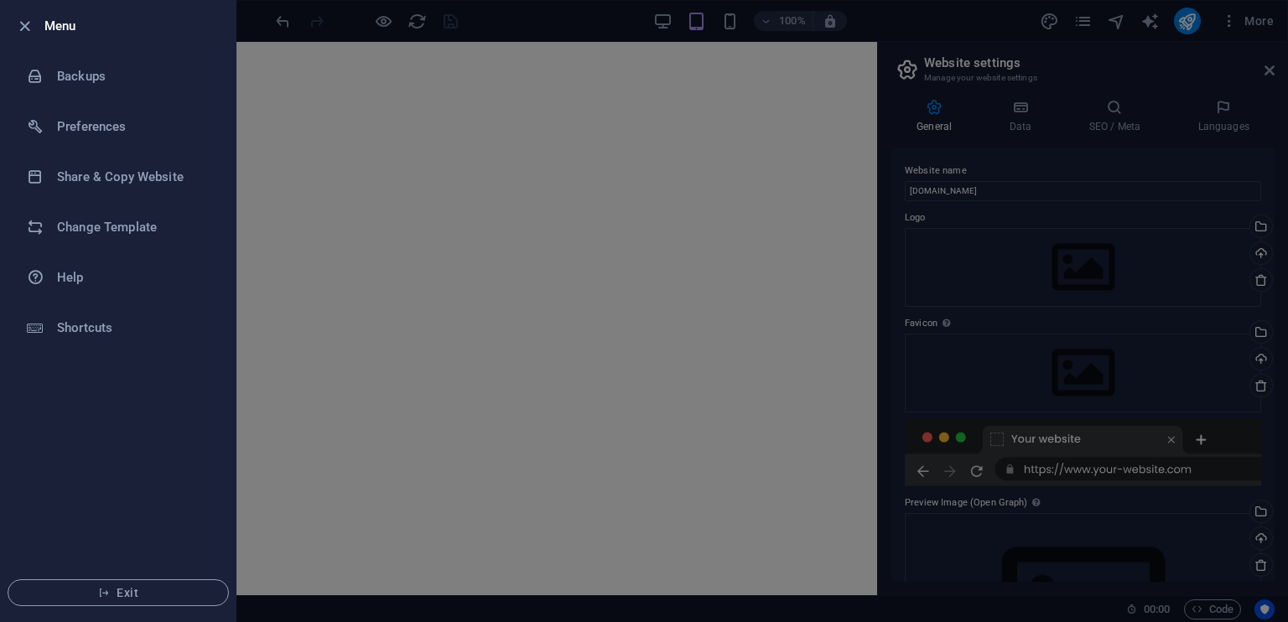
click at [963, 472] on div at bounding box center [644, 311] width 1288 height 622
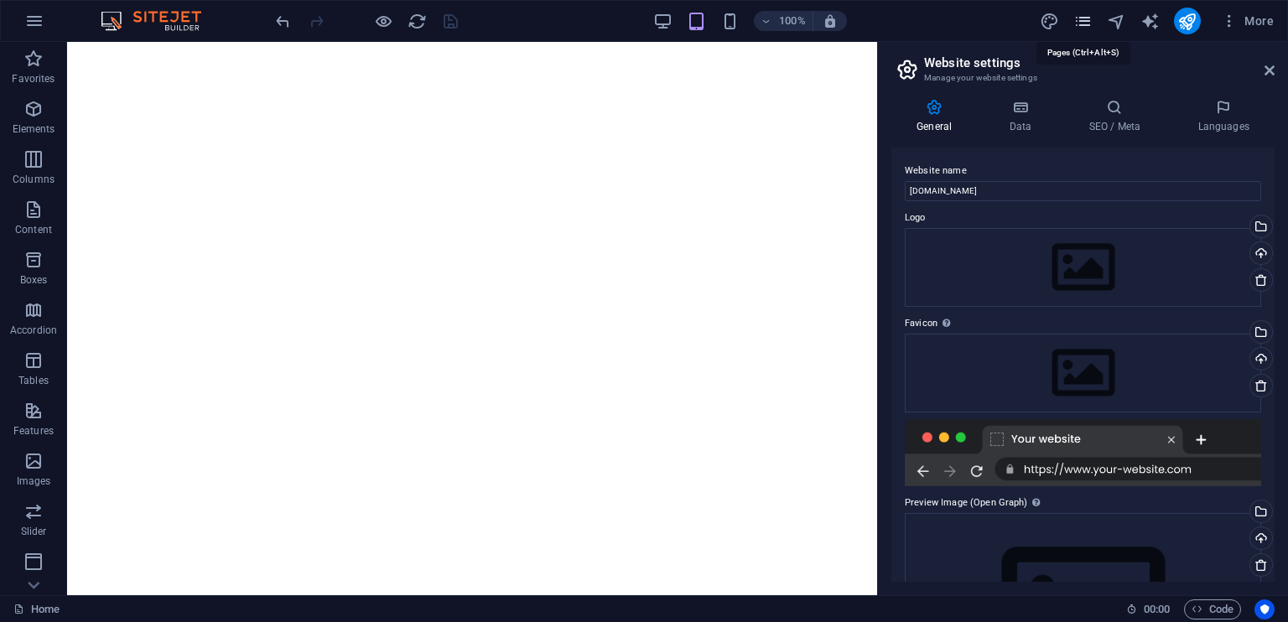
click at [1075, 21] on icon "pages" at bounding box center [1082, 21] width 19 height 19
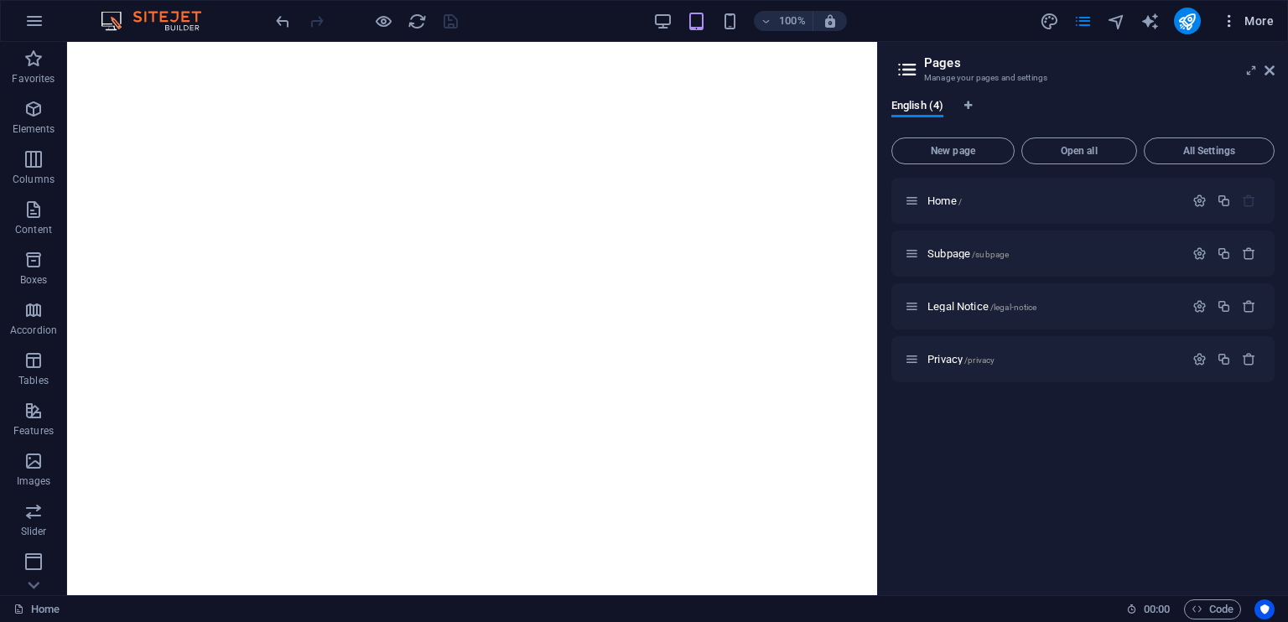
drag, startPoint x: 1075, startPoint y: 21, endPoint x: 1222, endPoint y: 20, distance: 146.7
click at [1222, 20] on div "More" at bounding box center [1159, 21] width 241 height 27
click at [1222, 20] on icon "button" at bounding box center [1228, 21] width 17 height 17
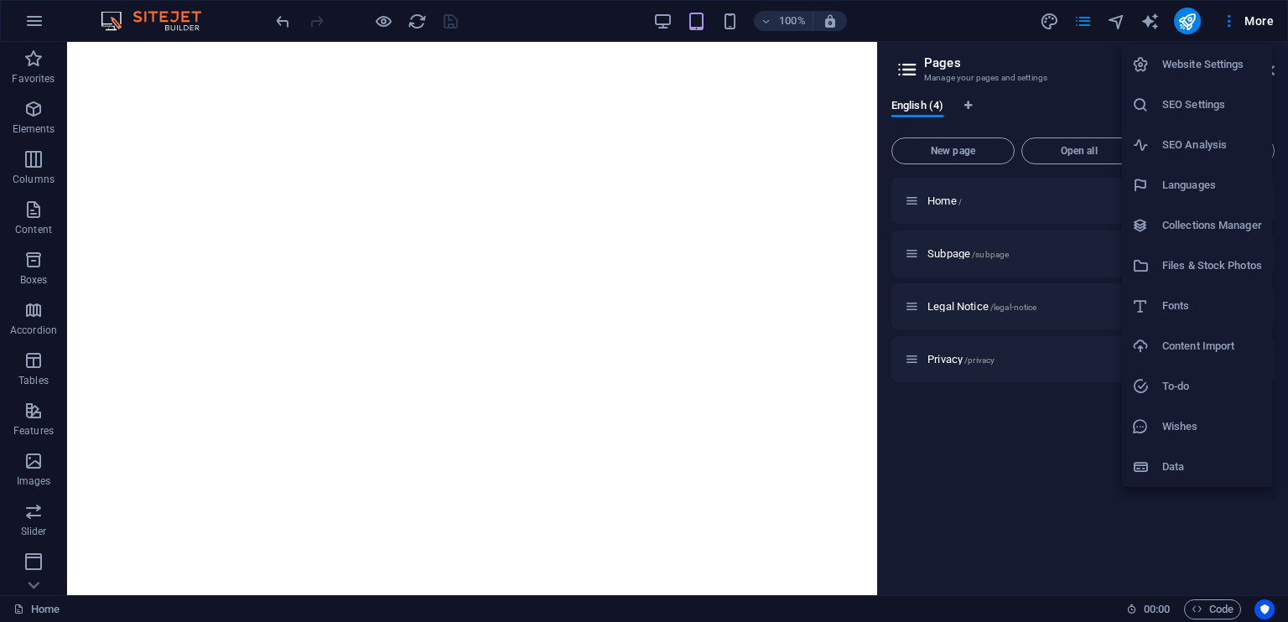
click at [27, 588] on div at bounding box center [644, 311] width 1288 height 622
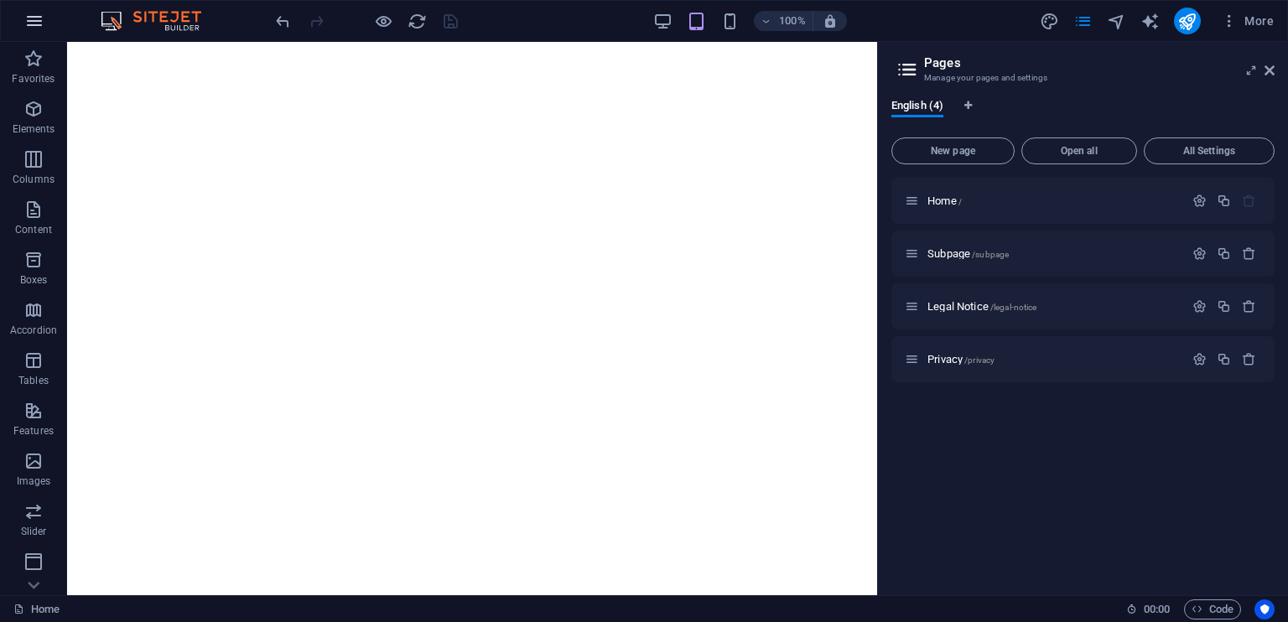
click at [25, 11] on icon "button" at bounding box center [34, 21] width 20 height 20
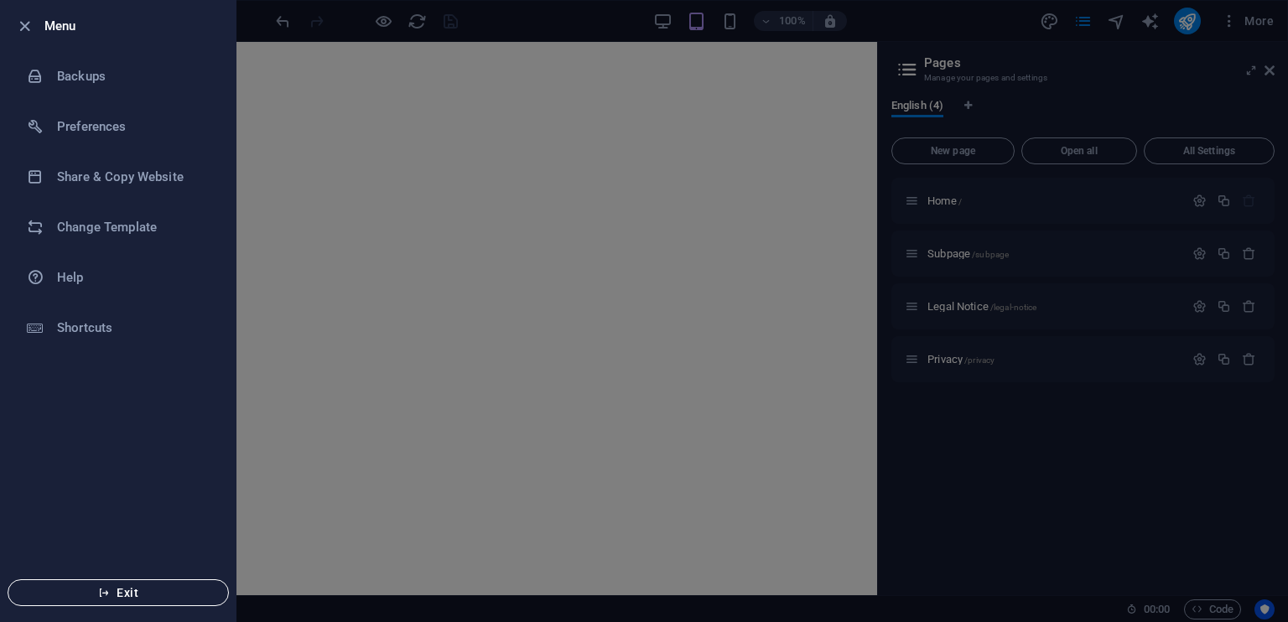
click at [141, 584] on button "Exit" at bounding box center [118, 592] width 221 height 27
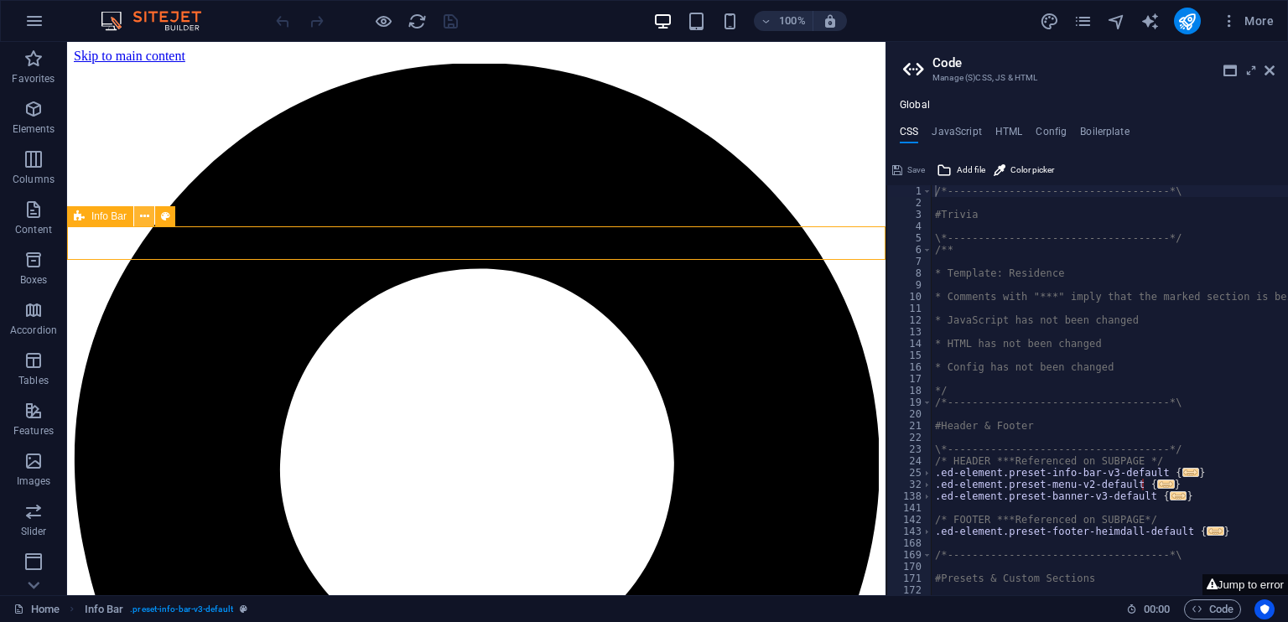
click at [148, 213] on button at bounding box center [144, 216] width 20 height 20
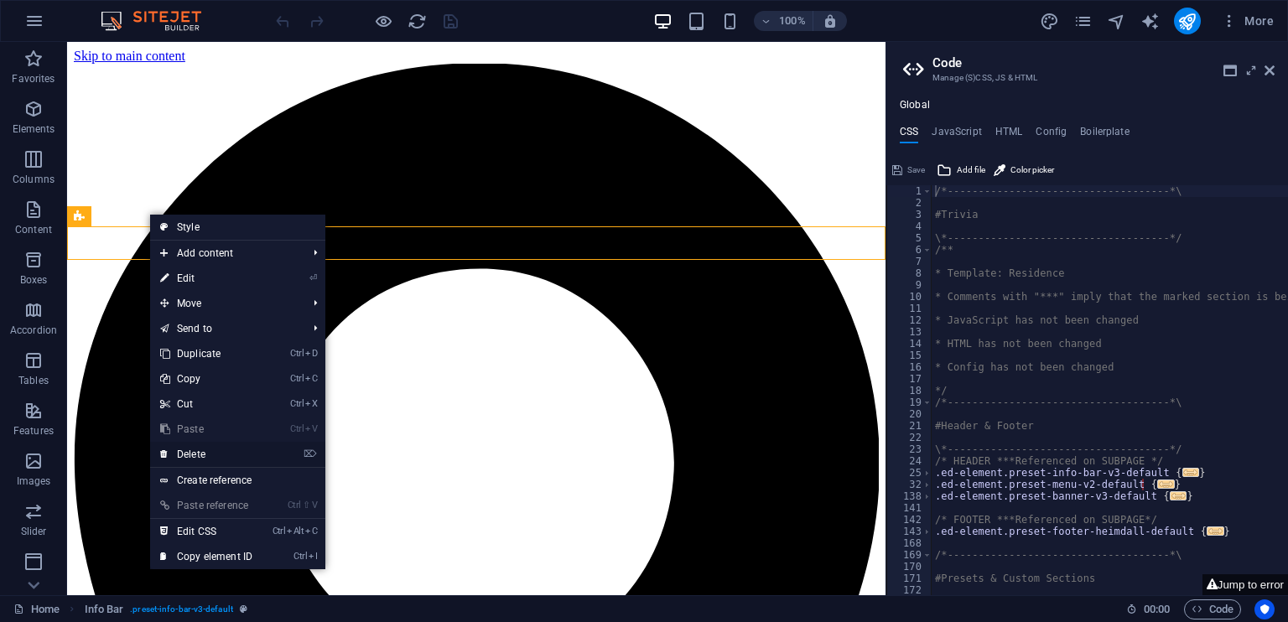
click at [206, 449] on link "⌦ Delete" at bounding box center [206, 454] width 112 height 25
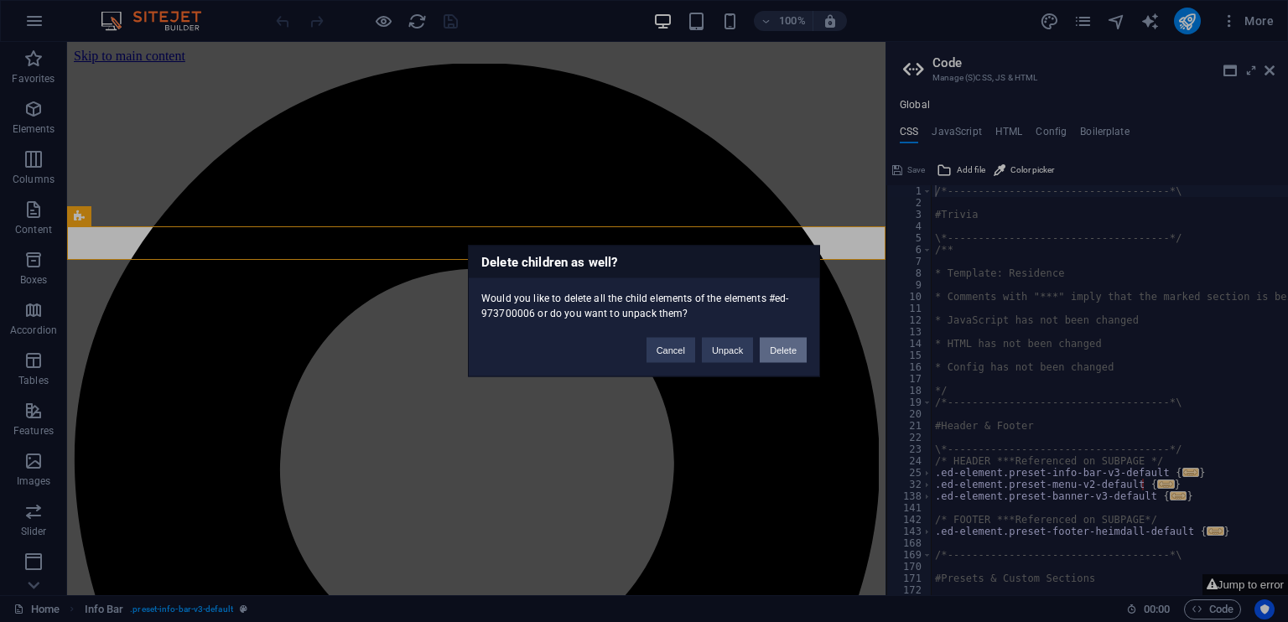
click at [778, 346] on button "Delete" at bounding box center [782, 350] width 47 height 25
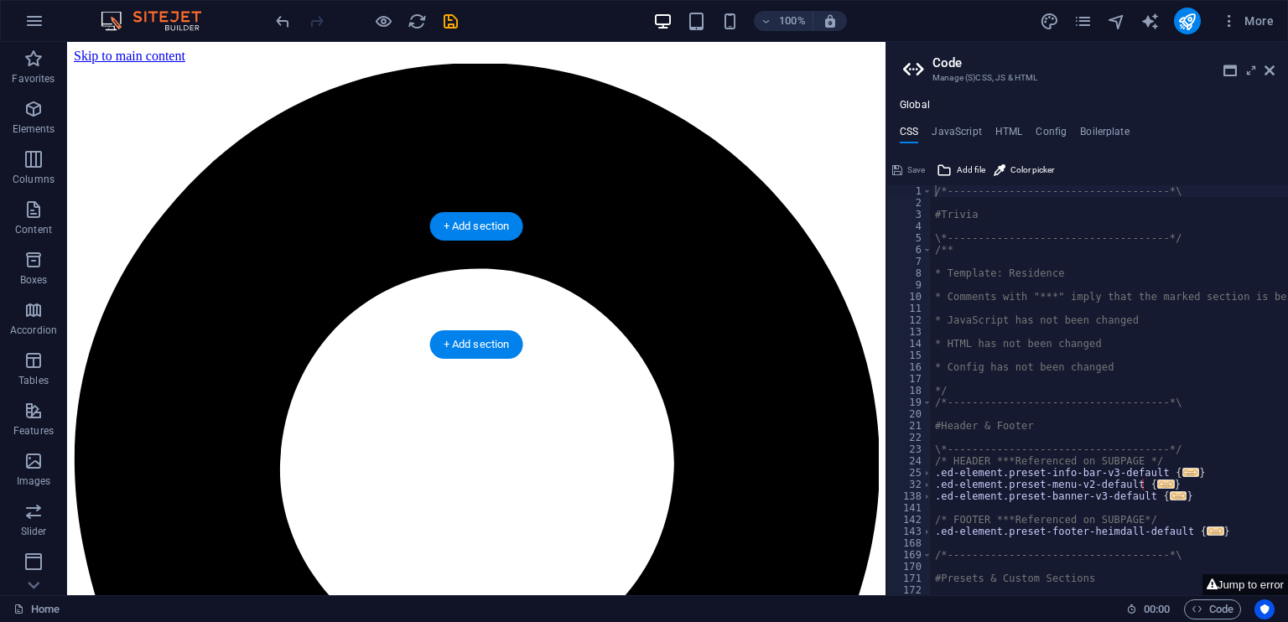
drag, startPoint x: 292, startPoint y: 163, endPoint x: 386, endPoint y: 259, distance: 135.1
drag, startPoint x: 386, startPoint y: 258, endPoint x: 391, endPoint y: 331, distance: 73.2
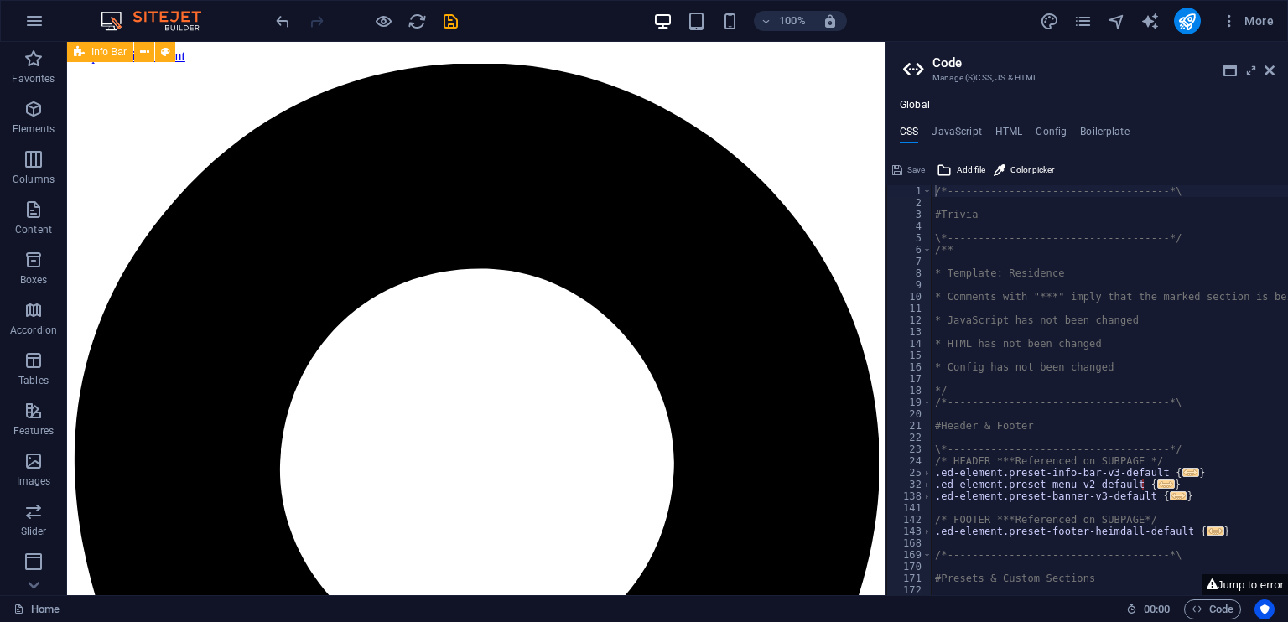
drag, startPoint x: 630, startPoint y: 520, endPoint x: 210, endPoint y: 179, distance: 541.1
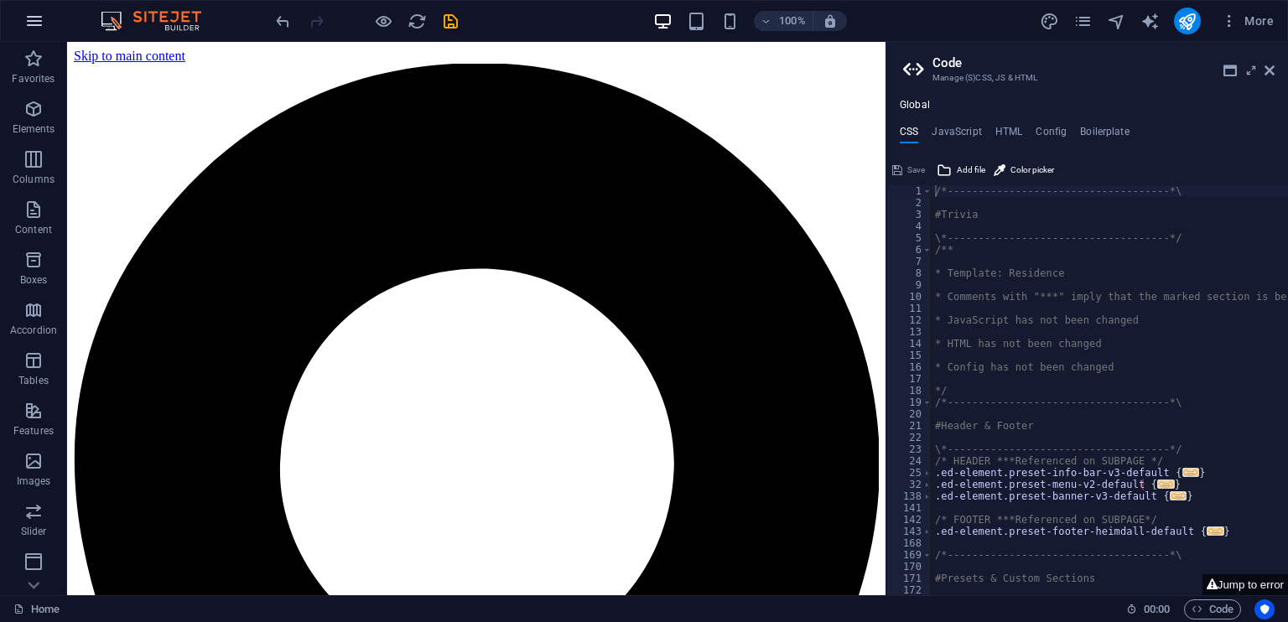
click at [30, 8] on button "button" at bounding box center [34, 21] width 40 height 40
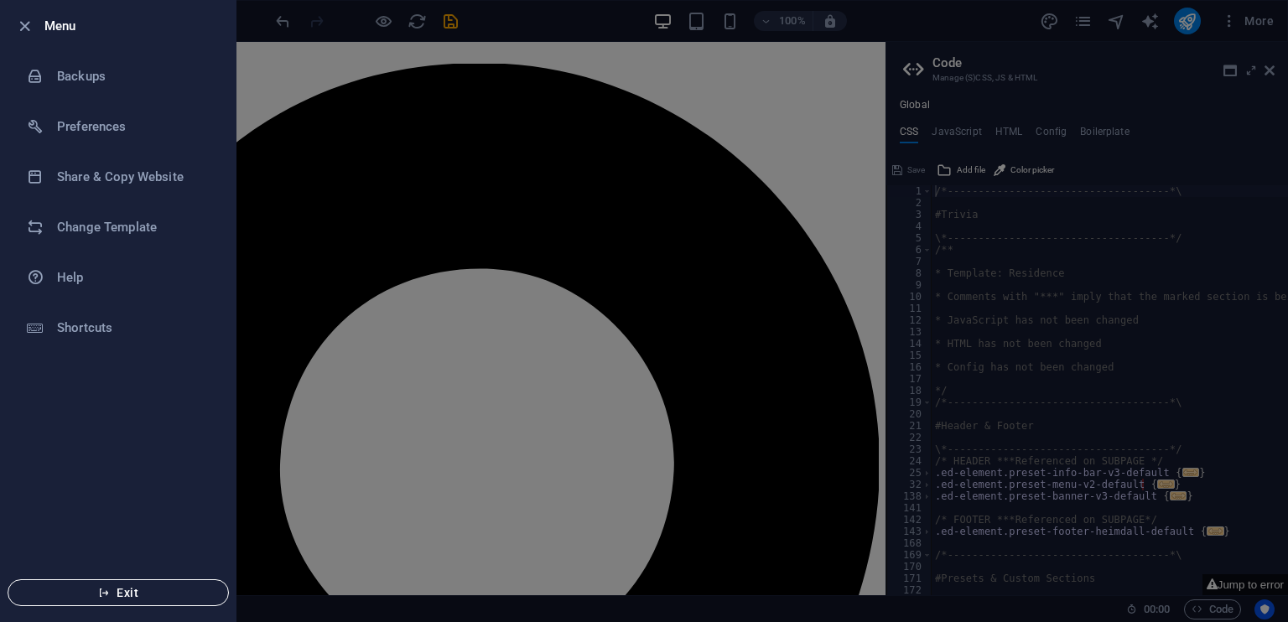
click at [153, 595] on span "Exit" at bounding box center [118, 592] width 193 height 13
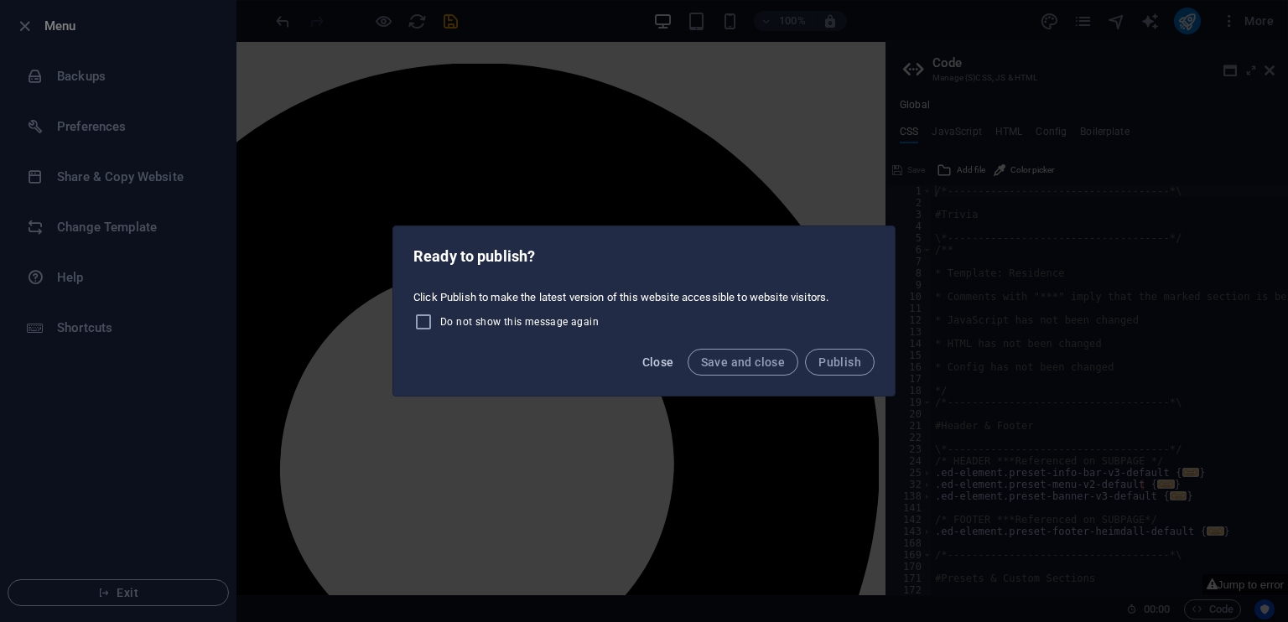
click at [660, 352] on button "Close" at bounding box center [657, 362] width 45 height 27
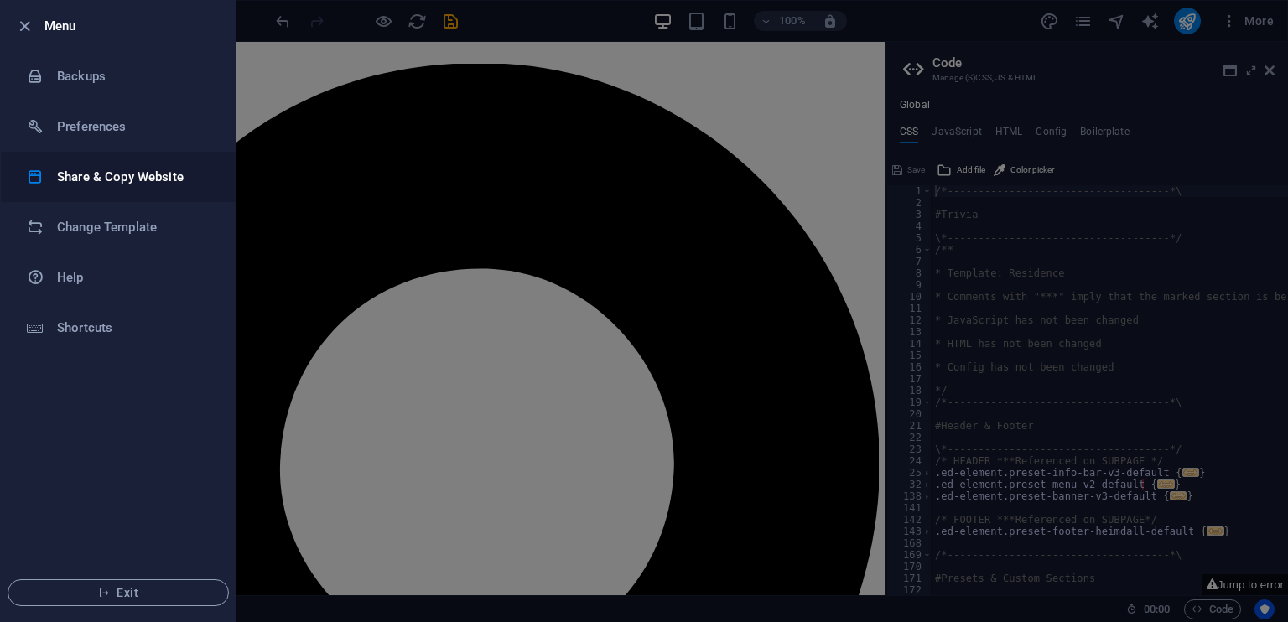
click at [111, 181] on h6 "Share & Copy Website" at bounding box center [134, 177] width 155 height 20
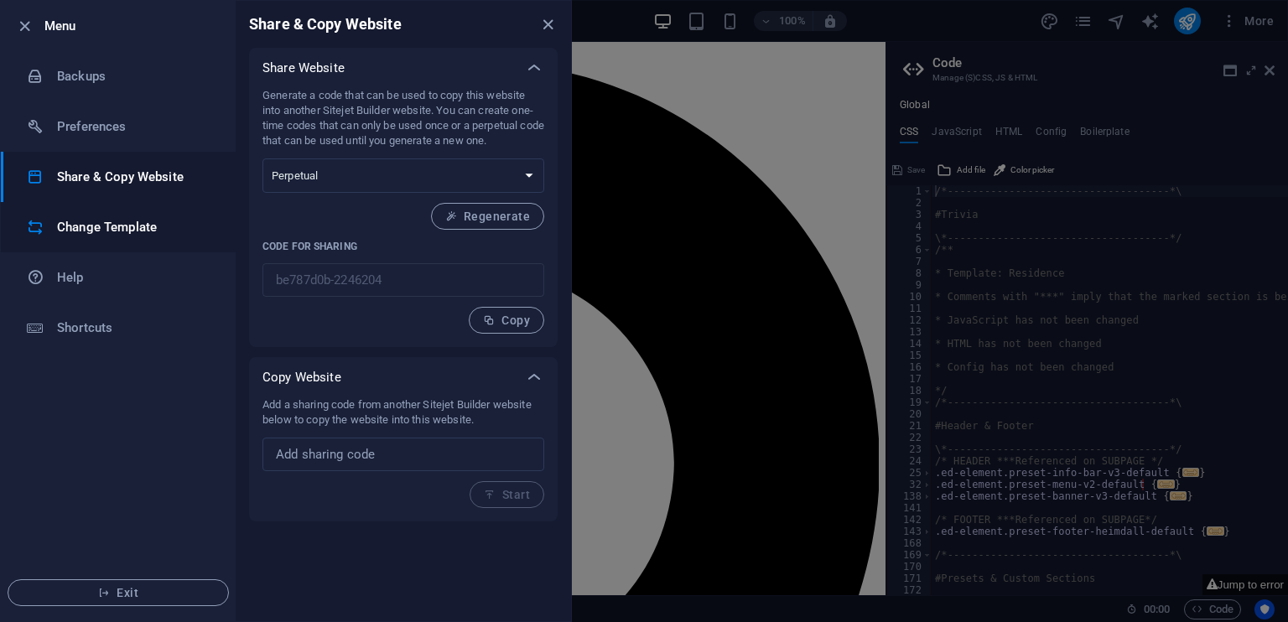
click at [120, 233] on h6 "Change Template" at bounding box center [134, 227] width 155 height 20
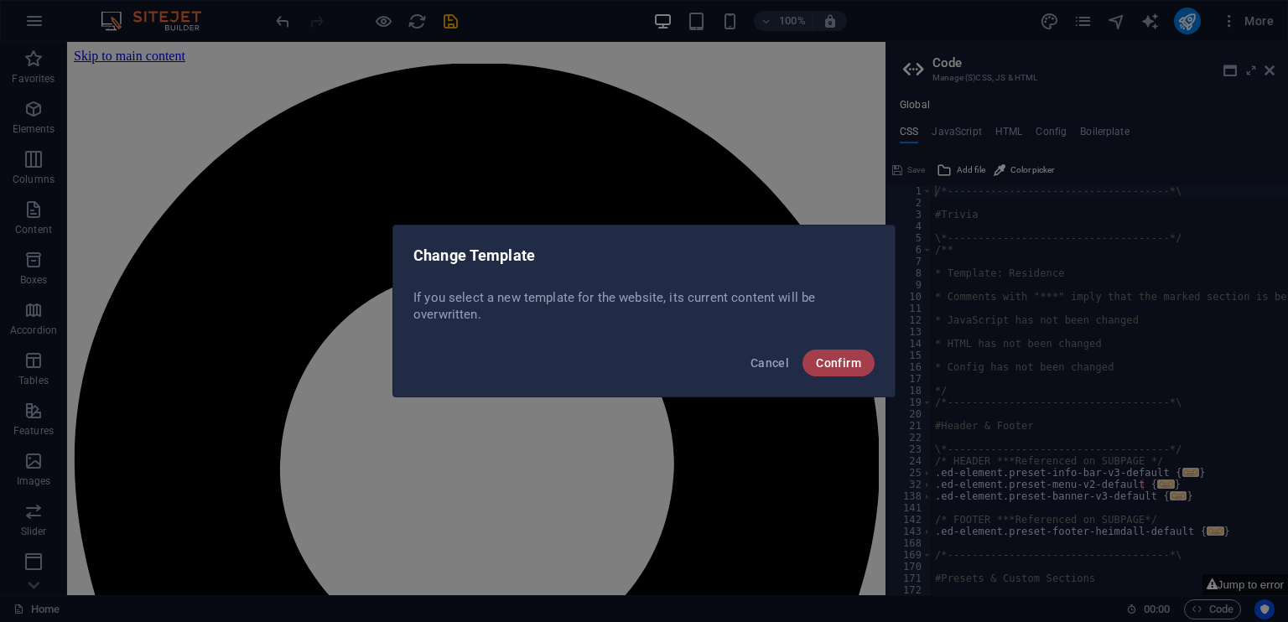
click at [819, 368] on span "Confirm" at bounding box center [838, 362] width 45 height 13
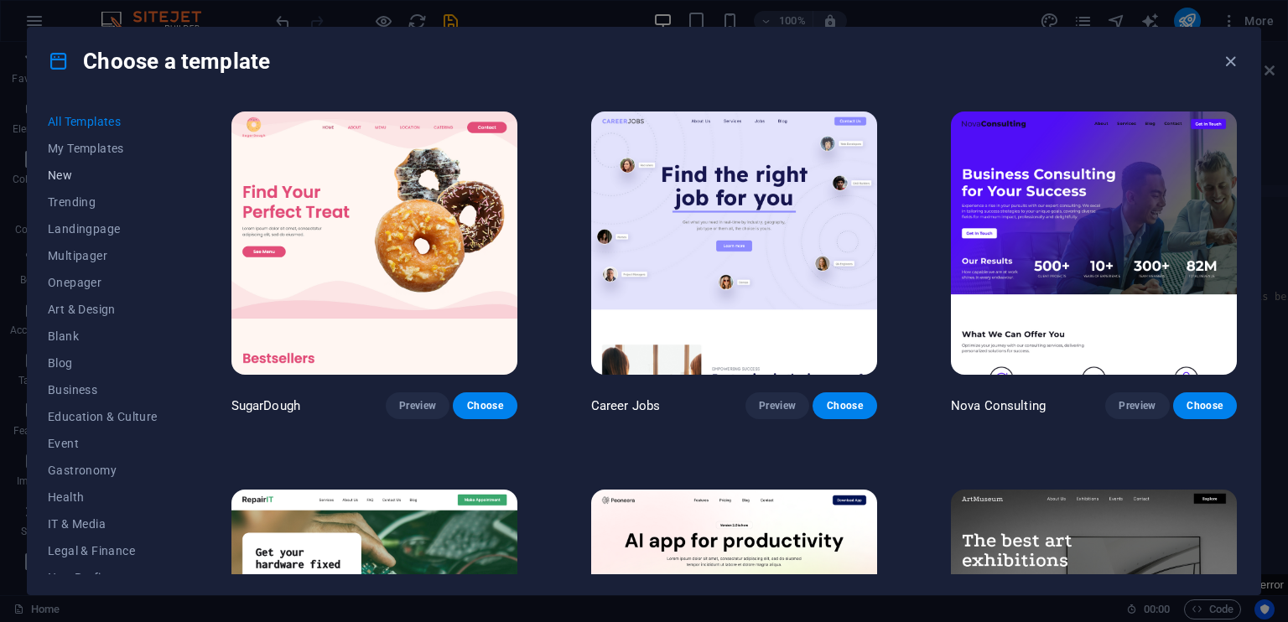
click at [59, 175] on span "New" at bounding box center [103, 174] width 110 height 13
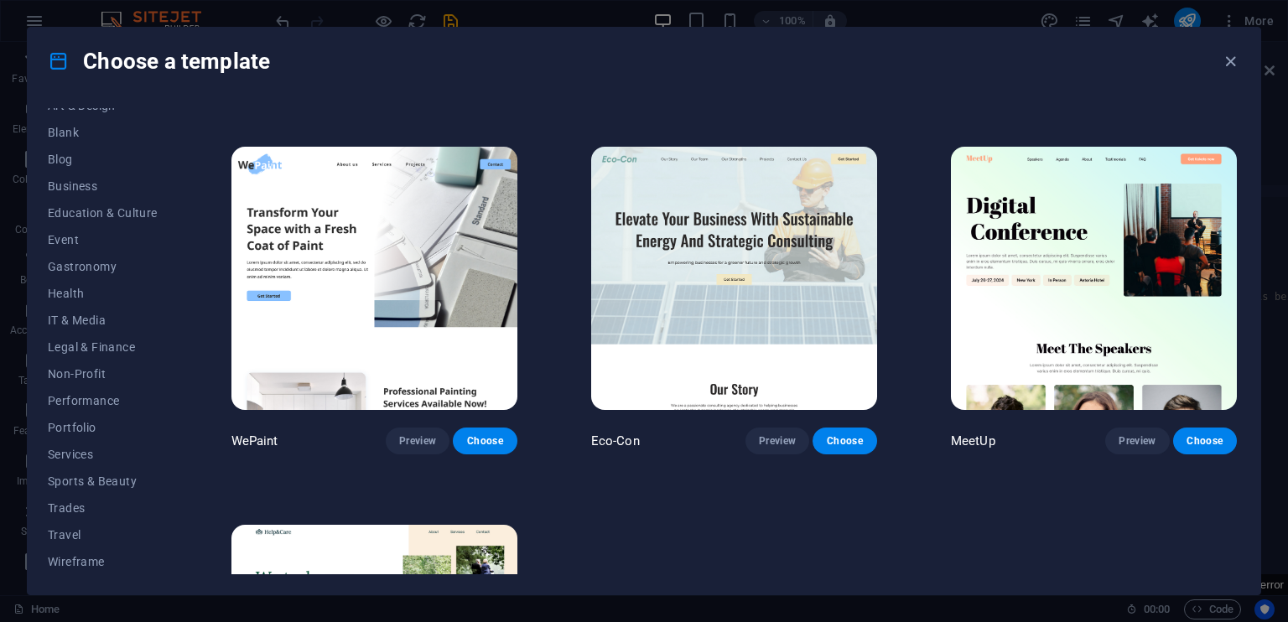
scroll to position [1350, 0]
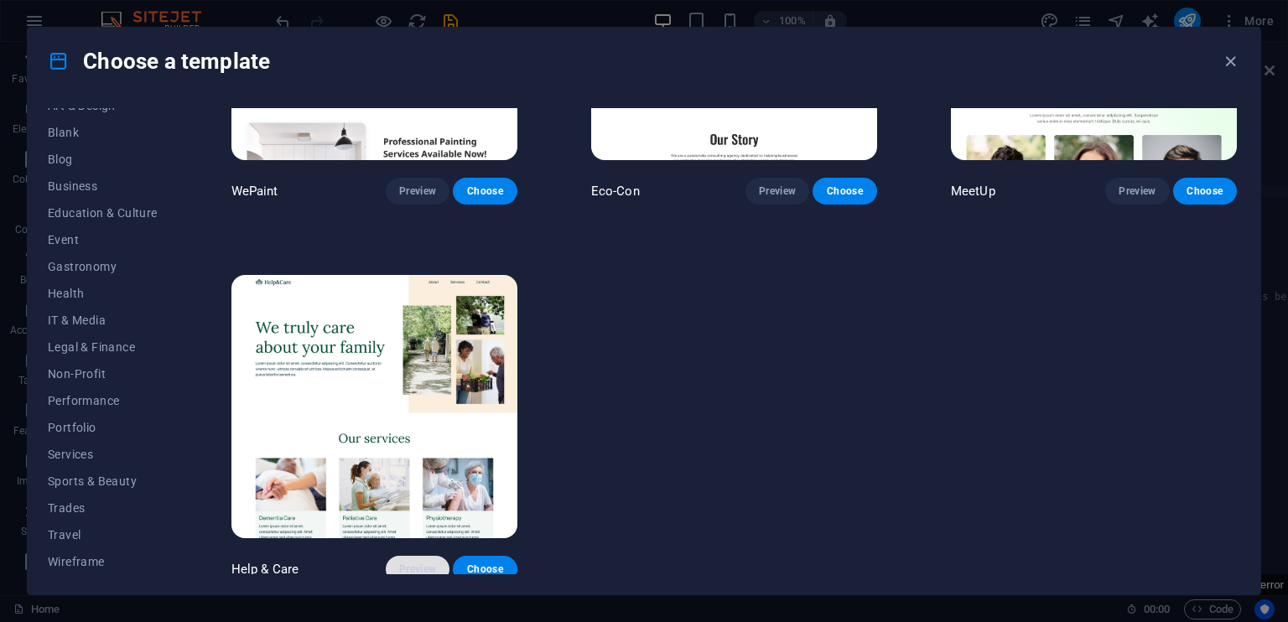
click at [429, 563] on span "Preview" at bounding box center [417, 568] width 37 height 13
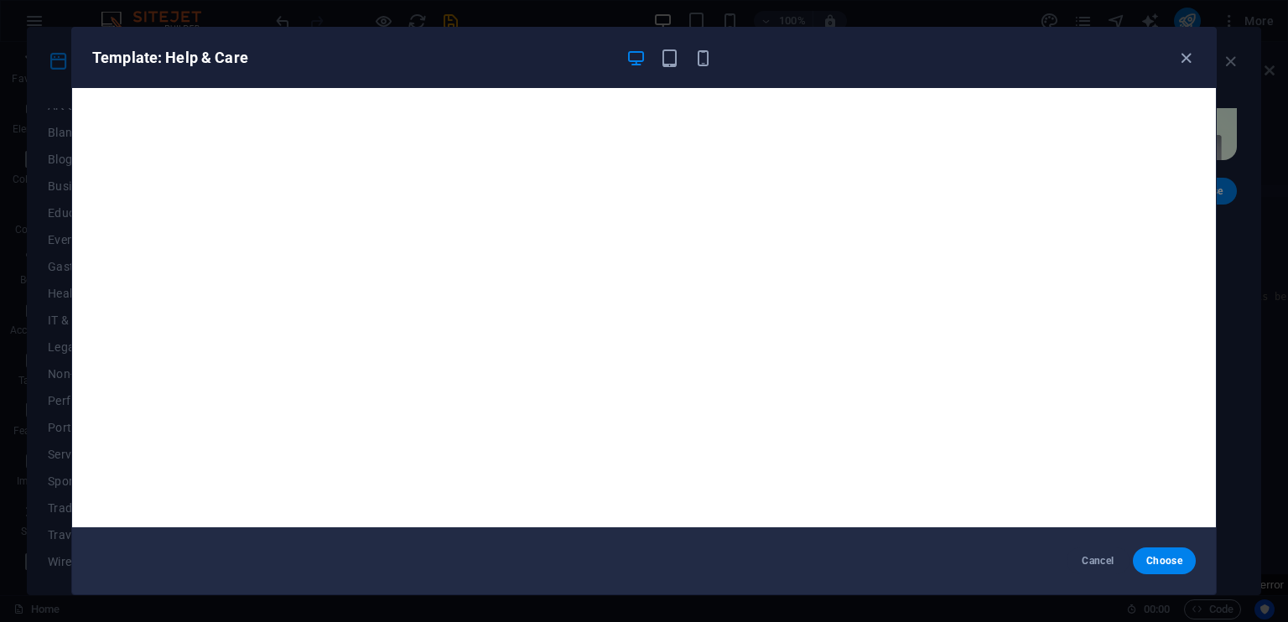
scroll to position [4, 0]
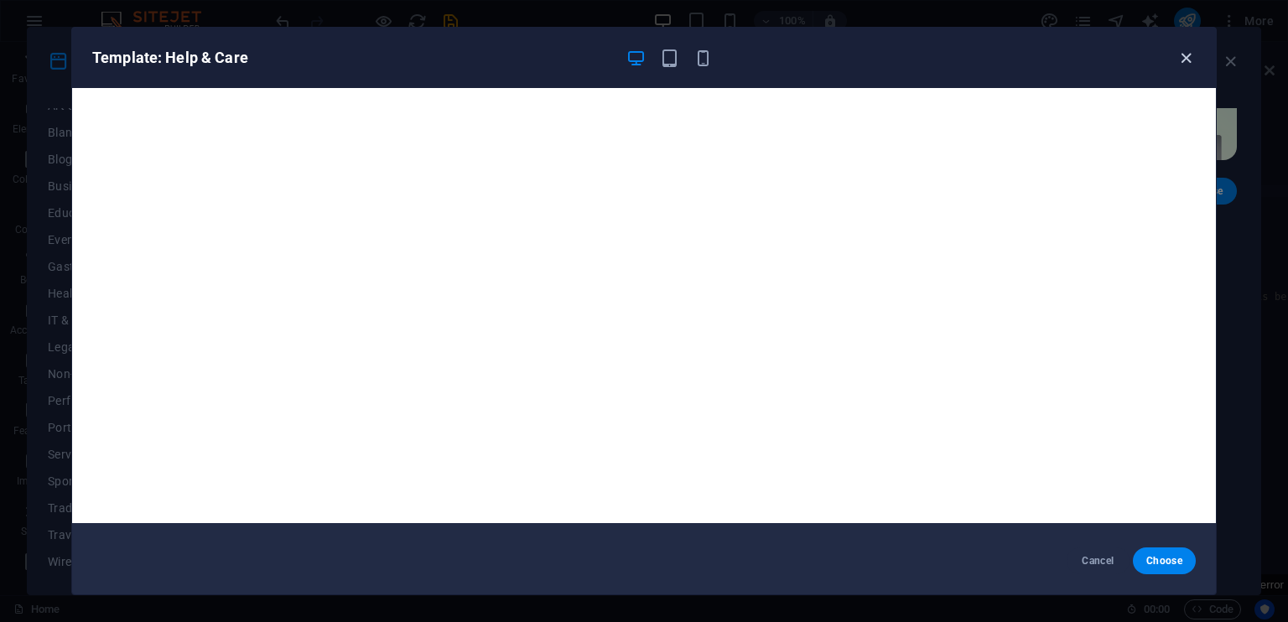
click at [1178, 59] on icon "button" at bounding box center [1185, 58] width 19 height 19
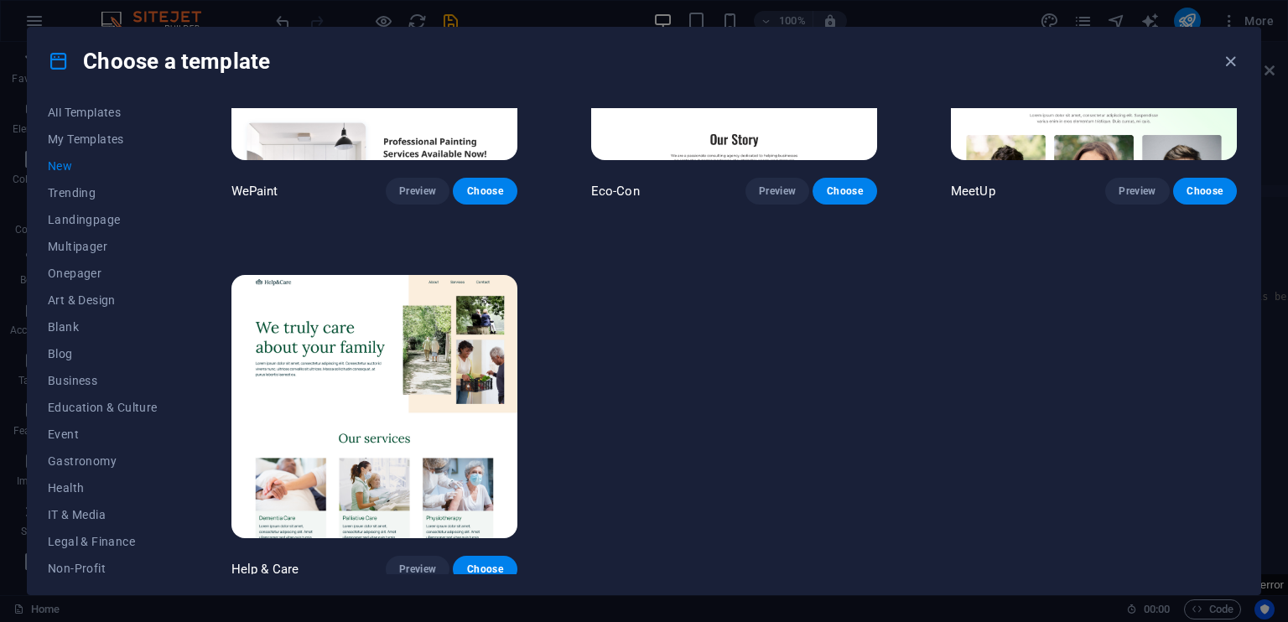
scroll to position [0, 0]
click at [82, 288] on span "Onepager" at bounding box center [103, 282] width 110 height 13
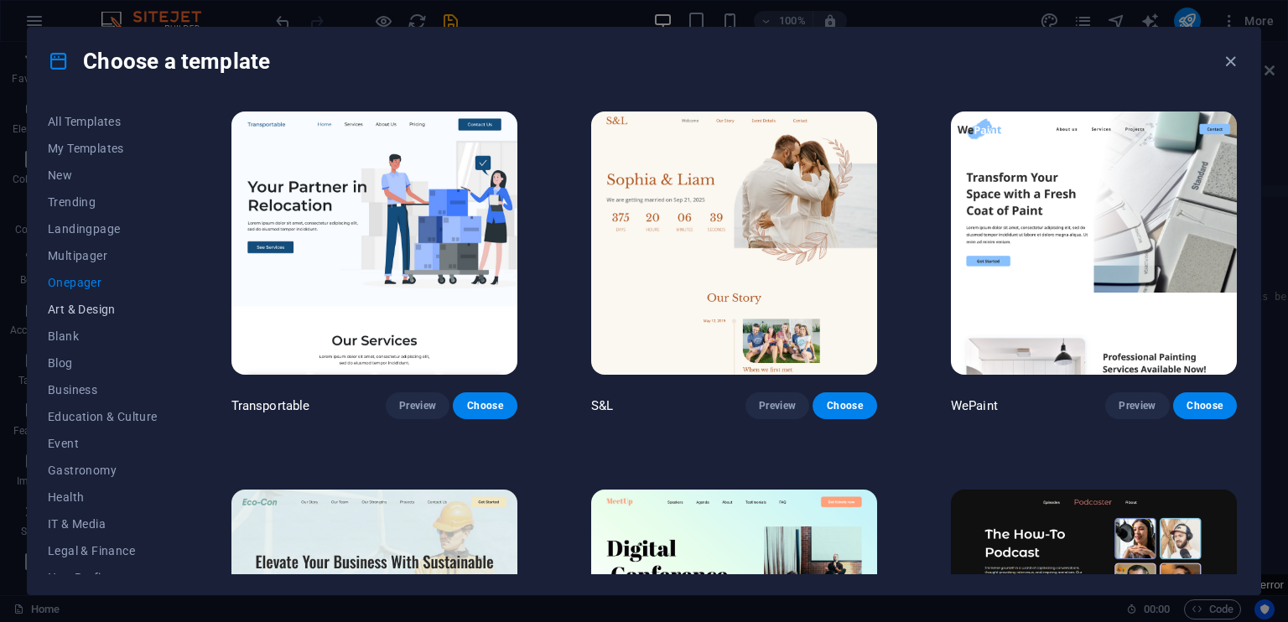
click at [87, 311] on span "Art & Design" at bounding box center [103, 309] width 110 height 13
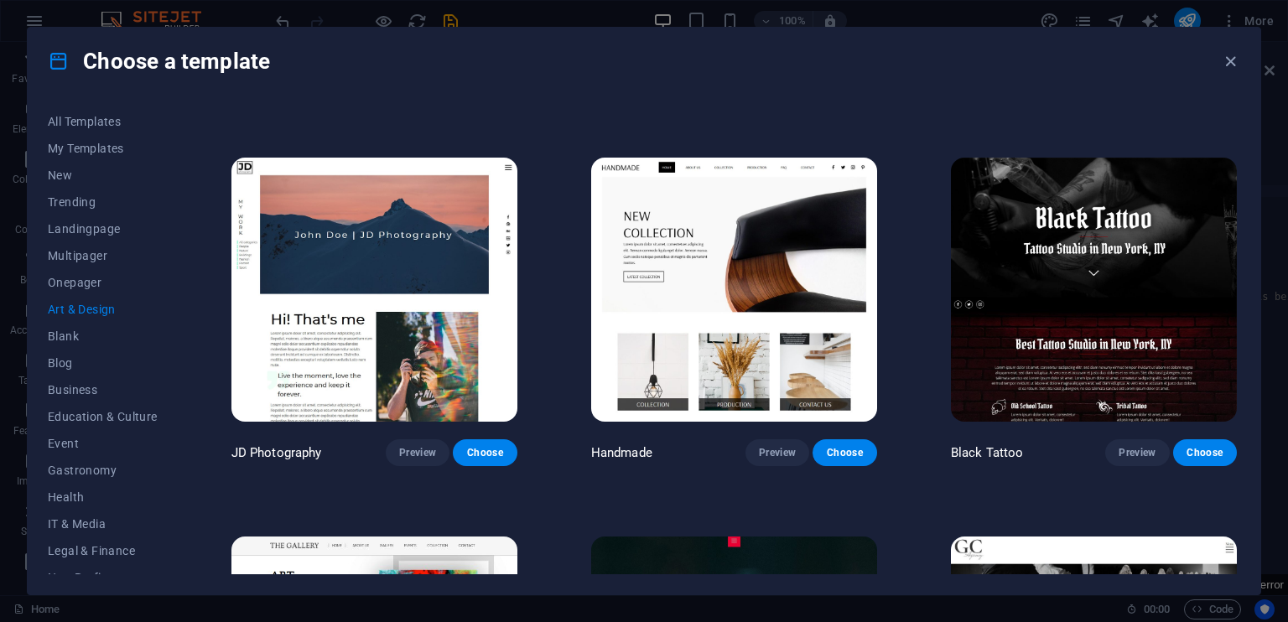
scroll to position [334, 0]
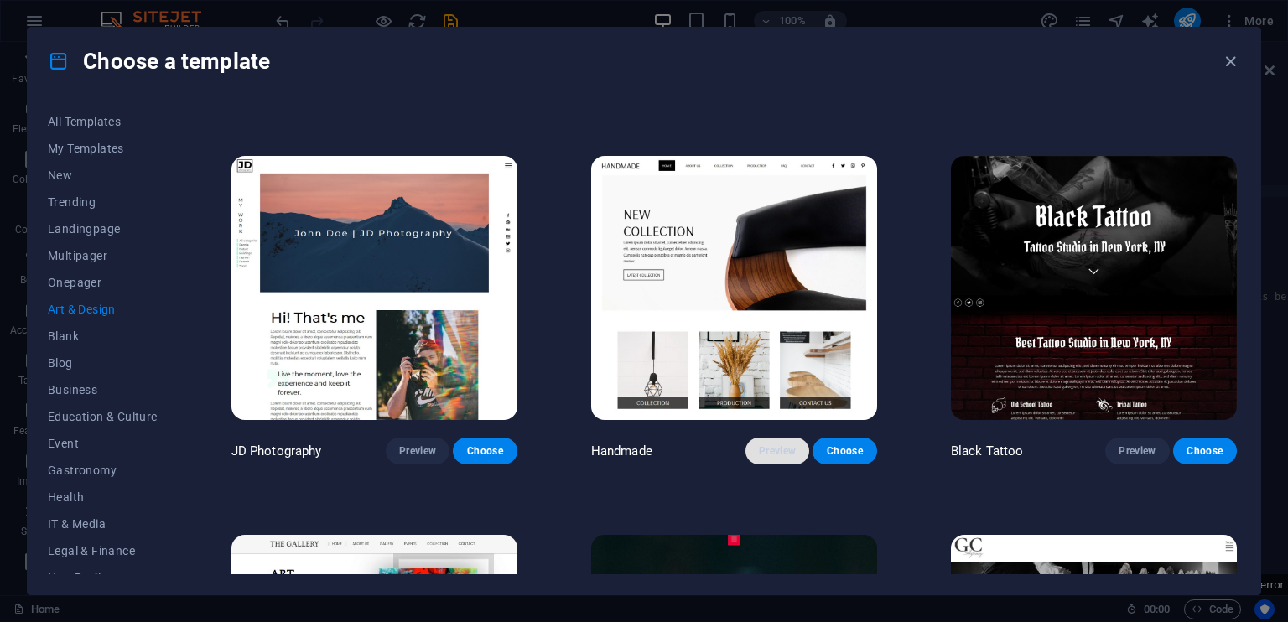
click at [788, 448] on span "Preview" at bounding box center [777, 450] width 37 height 13
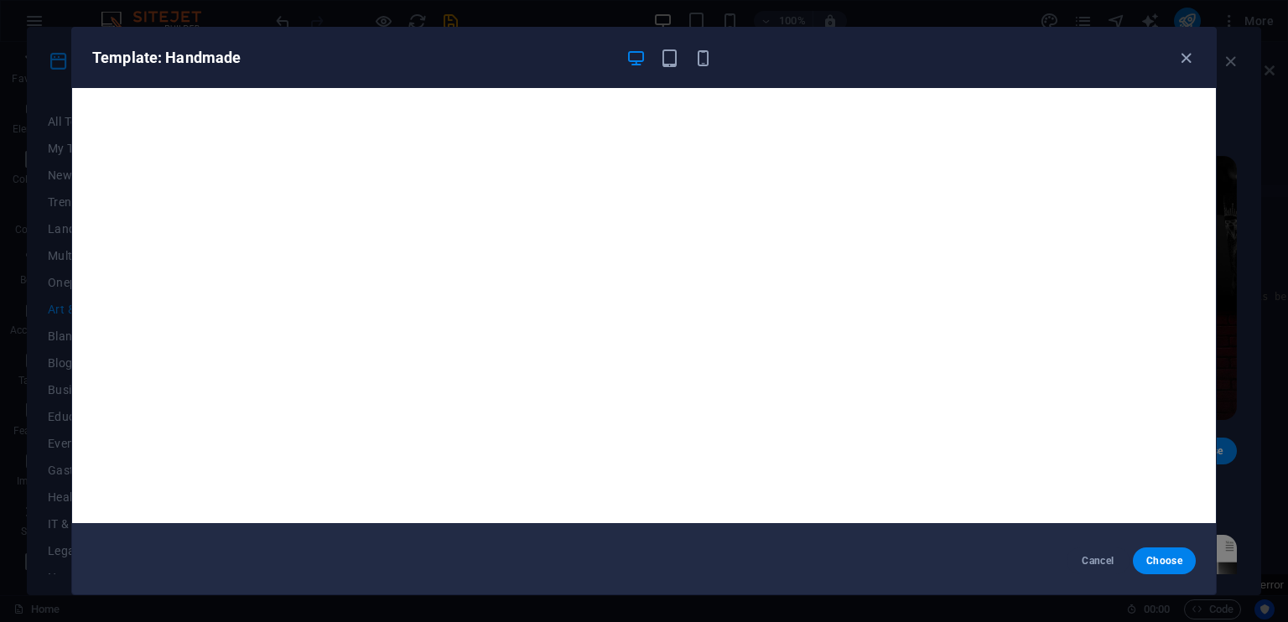
scroll to position [0, 0]
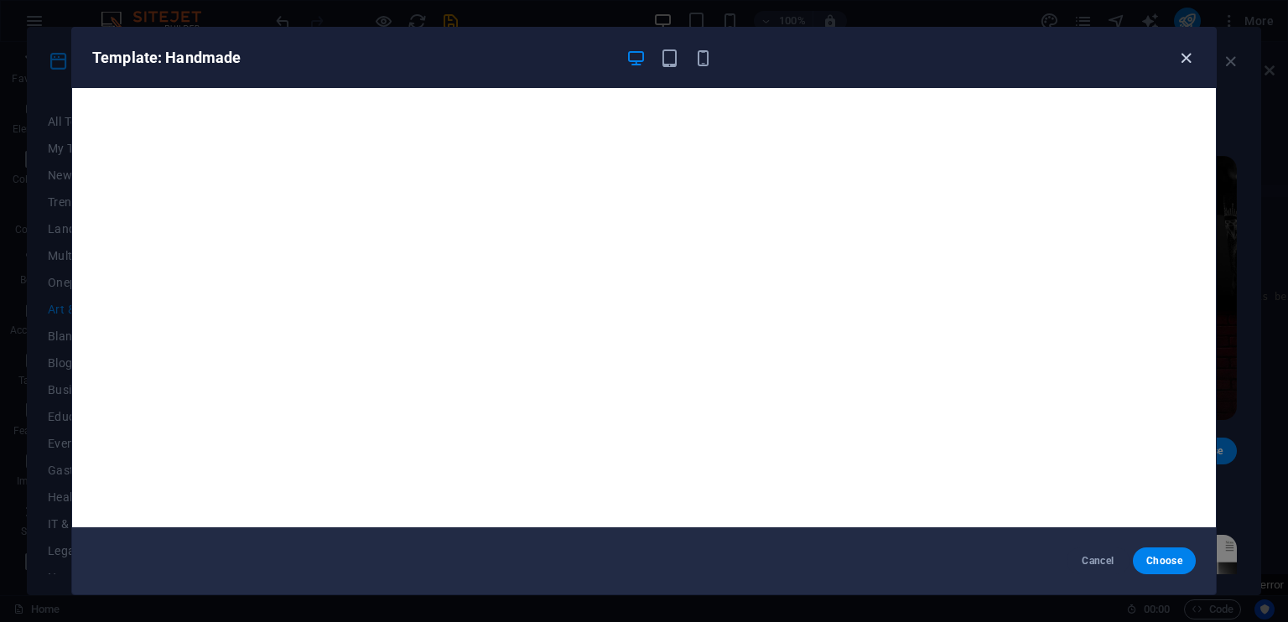
click at [1188, 56] on icon "button" at bounding box center [1185, 58] width 19 height 19
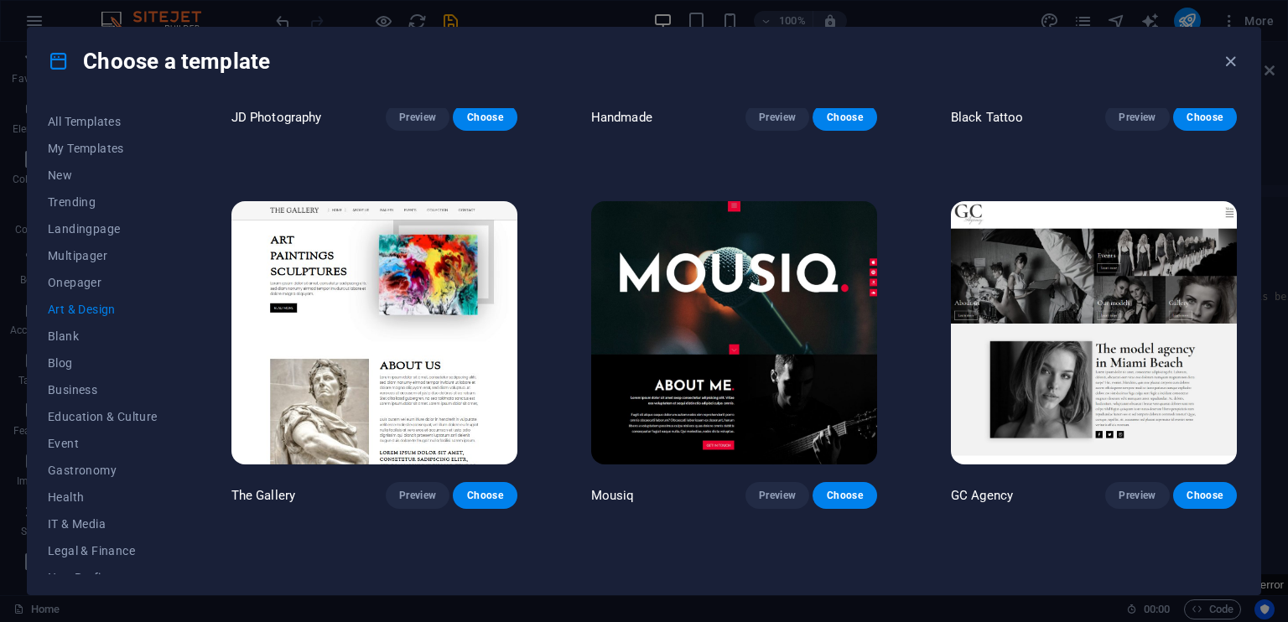
scroll to position [666, 0]
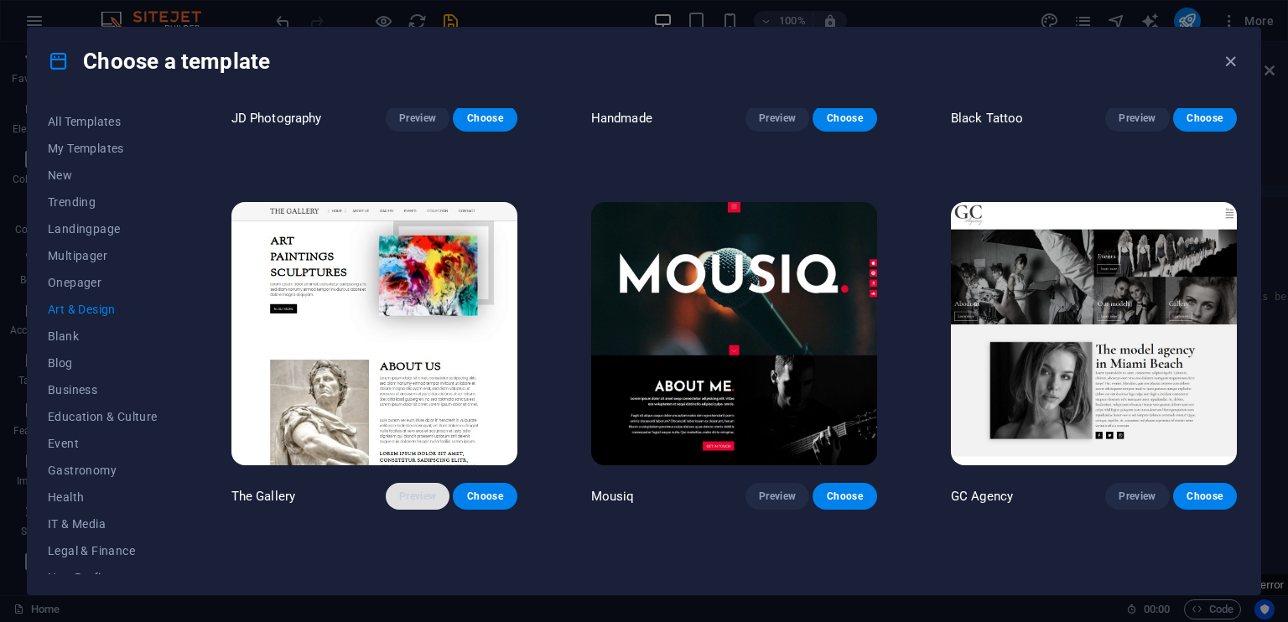
click at [416, 490] on span "Preview" at bounding box center [417, 496] width 37 height 13
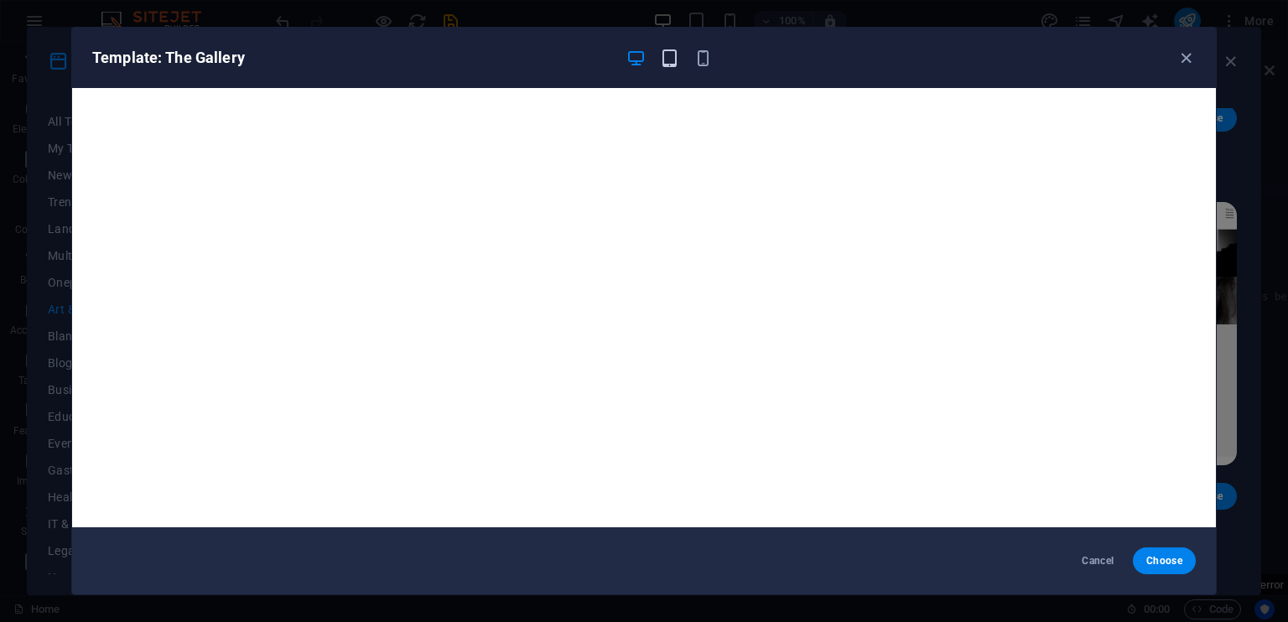
click at [664, 55] on icon "button" at bounding box center [669, 58] width 19 height 19
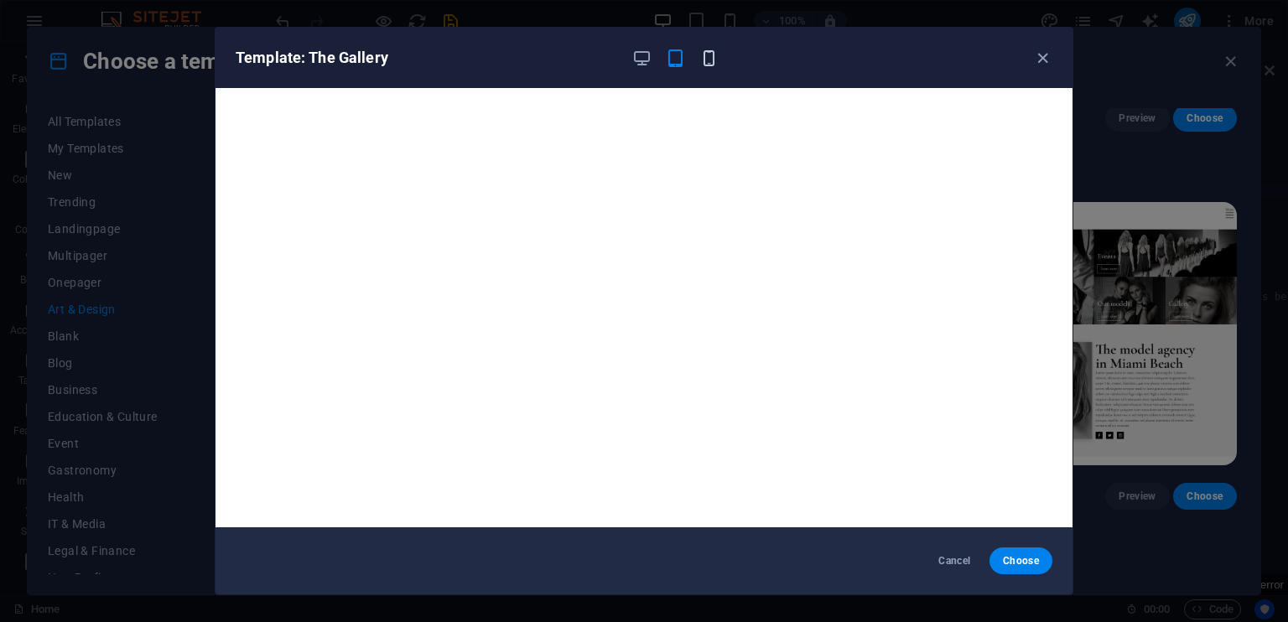
click at [711, 60] on icon "button" at bounding box center [708, 58] width 19 height 19
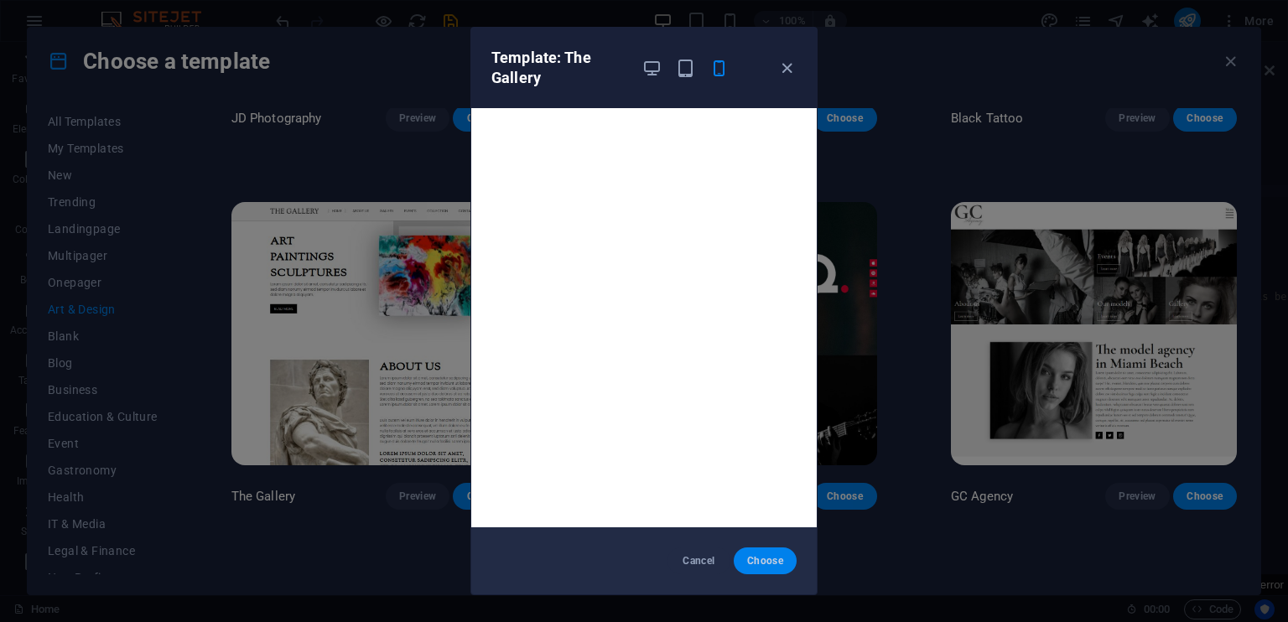
click at [761, 559] on span "Choose" at bounding box center [765, 560] width 36 height 13
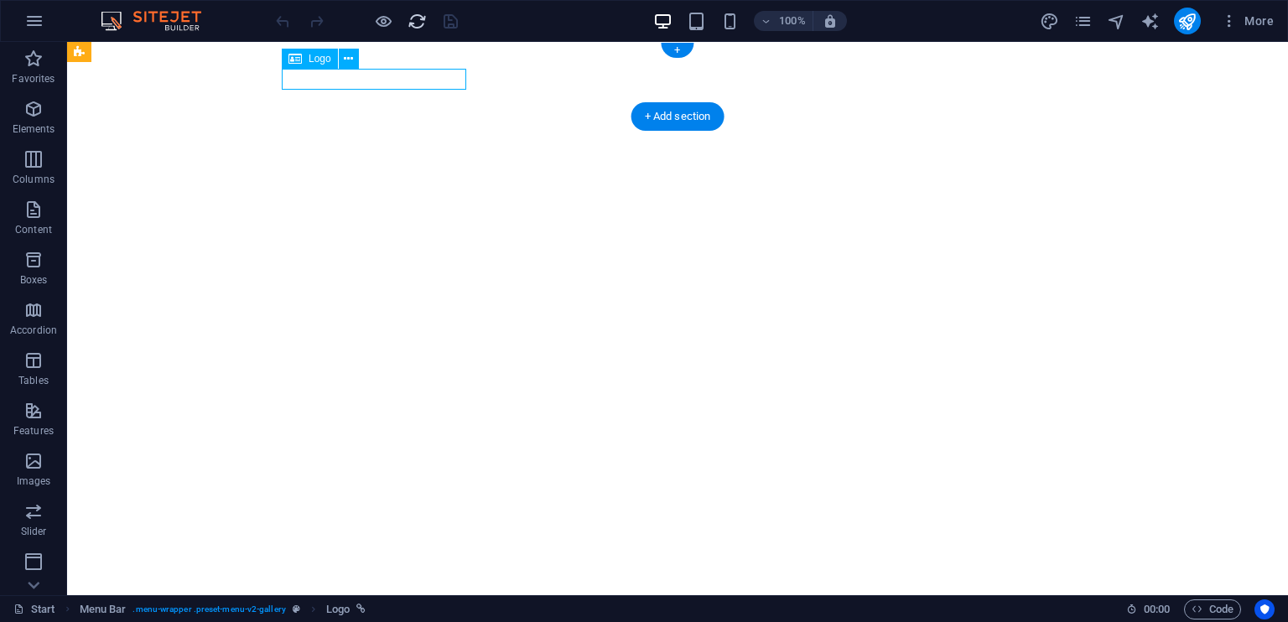
select select "px"
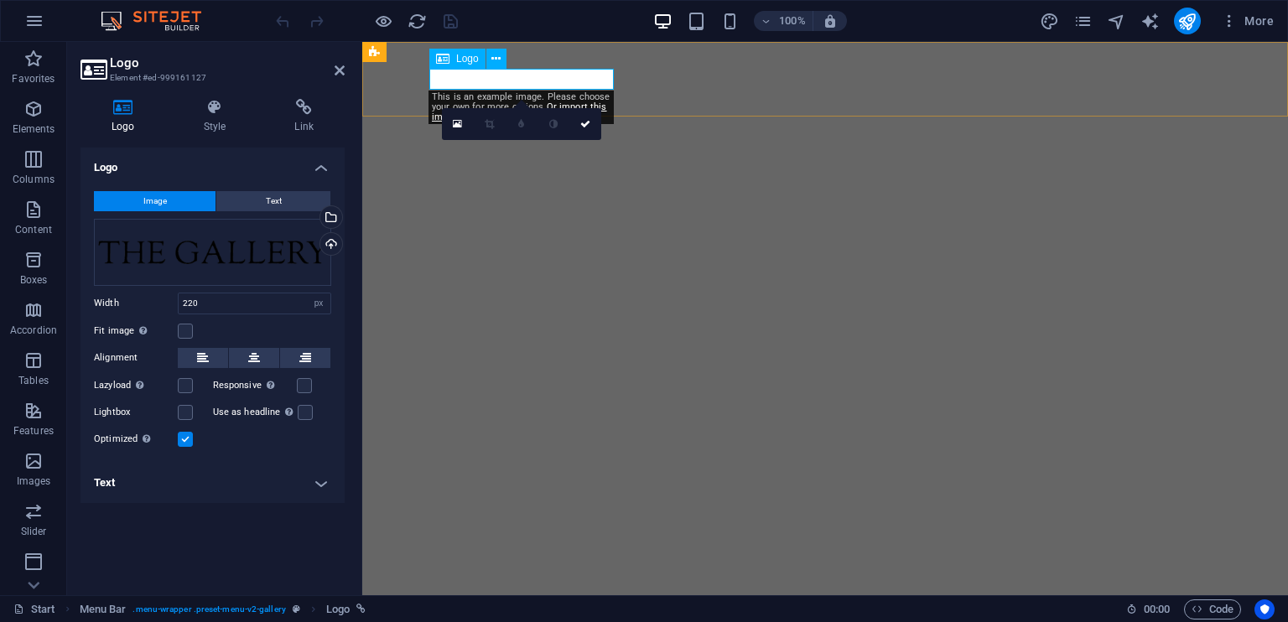
click at [447, 53] on icon at bounding box center [442, 59] width 13 height 20
click at [454, 120] on icon at bounding box center [457, 124] width 9 height 12
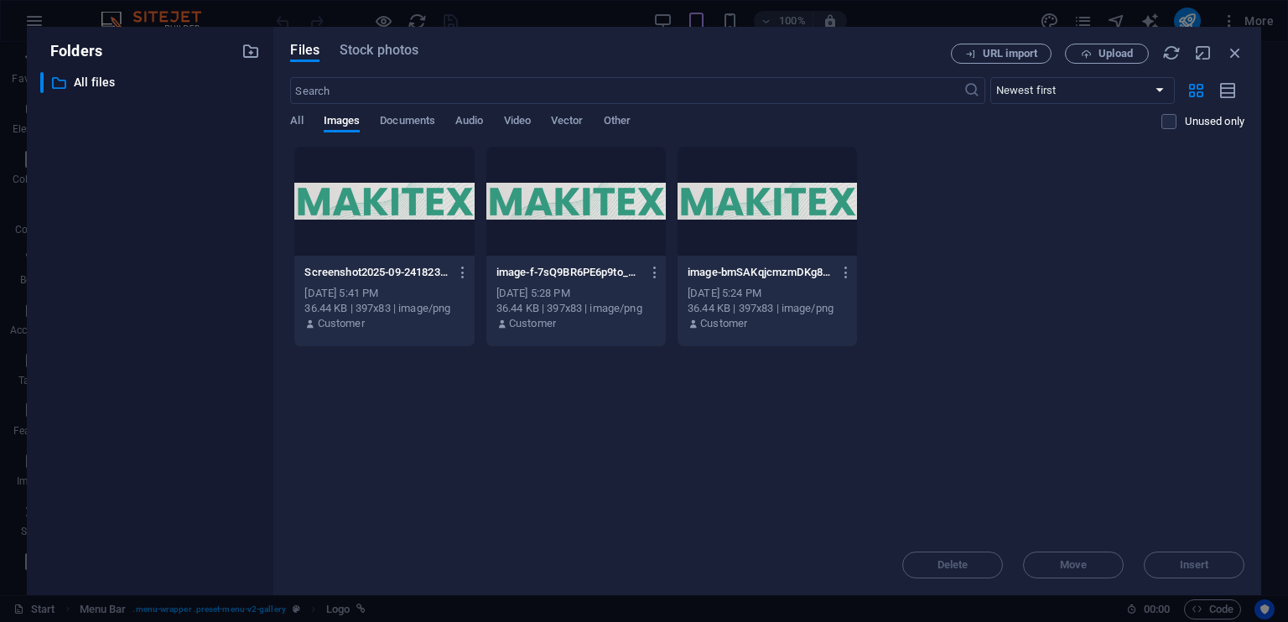
click at [629, 434] on div "Drop files here to upload them instantly Screenshot2025-09-24182339-2i9epfCsOq0…" at bounding box center [767, 340] width 954 height 389
click at [374, 54] on span "Stock photos" at bounding box center [378, 50] width 79 height 20
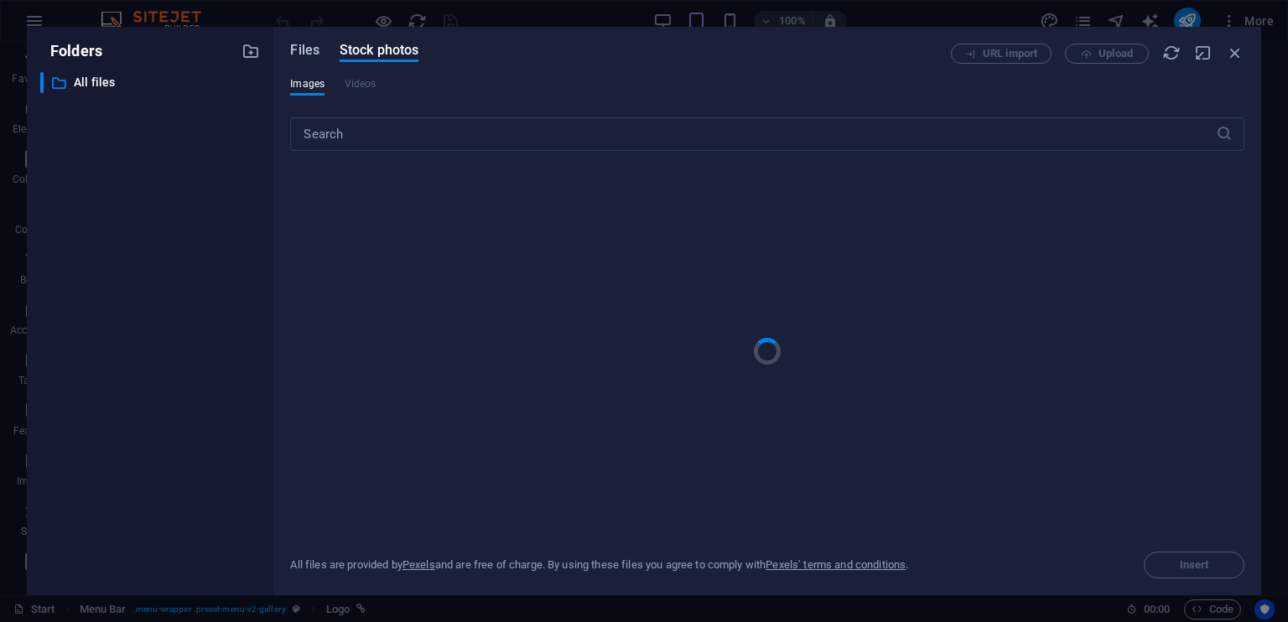
click at [314, 47] on span "Files" at bounding box center [304, 50] width 29 height 20
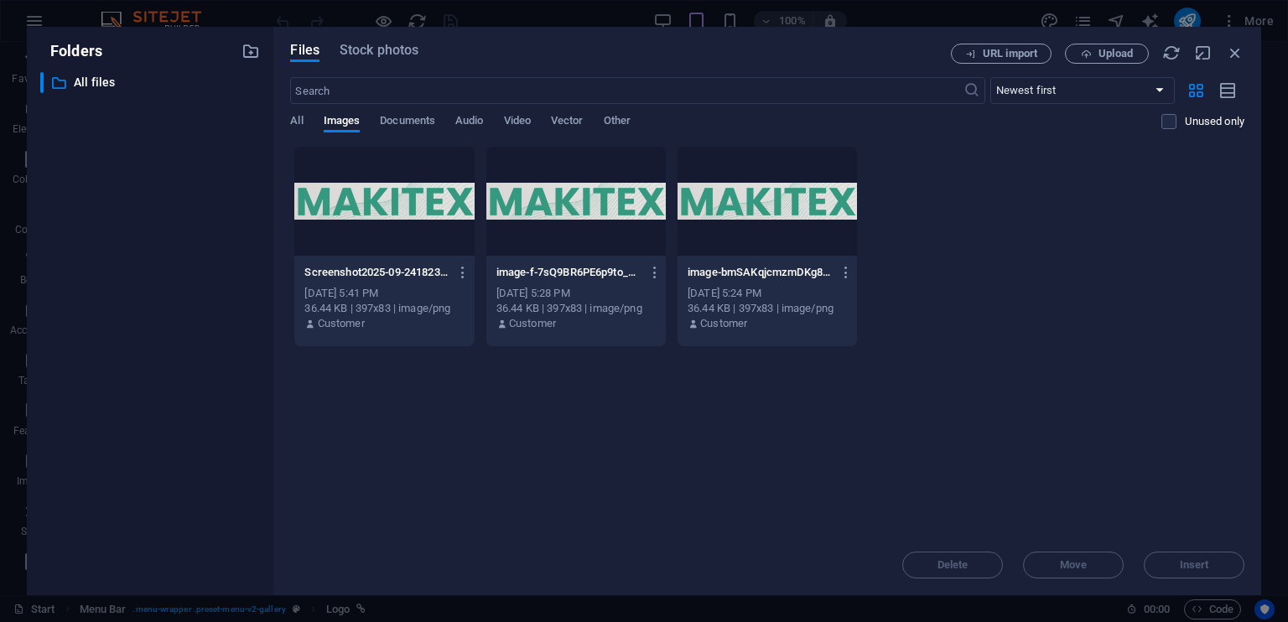
click at [585, 499] on div "Drop files here to upload them instantly Screenshot2025-09-24182339-2i9epfCsOq0…" at bounding box center [767, 340] width 954 height 389
click at [1105, 49] on span "Upload" at bounding box center [1115, 54] width 34 height 10
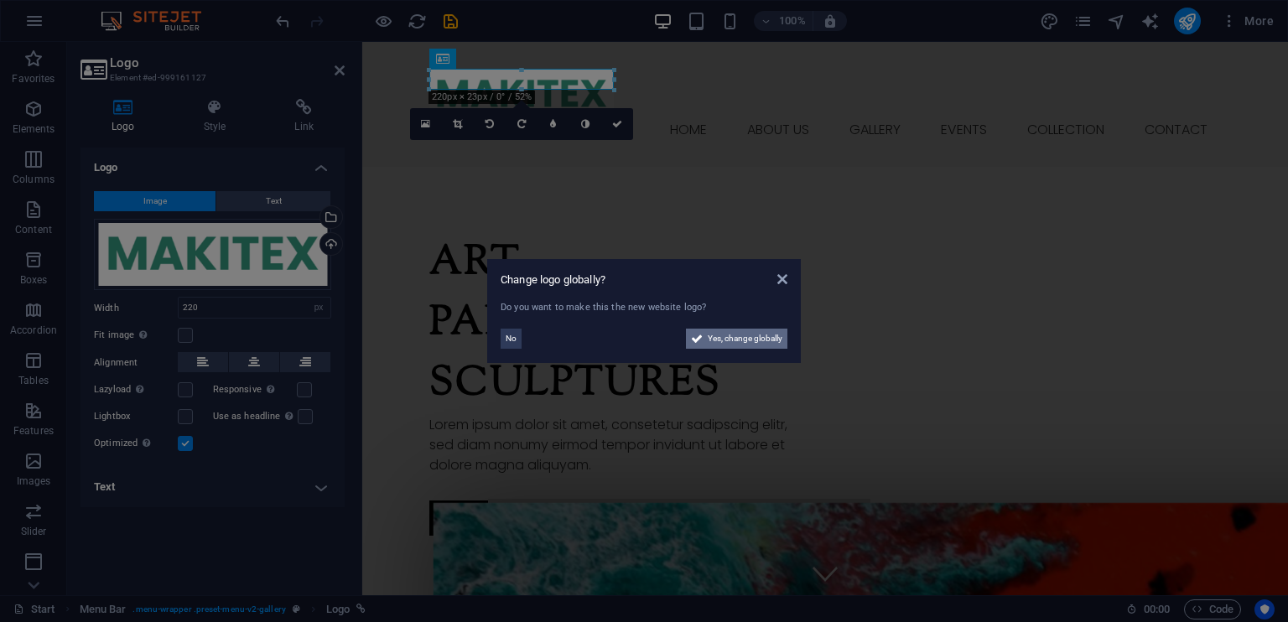
click at [732, 339] on span "Yes, change globally" at bounding box center [744, 339] width 75 height 20
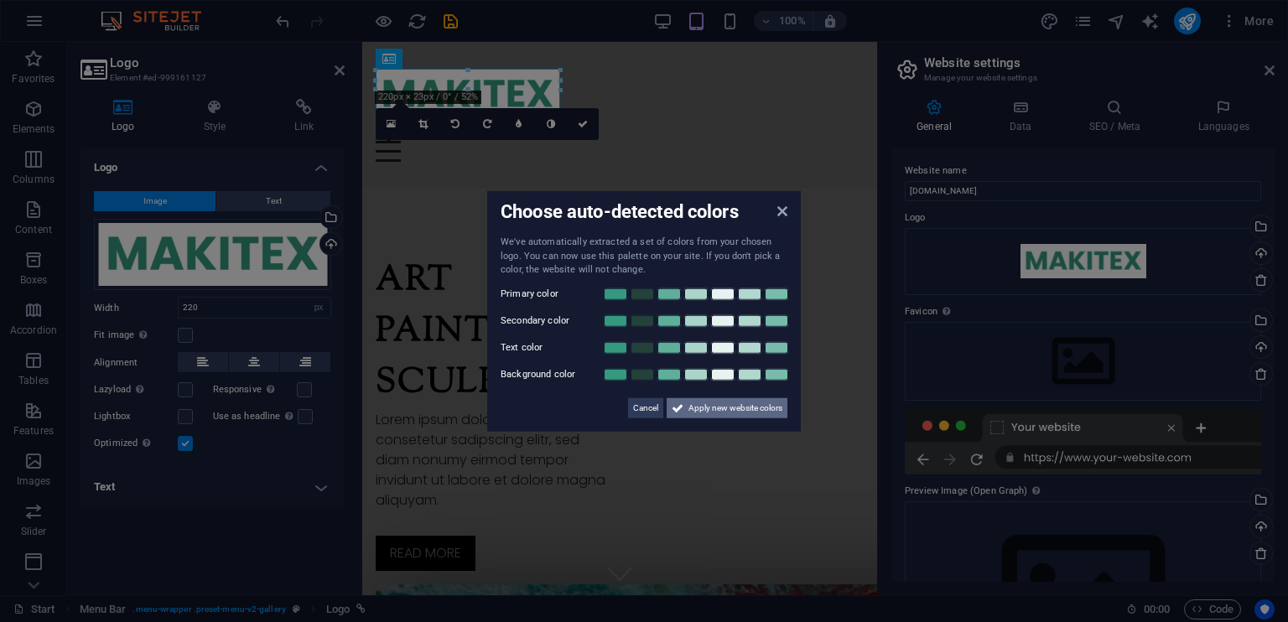
click at [701, 408] on span "Apply new website colors" at bounding box center [735, 407] width 94 height 20
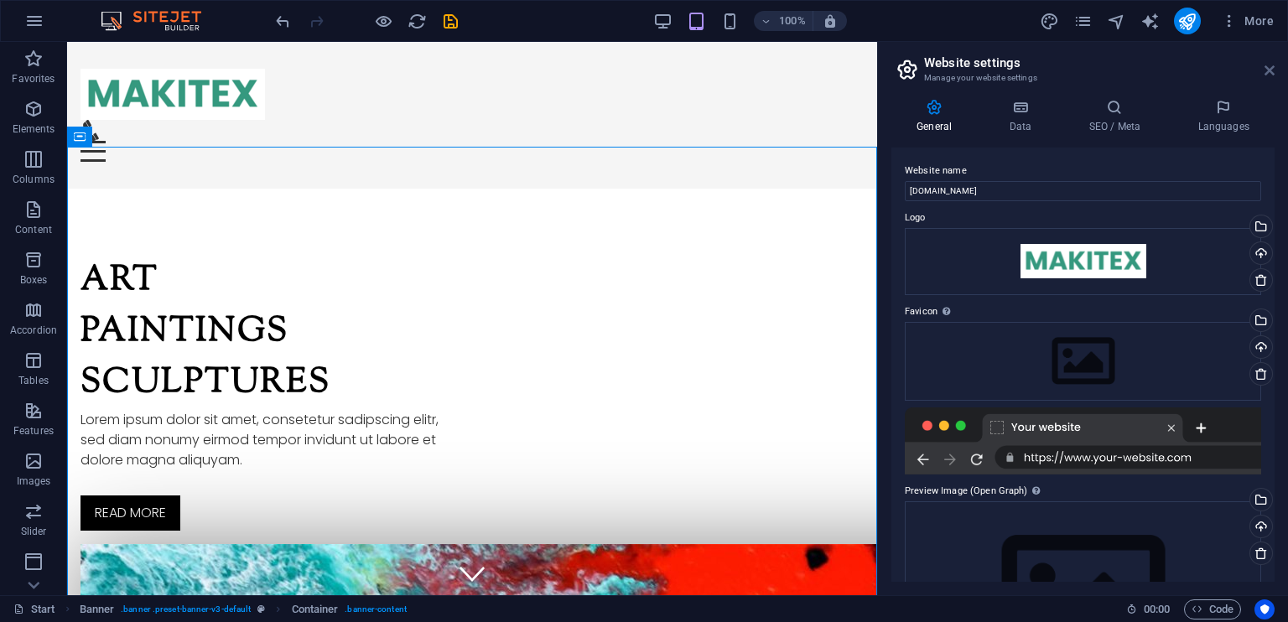
click at [1267, 70] on icon at bounding box center [1269, 70] width 10 height 13
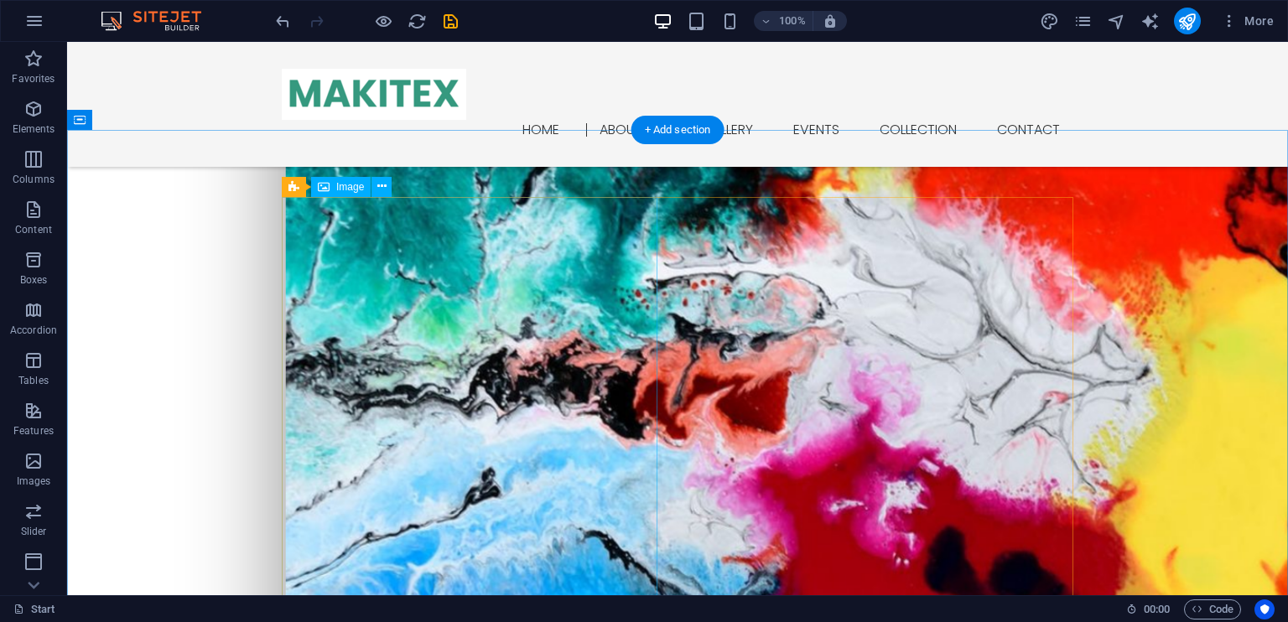
scroll to position [469, 0]
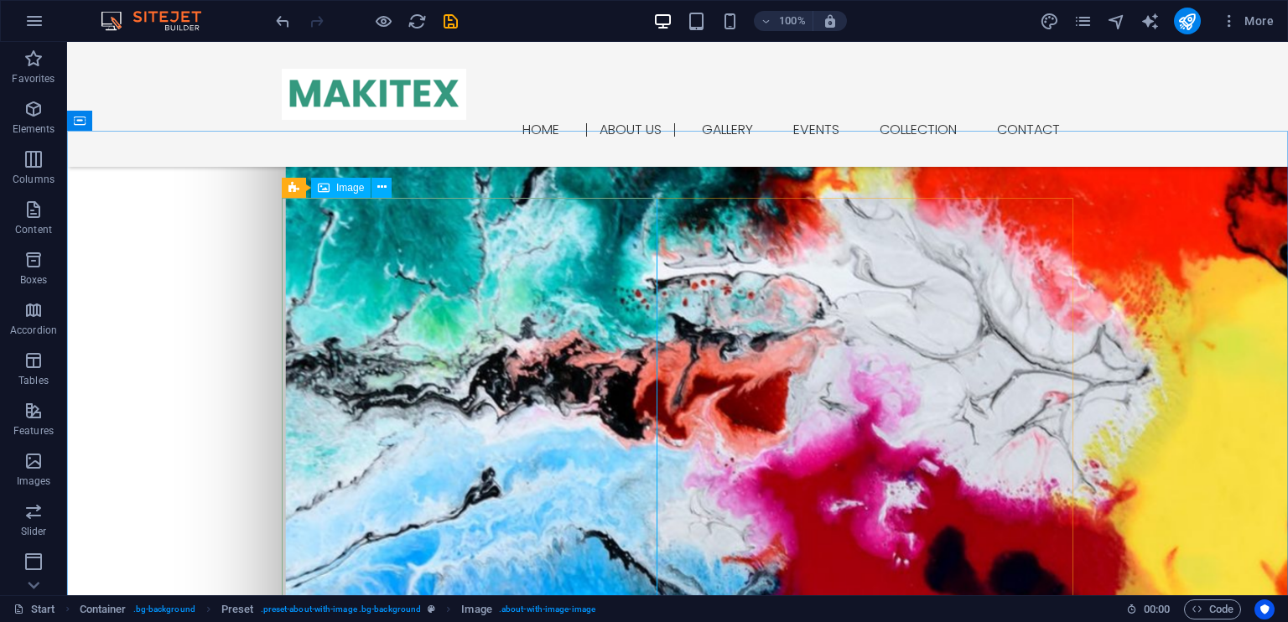
click at [339, 183] on span "Image" at bounding box center [350, 188] width 28 height 10
click at [329, 190] on div "Image" at bounding box center [341, 188] width 60 height 20
click at [332, 186] on div "Image" at bounding box center [341, 188] width 60 height 20
click at [338, 188] on span "Image" at bounding box center [350, 188] width 28 height 10
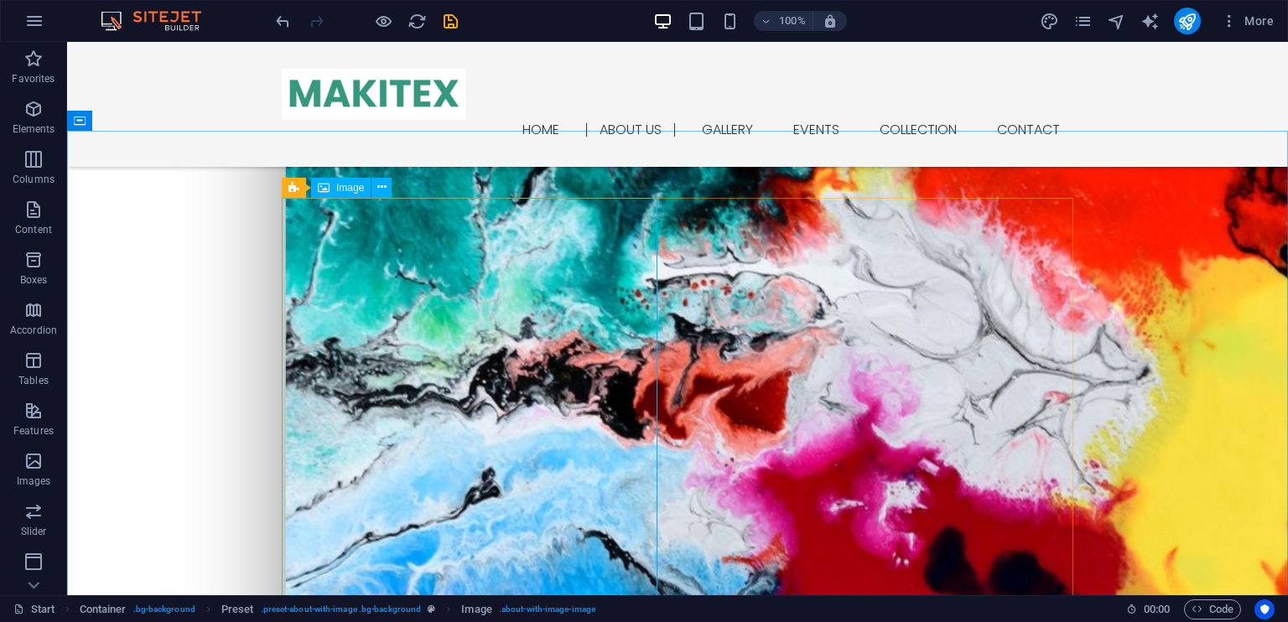
click at [338, 188] on div "2 columns H2 Banner Container 2 columns 2 columns Container Menu Bar Logo Image…" at bounding box center [677, 318] width 1220 height 553
select select "px"
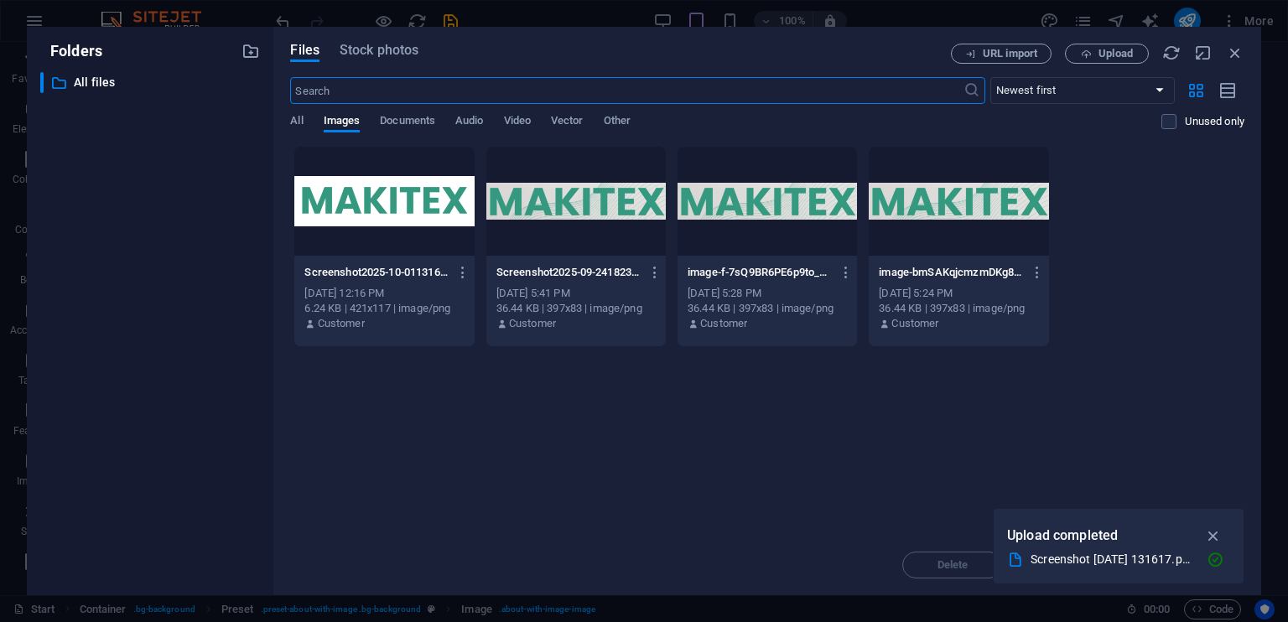
scroll to position [482, 0]
click at [400, 55] on span "Stock photos" at bounding box center [378, 50] width 79 height 20
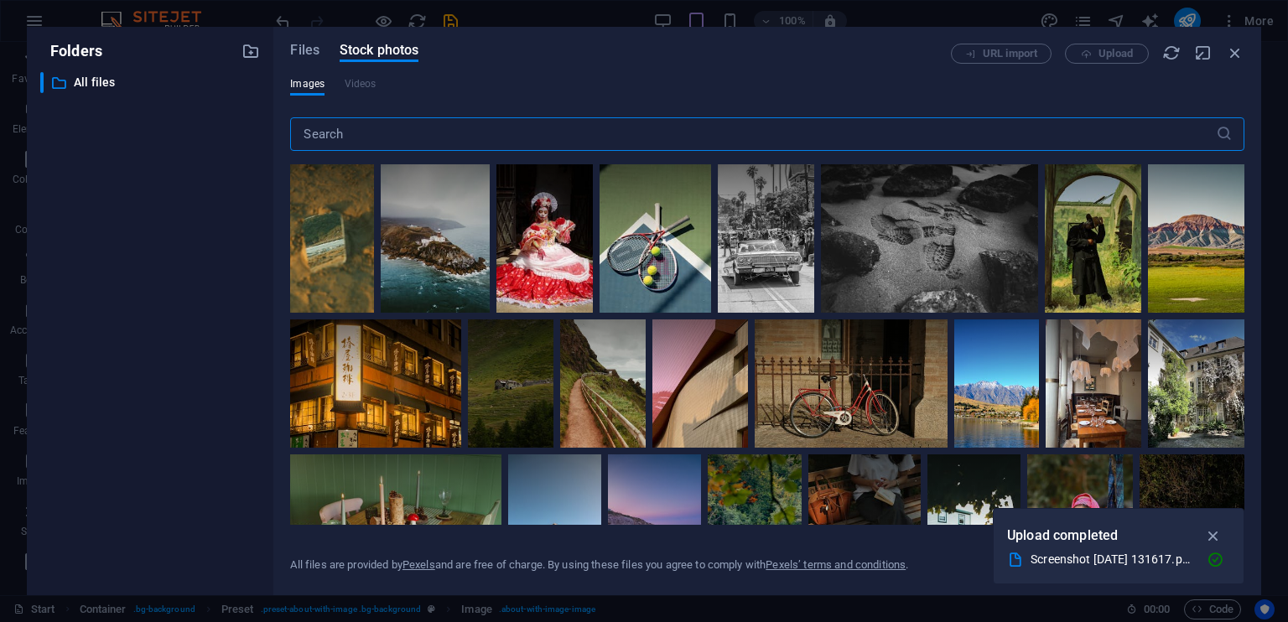
click at [456, 132] on input "text" at bounding box center [752, 134] width 925 height 34
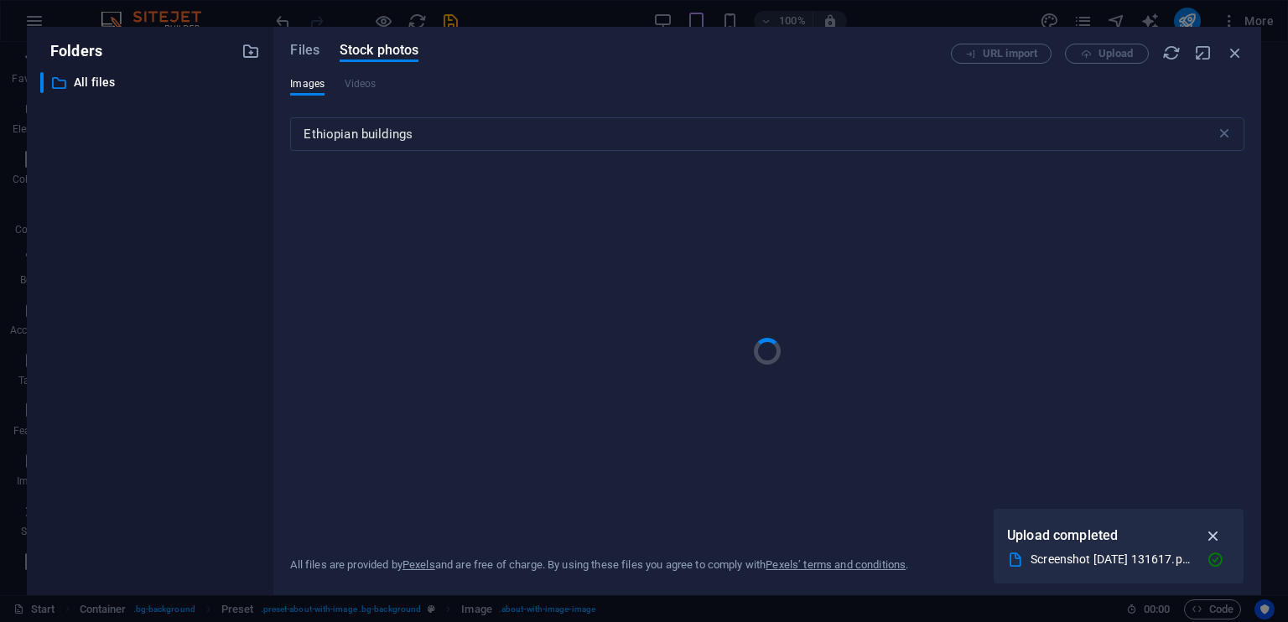
click at [1207, 536] on icon "button" at bounding box center [1213, 535] width 19 height 18
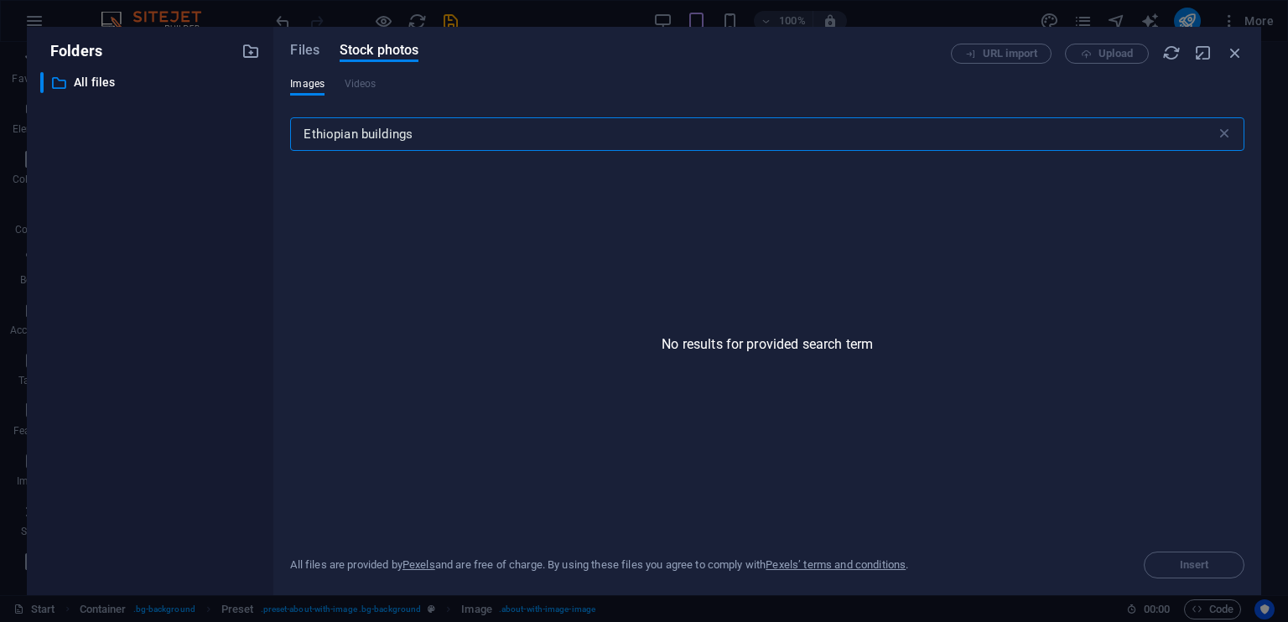
click at [559, 136] on input "Ethiopian buildings" at bounding box center [752, 134] width 925 height 34
click at [558, 136] on input "Ethiopian buildings" at bounding box center [752, 134] width 925 height 34
drag, startPoint x: 363, startPoint y: 134, endPoint x: 116, endPoint y: 221, distance: 262.2
click at [116, 221] on div "Folders ​ All files All files Files Stock photos URL import Upload Images Video…" at bounding box center [644, 311] width 1234 height 568
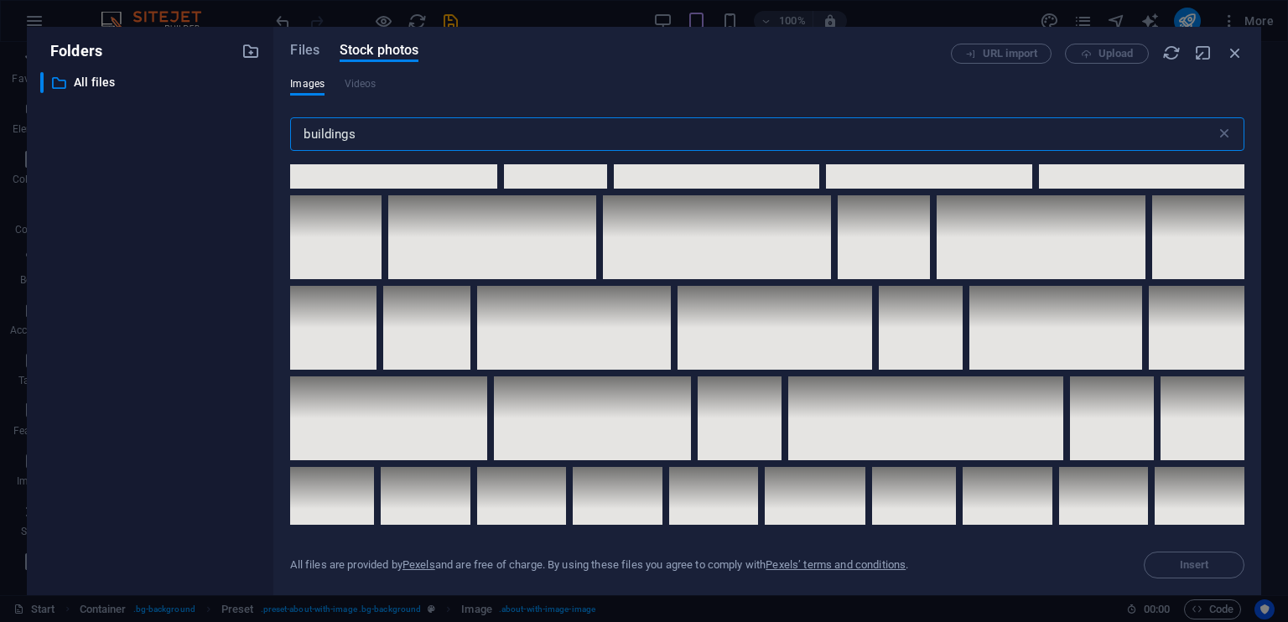
scroll to position [5402, 0]
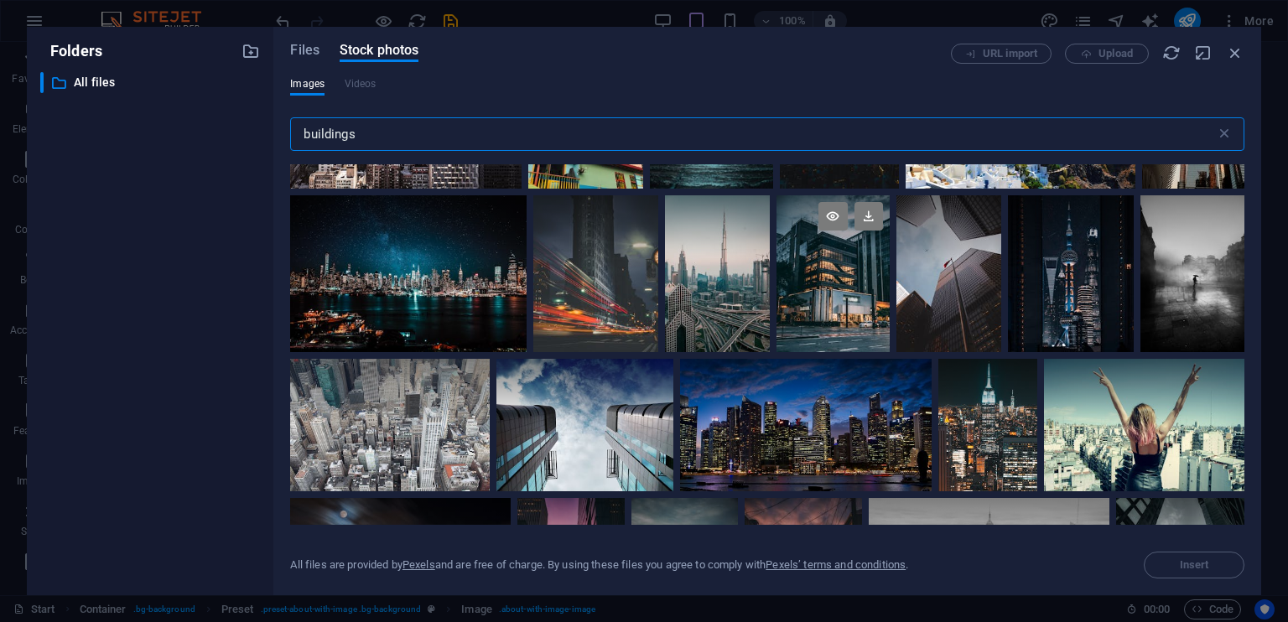
type input "buildings"
click at [848, 257] on div at bounding box center [832, 273] width 112 height 157
click at [868, 202] on icon at bounding box center [868, 216] width 28 height 28
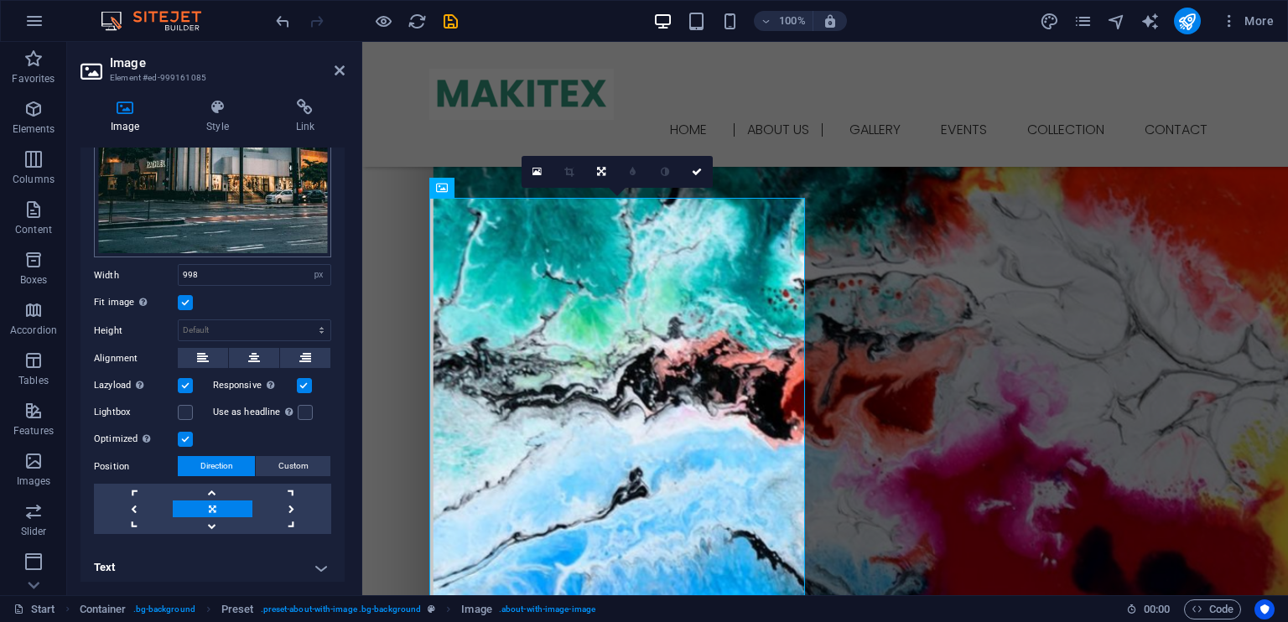
scroll to position [0, 0]
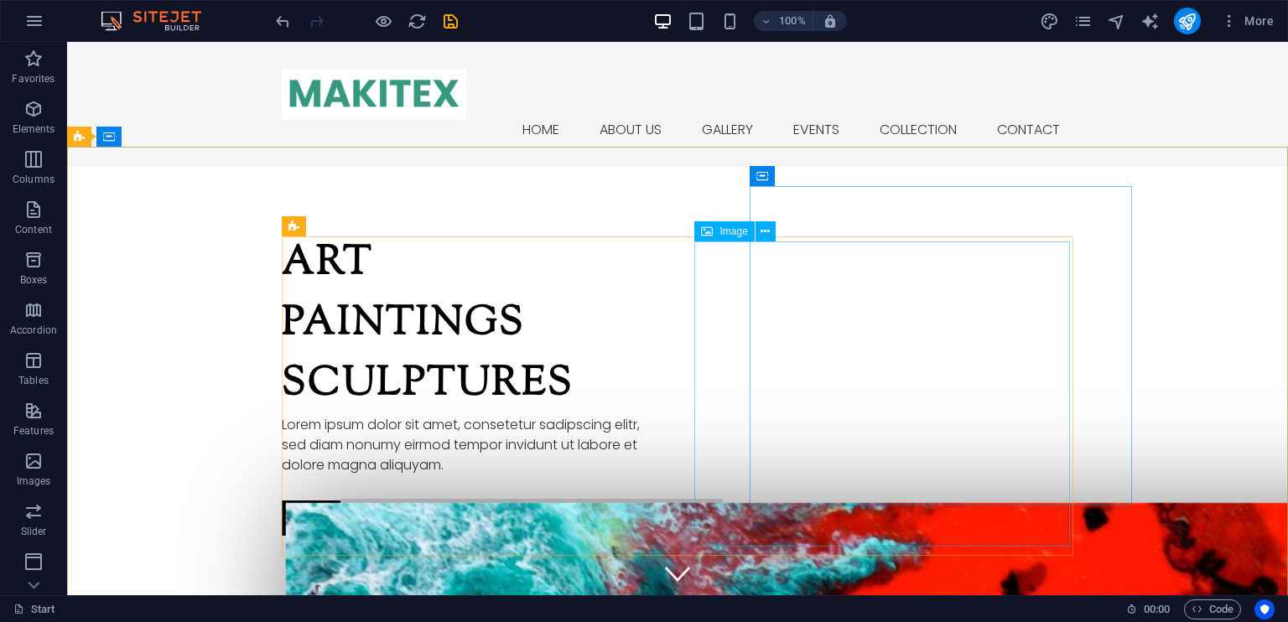
click at [724, 231] on span "Image" at bounding box center [733, 231] width 28 height 10
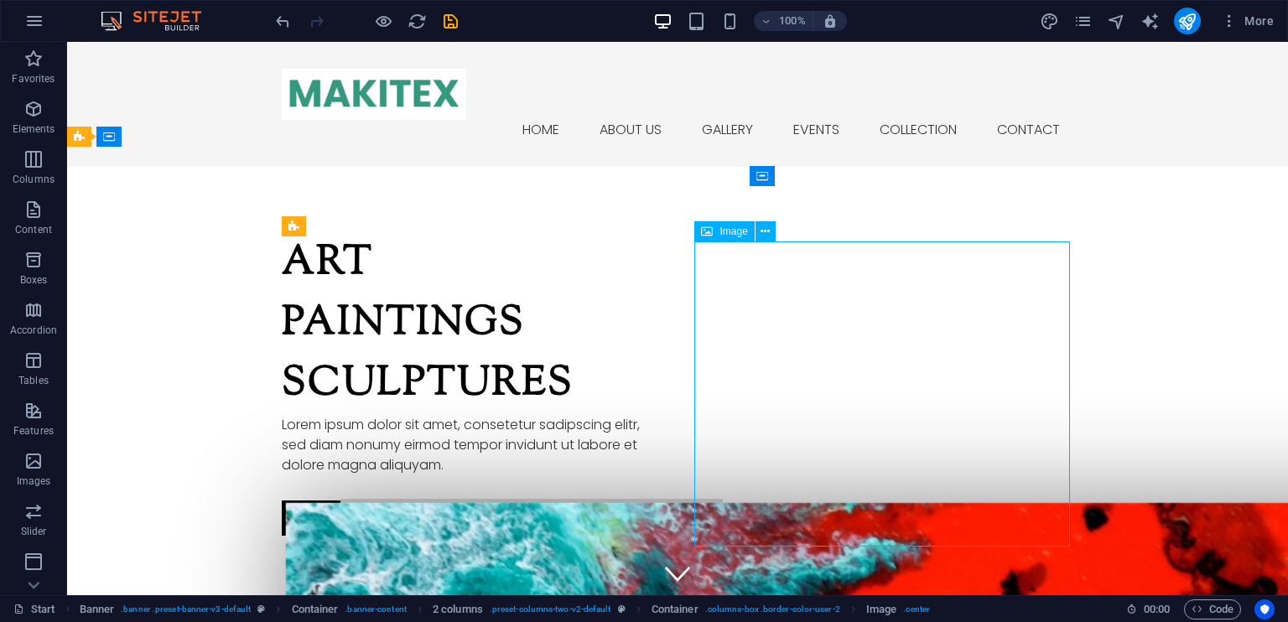
click at [704, 230] on icon at bounding box center [707, 231] width 12 height 20
click at [742, 231] on span "Image" at bounding box center [733, 231] width 28 height 10
click at [729, 229] on span "Image" at bounding box center [733, 231] width 28 height 10
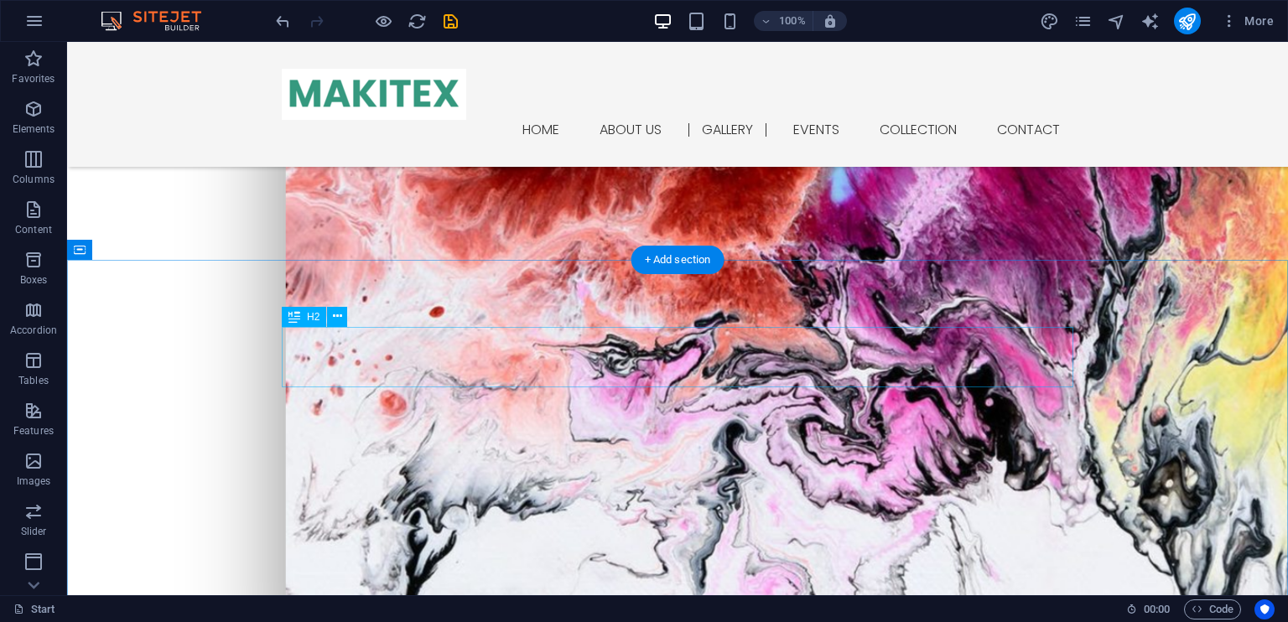
scroll to position [1267, 0]
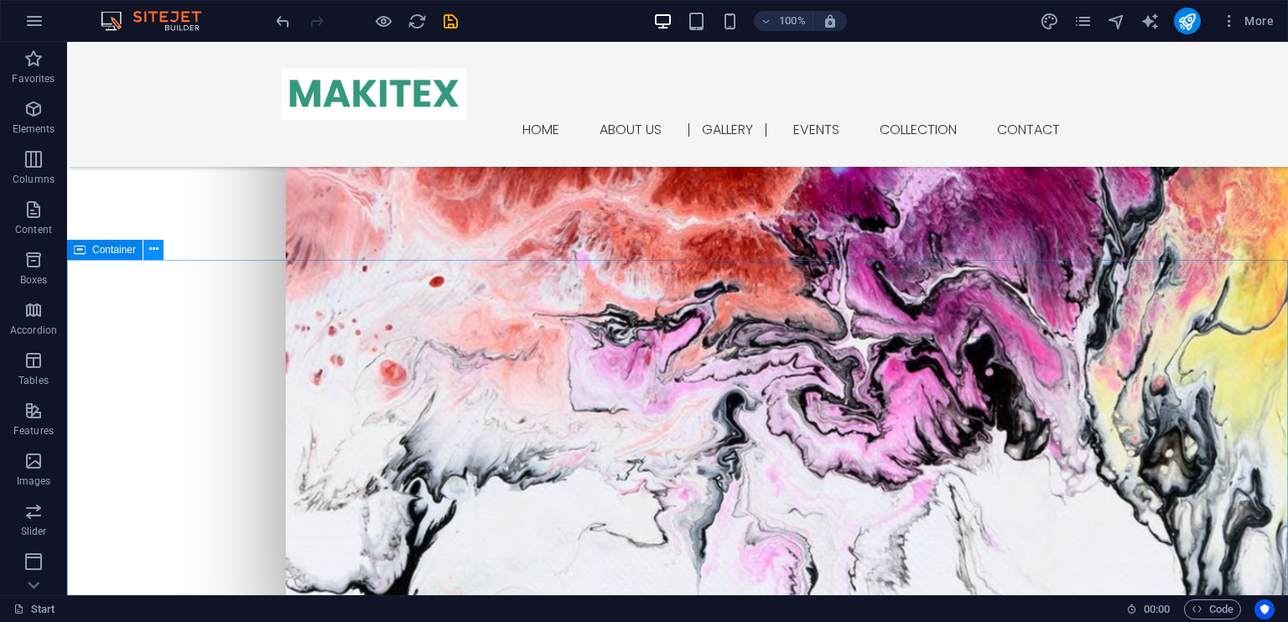
click at [151, 257] on icon at bounding box center [153, 250] width 9 height 18
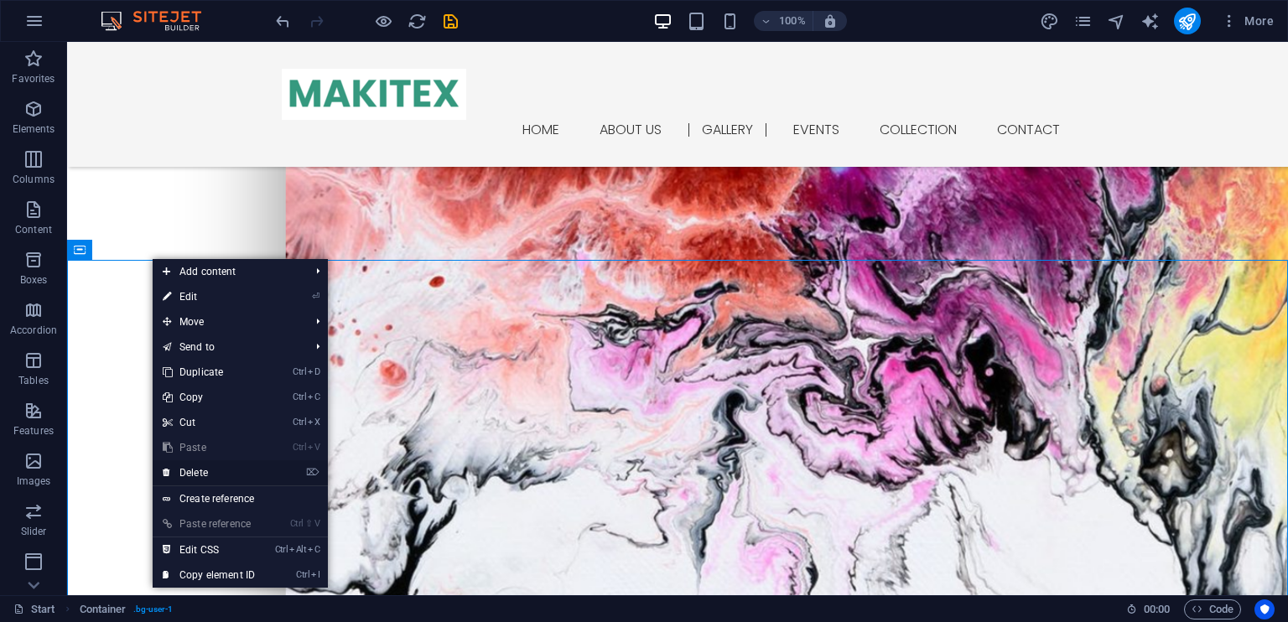
click at [277, 469] on li "⌦ Delete" at bounding box center [240, 473] width 175 height 26
click at [312, 467] on icon "⌦" at bounding box center [312, 472] width 13 height 11
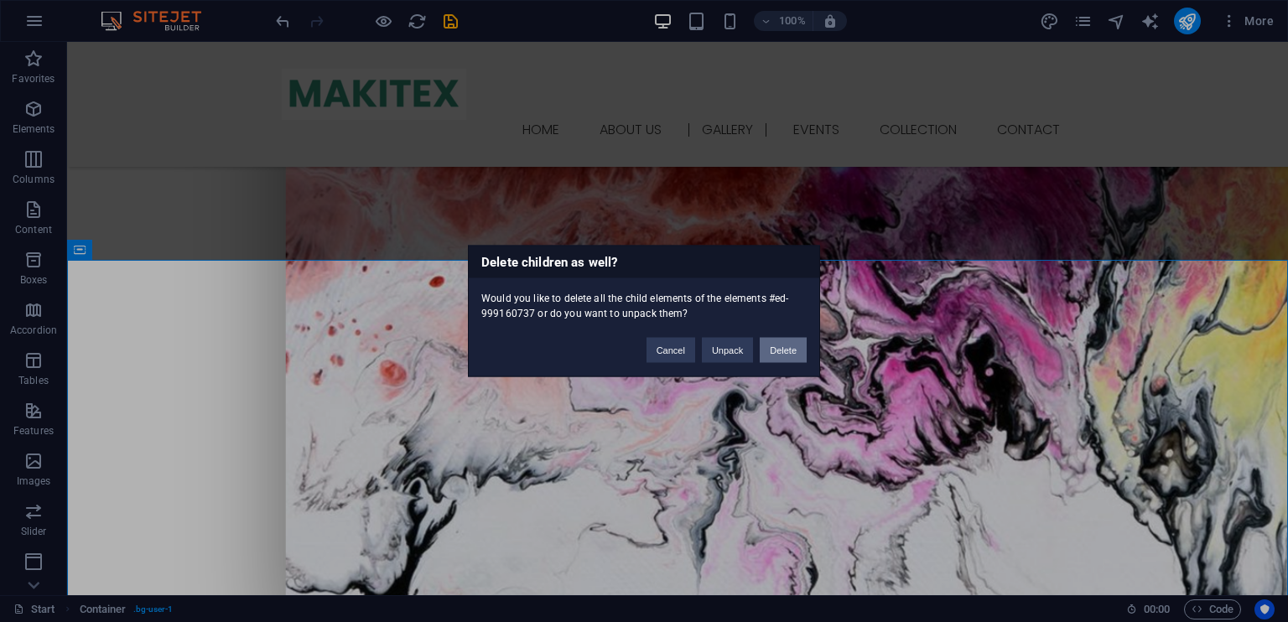
click at [778, 352] on button "Delete" at bounding box center [782, 350] width 47 height 25
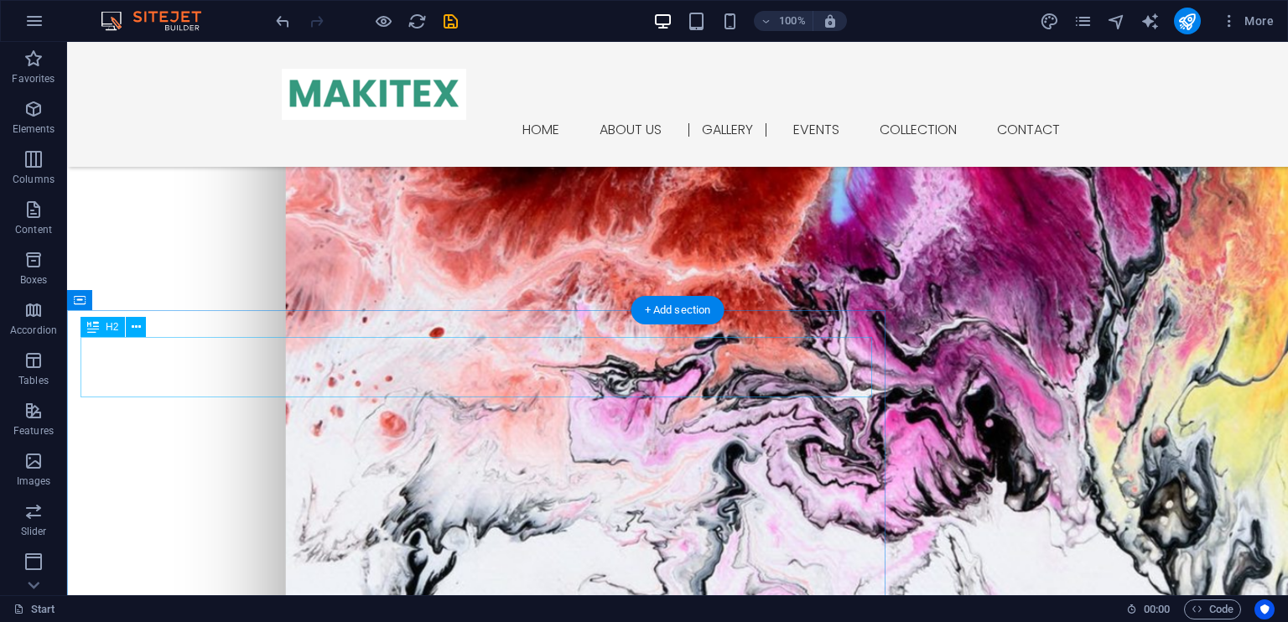
scroll to position [1243, 0]
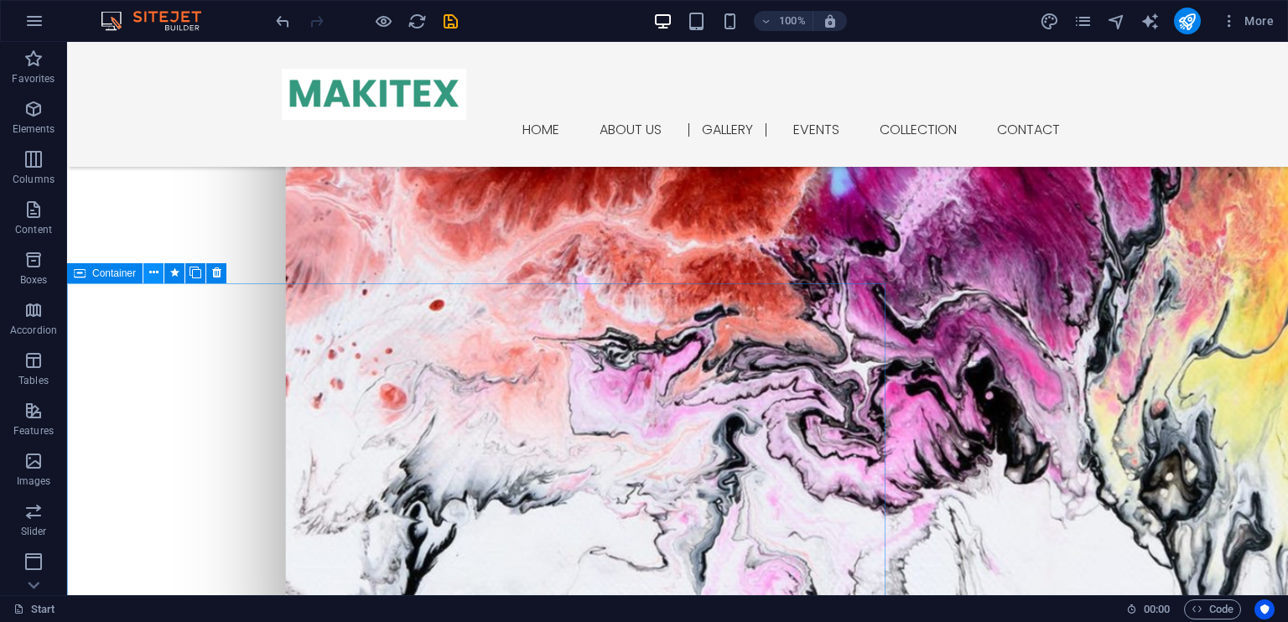
click at [149, 266] on icon at bounding box center [153, 273] width 9 height 18
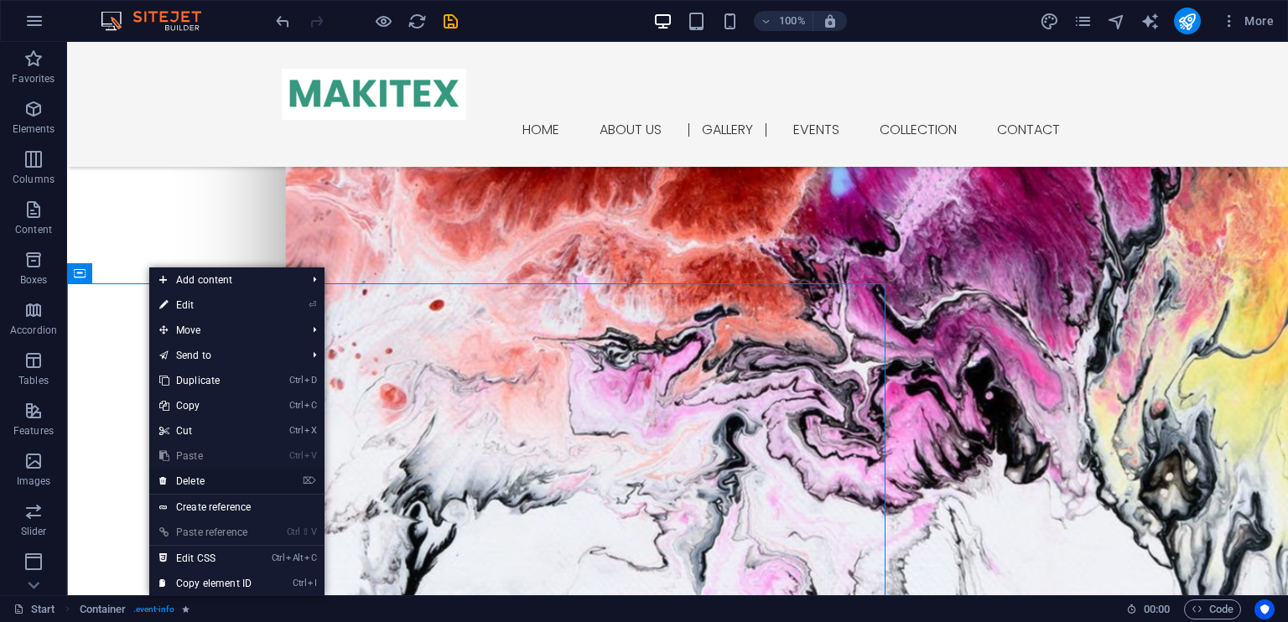
click at [243, 478] on link "⌦ Delete" at bounding box center [205, 481] width 112 height 25
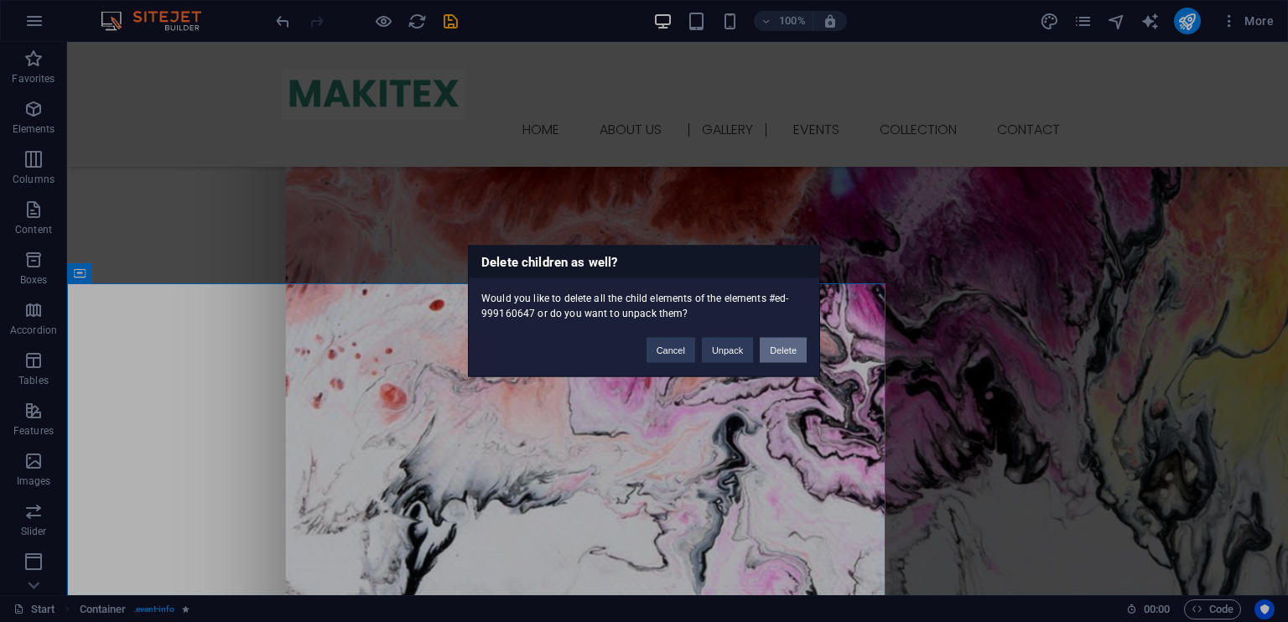
click at [778, 345] on button "Delete" at bounding box center [782, 350] width 47 height 25
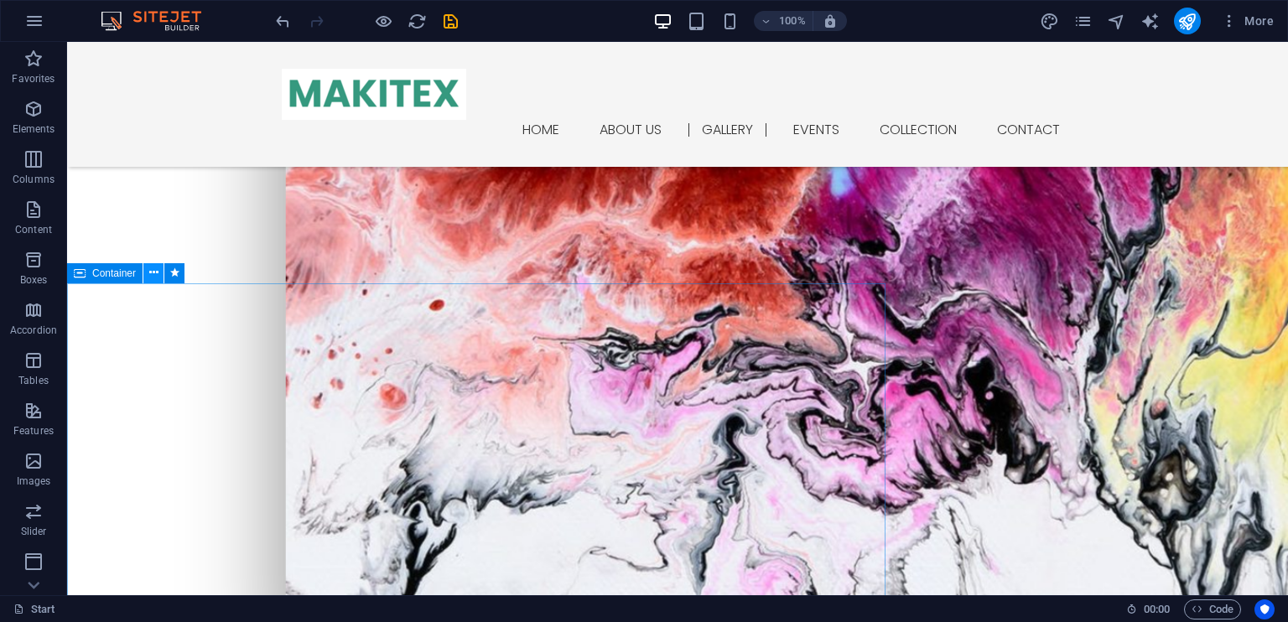
click at [151, 273] on icon at bounding box center [153, 273] width 9 height 18
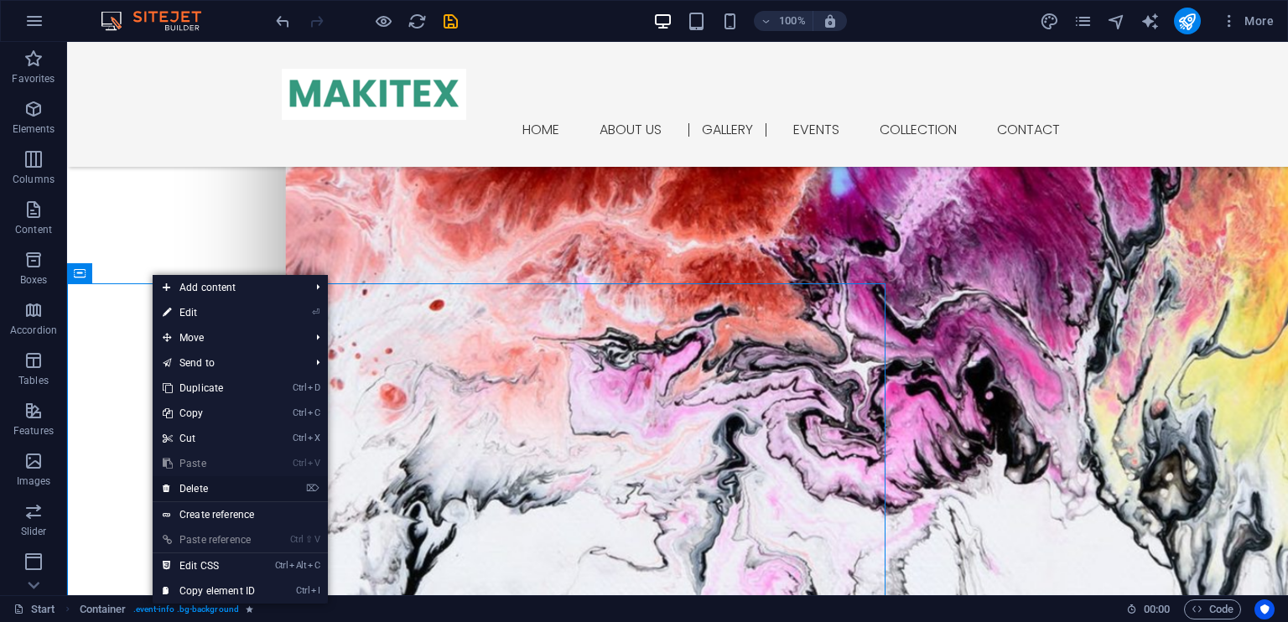
click at [313, 485] on icon "⌦" at bounding box center [312, 488] width 13 height 11
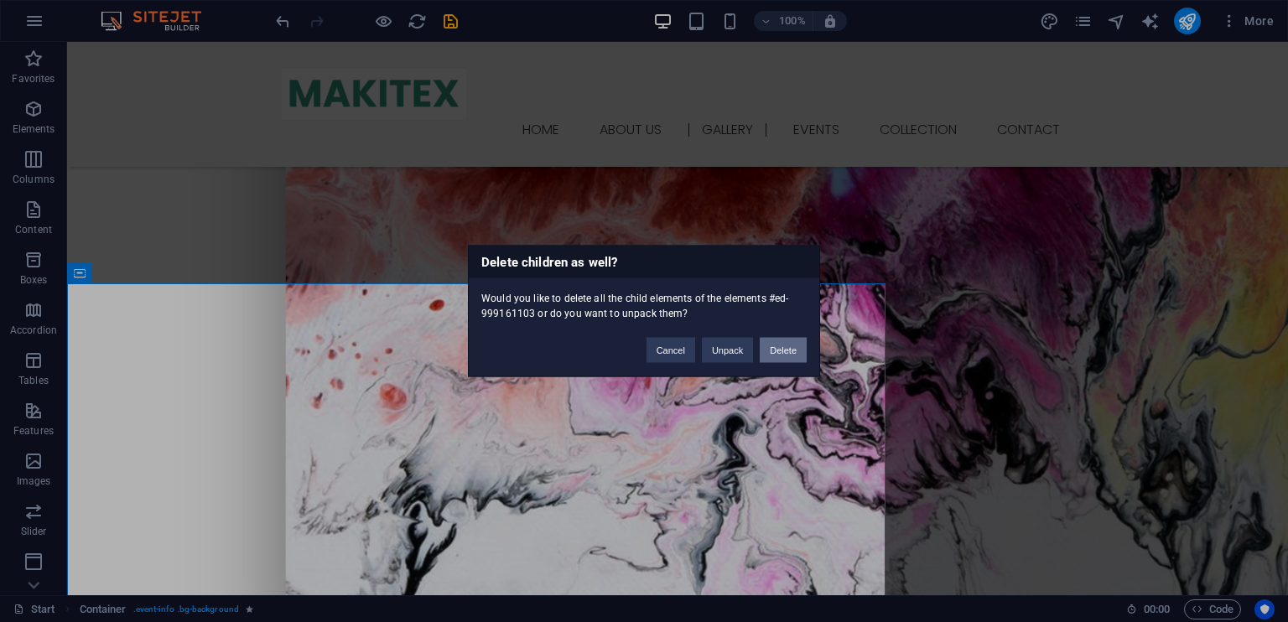
click at [791, 345] on button "Delete" at bounding box center [782, 350] width 47 height 25
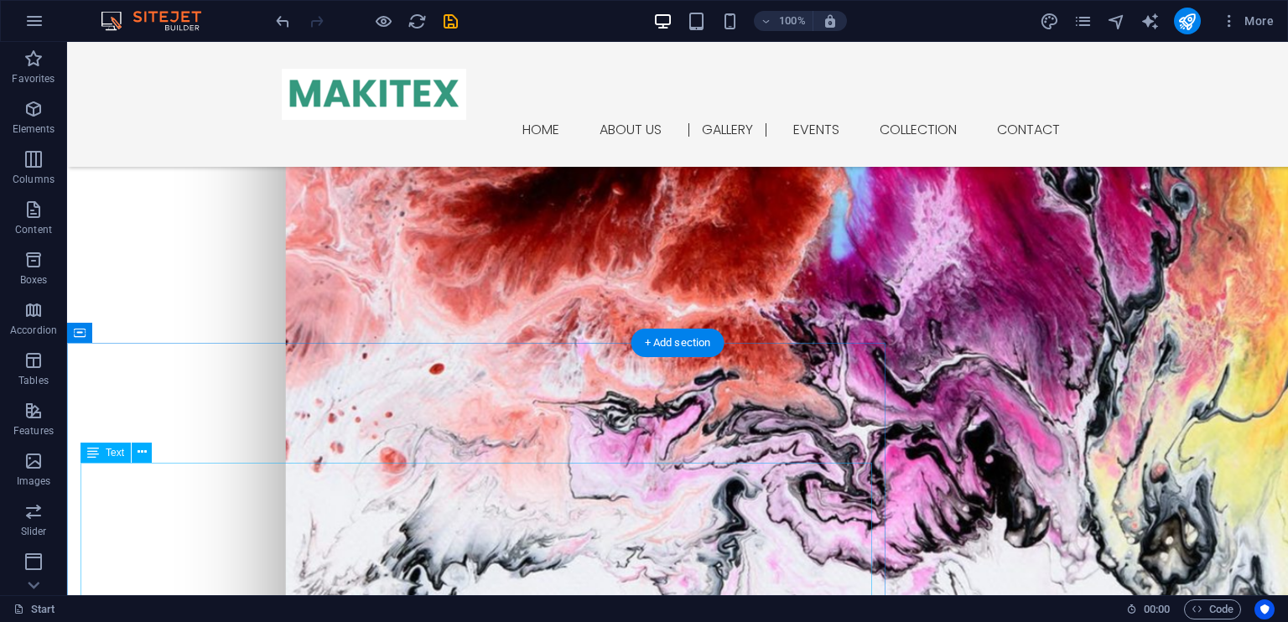
scroll to position [1179, 0]
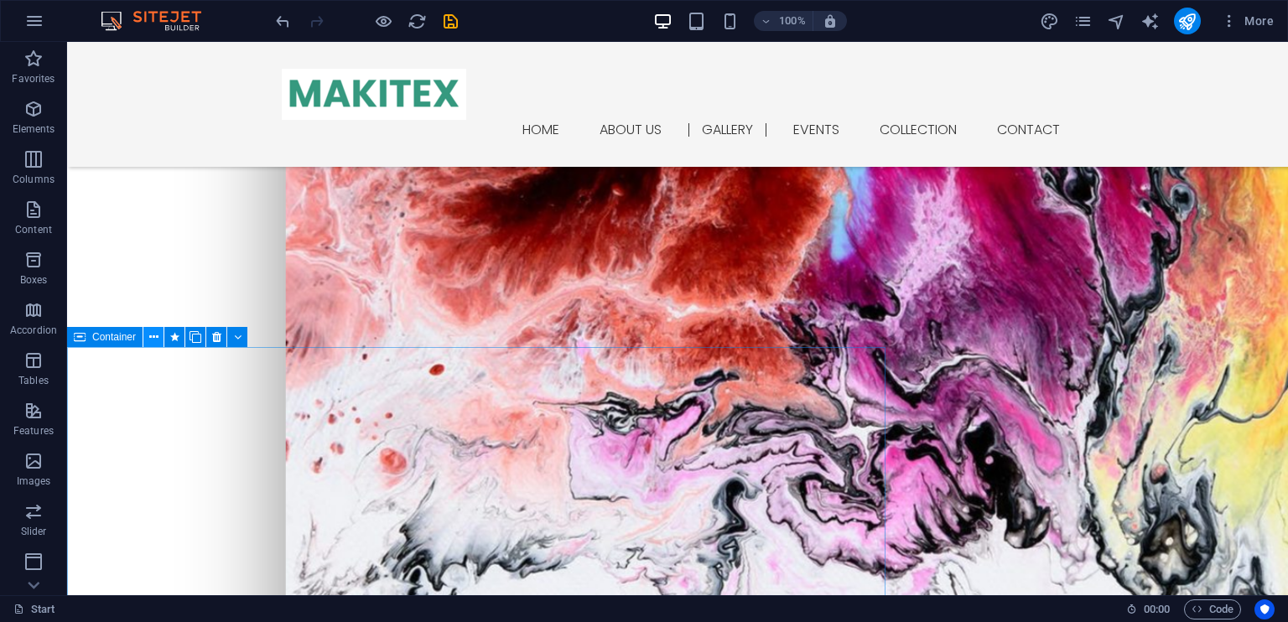
click at [151, 334] on icon at bounding box center [153, 338] width 9 height 18
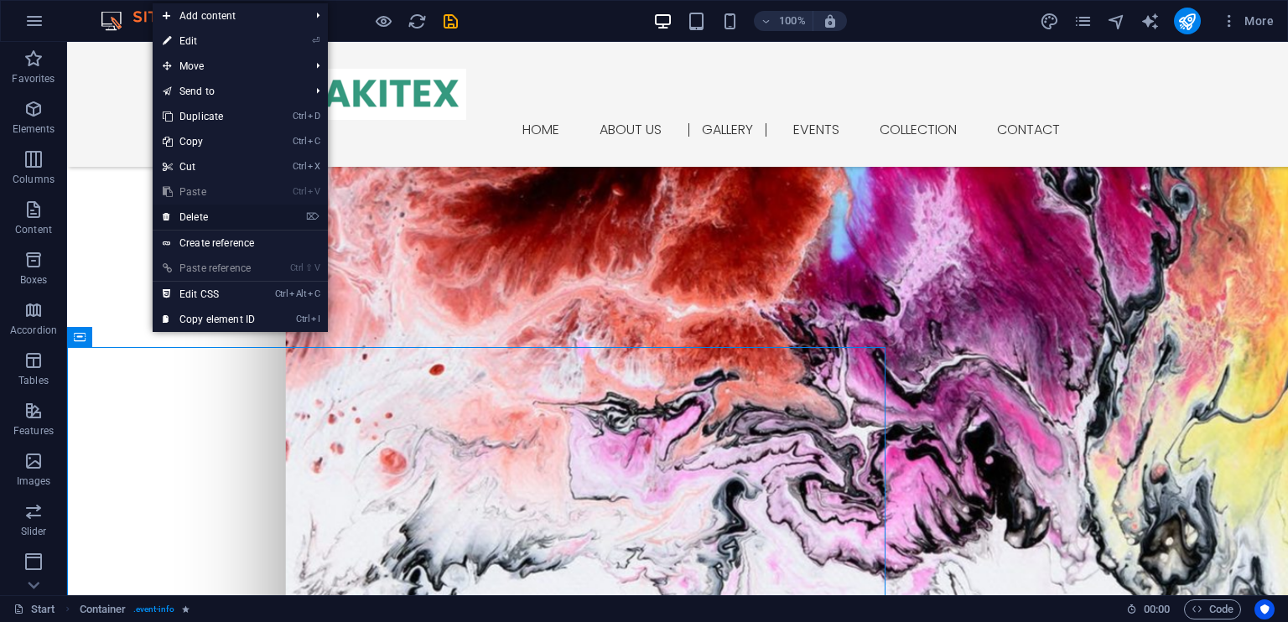
click at [313, 208] on mark "⌦" at bounding box center [312, 217] width 13 height 25
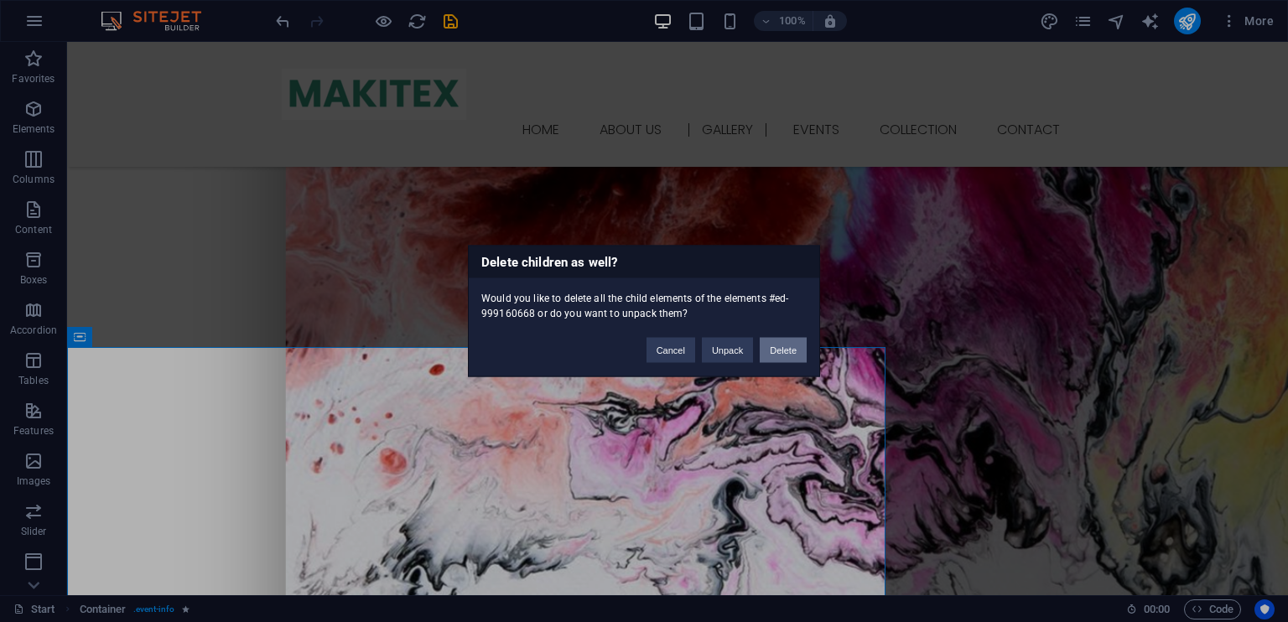
click at [780, 353] on button "Delete" at bounding box center [782, 350] width 47 height 25
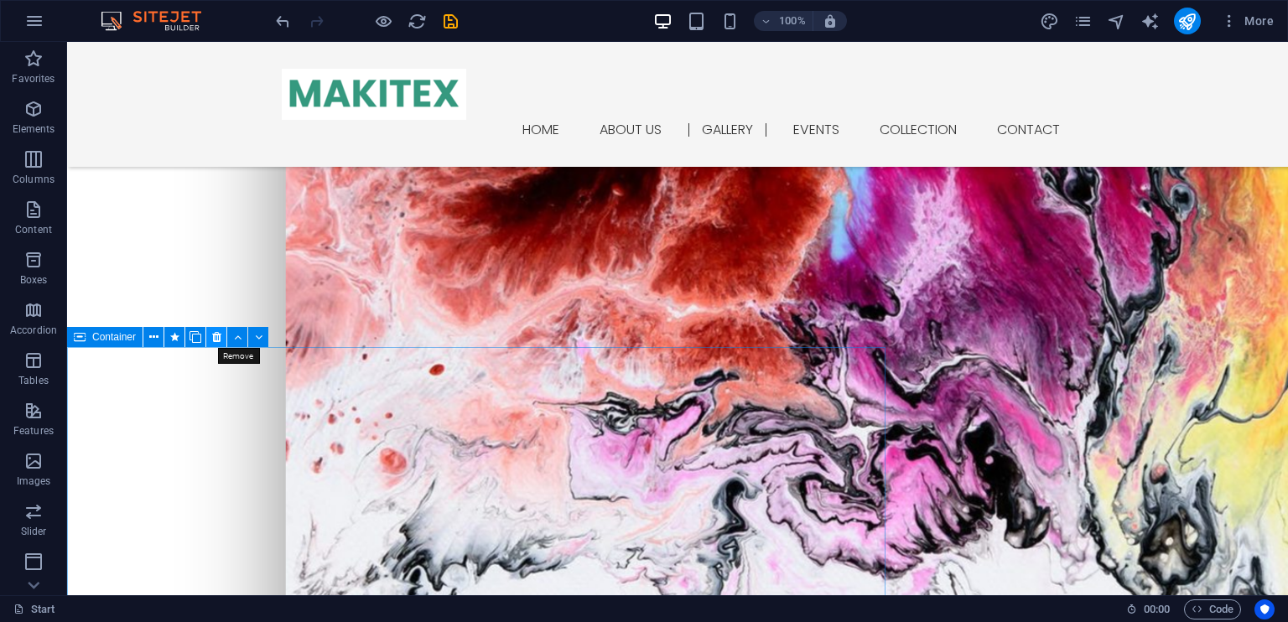
click at [215, 335] on icon at bounding box center [216, 338] width 9 height 18
click at [215, 336] on icon at bounding box center [216, 338] width 9 height 18
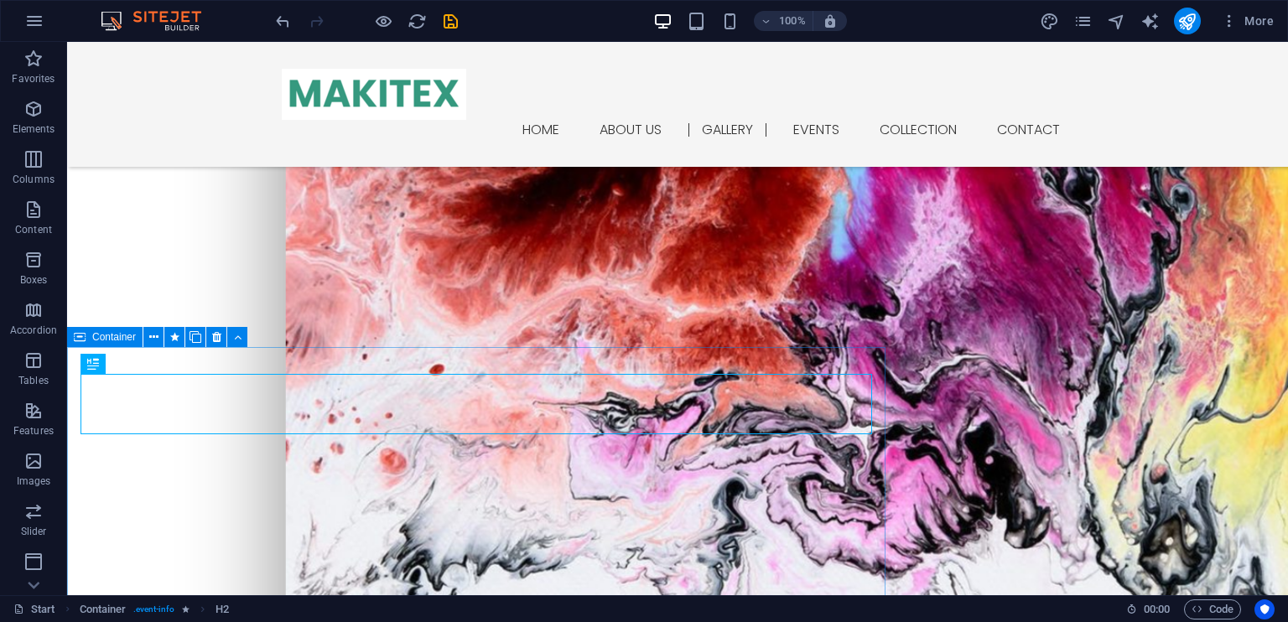
click at [78, 338] on icon at bounding box center [80, 337] width 12 height 20
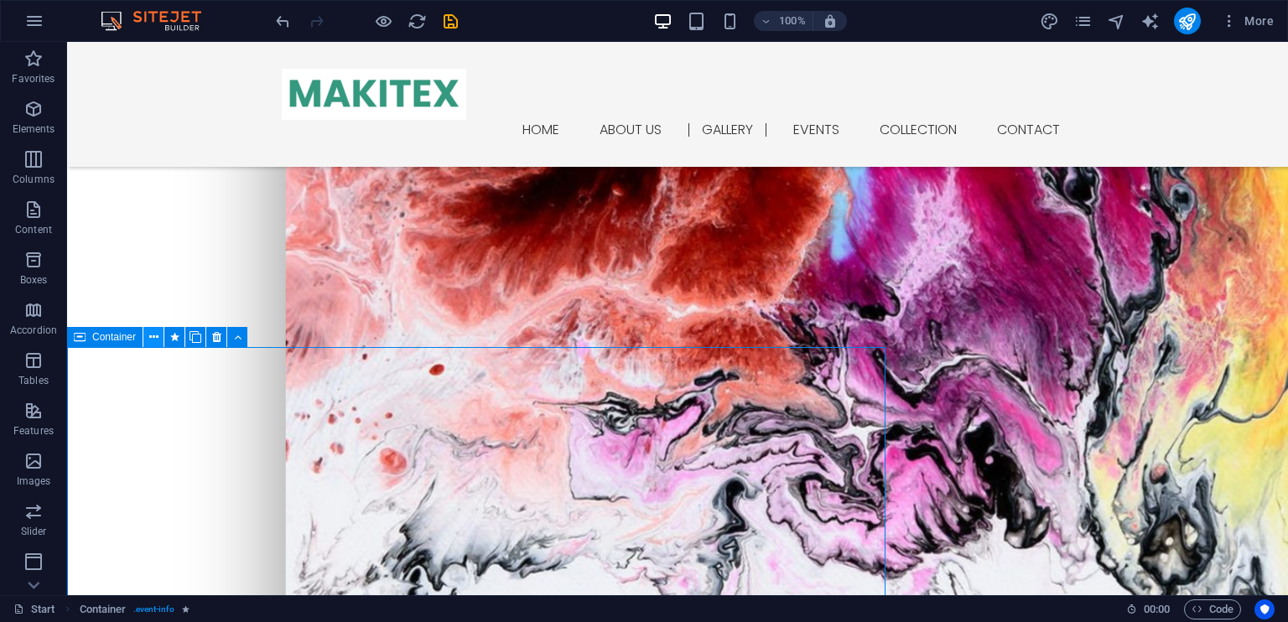
click at [153, 338] on icon at bounding box center [153, 338] width 9 height 18
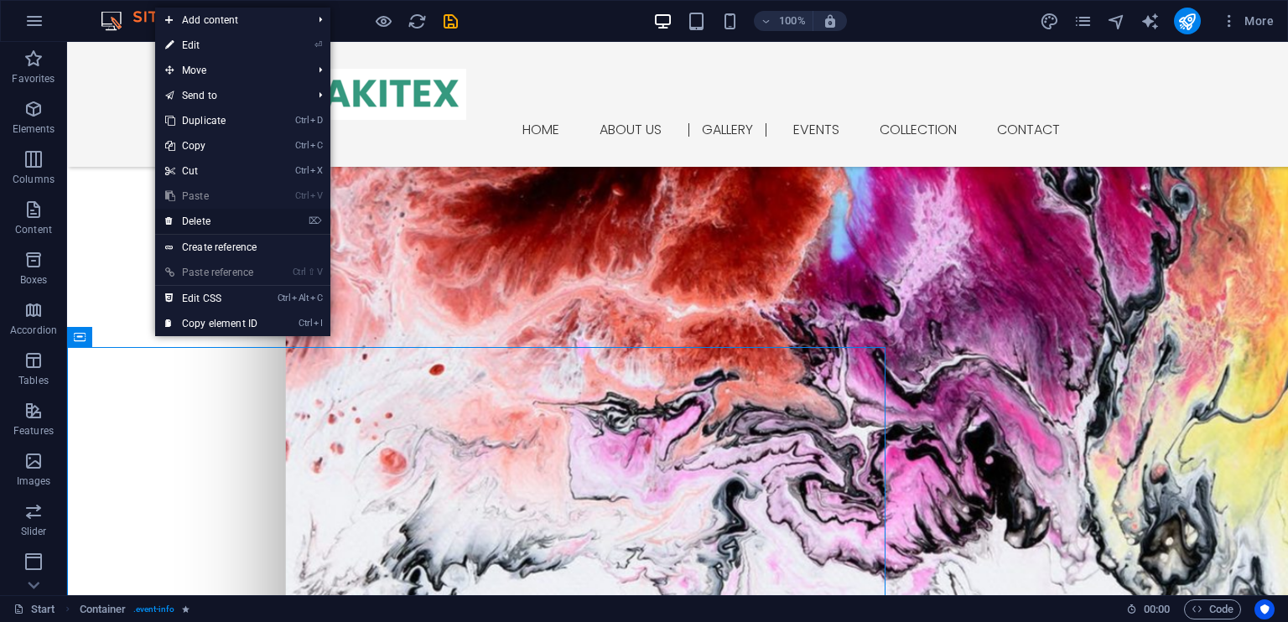
click at [313, 215] on icon "⌦" at bounding box center [314, 220] width 13 height 11
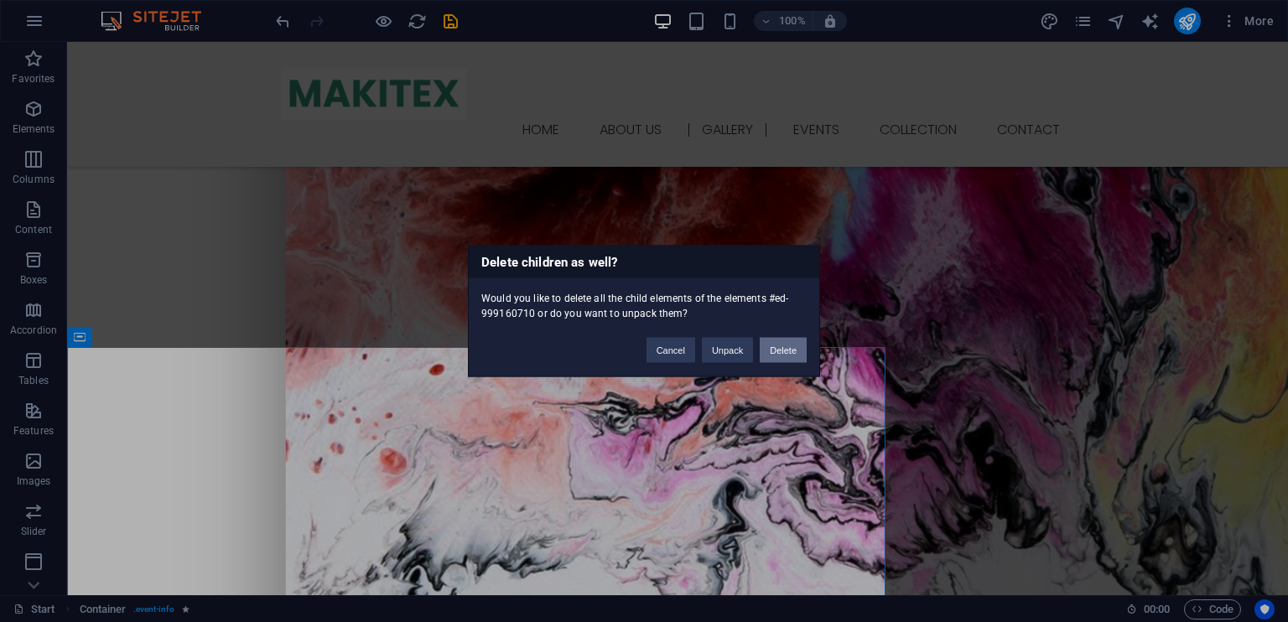
click at [783, 345] on button "Delete" at bounding box center [782, 350] width 47 height 25
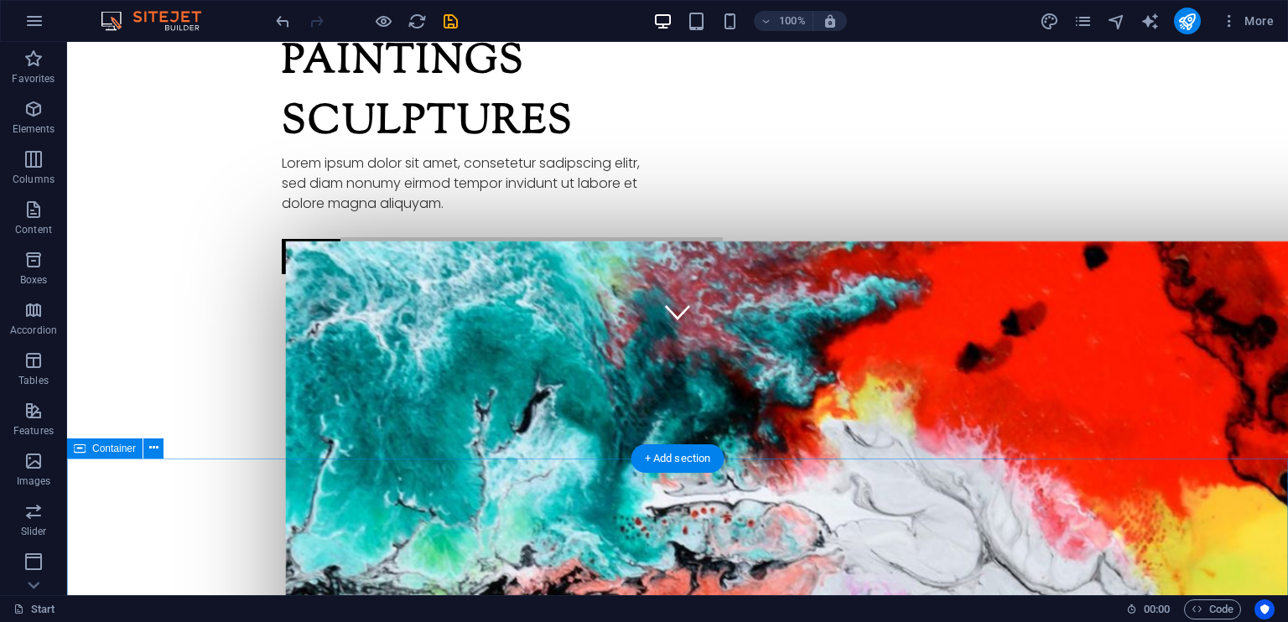
scroll to position [0, 0]
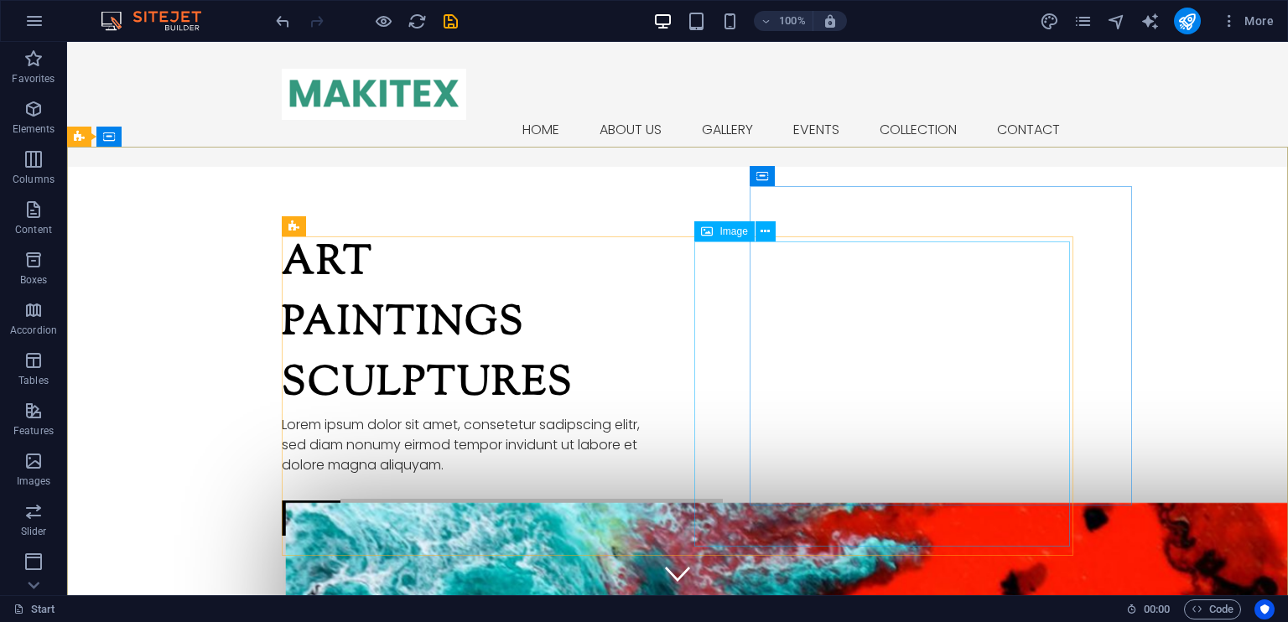
click at [722, 231] on span "Image" at bounding box center [733, 231] width 28 height 10
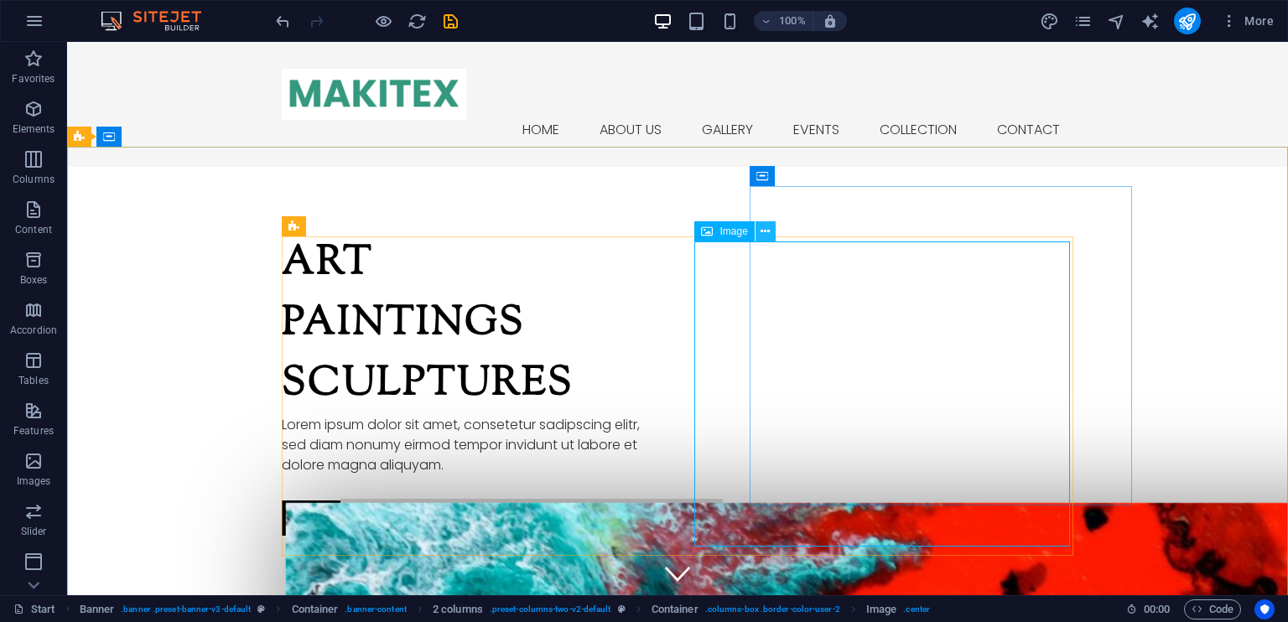
click at [766, 231] on icon at bounding box center [764, 232] width 9 height 18
click at [721, 231] on span "Image" at bounding box center [733, 231] width 28 height 10
click at [703, 230] on icon at bounding box center [707, 231] width 12 height 20
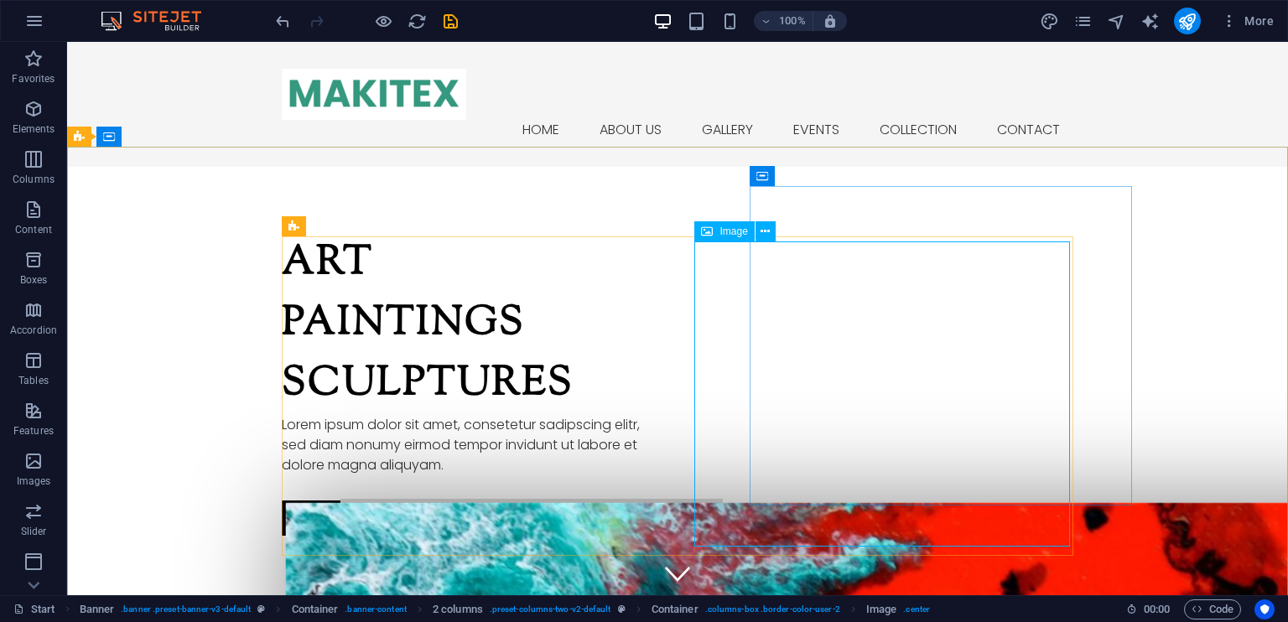
click at [718, 234] on div "Image" at bounding box center [724, 231] width 60 height 20
click at [718, 228] on div "Image" at bounding box center [724, 231] width 60 height 20
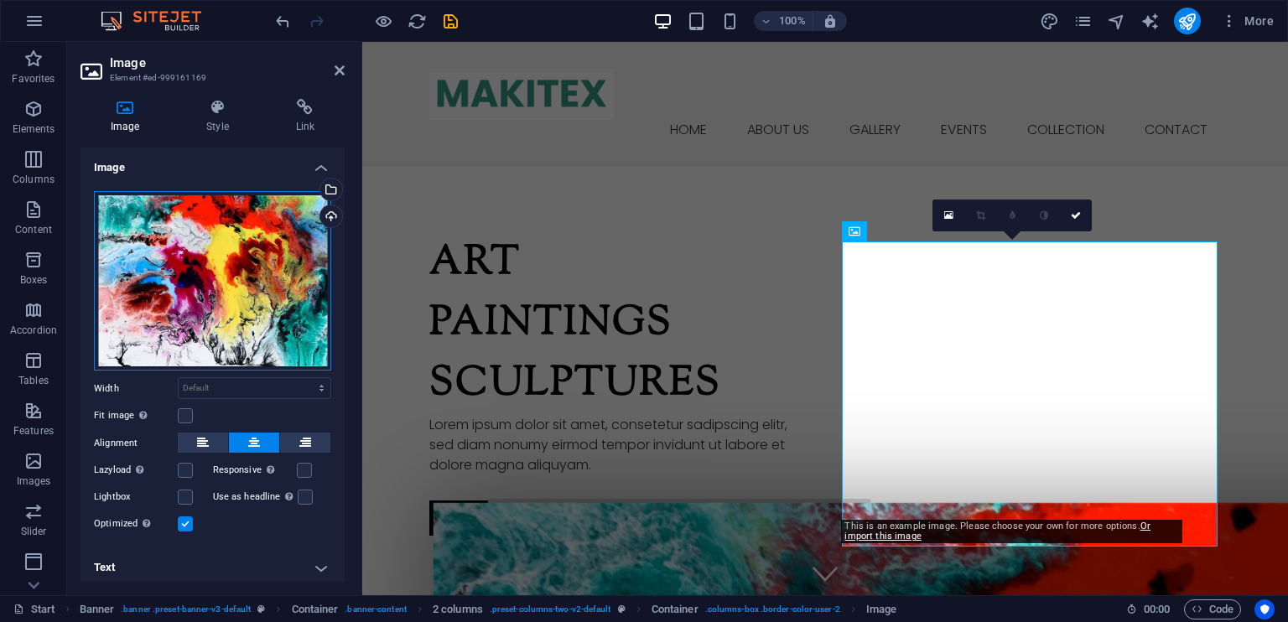
click at [248, 253] on div "Drag files here, click to choose files or select files from Files or our free s…" at bounding box center [212, 281] width 237 height 180
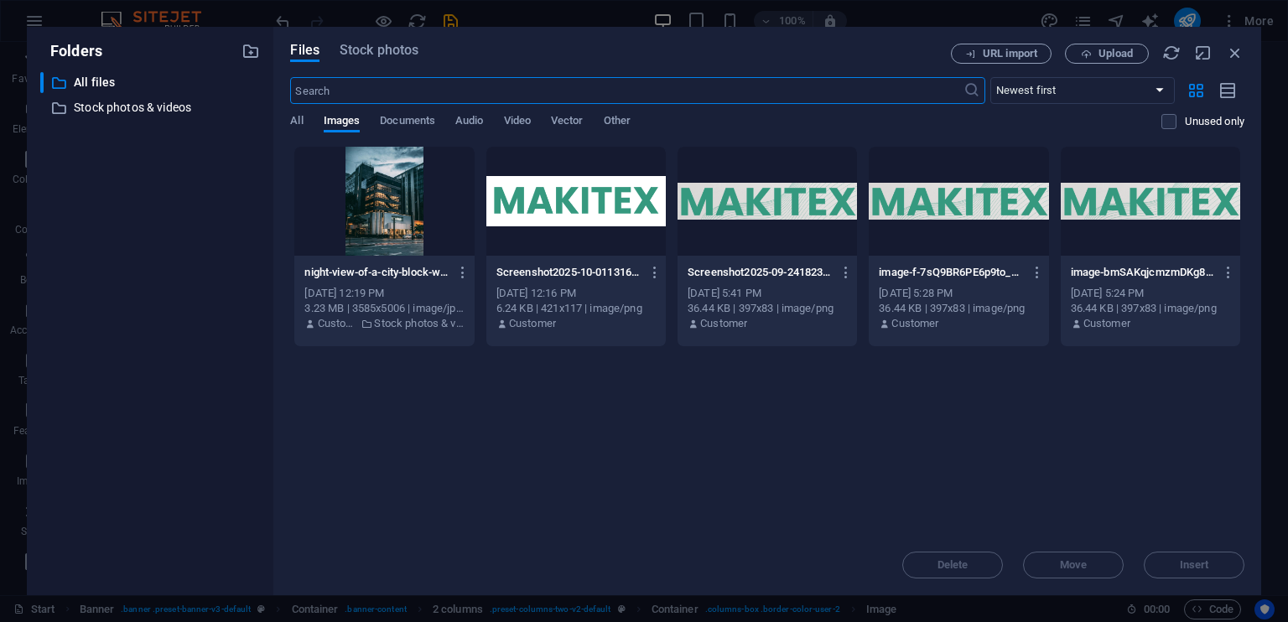
click at [248, 253] on body "makitex.org Start Favorites Elements Columns Content Boxes Accordion Tables Fea…" at bounding box center [644, 311] width 1288 height 622
click at [376, 49] on span "Stock photos" at bounding box center [378, 50] width 79 height 20
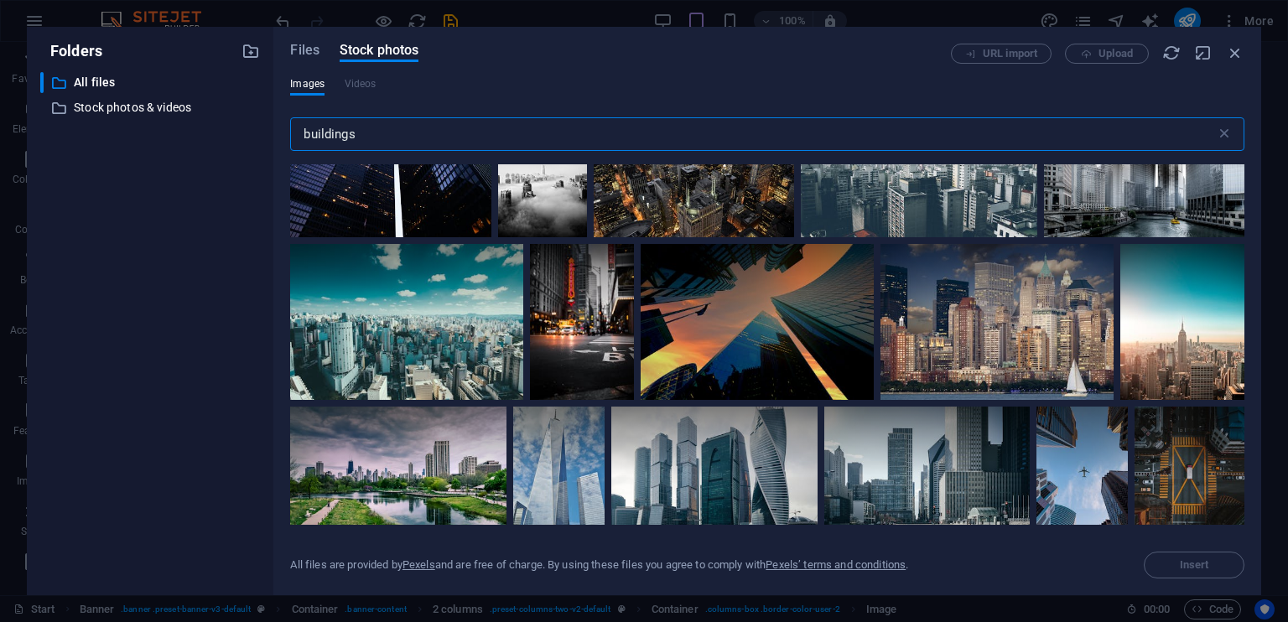
scroll to position [978, 0]
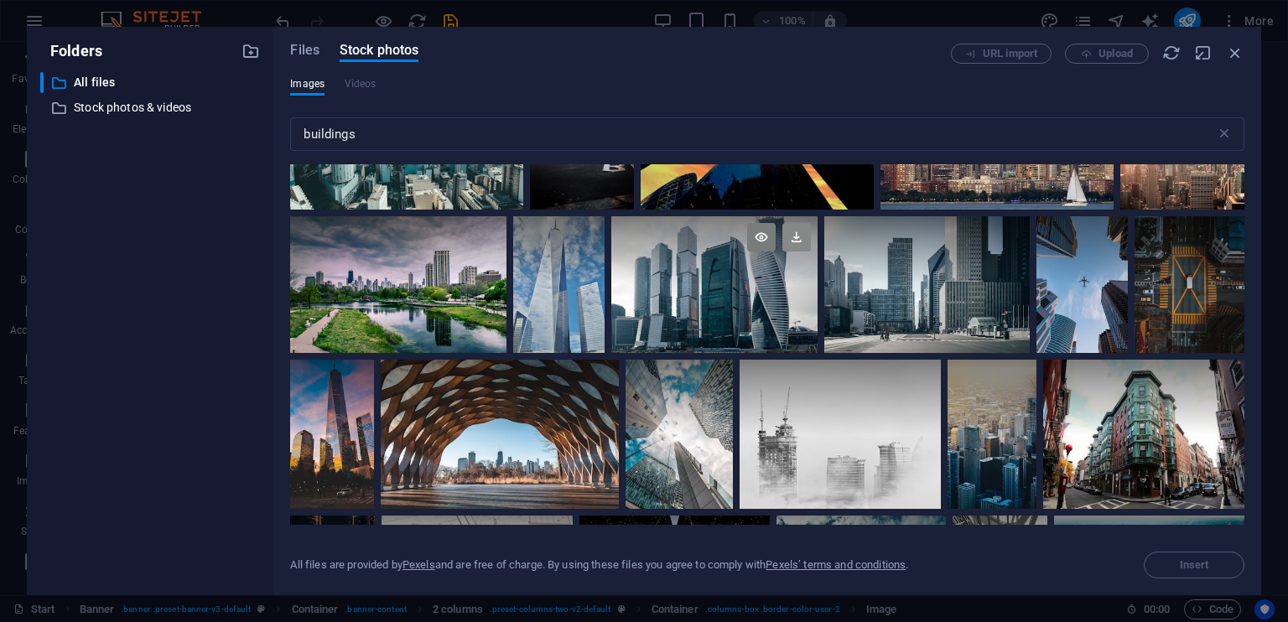
click at [796, 233] on icon at bounding box center [796, 237] width 28 height 28
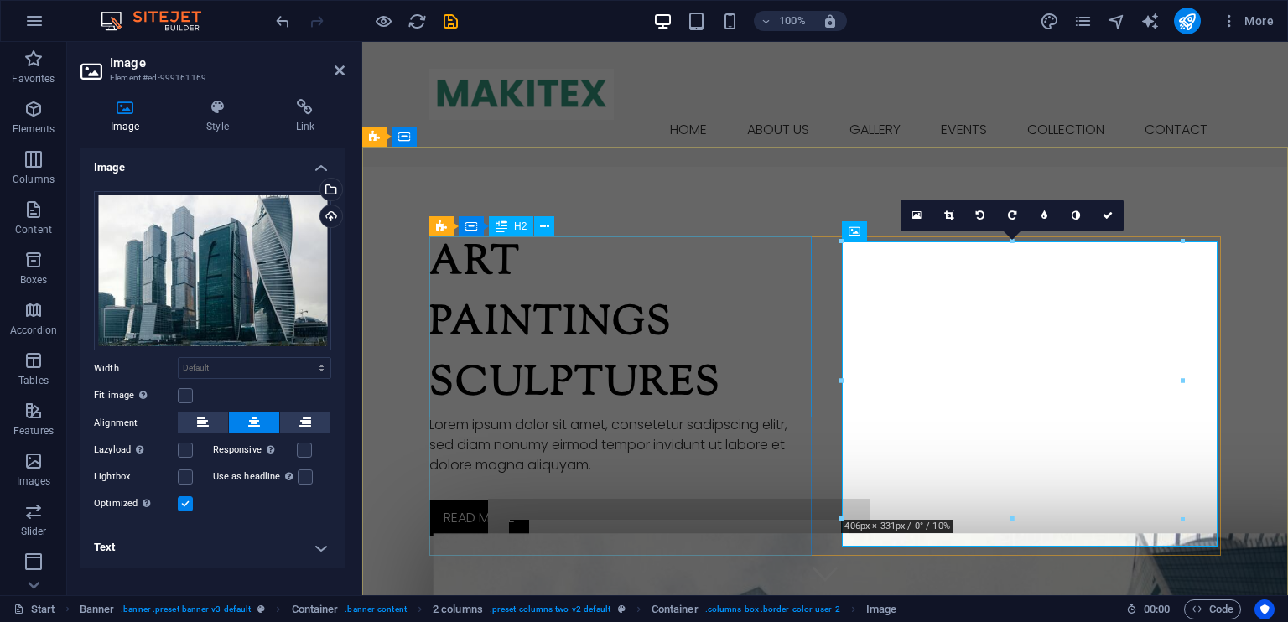
click at [747, 274] on div "Art Paintings Sculptures" at bounding box center [620, 324] width 382 height 181
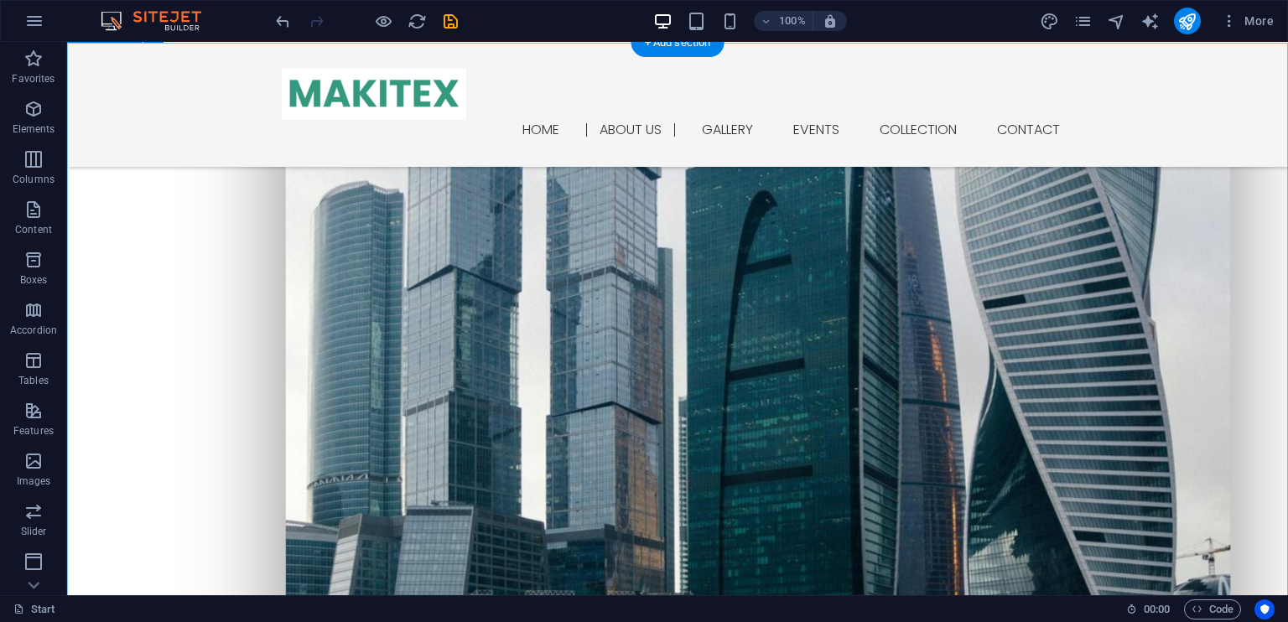
scroll to position [774, 0]
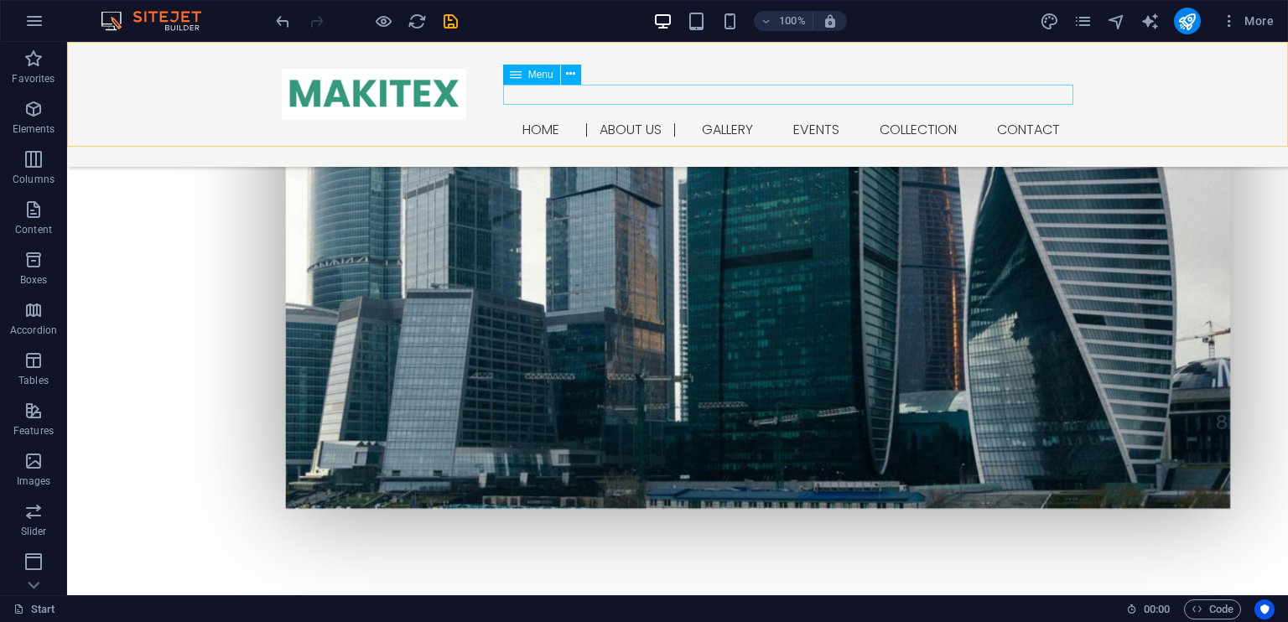
click at [818, 120] on nav "Home About us Gallery Events Collection Contact" at bounding box center [677, 130] width 791 height 20
